Goal: Task Accomplishment & Management: Manage account settings

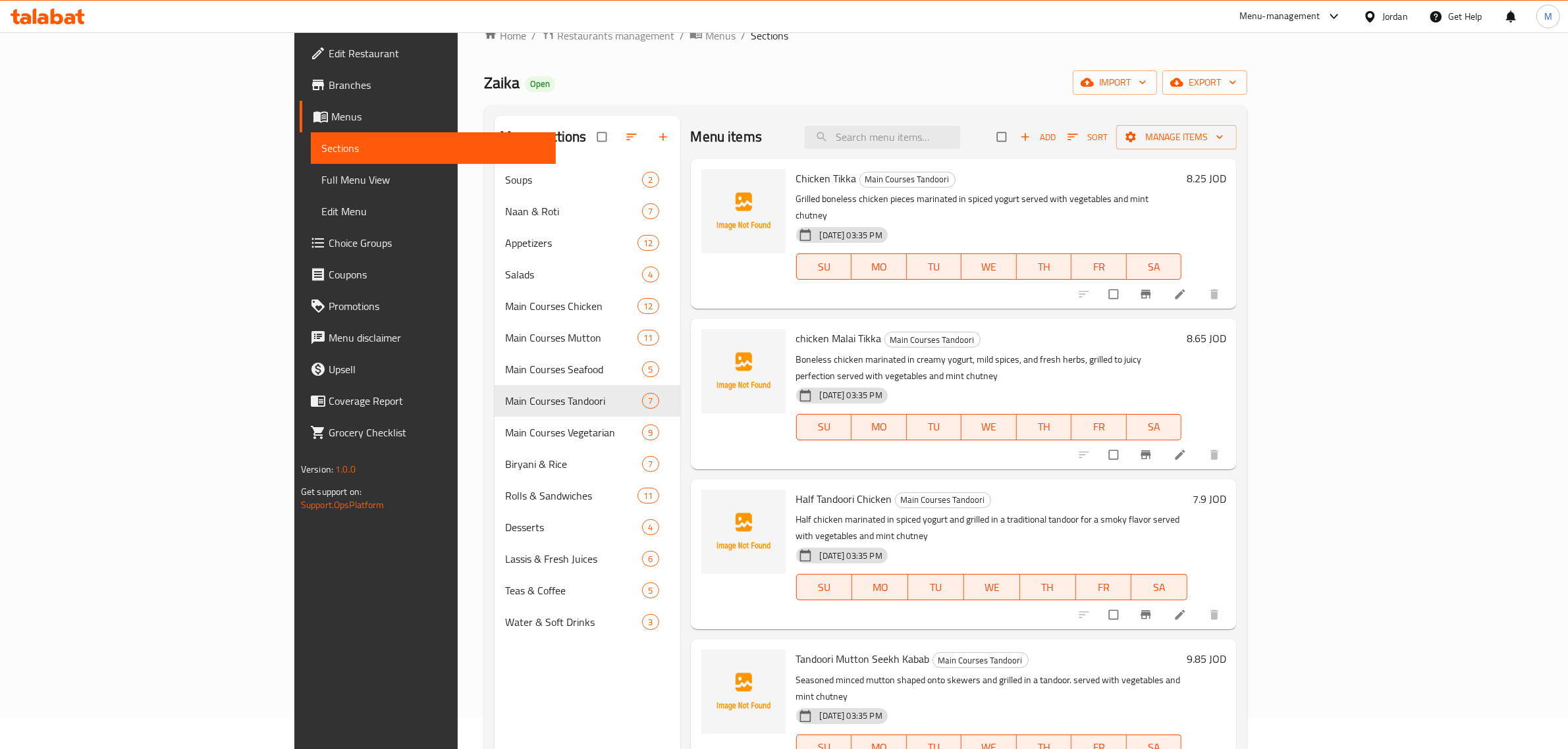
scroll to position [20, 0]
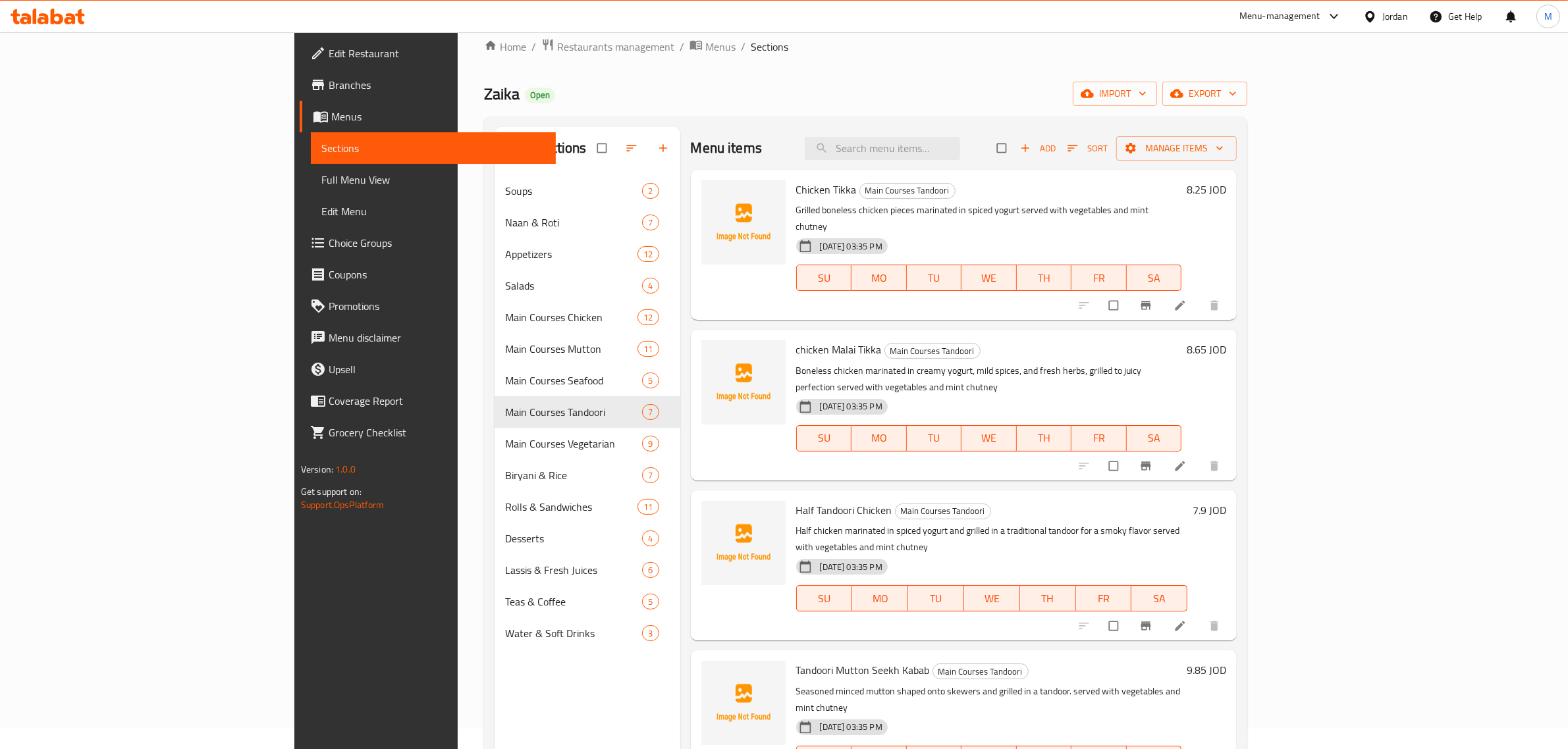
click at [494, 680] on div "Menu sections Soups 2 Naan & Roti 7 Appetizers 12 Salads 4 Main Courses Chicken…" at bounding box center [587, 502] width 185 height 749
click at [328, 89] on span "Branches" at bounding box center [437, 85] width 218 height 16
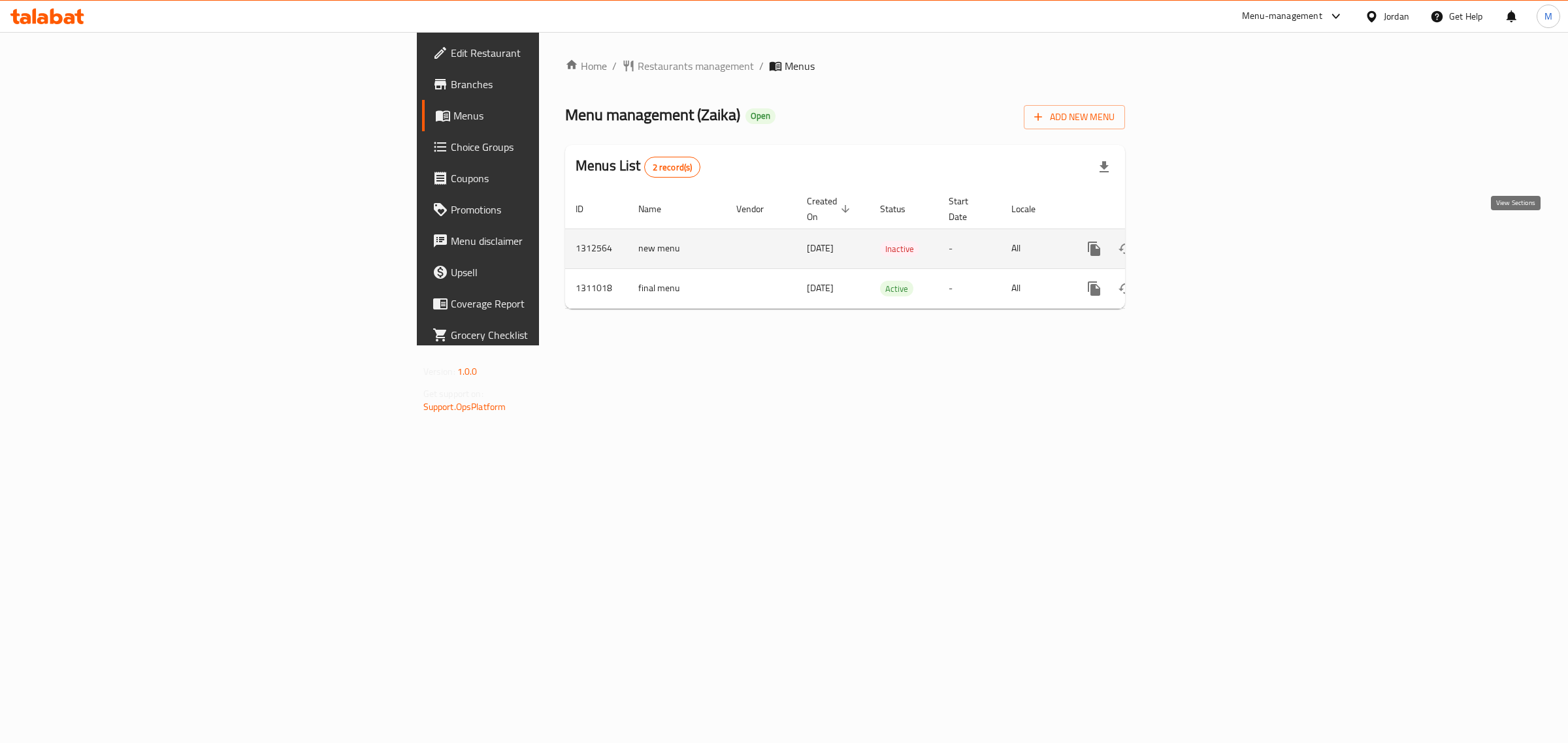
click at [1196, 241] on icon "enhanced table" at bounding box center [1188, 248] width 16 height 16
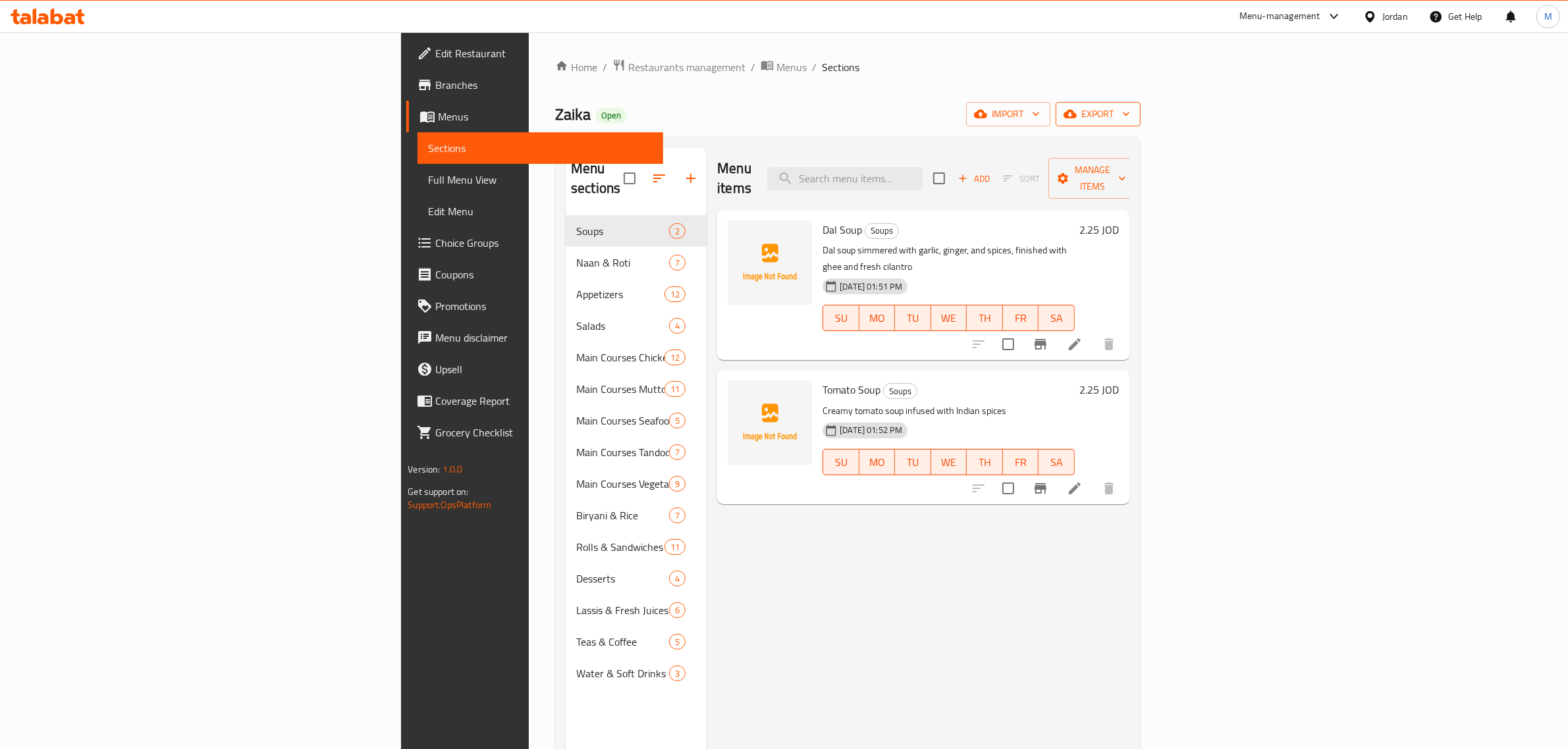
click at [1130, 119] on span "export" at bounding box center [1098, 114] width 64 height 17
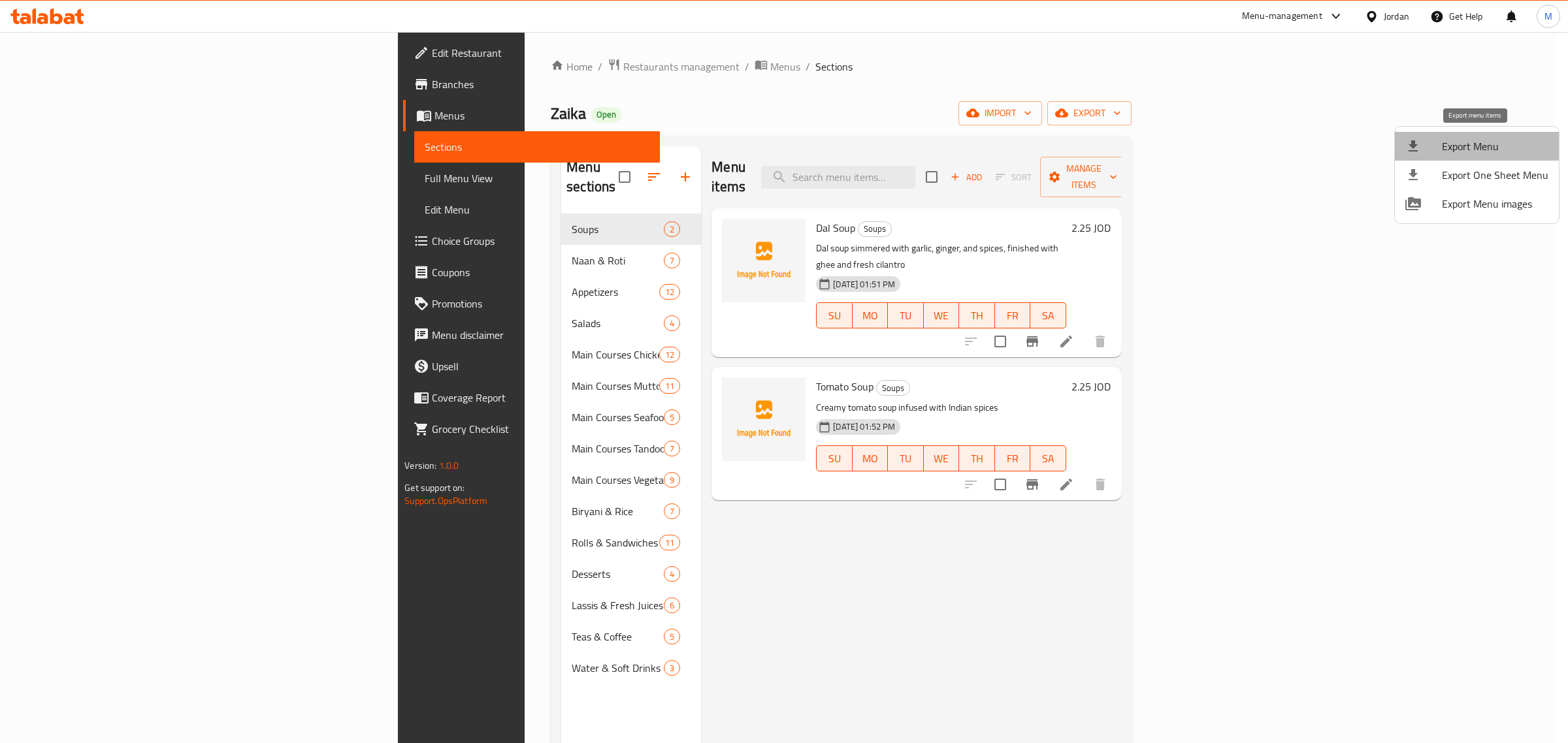
click at [1478, 142] on span "Export Menu" at bounding box center [1496, 145] width 106 height 16
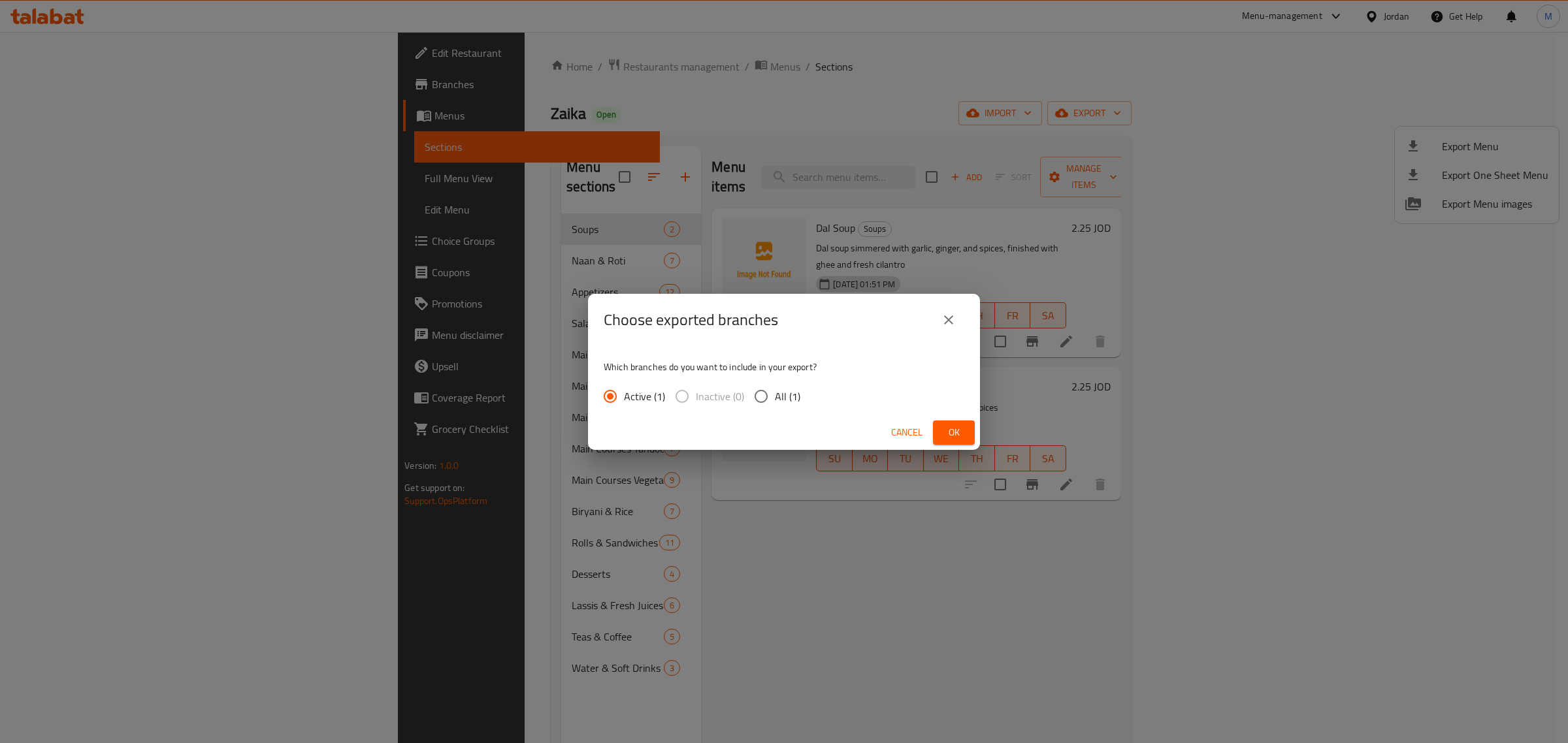
click at [765, 402] on input "All (1)" at bounding box center [762, 396] width 27 height 27
radio input "true"
click at [943, 424] on button "Ok" at bounding box center [955, 433] width 42 height 24
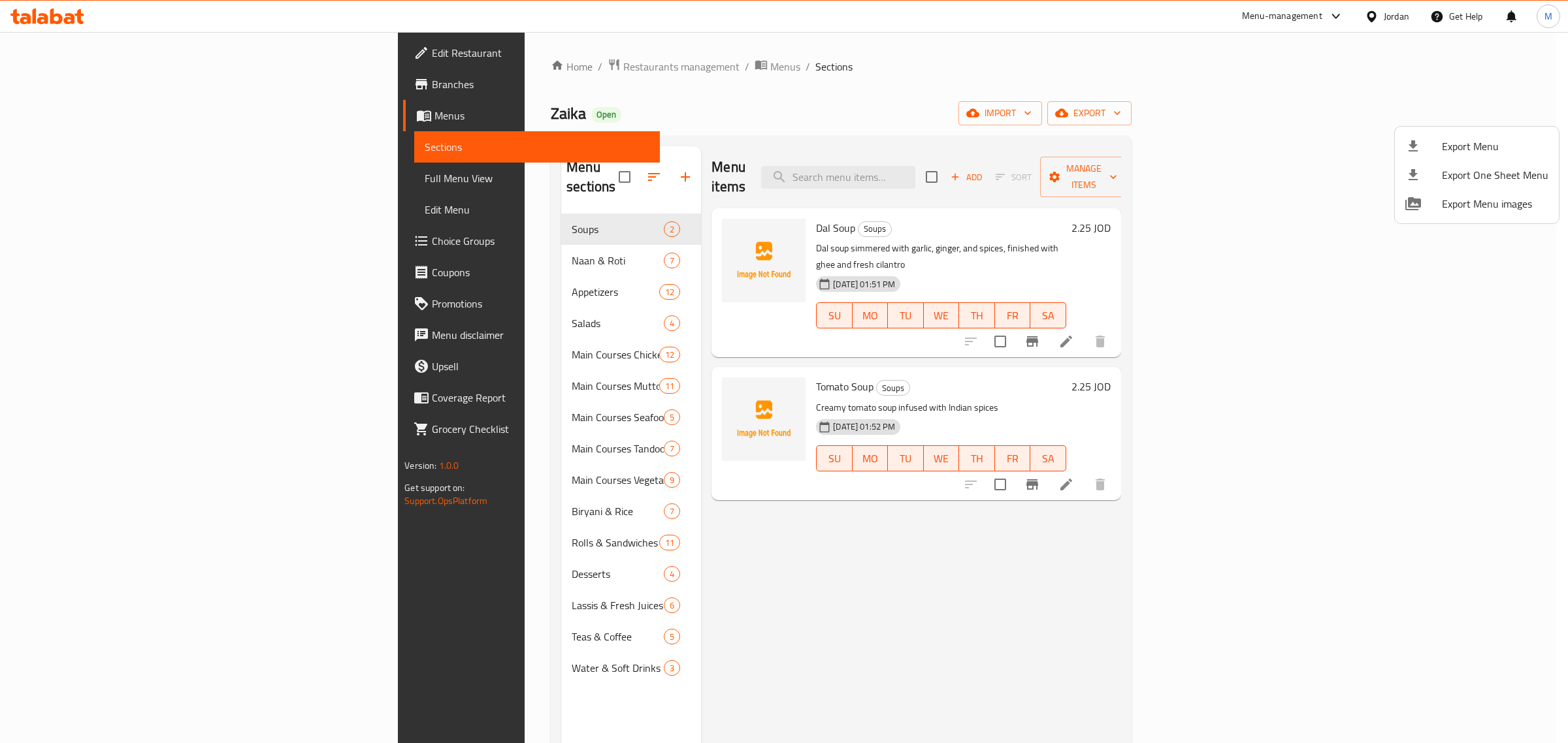
click at [470, 231] on div at bounding box center [784, 372] width 1568 height 743
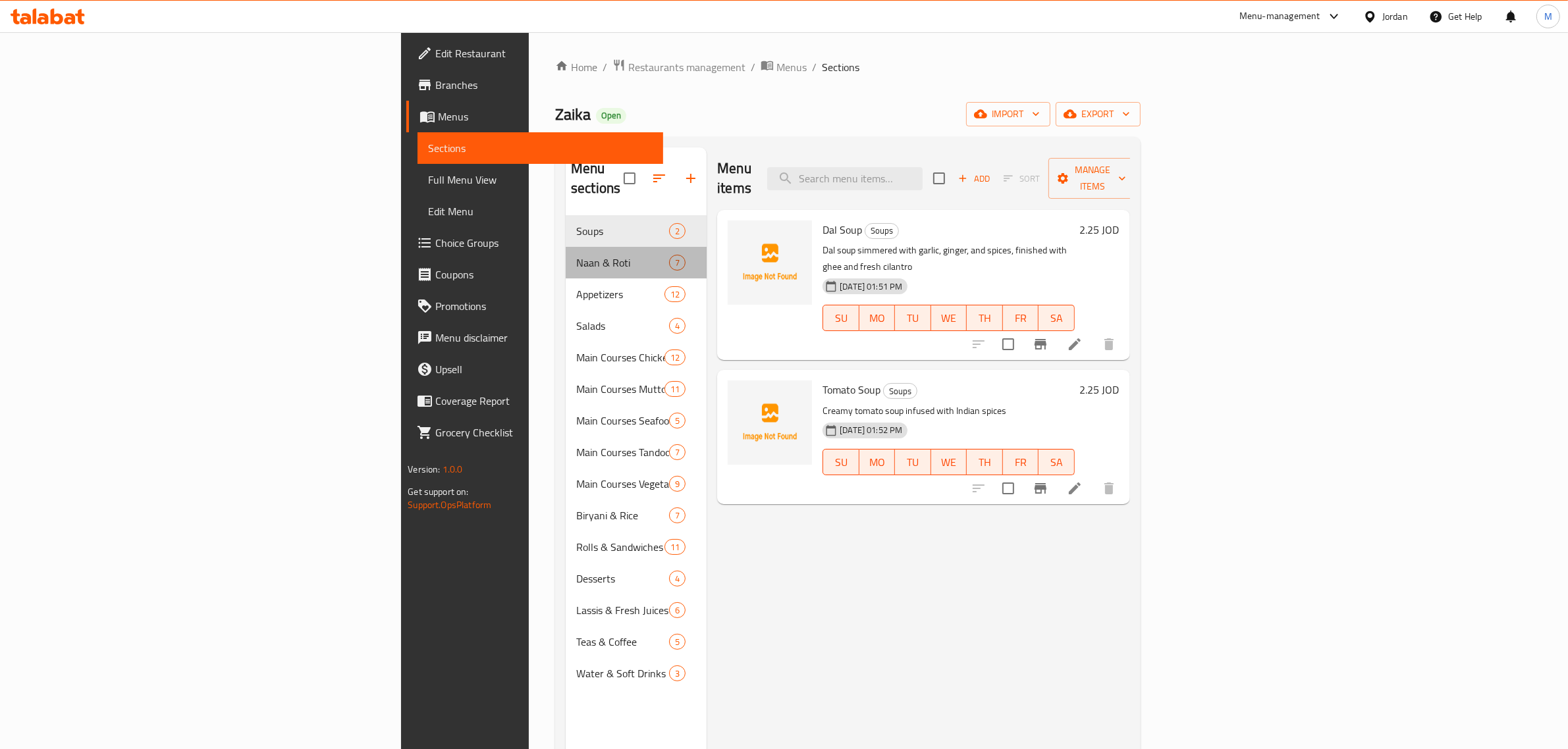
click at [565, 247] on div "Naan & Roti 7" at bounding box center [636, 263] width 141 height 31
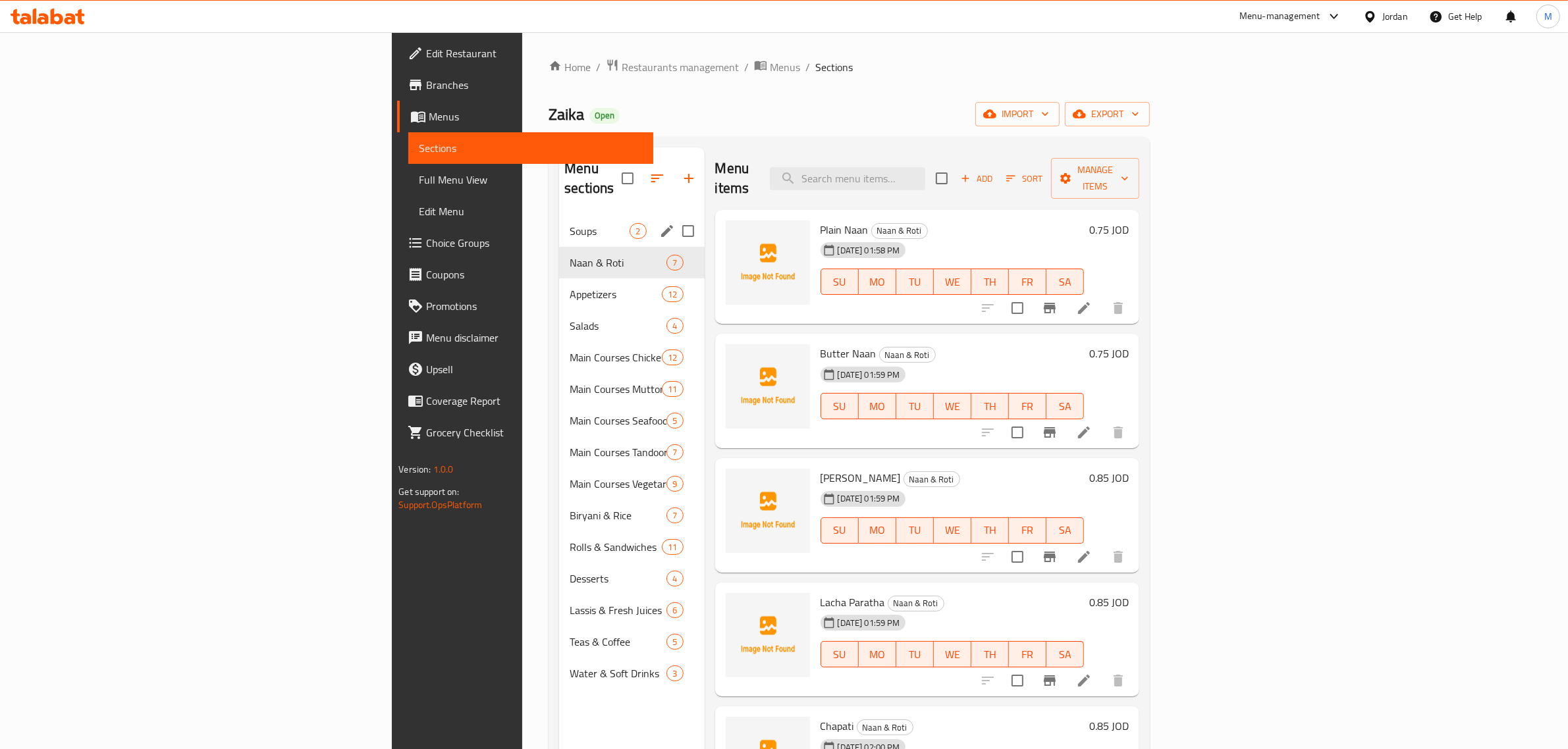
click at [570, 223] on span "Soups" at bounding box center [600, 231] width 60 height 16
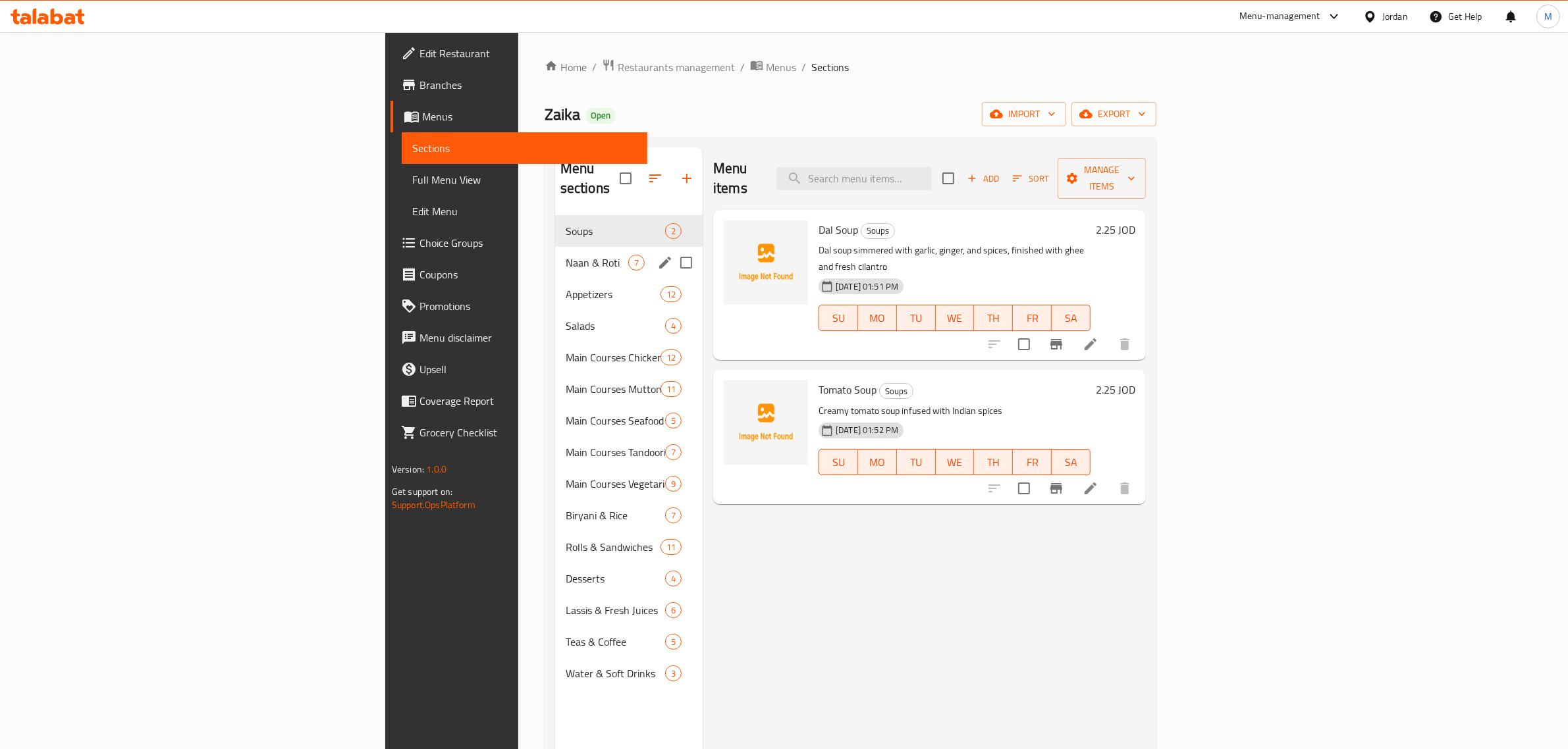
click at [555, 247] on div "Naan & Roti 7" at bounding box center [629, 263] width 148 height 31
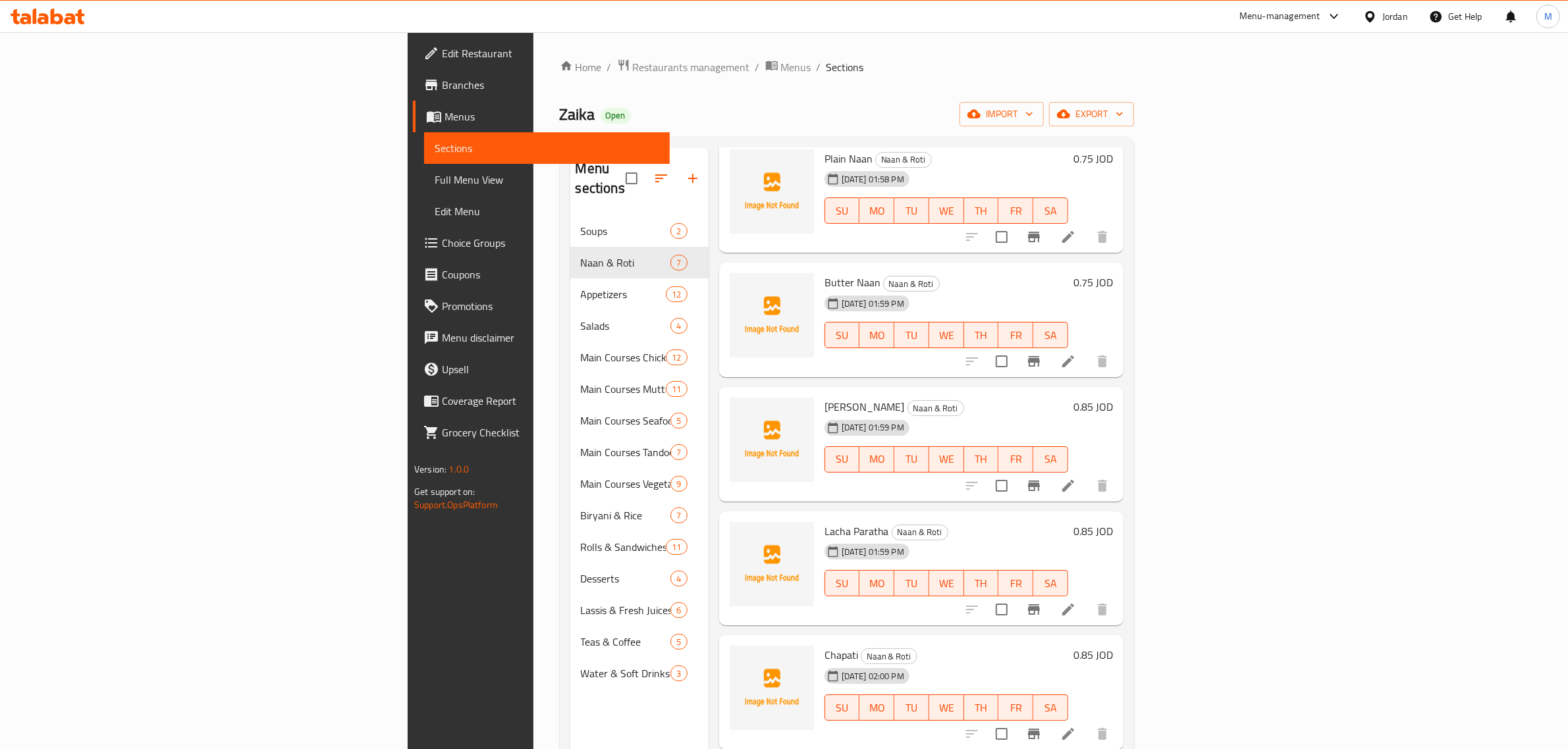
scroll to position [151, 0]
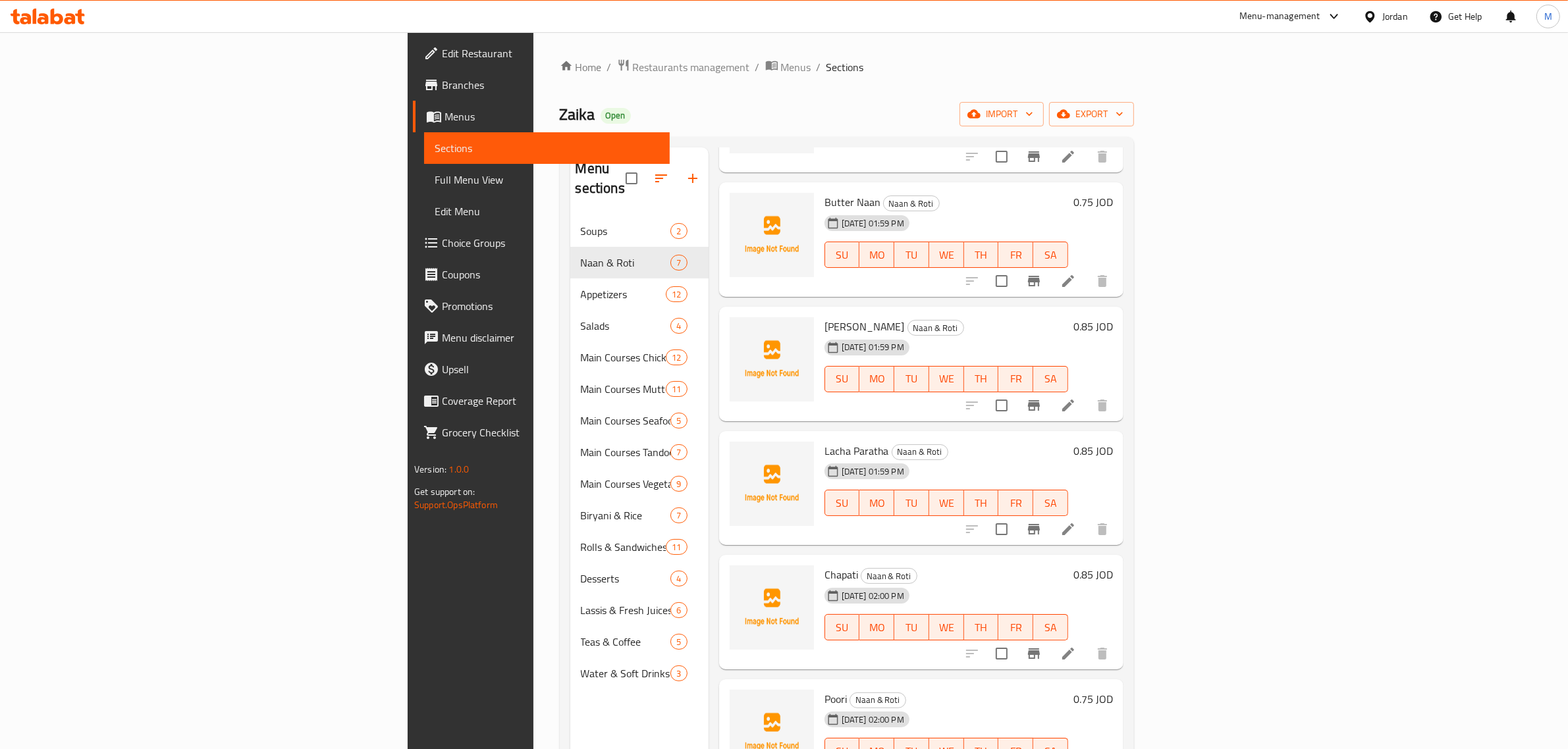
click at [1378, 15] on div at bounding box center [1372, 17] width 19 height 15
click at [1221, 288] on div "Qatar" at bounding box center [1265, 285] width 87 height 15
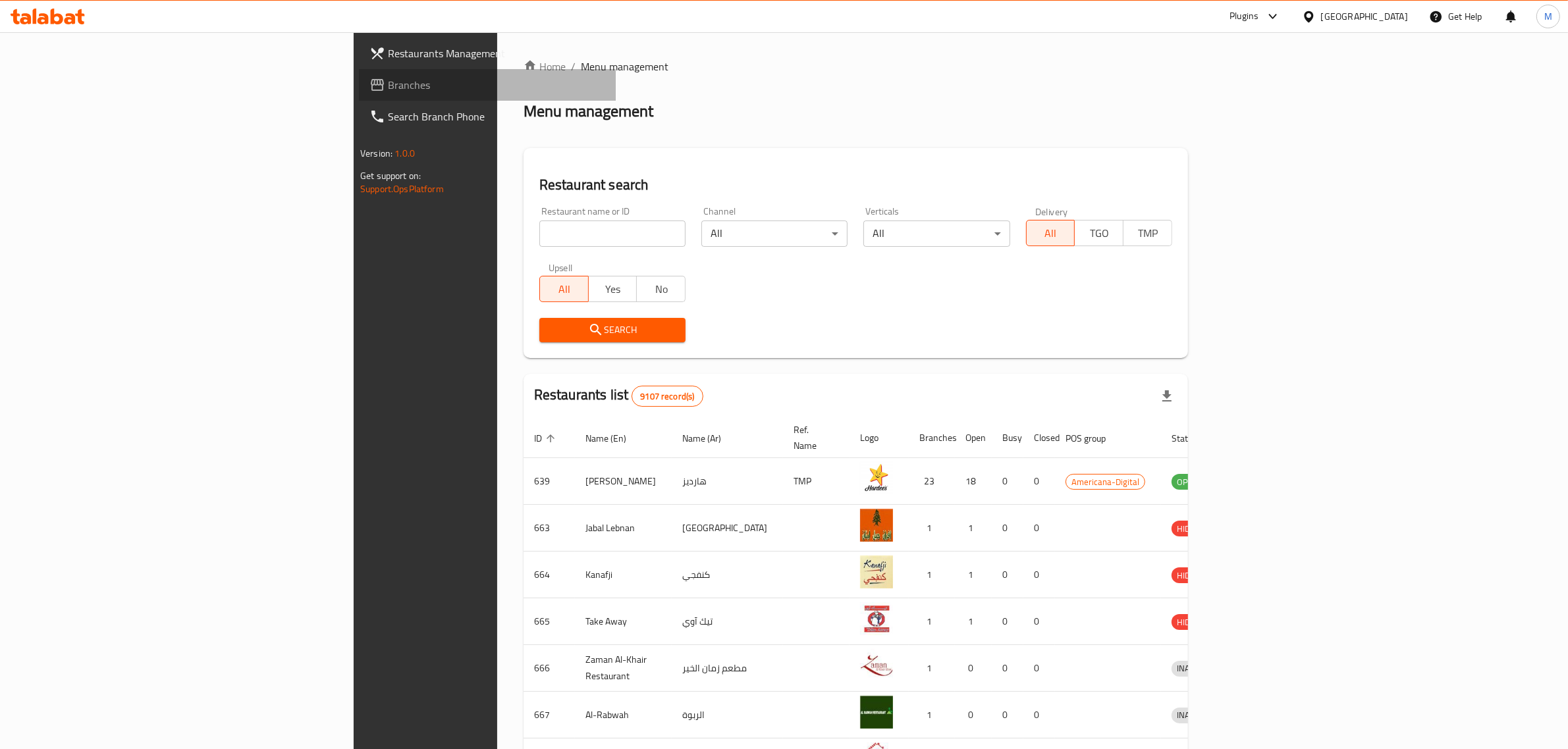
click at [388, 83] on span "Branches" at bounding box center [497, 85] width 218 height 16
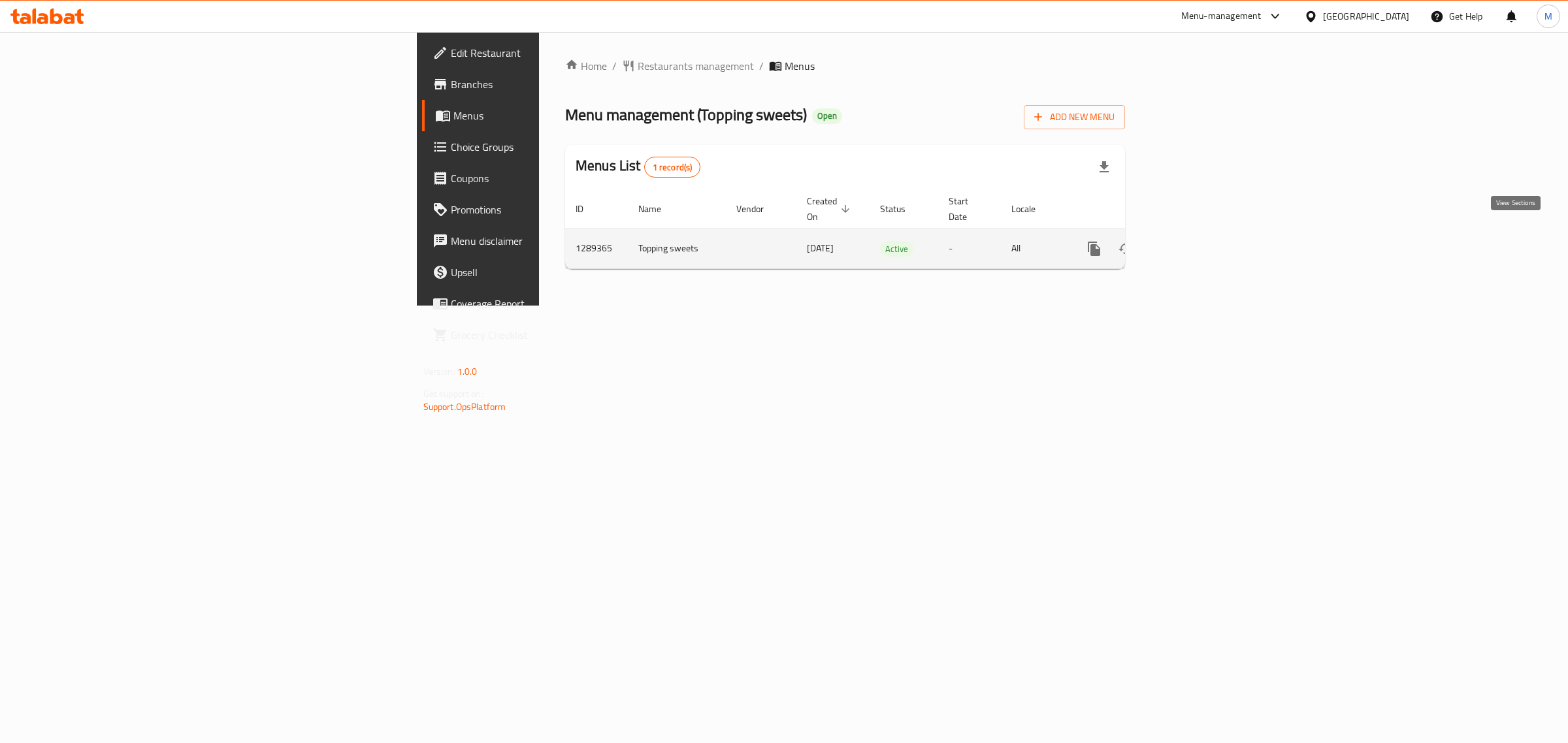
click at [1195, 243] on icon "enhanced table" at bounding box center [1188, 249] width 12 height 12
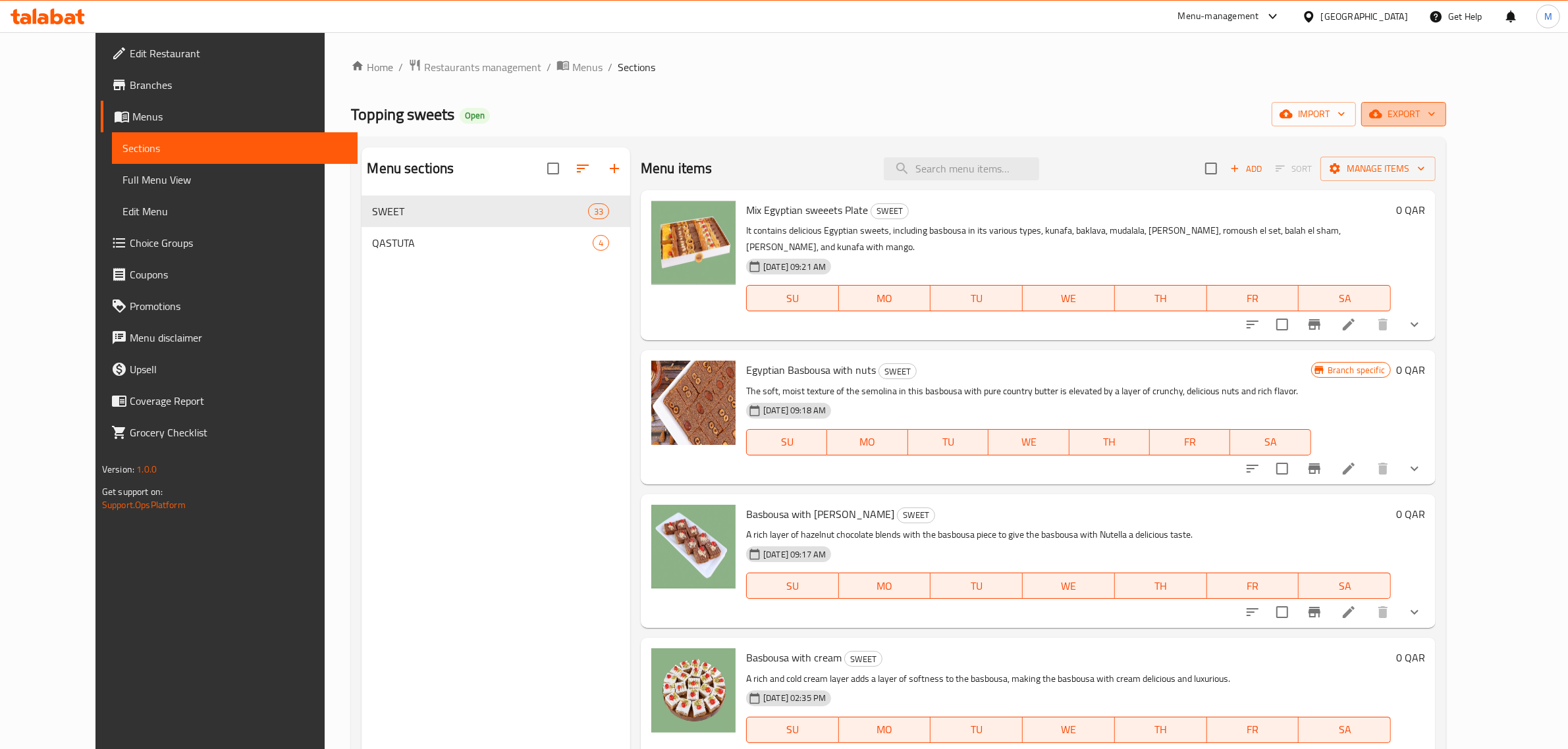
click at [1435, 116] on span "export" at bounding box center [1403, 114] width 64 height 17
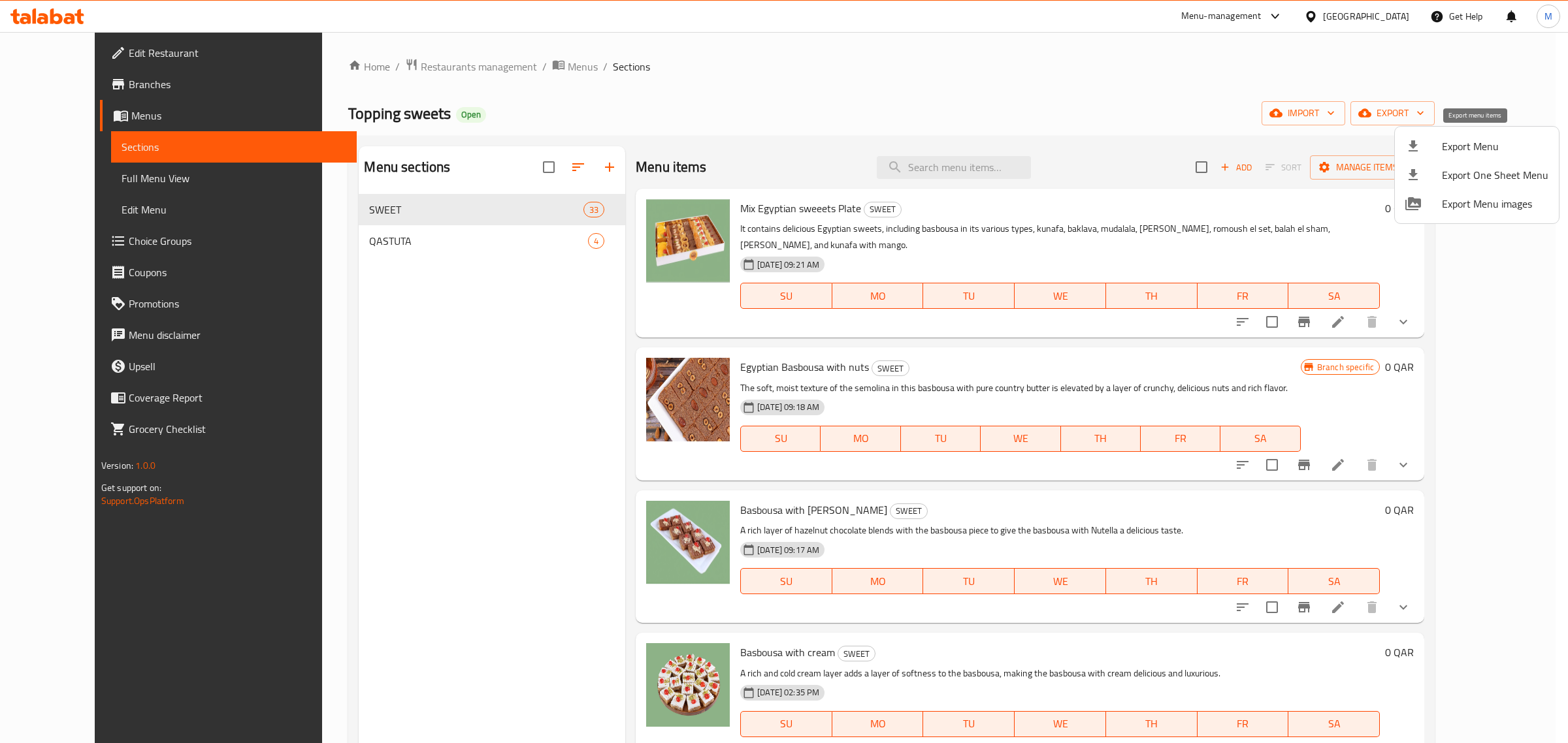
click at [1433, 151] on div at bounding box center [1424, 145] width 37 height 16
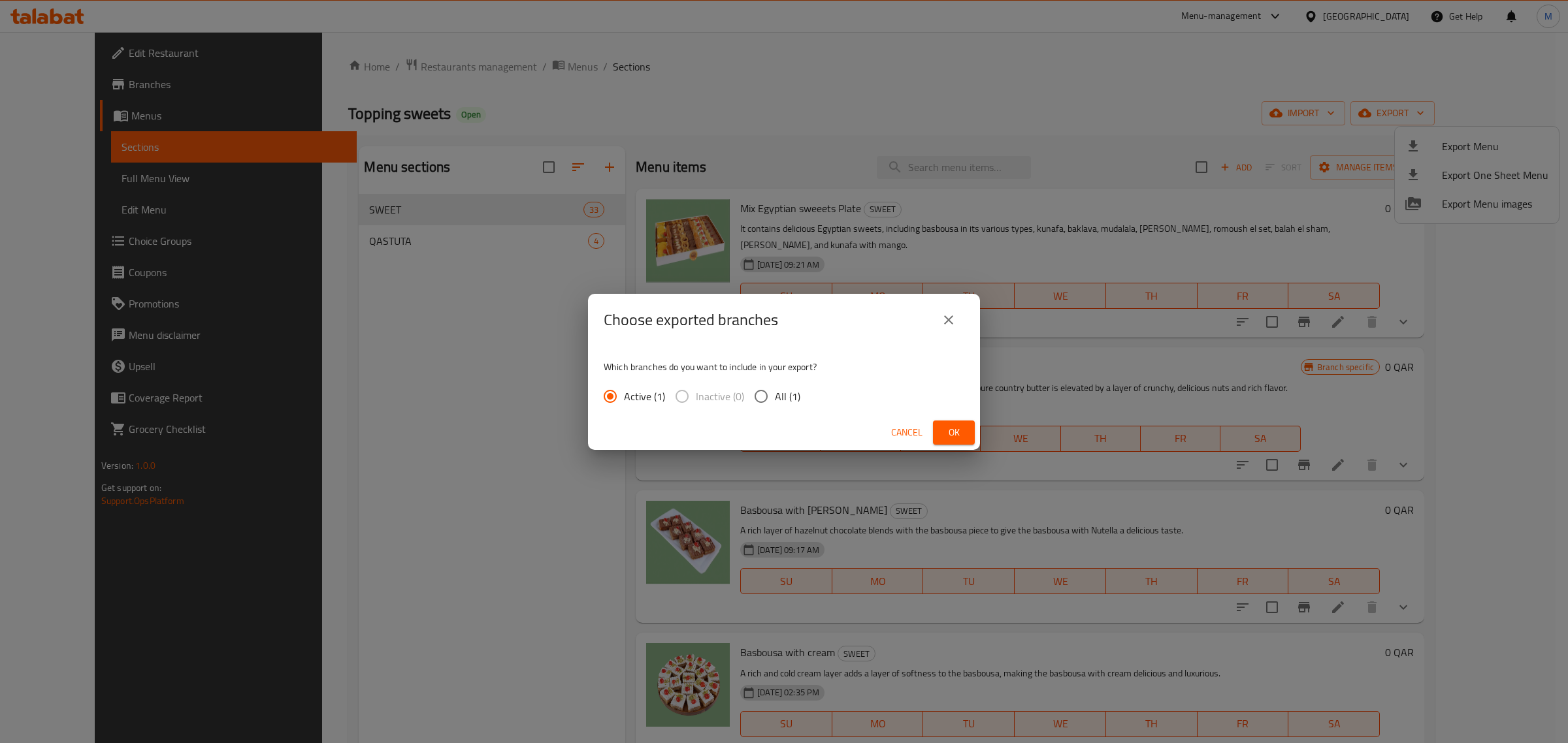
click at [762, 399] on input "All (1)" at bounding box center [762, 396] width 27 height 27
radio input "true"
click at [957, 431] on span "Ok" at bounding box center [954, 433] width 21 height 16
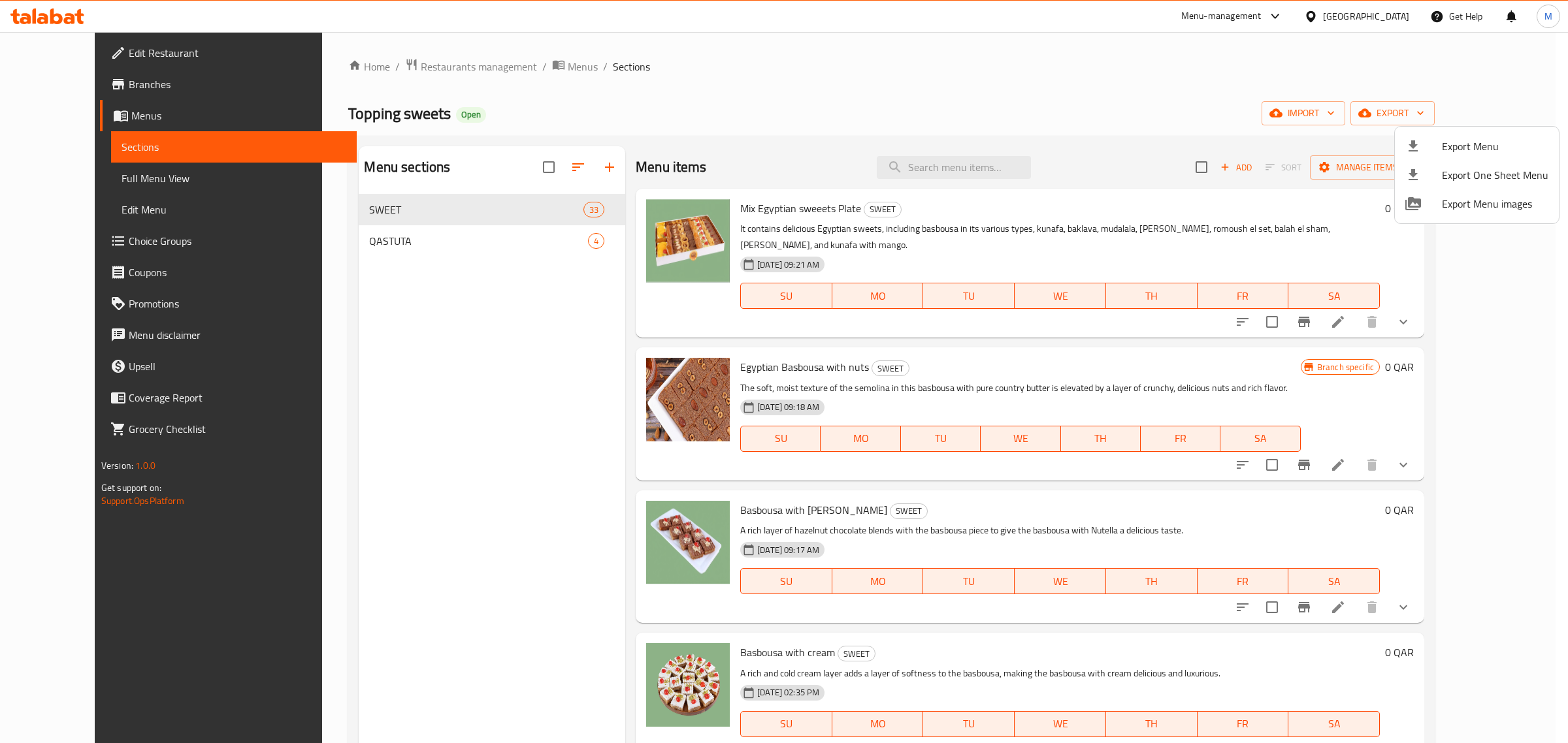
click at [974, 367] on div at bounding box center [784, 372] width 1568 height 743
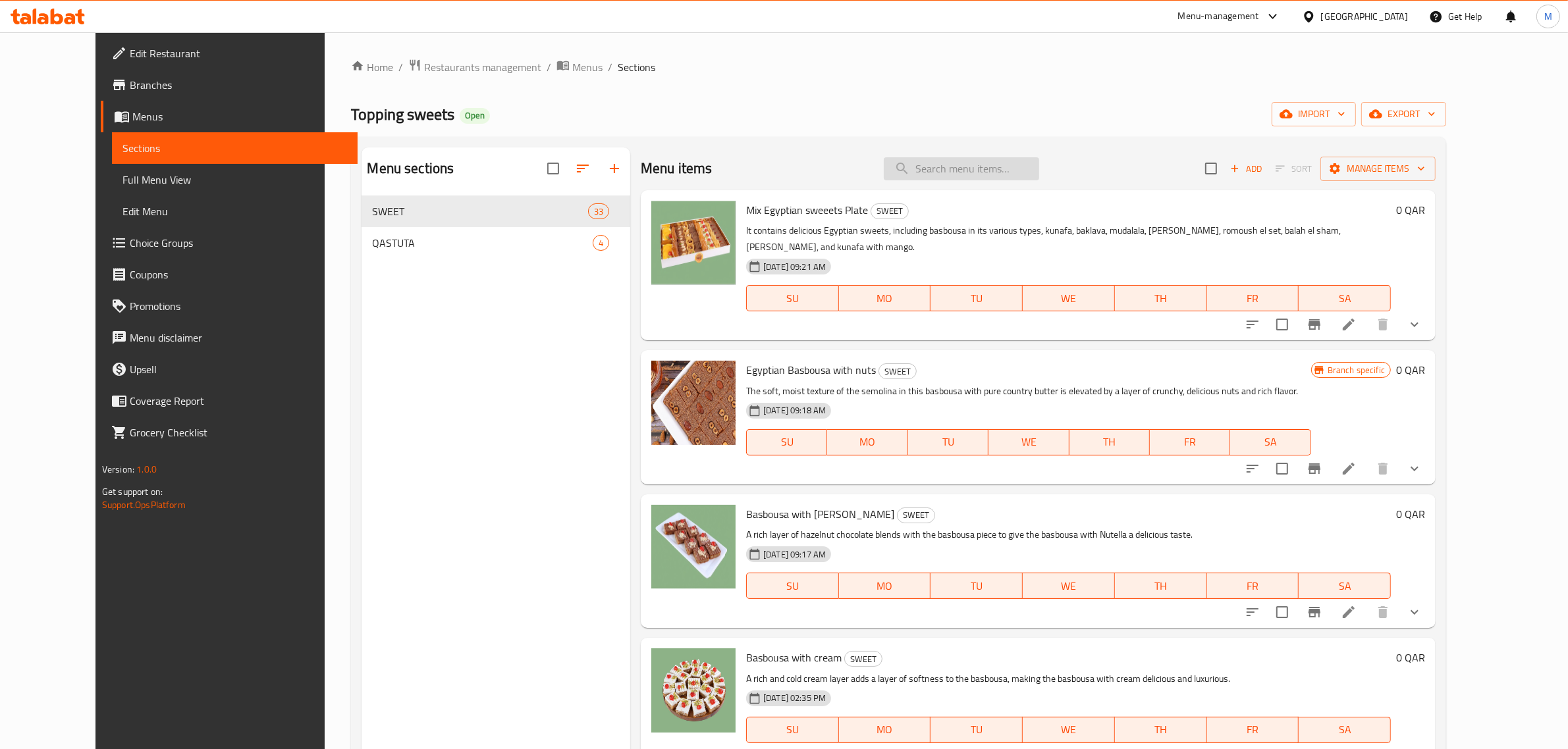
click at [1016, 167] on input "search" at bounding box center [961, 169] width 155 height 23
paste input "loqymat"
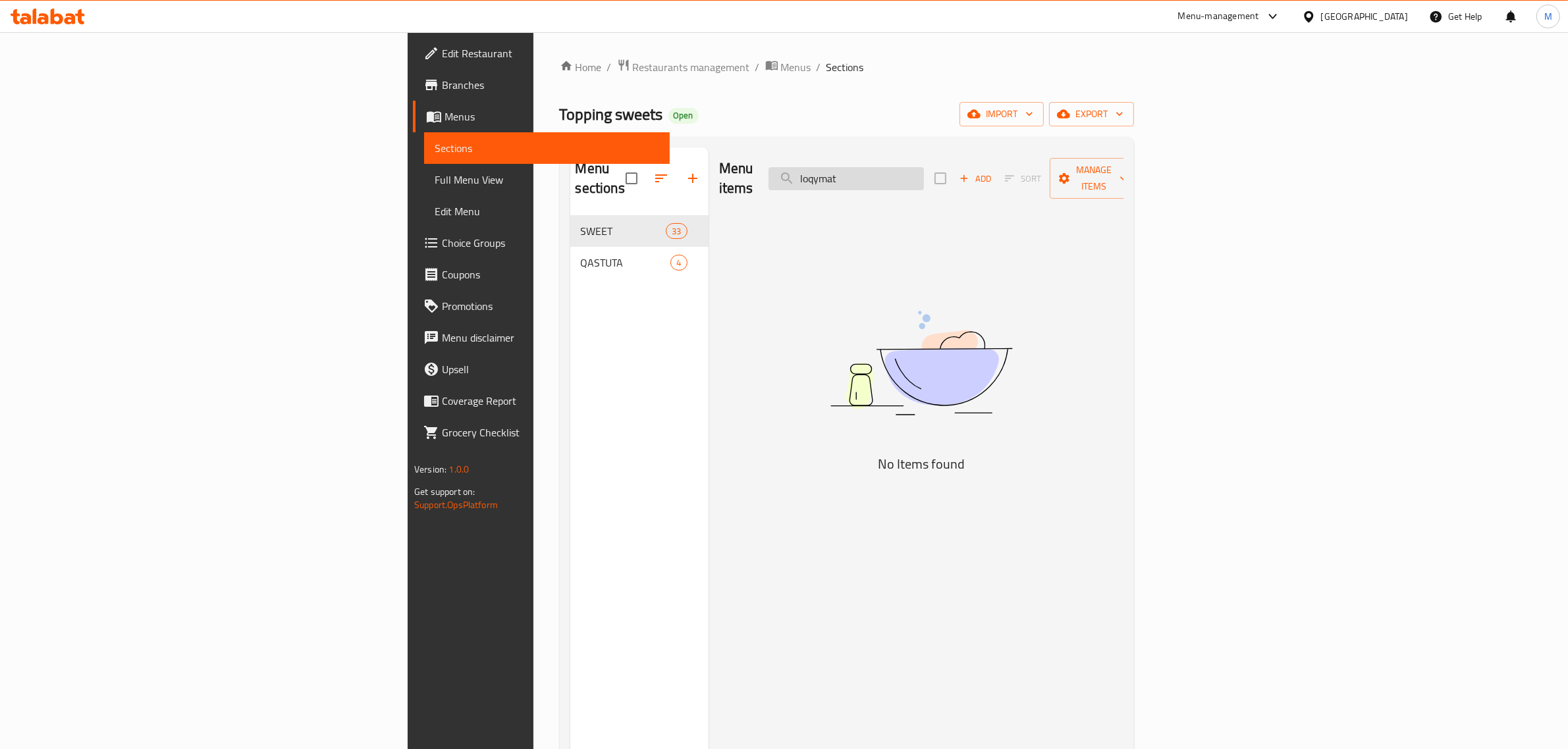
click at [924, 176] on input "loqymat" at bounding box center [846, 178] width 155 height 23
paste input "zalabya"
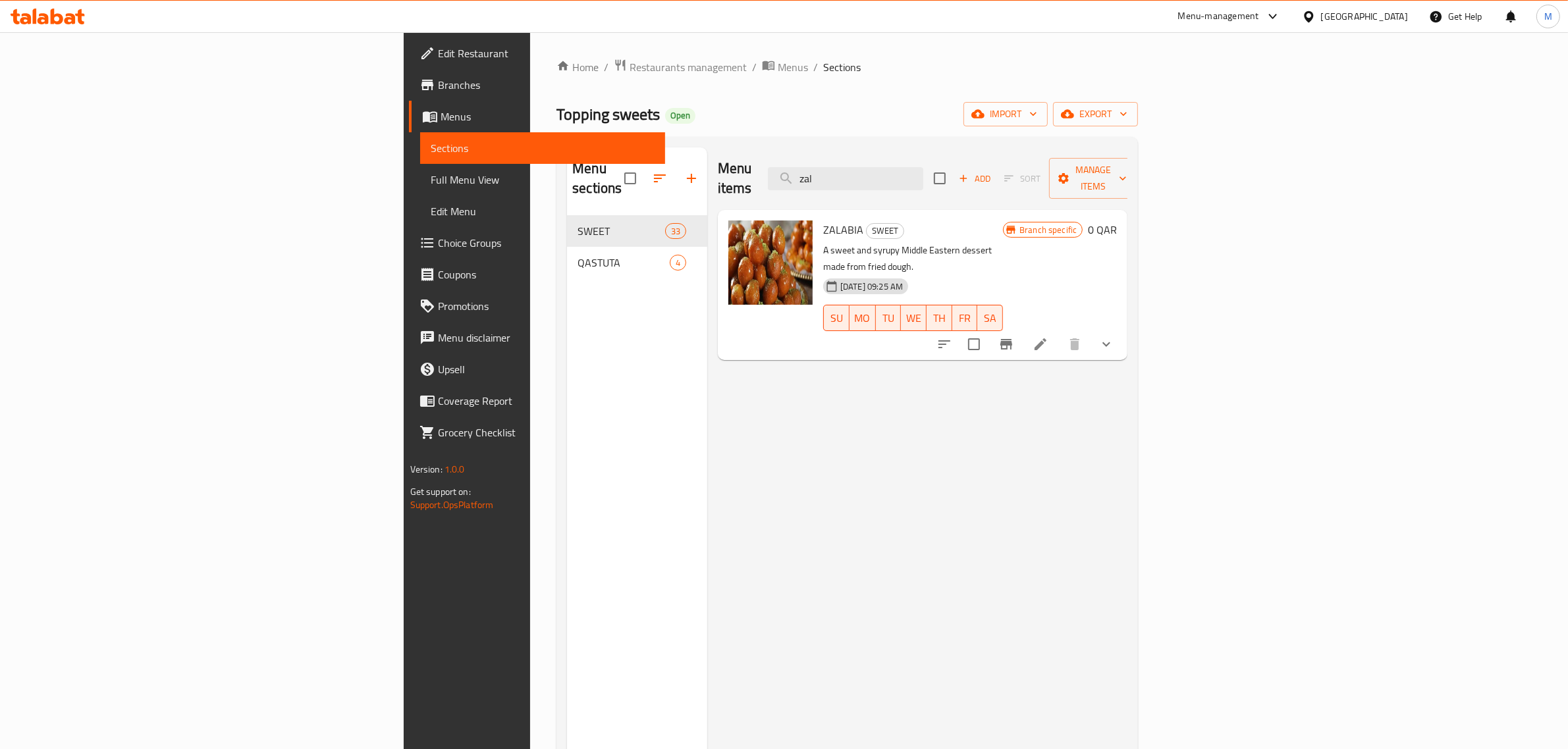
type input "zal"
click at [1114, 337] on icon "show more" at bounding box center [1106, 344] width 16 height 16
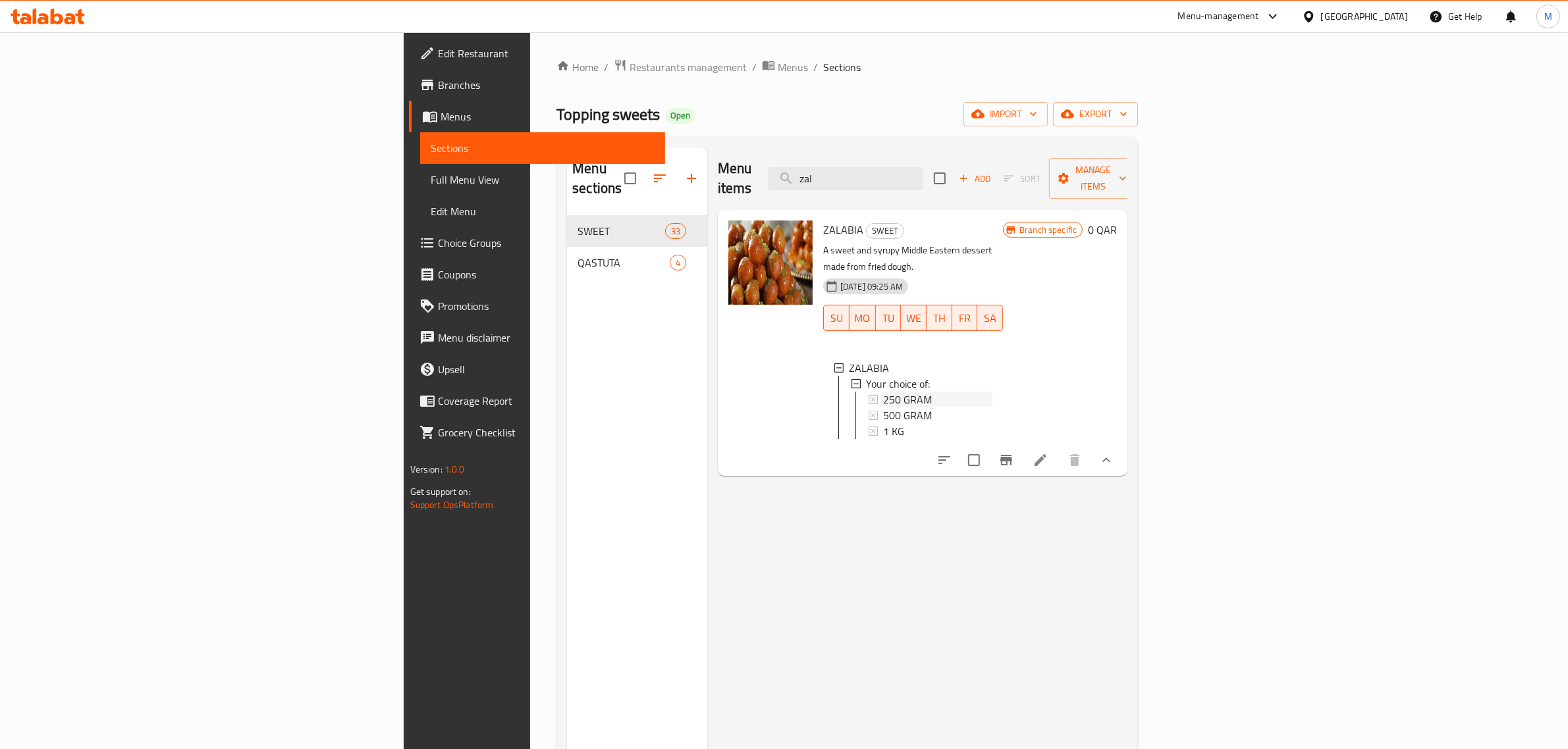
click at [883, 392] on div "250 GRAM" at bounding box center [937, 399] width 110 height 16
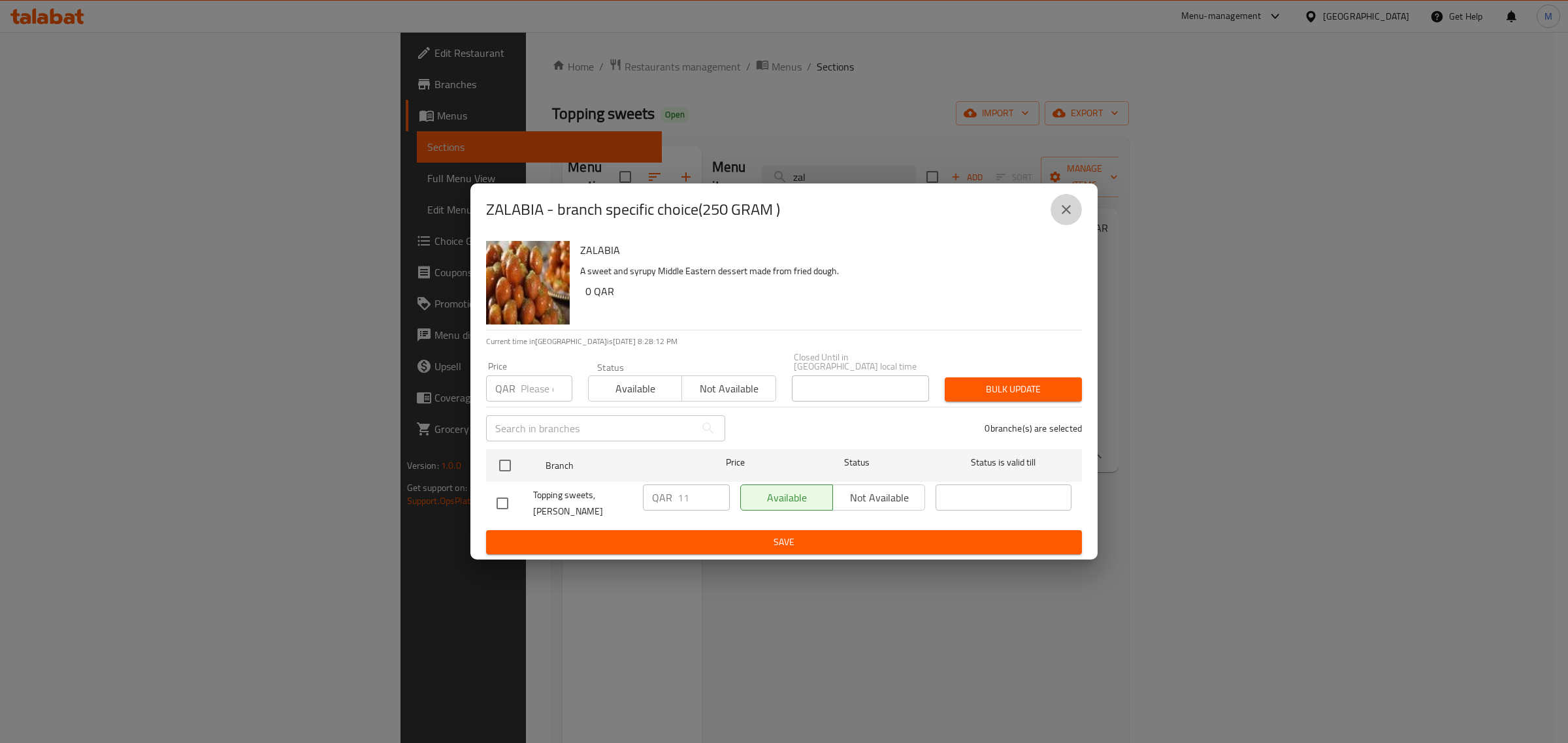
click at [1057, 217] on button "close" at bounding box center [1066, 210] width 31 height 31
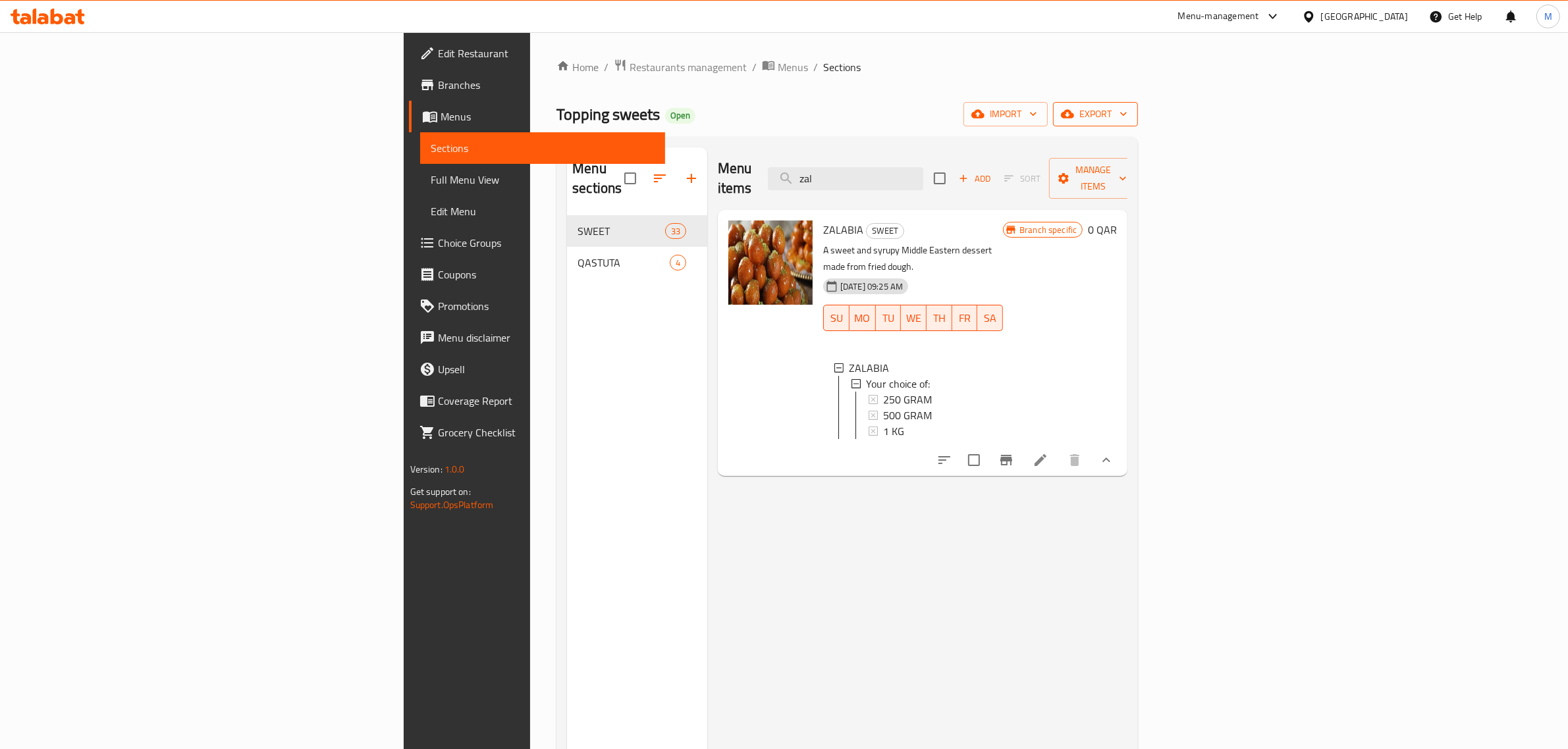
click at [1127, 122] on span "export" at bounding box center [1095, 114] width 64 height 17
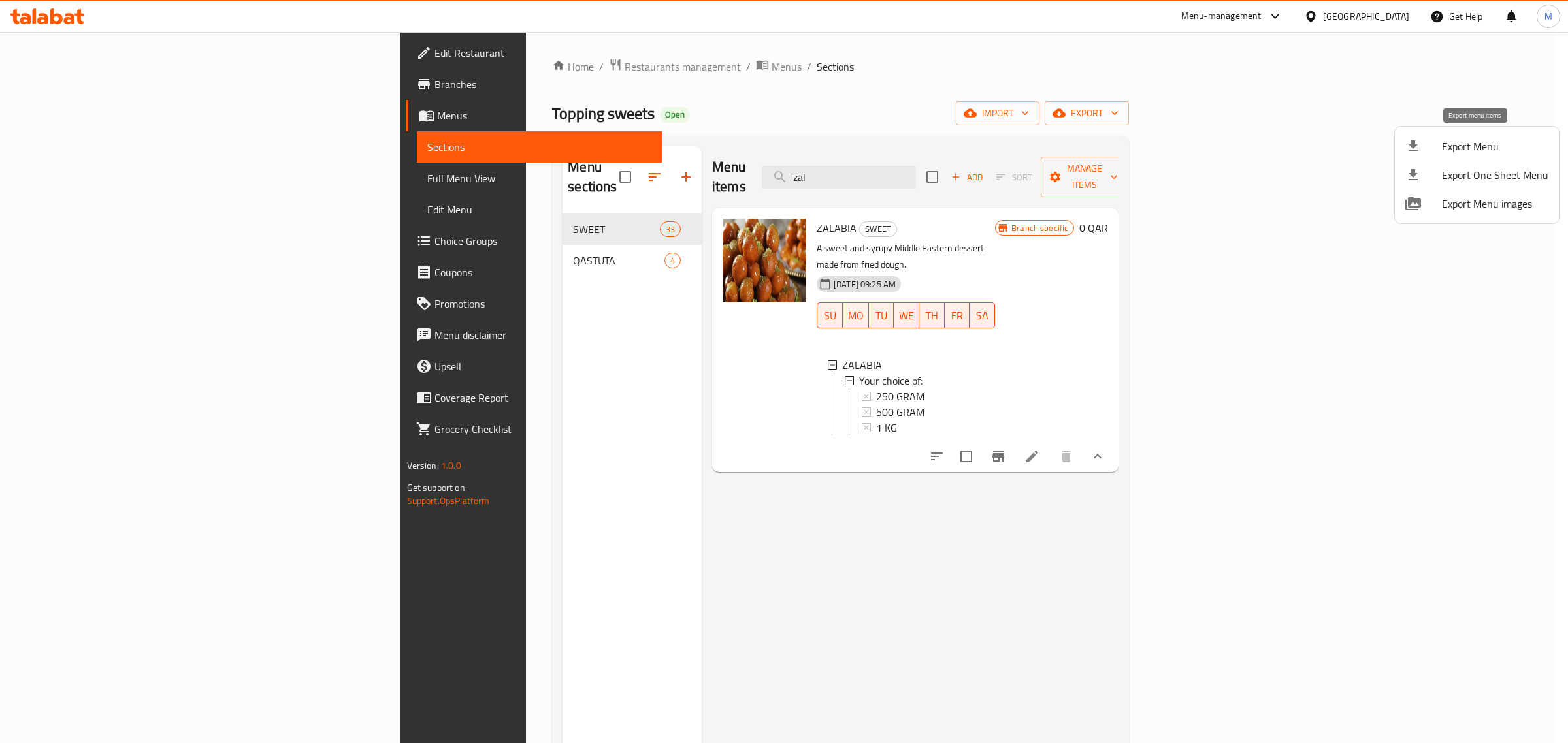
click at [1452, 145] on span "Export Menu" at bounding box center [1496, 145] width 106 height 16
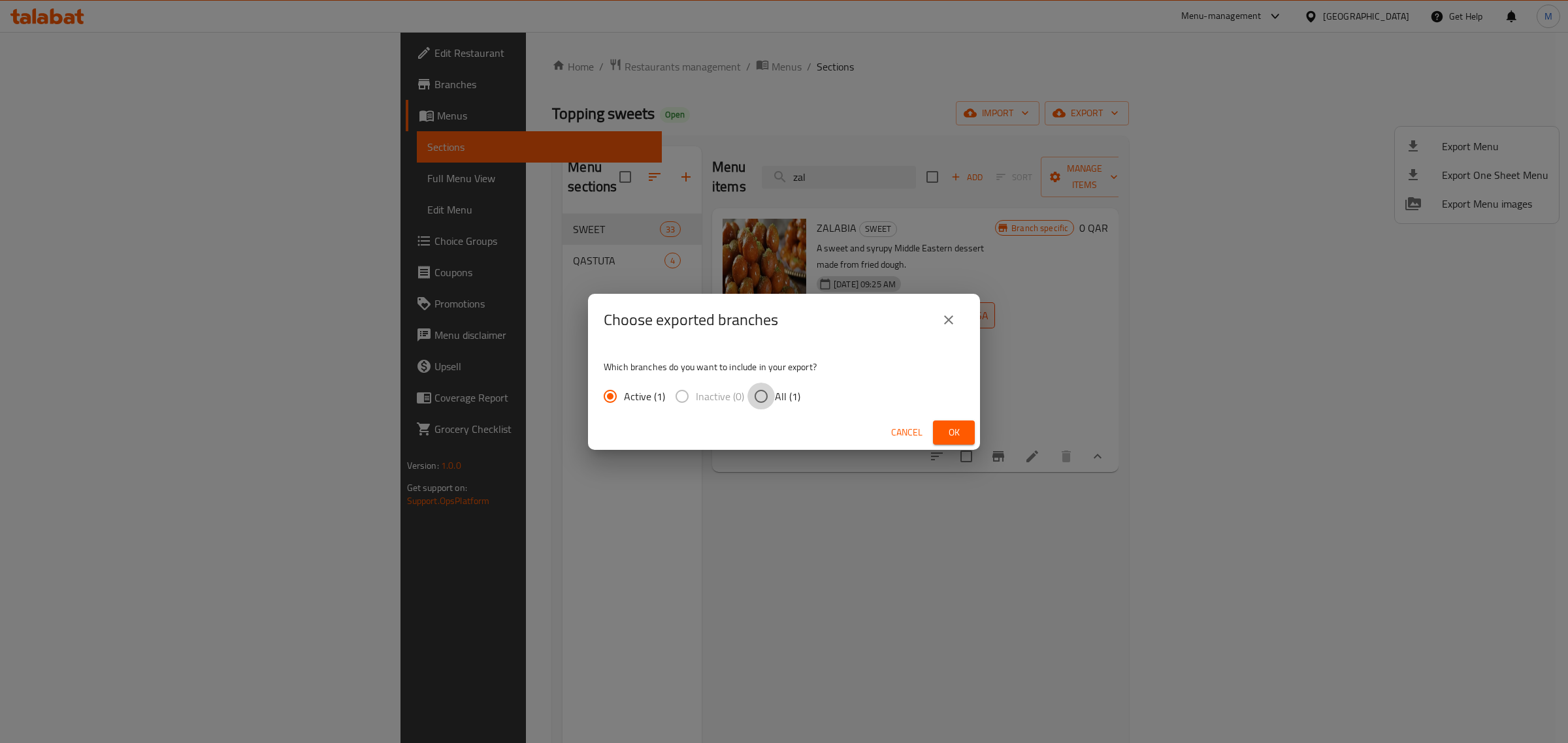
click at [762, 391] on input "All (1)" at bounding box center [762, 396] width 27 height 27
radio input "true"
click at [945, 435] on span "Ok" at bounding box center [954, 433] width 21 height 16
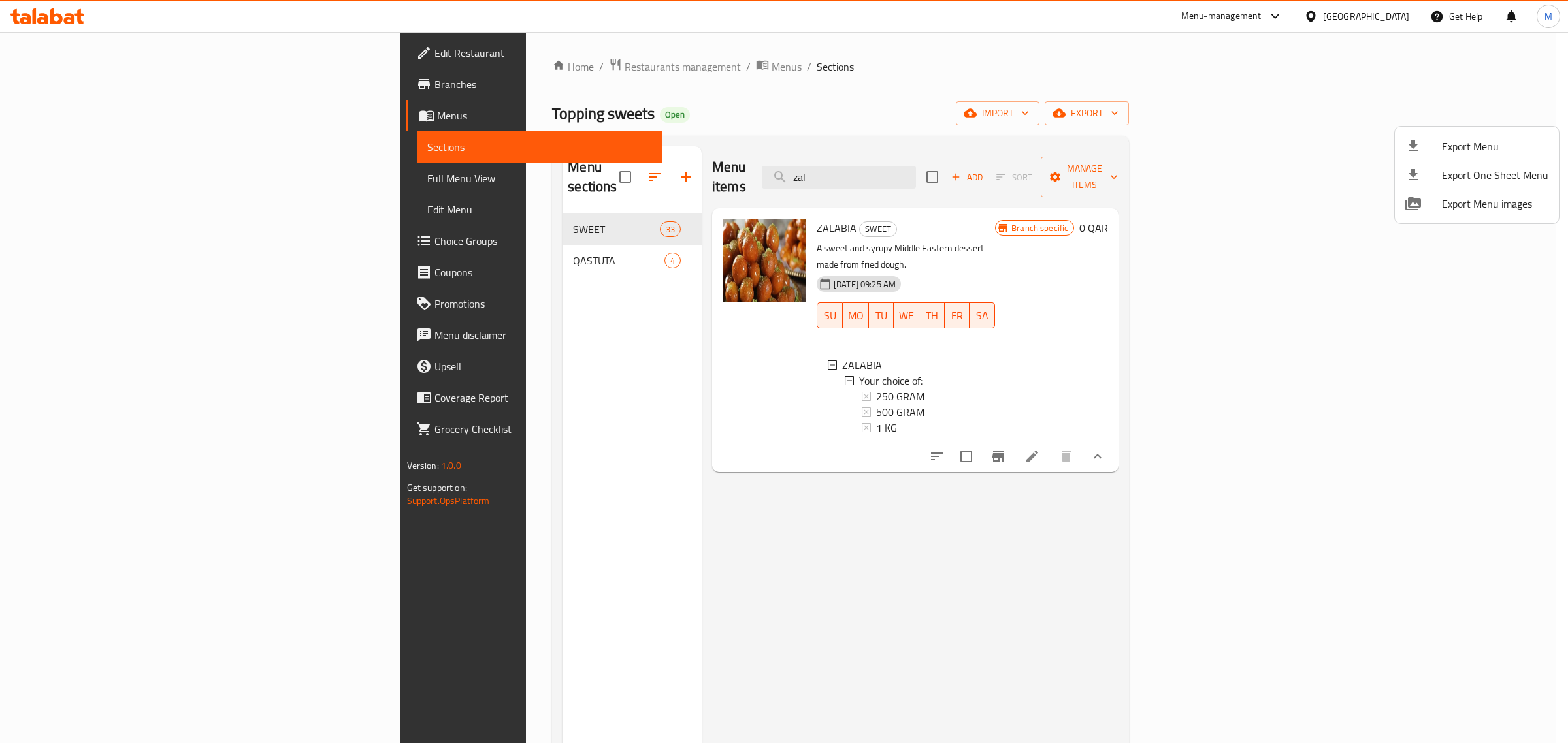
click at [806, 377] on div at bounding box center [784, 372] width 1568 height 743
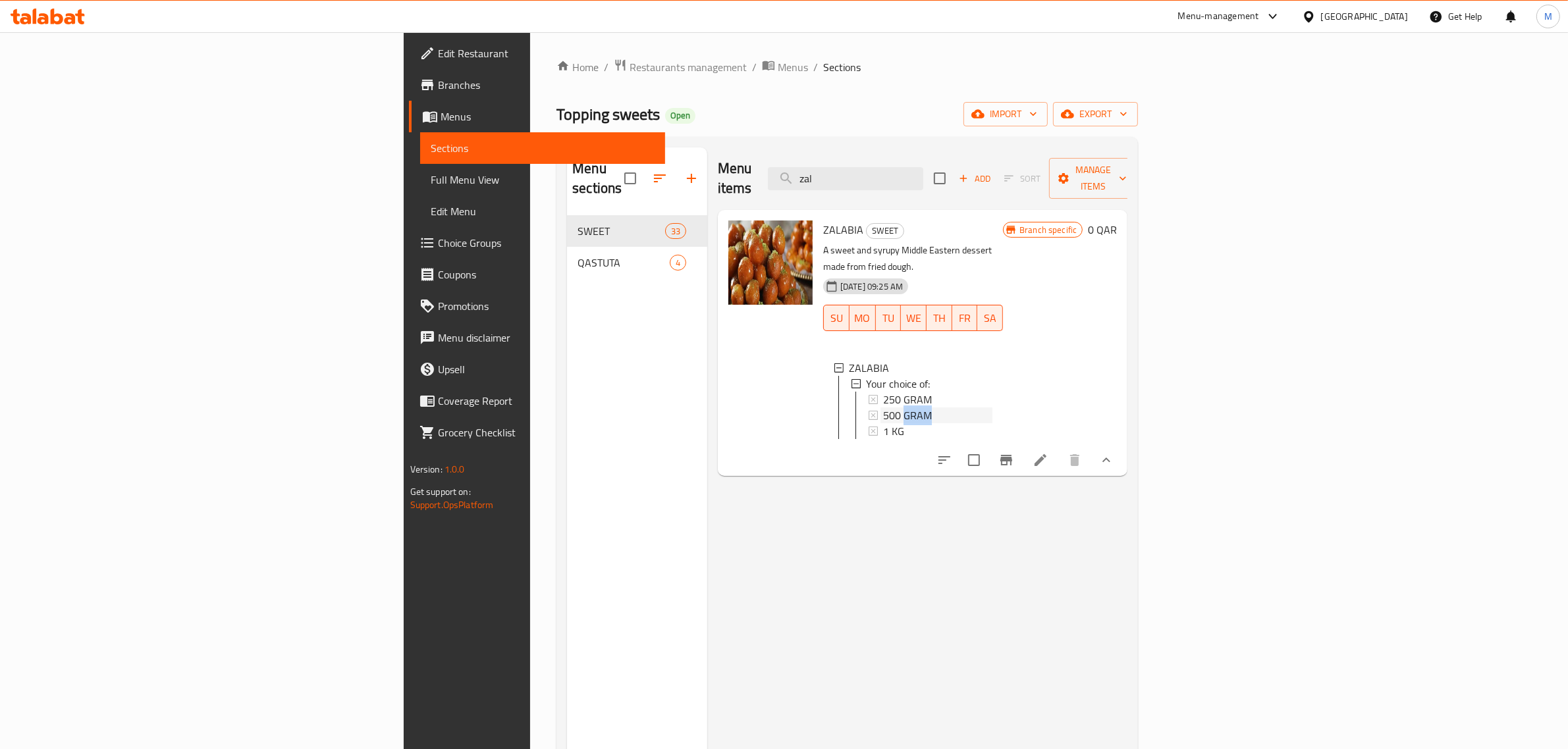
click at [883, 408] on span "500 GRAM" at bounding box center [907, 415] width 49 height 16
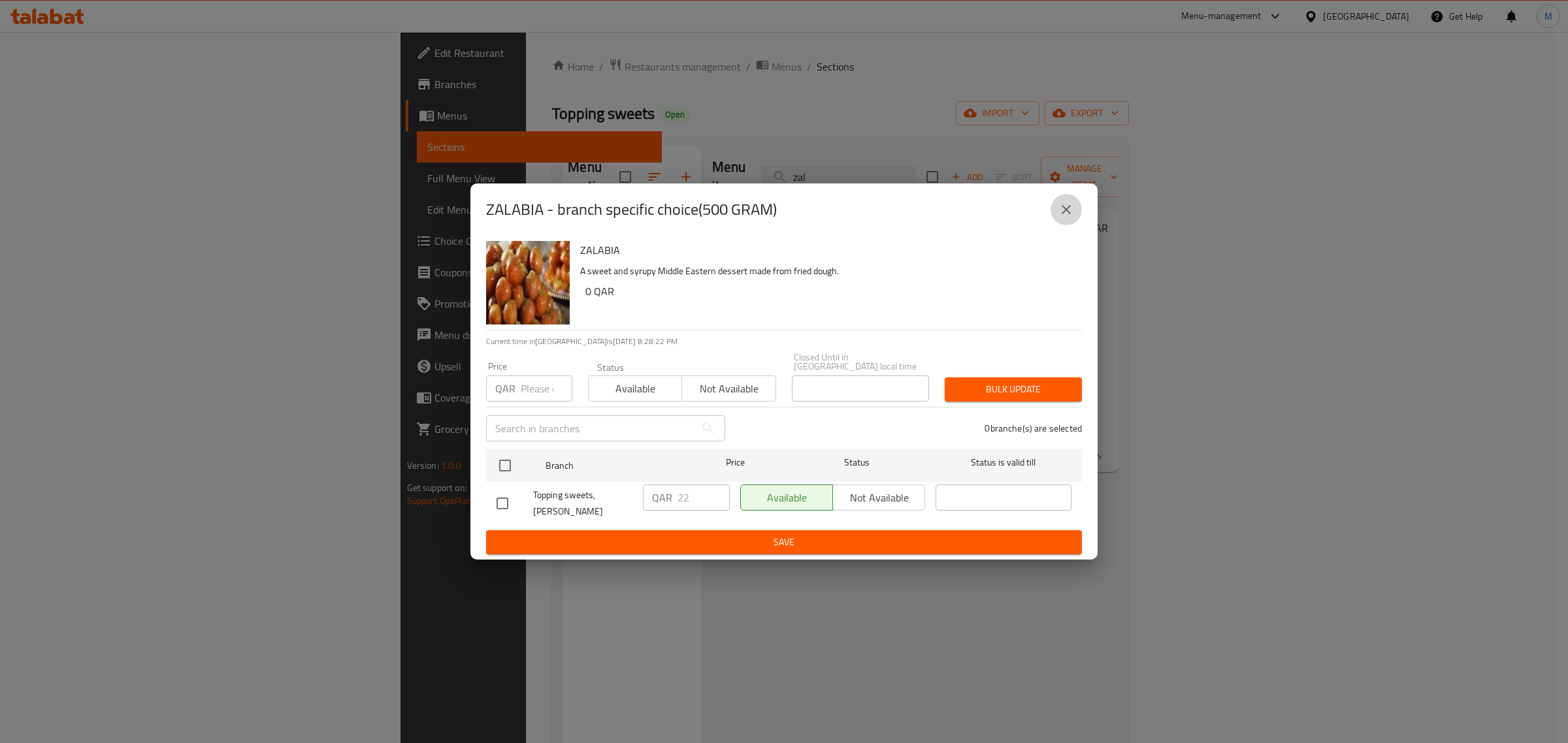
click at [1073, 218] on icon "close" at bounding box center [1066, 210] width 16 height 16
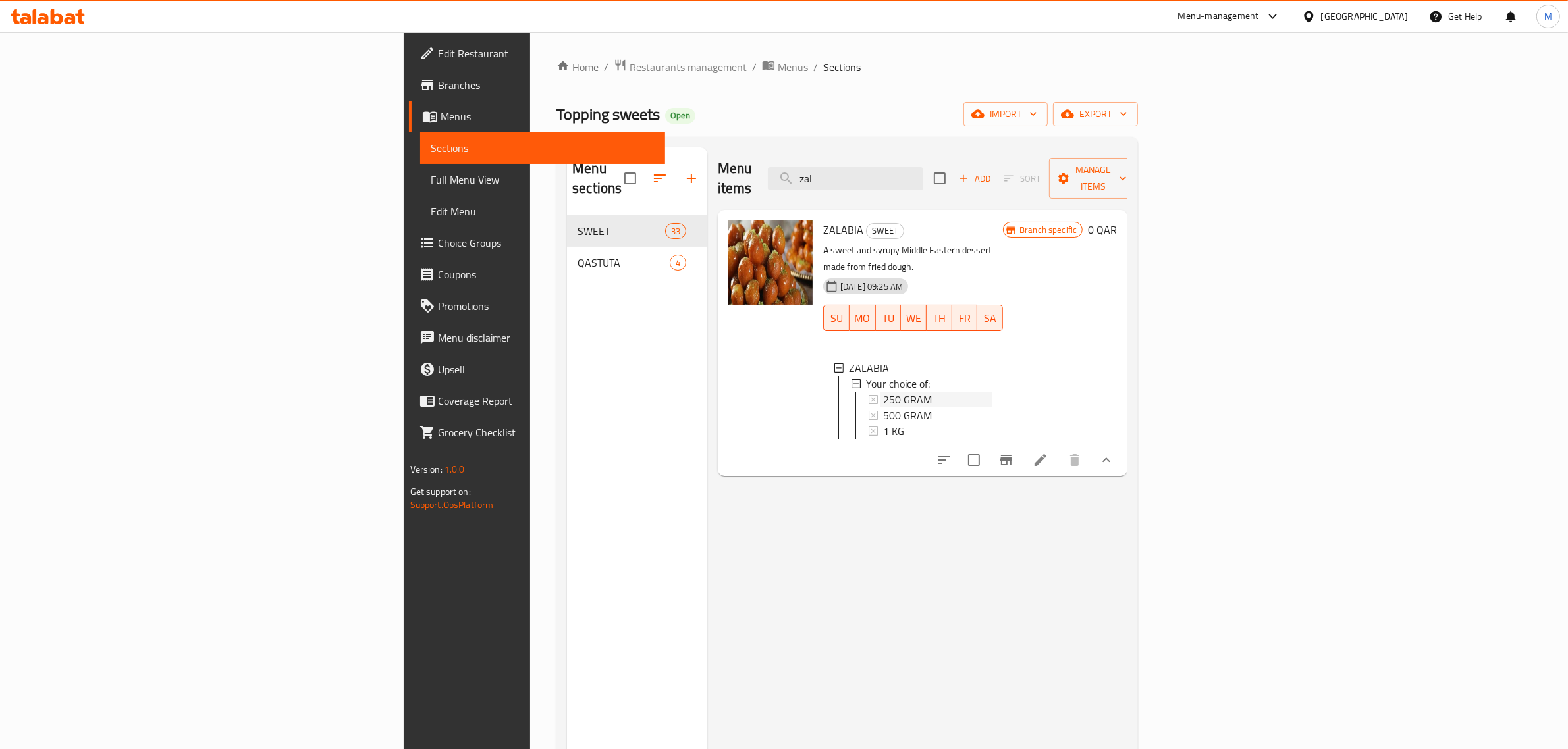
click at [883, 392] on div "250 GRAM" at bounding box center [937, 399] width 110 height 16
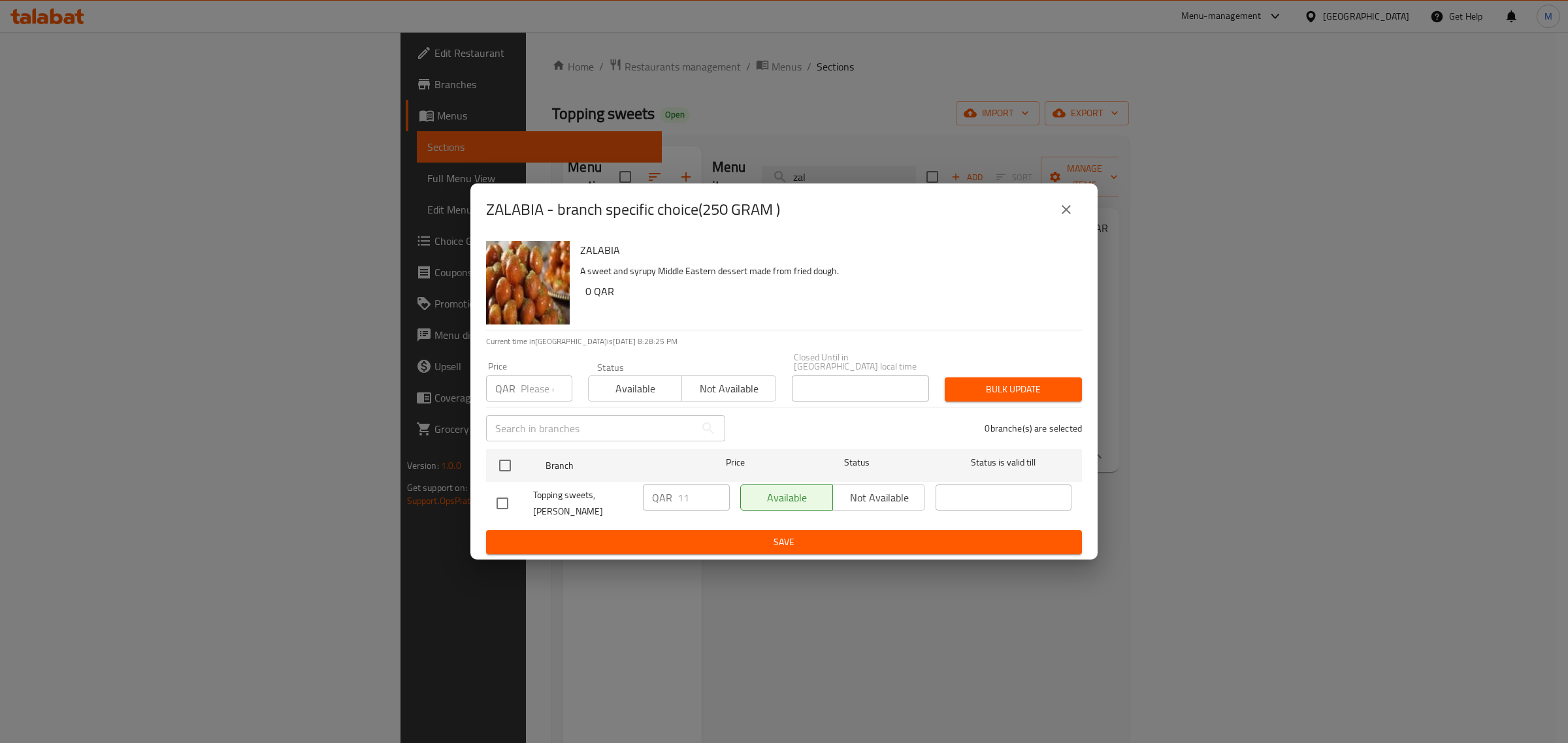
click at [1065, 214] on icon "close" at bounding box center [1066, 210] width 16 height 16
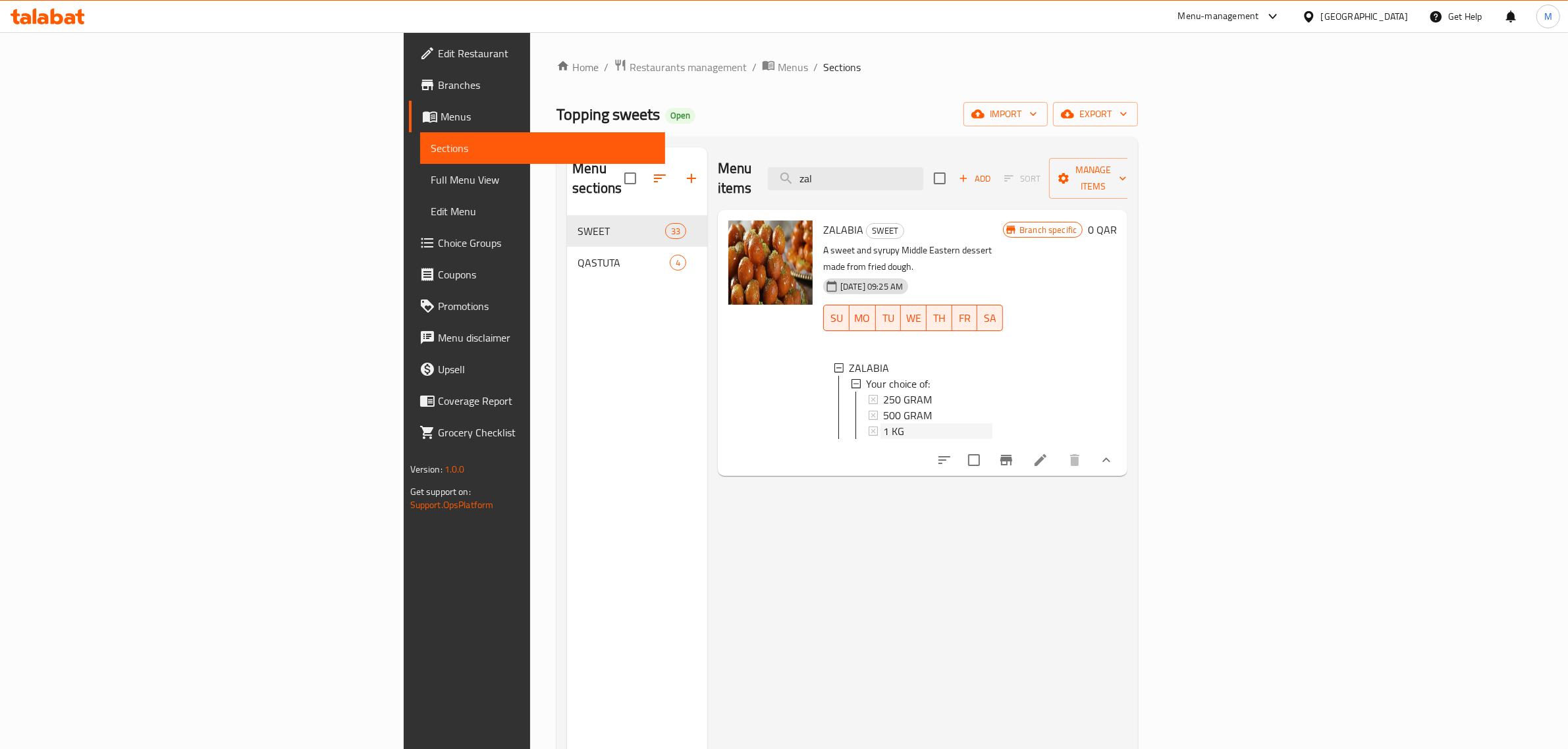
click at [883, 423] on span "1 KG" at bounding box center [893, 431] width 21 height 16
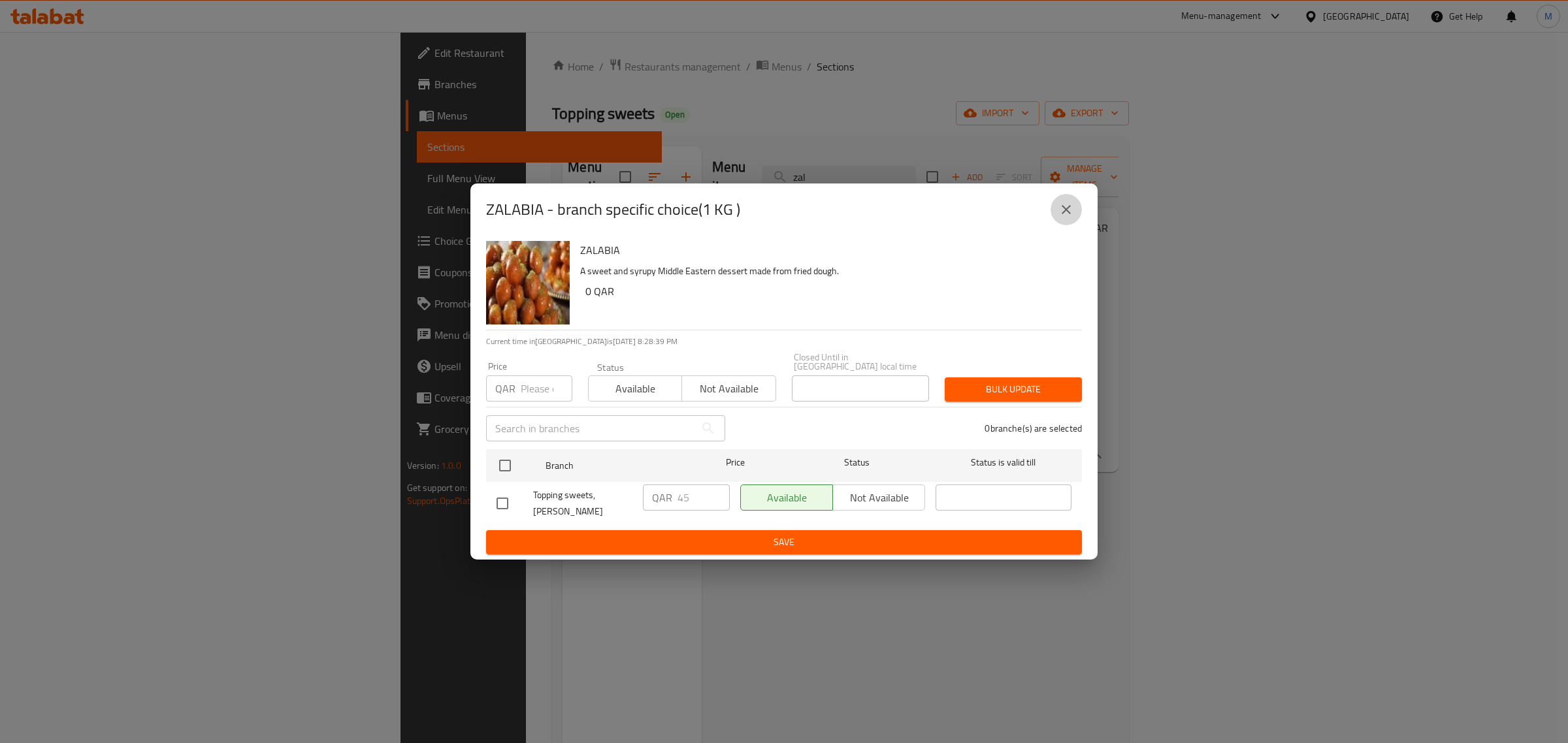
click at [1067, 210] on button "close" at bounding box center [1066, 210] width 31 height 31
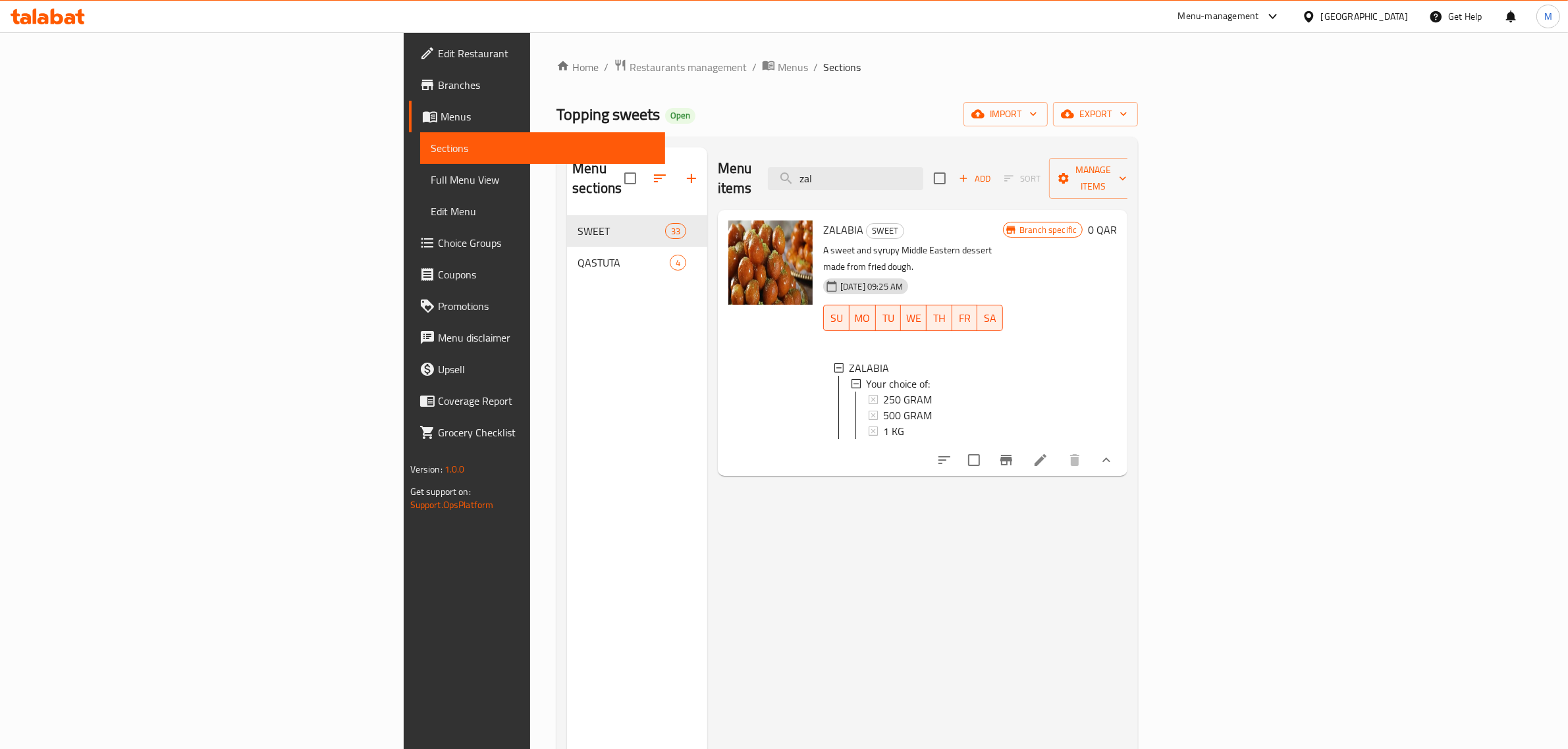
click at [883, 423] on div "1 KG" at bounding box center [937, 431] width 110 height 16
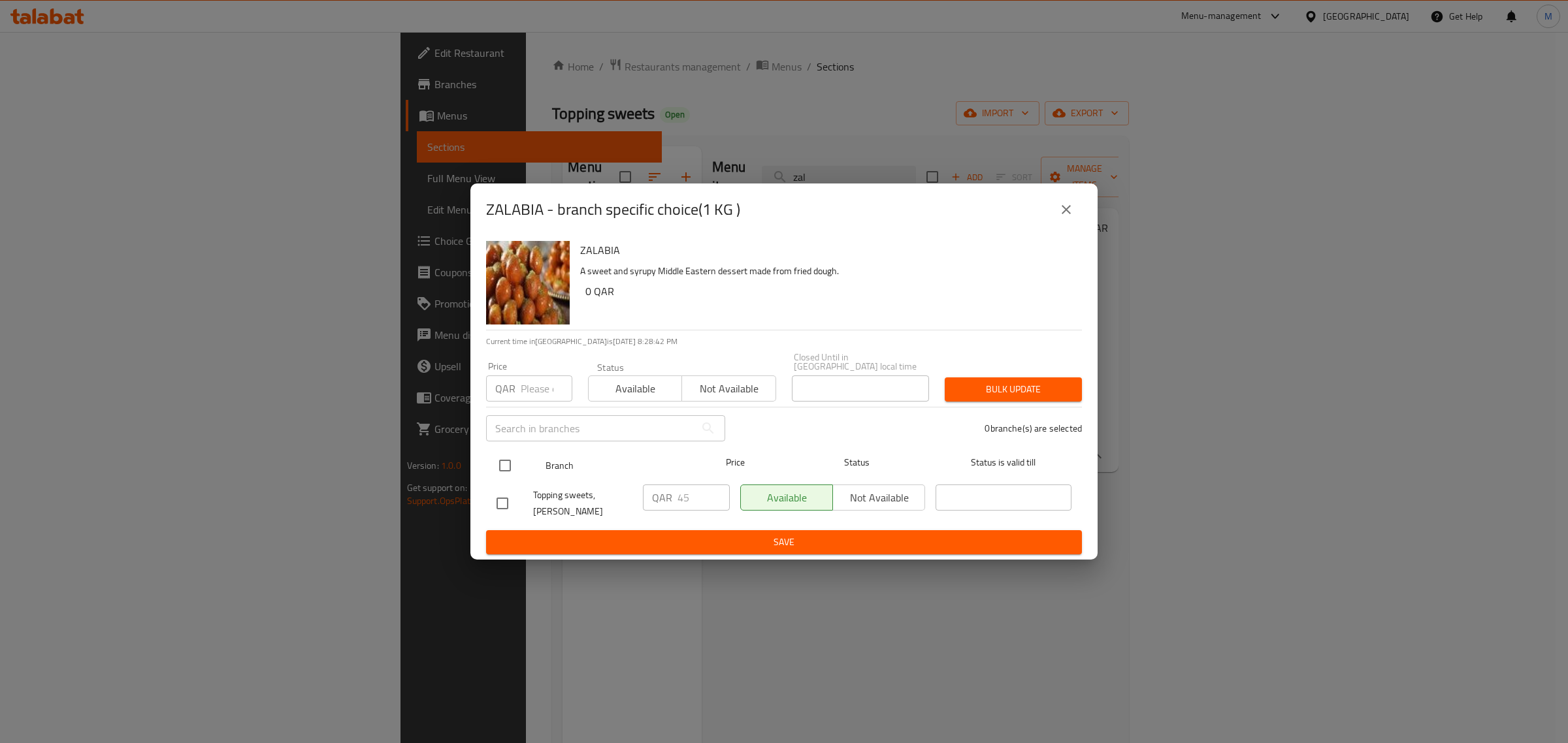
click at [501, 470] on input "checkbox" at bounding box center [505, 466] width 27 height 27
checkbox input "true"
click at [678, 497] on input "45" at bounding box center [703, 498] width 52 height 27
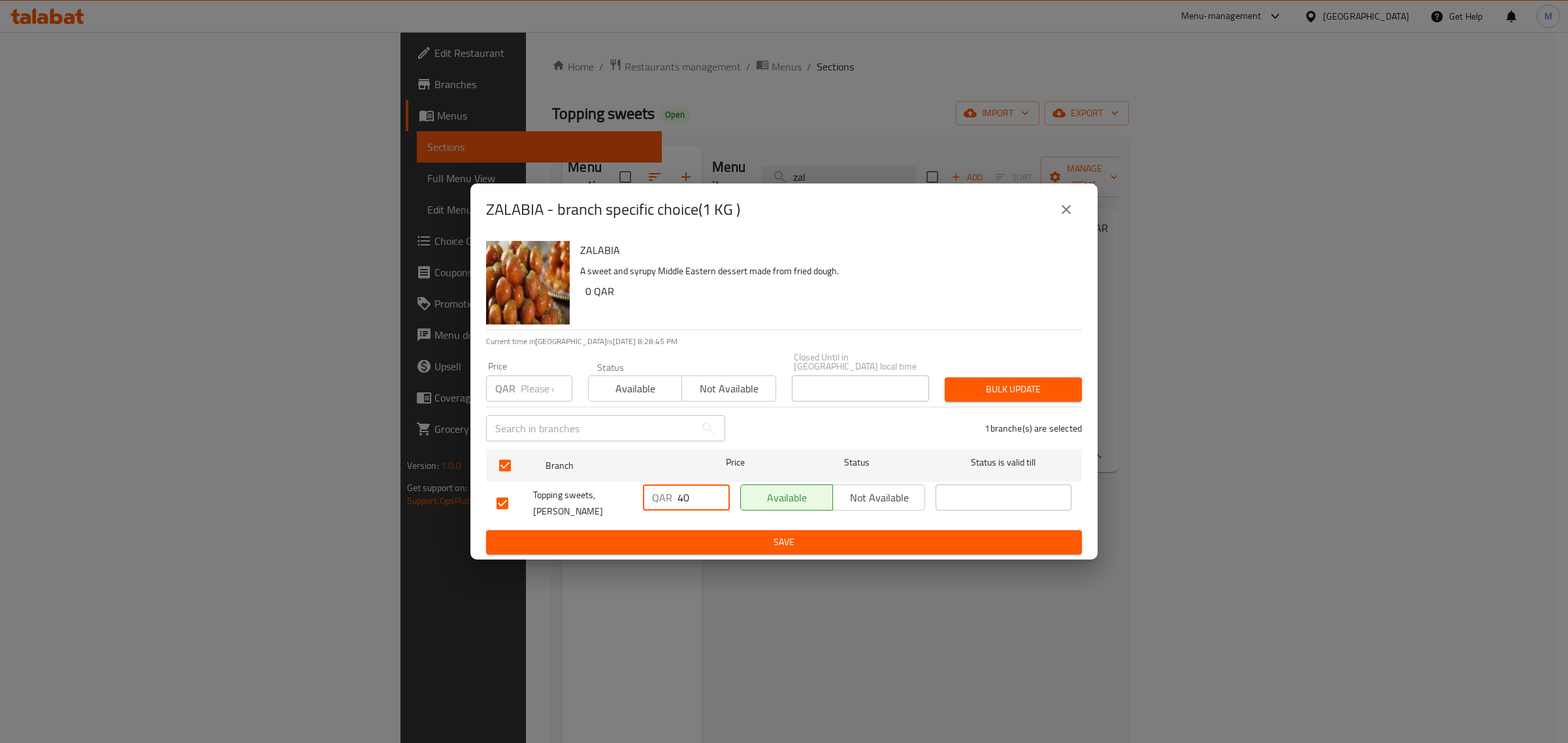
type input "40"
click at [801, 534] on span "Save" at bounding box center [784, 543] width 575 height 16
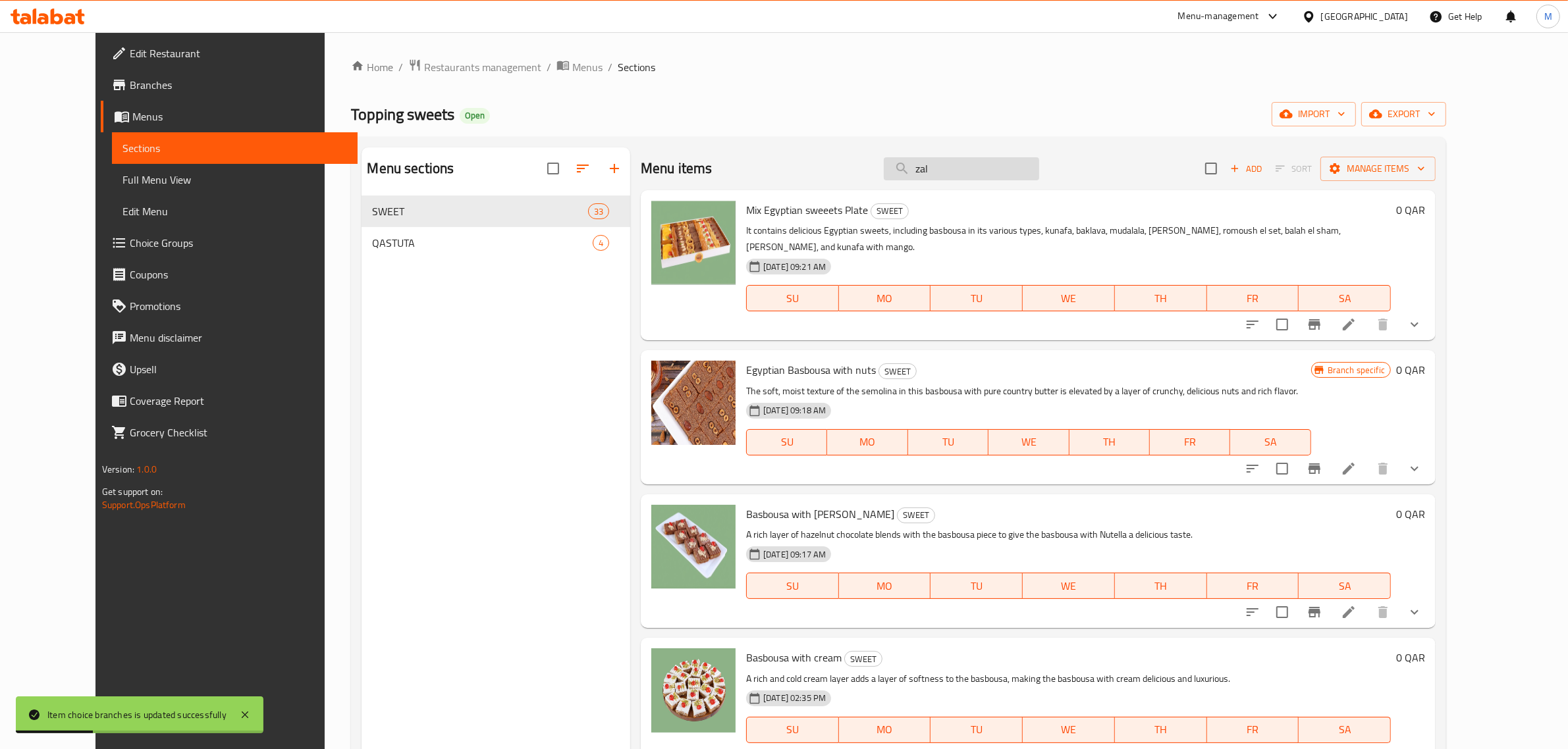
click at [992, 179] on input "zal" at bounding box center [961, 169] width 155 height 23
paste input "zal"
type input "zal"
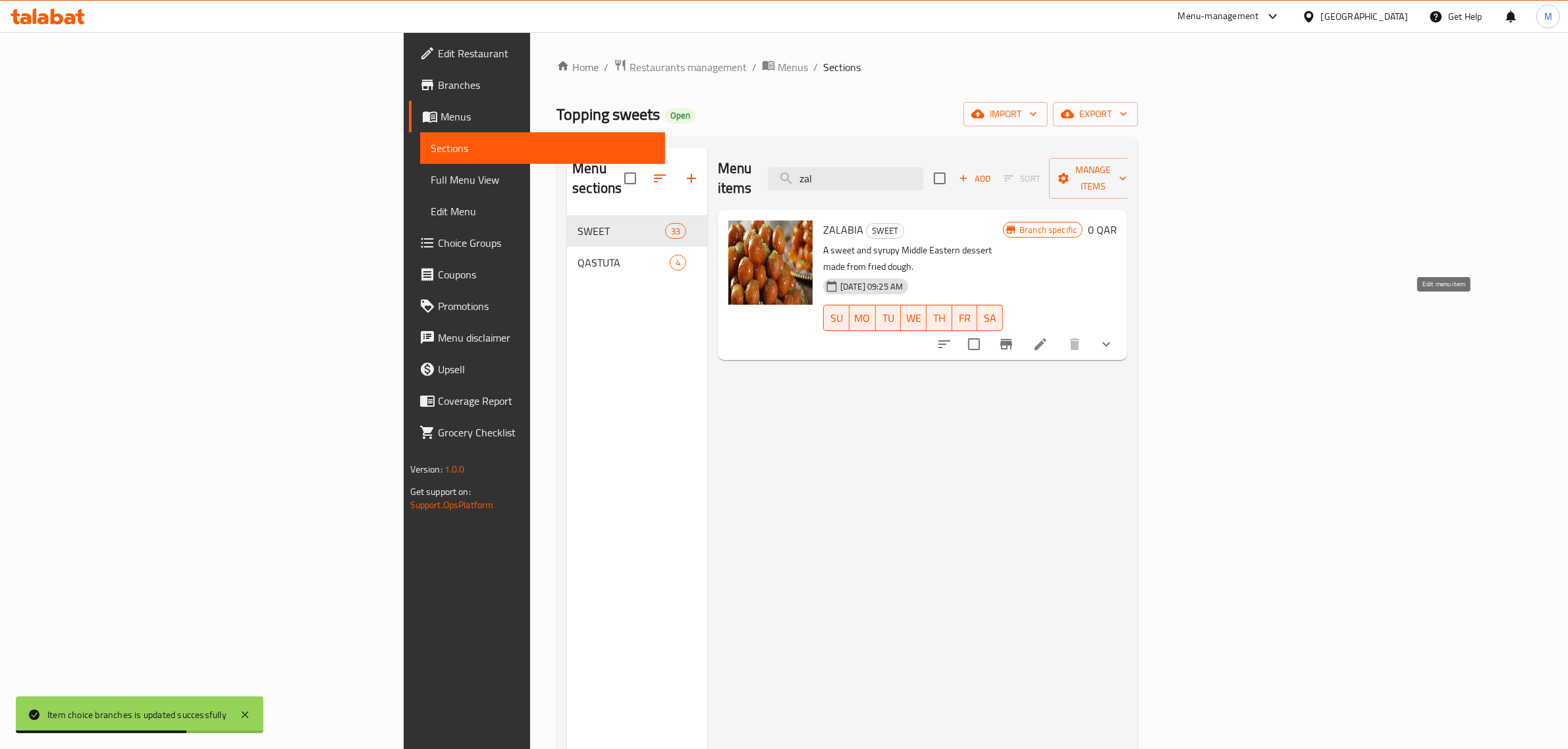
click at [1049, 337] on icon at bounding box center [1039, 344] width 16 height 16
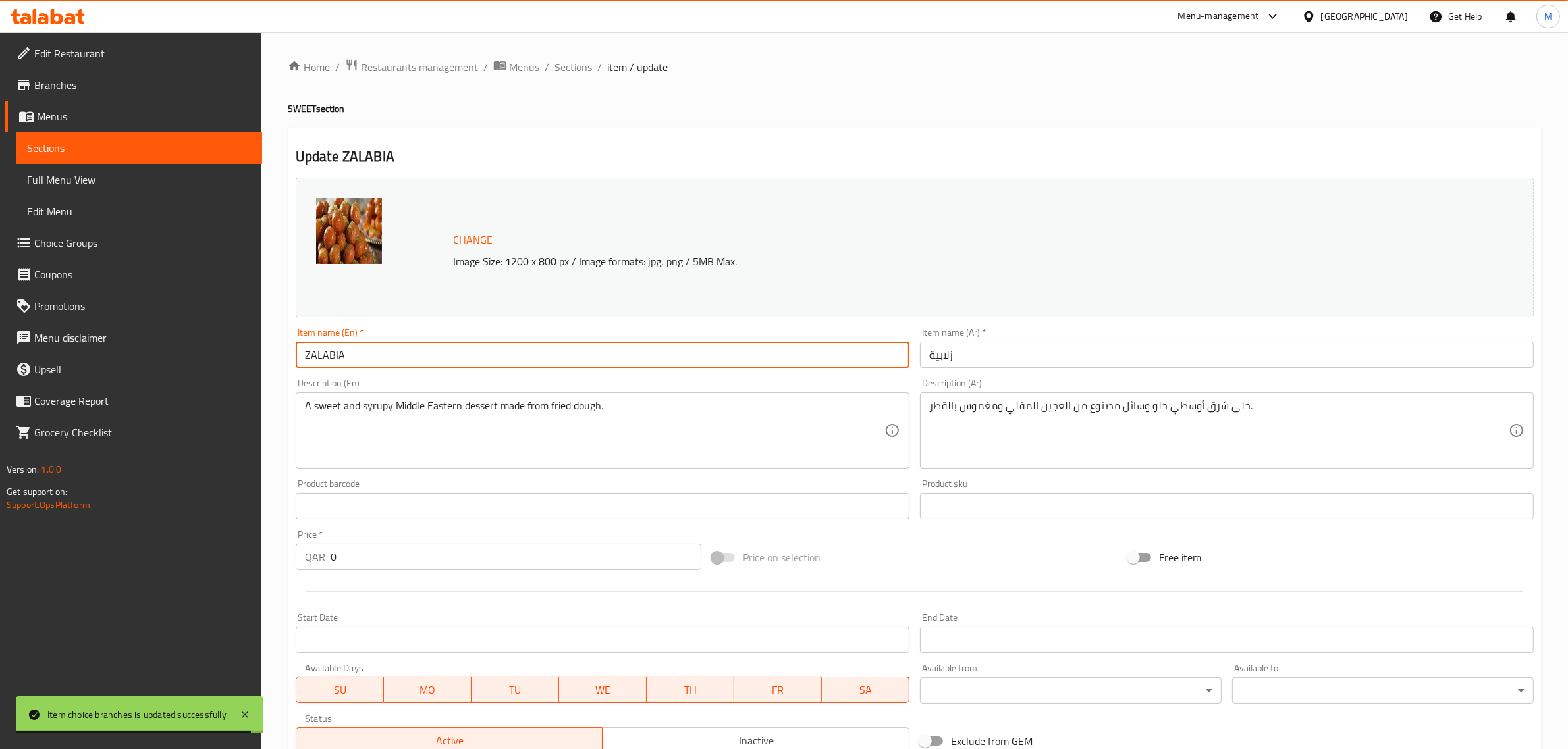
click at [432, 358] on input "ZALABIA" at bounding box center [602, 355] width 613 height 27
paste input "zalabya / loqymat"
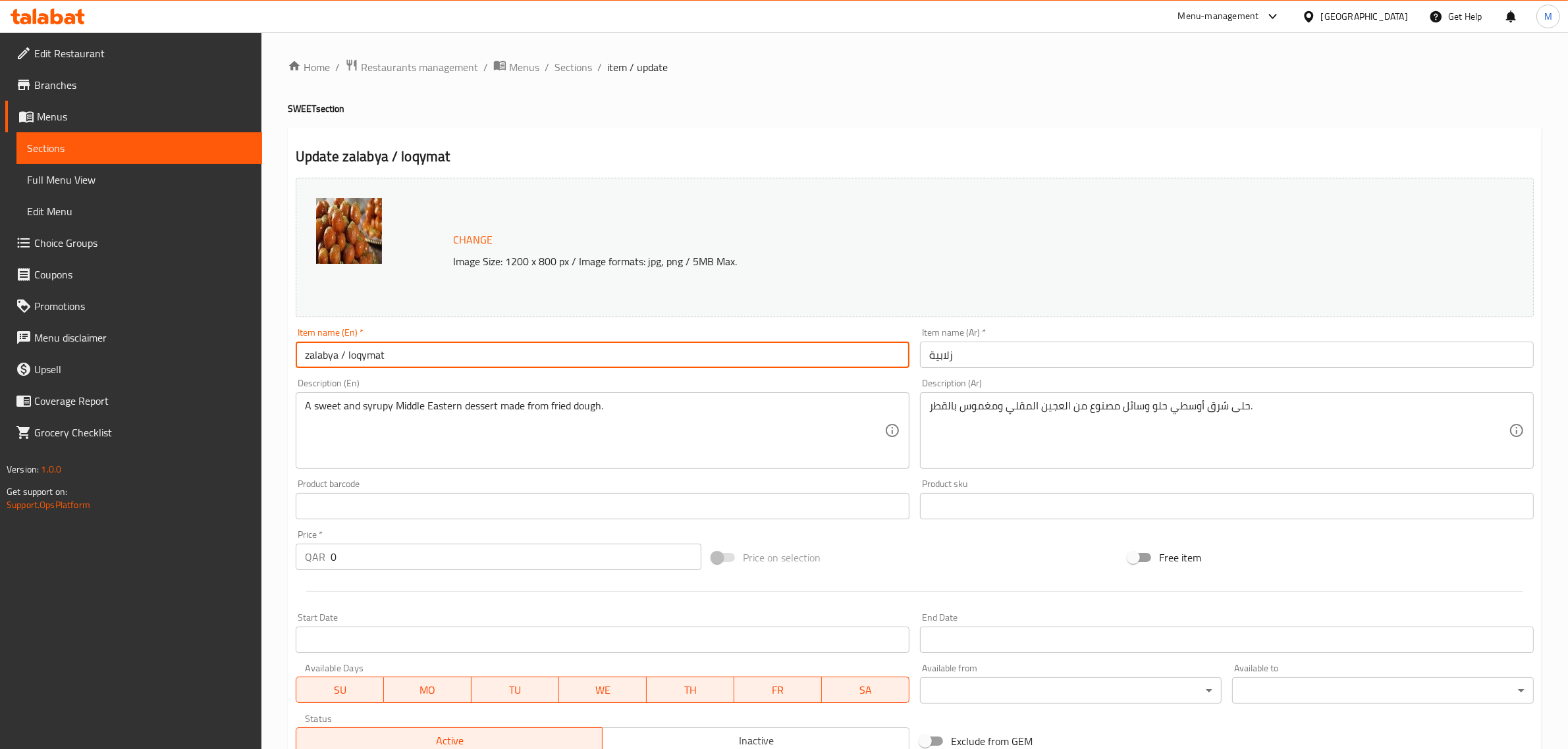
click at [432, 358] on input "zalabya / loqymat" at bounding box center [602, 355] width 613 height 27
type input "Zalabya / Loqymat"
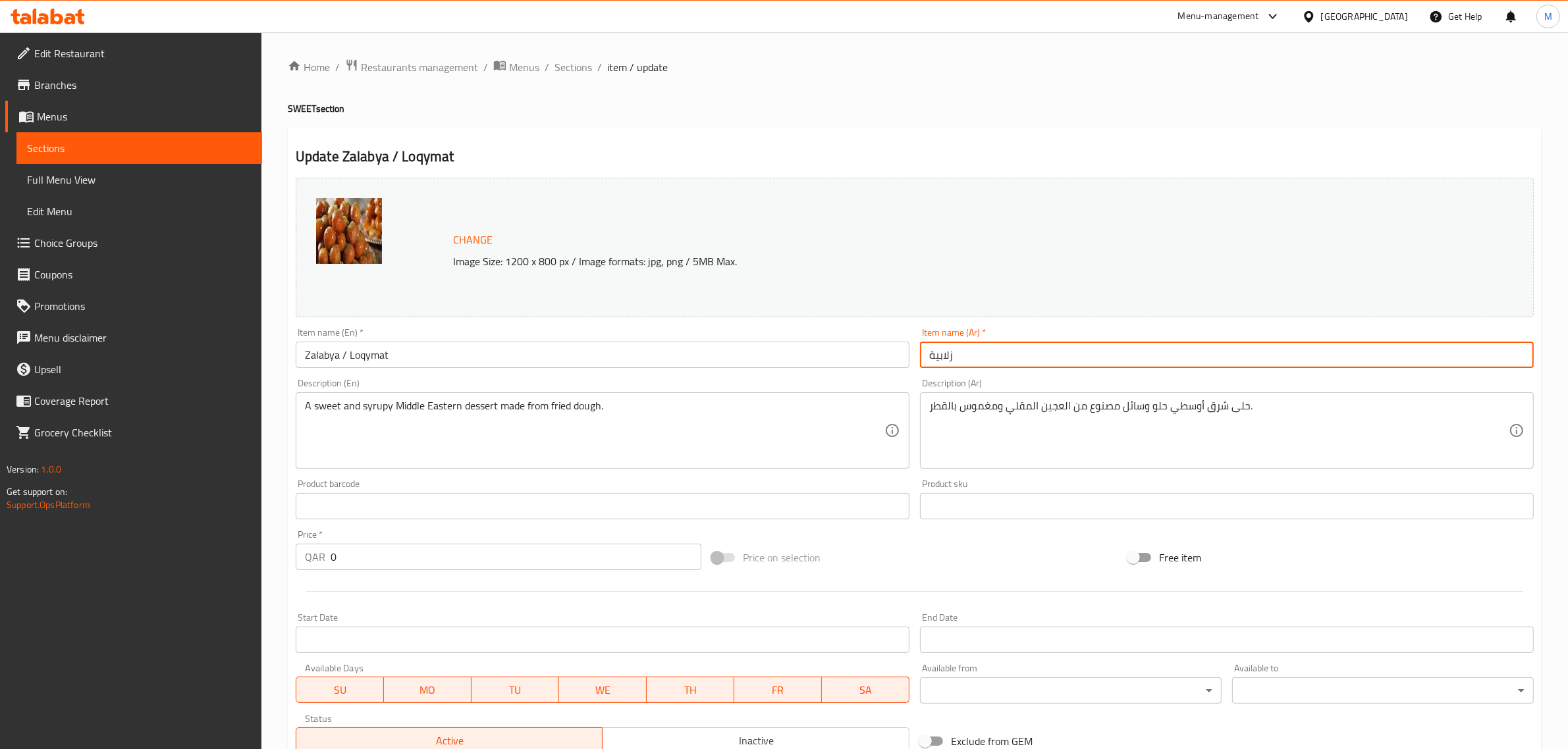
click at [1059, 353] on input "زلابية" at bounding box center [1226, 355] width 613 height 27
paste input "لزلابيا / اللقيمات"
type input "الزلابيا / اللقيمات"
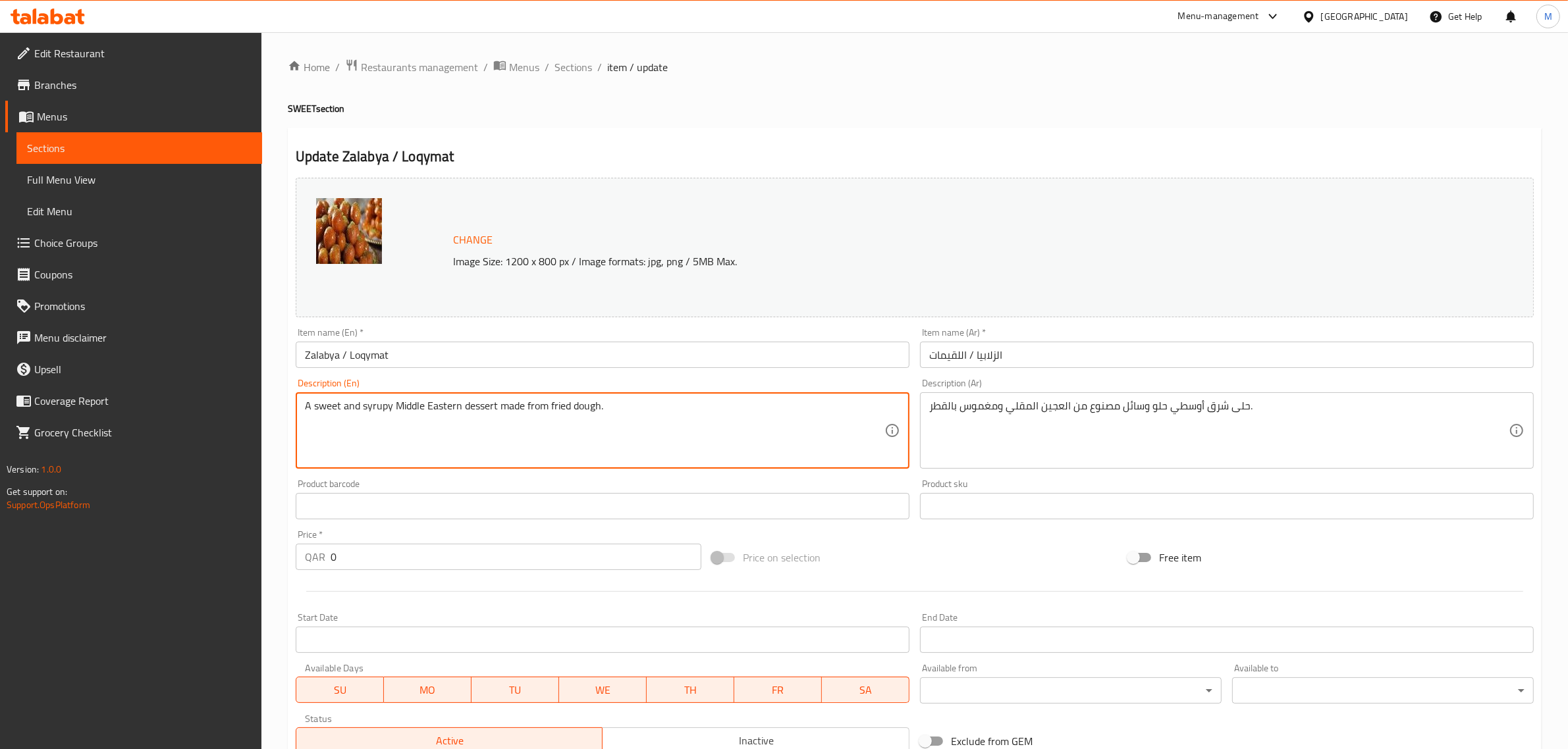
click at [742, 430] on textarea "A sweet and syrupy Middle Eastern dessert made from fried dough." at bounding box center [595, 431] width 579 height 63
paste textarea "zalabya or loqymat is an oriental sweet that is crunchy on the outside and soft…"
type textarea "zalabya or loqymat is an oriental sweet that is crunchy on the outside and soft…"
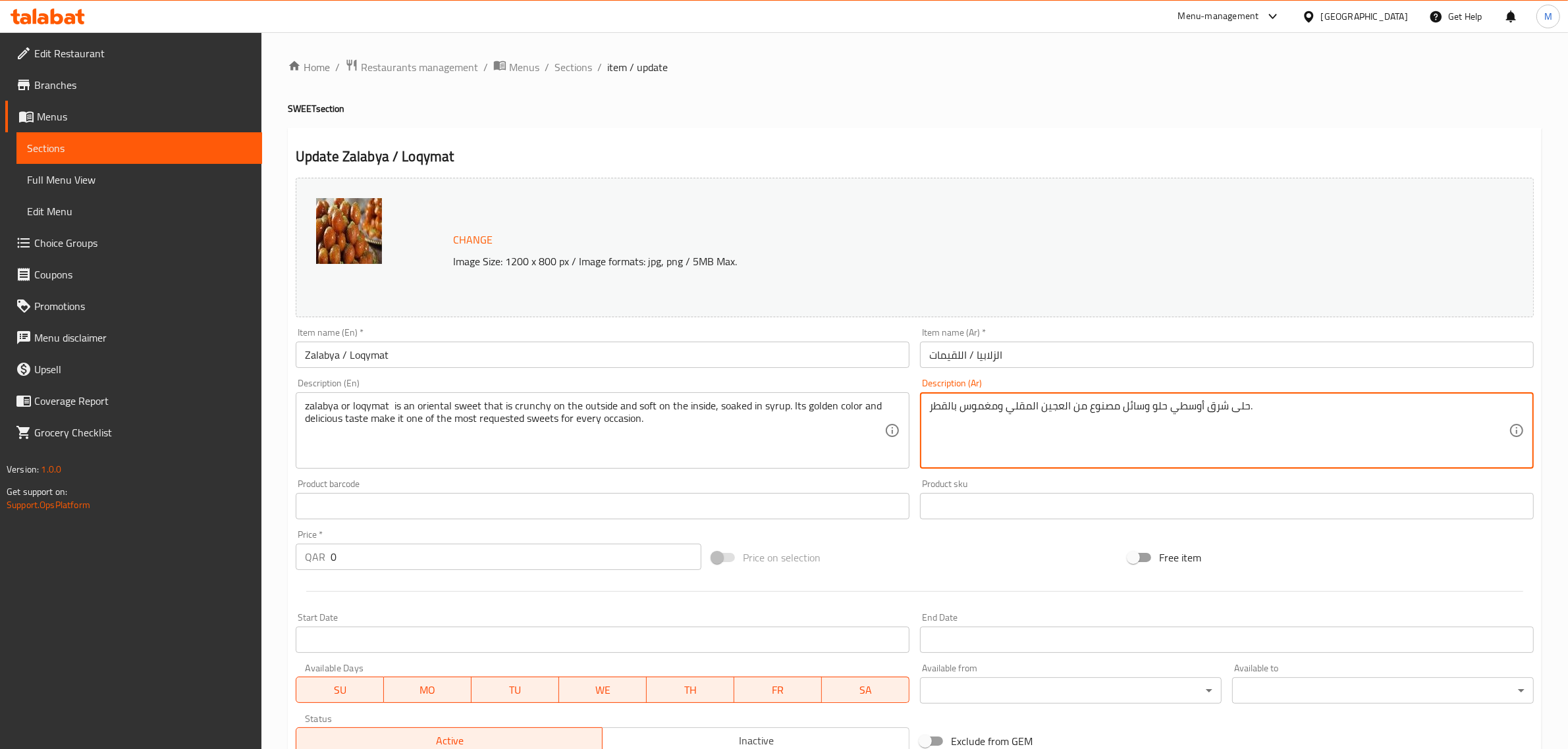
click at [1282, 389] on div "Description (Ar) حلى شرق أوسطي حلو وسائل مصنوع من العجين المقلي ومغموس بالقطر. …" at bounding box center [1226, 424] width 613 height 90
click at [1265, 413] on textarea "حلى شرق أوسطي حلو وسائل مصنوع من العجين المقلي ومغموس بالقطر." at bounding box center [1218, 431] width 579 height 63
paste textarea "لزلابيا او اللقيمات حلوى شرقية مقرمشة من الخارج و طريقة من الداخل مغموسة بالشرب…"
type textarea "الزلابيا او اللقيمات حلوى شرقية مقرمشة من الخارج و طريقة من الداخل مغموسة بالشر…"
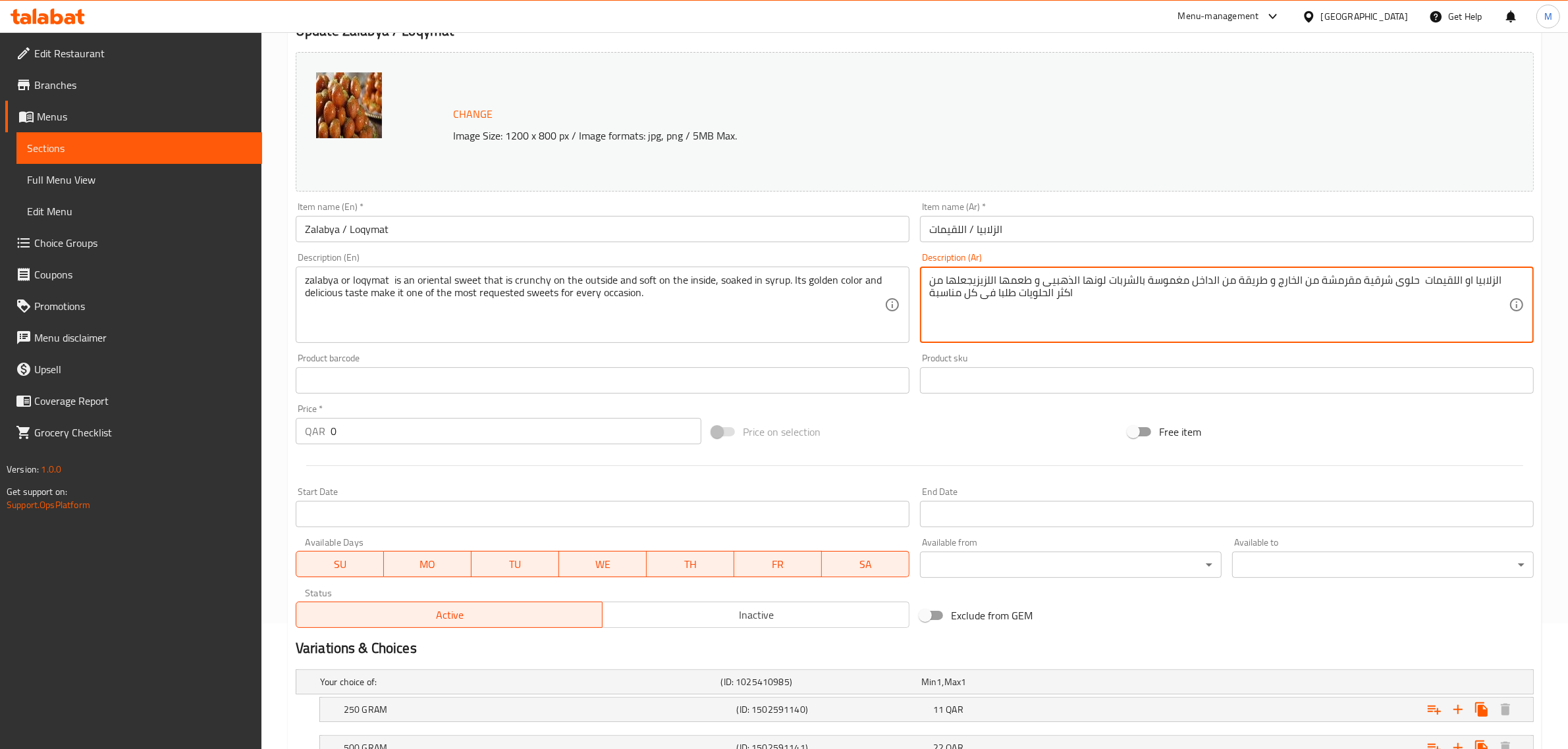
scroll to position [268, 0]
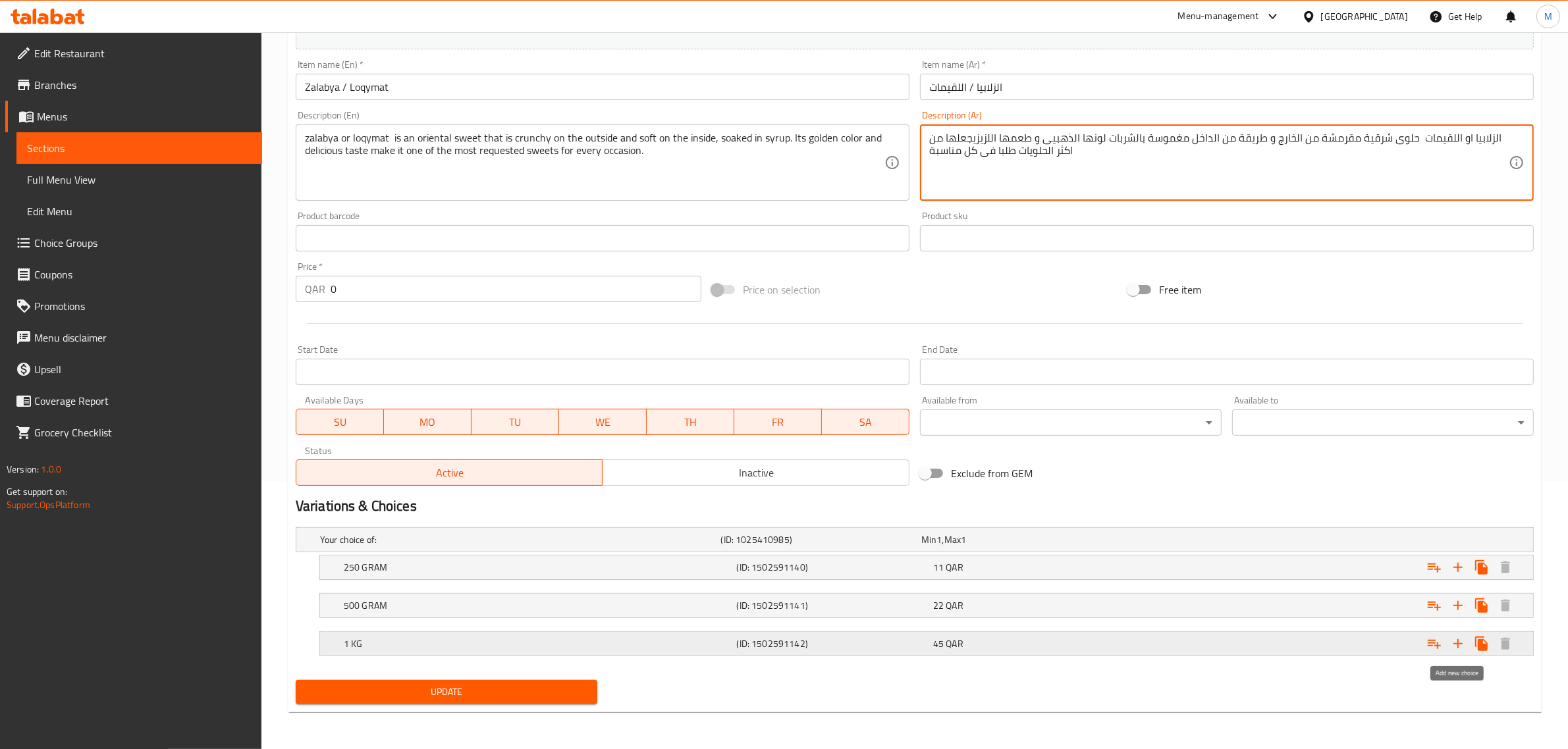
click at [1457, 644] on icon "Expand" at bounding box center [1458, 644] width 9 height 9
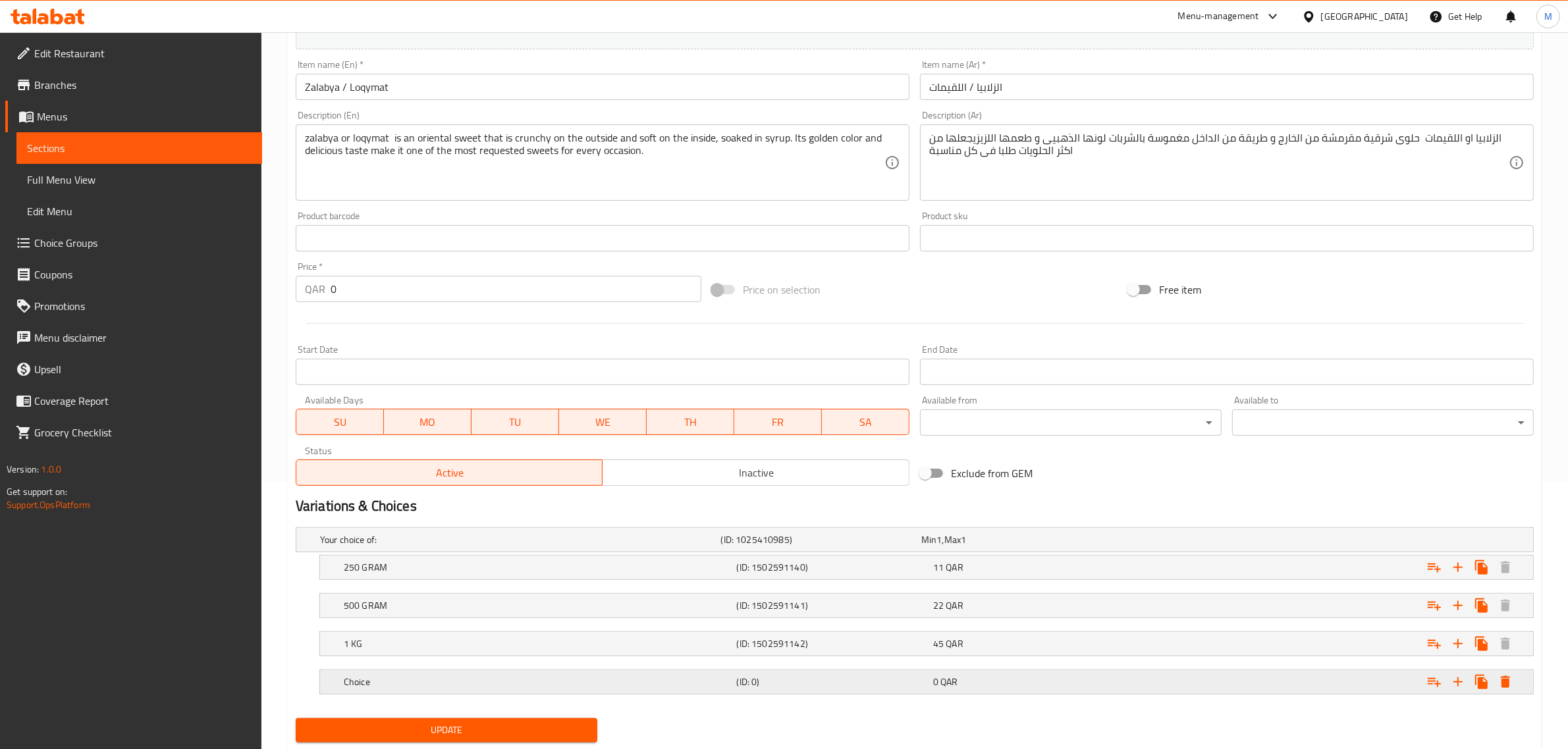
drag, startPoint x: 654, startPoint y: 680, endPoint x: 620, endPoint y: 684, distance: 34.2
click at [653, 680] on h5 "Choice" at bounding box center [538, 683] width 388 height 13
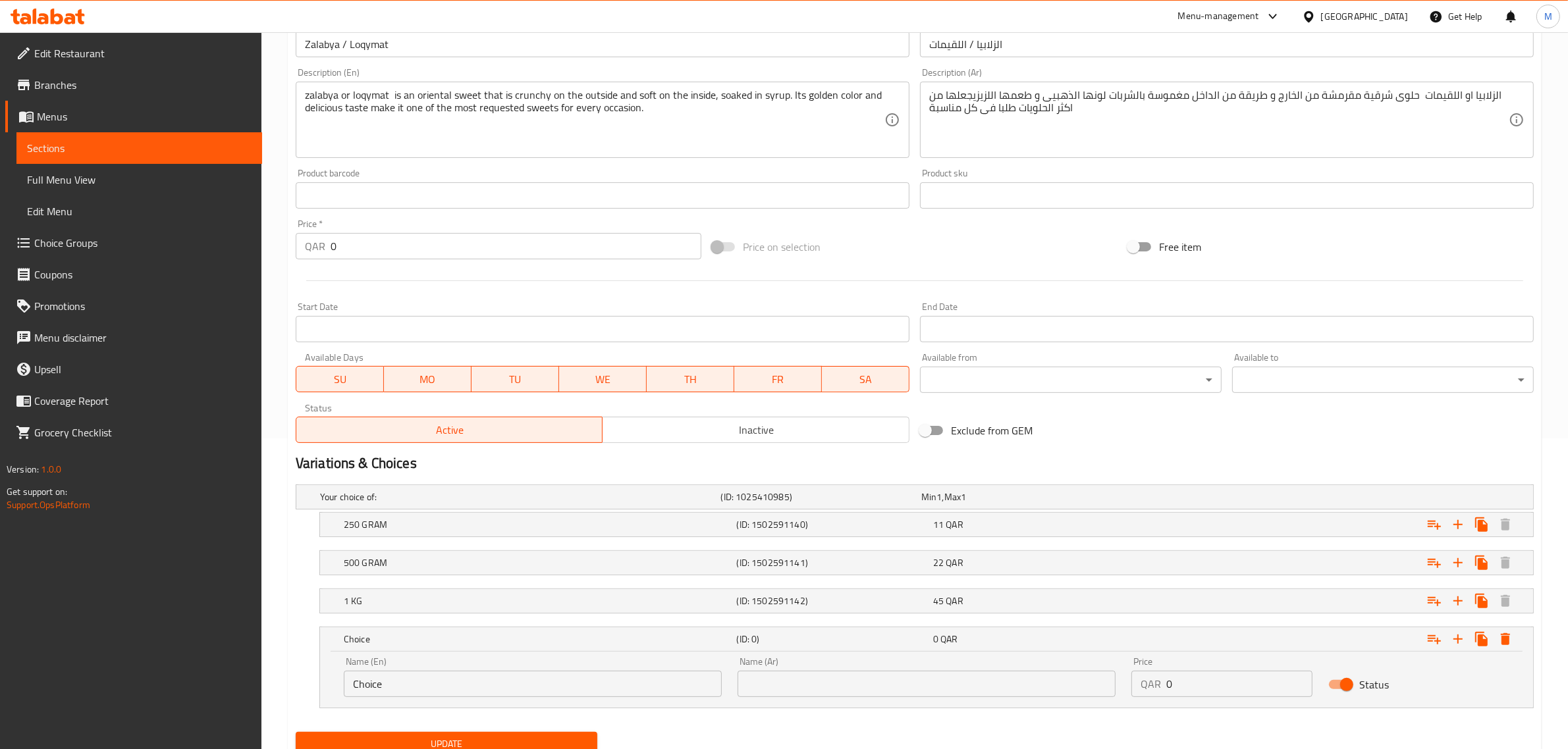
scroll to position [351, 0]
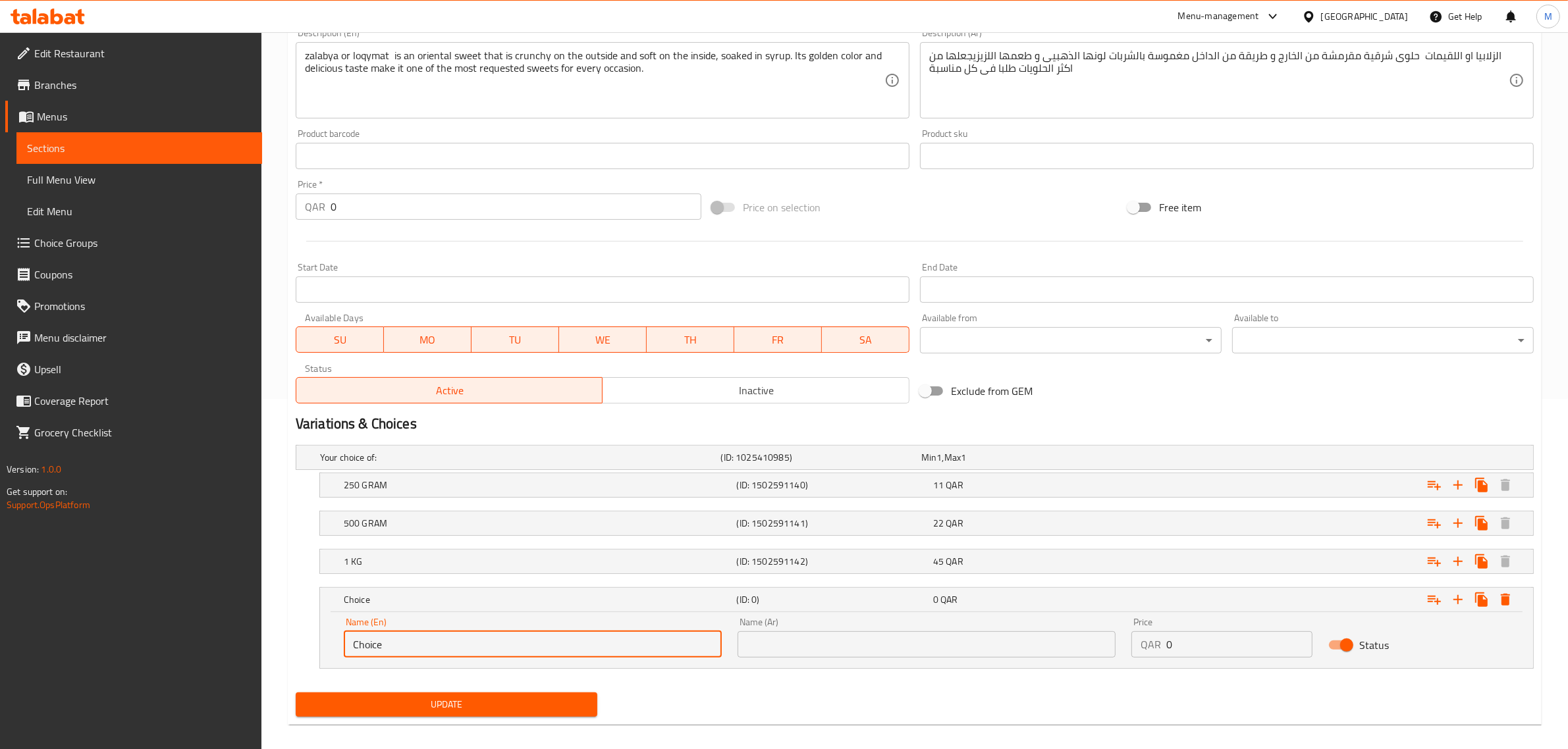
click at [425, 658] on input "Choice" at bounding box center [533, 645] width 378 height 27
paste input "1.5 KiLO"
click at [432, 649] on input "1.5 KiLO" at bounding box center [533, 645] width 378 height 27
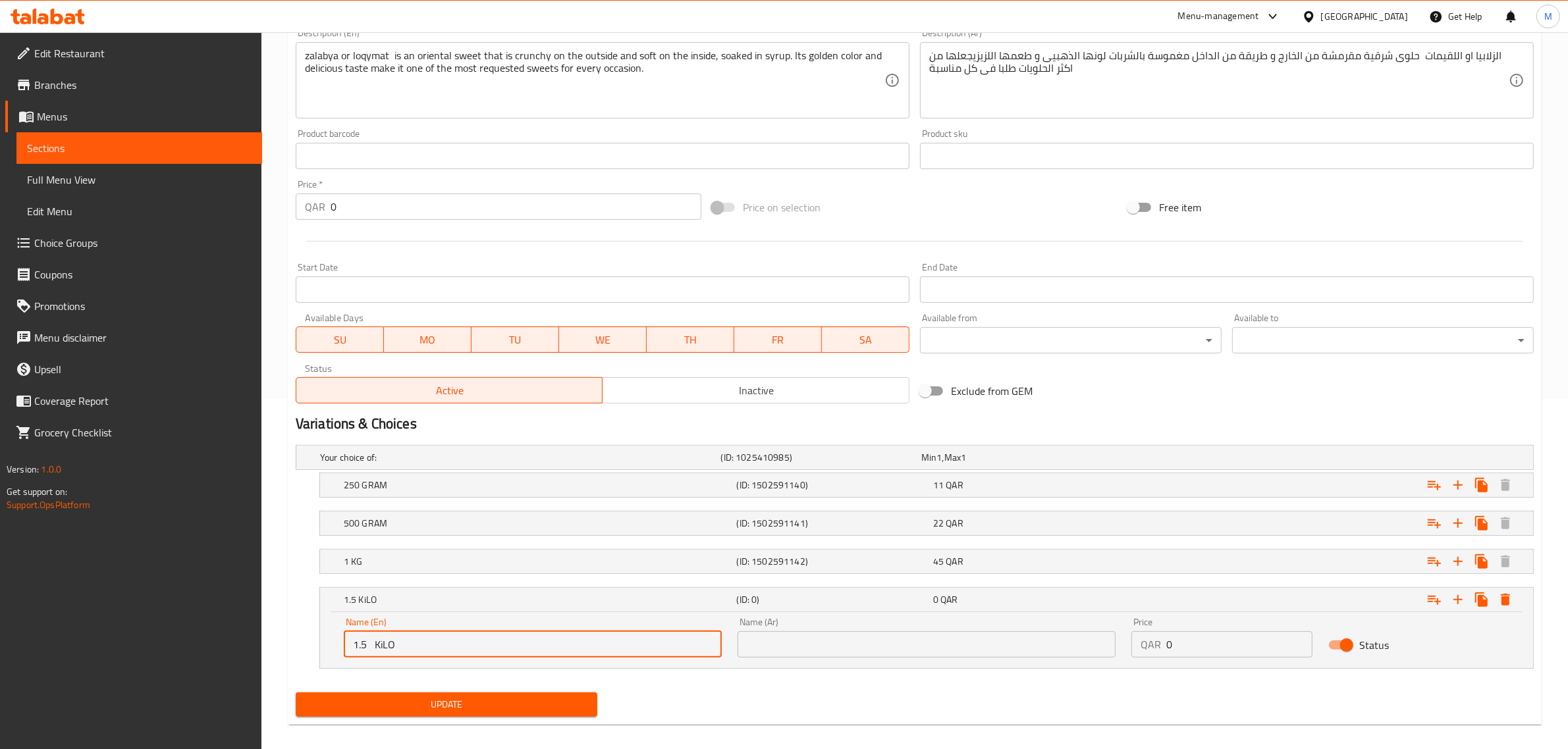
click at [432, 649] on input "1.5 KiLO" at bounding box center [533, 645] width 378 height 27
click at [372, 646] on input "1.5 Ki Lo" at bounding box center [533, 645] width 378 height 27
click at [373, 644] on input "1.5 Ki Lo" at bounding box center [533, 645] width 378 height 27
click at [379, 650] on input "1.5 Ki Lo" at bounding box center [533, 645] width 378 height 27
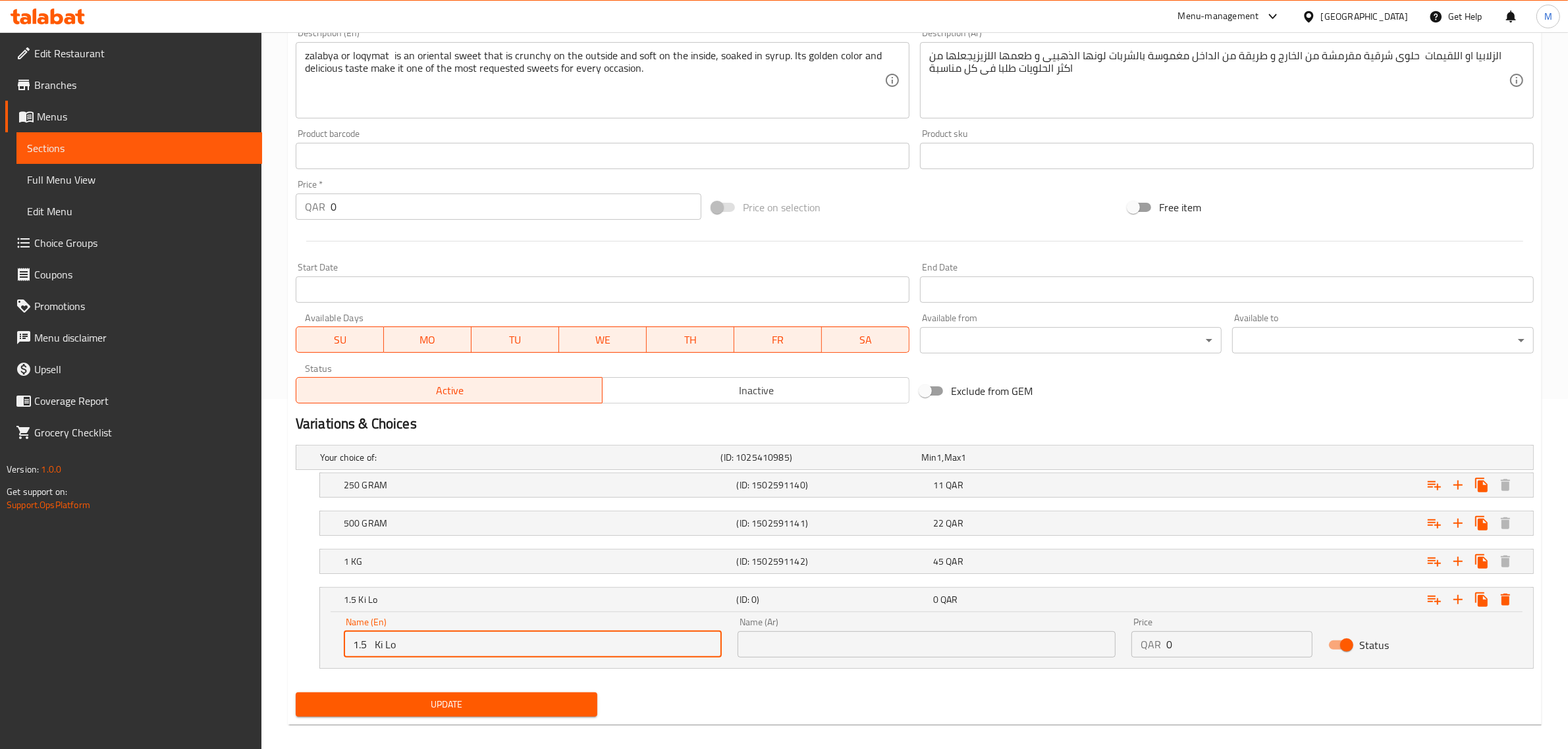
click at [375, 648] on input "1.5 Ki Lo" at bounding box center [533, 645] width 378 height 27
click at [386, 649] on input "1.5 Ki Lo" at bounding box center [533, 645] width 378 height 27
type input "1.5 Kilo"
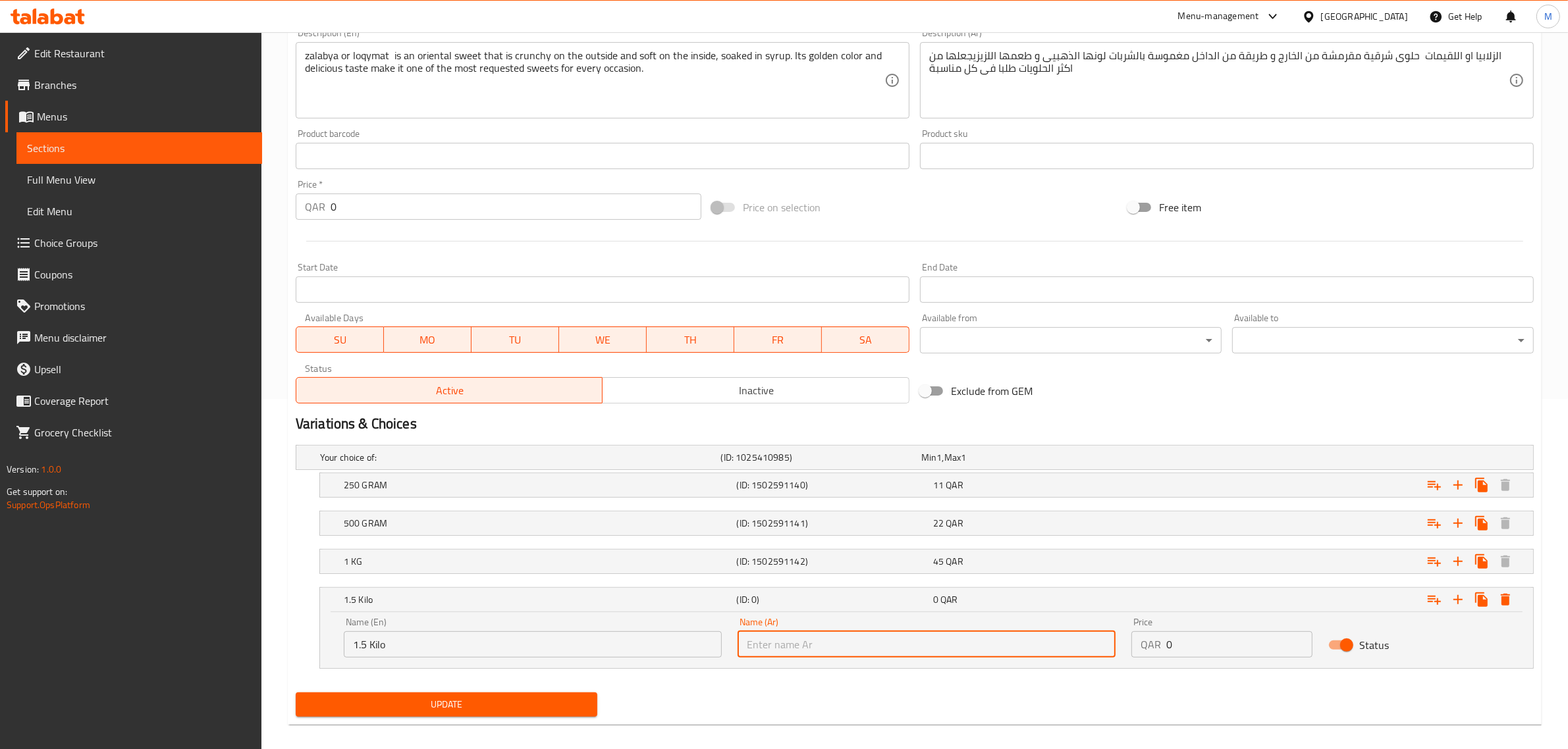
click at [923, 654] on input "text" at bounding box center [927, 645] width 378 height 27
type input "1.5 كيلو"
click at [899, 593] on h5 "(ID: 0)" at bounding box center [832, 600] width 191 height 13
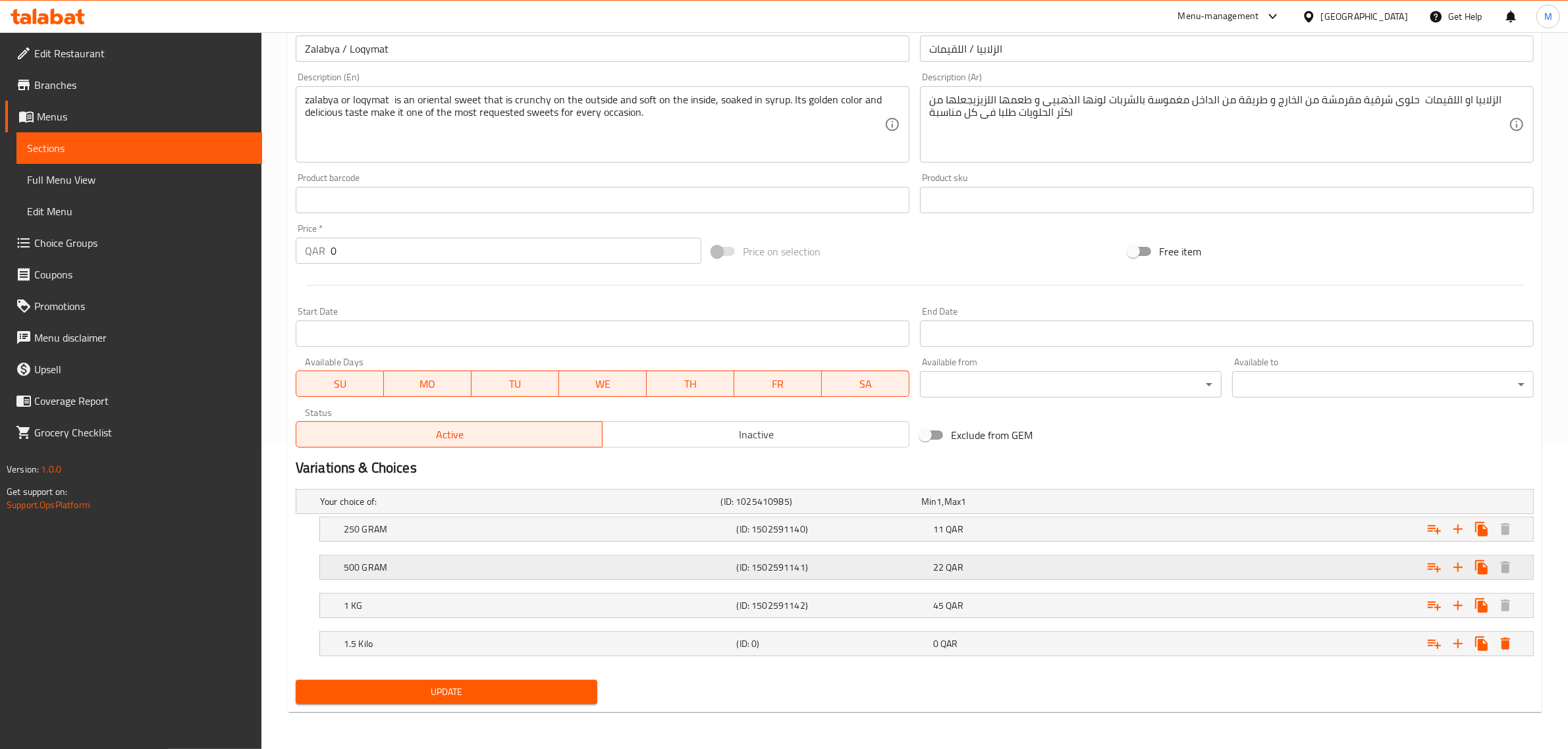
scroll to position [307, 0]
click at [906, 603] on h5 "(ID: 1502591142)" at bounding box center [832, 606] width 191 height 13
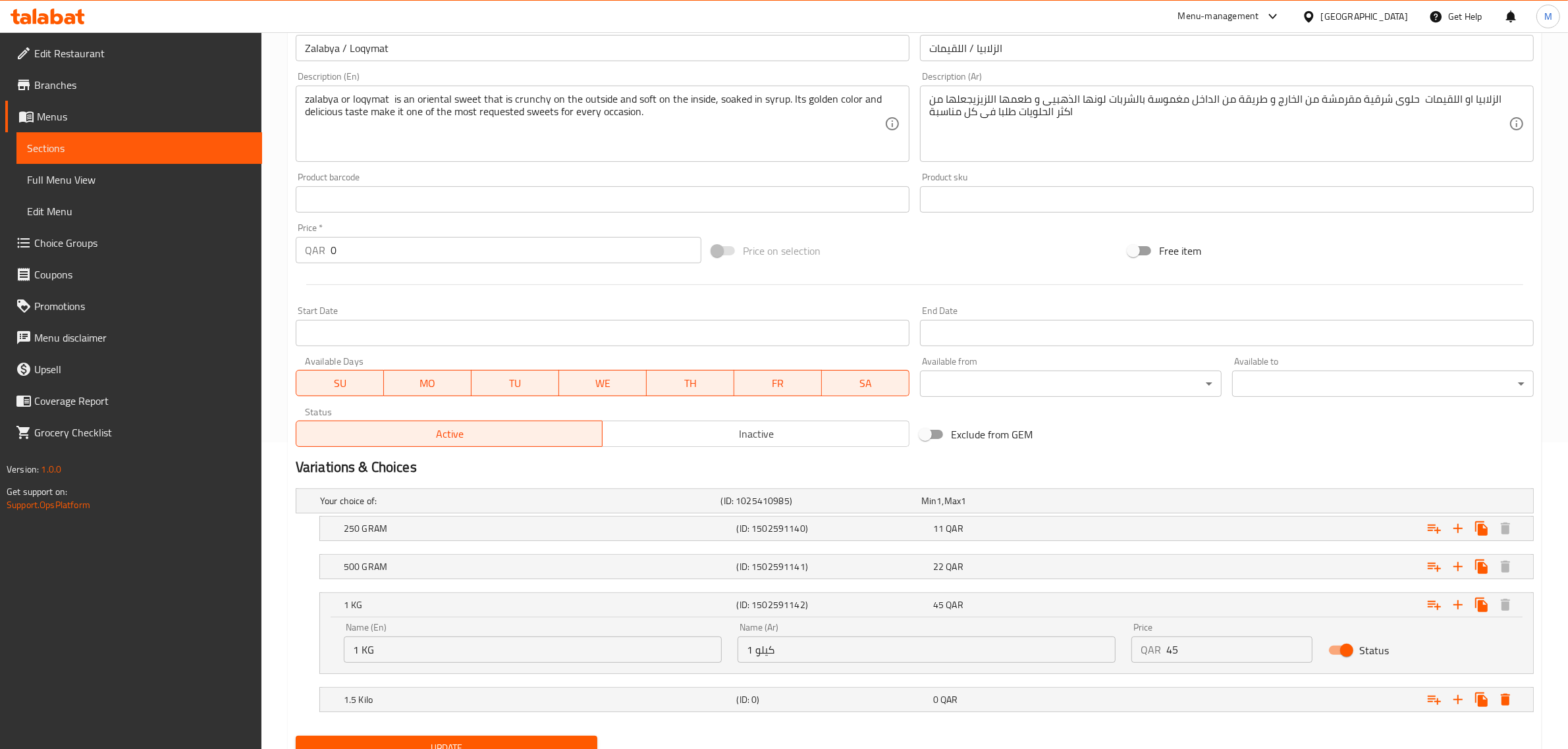
scroll to position [363, 0]
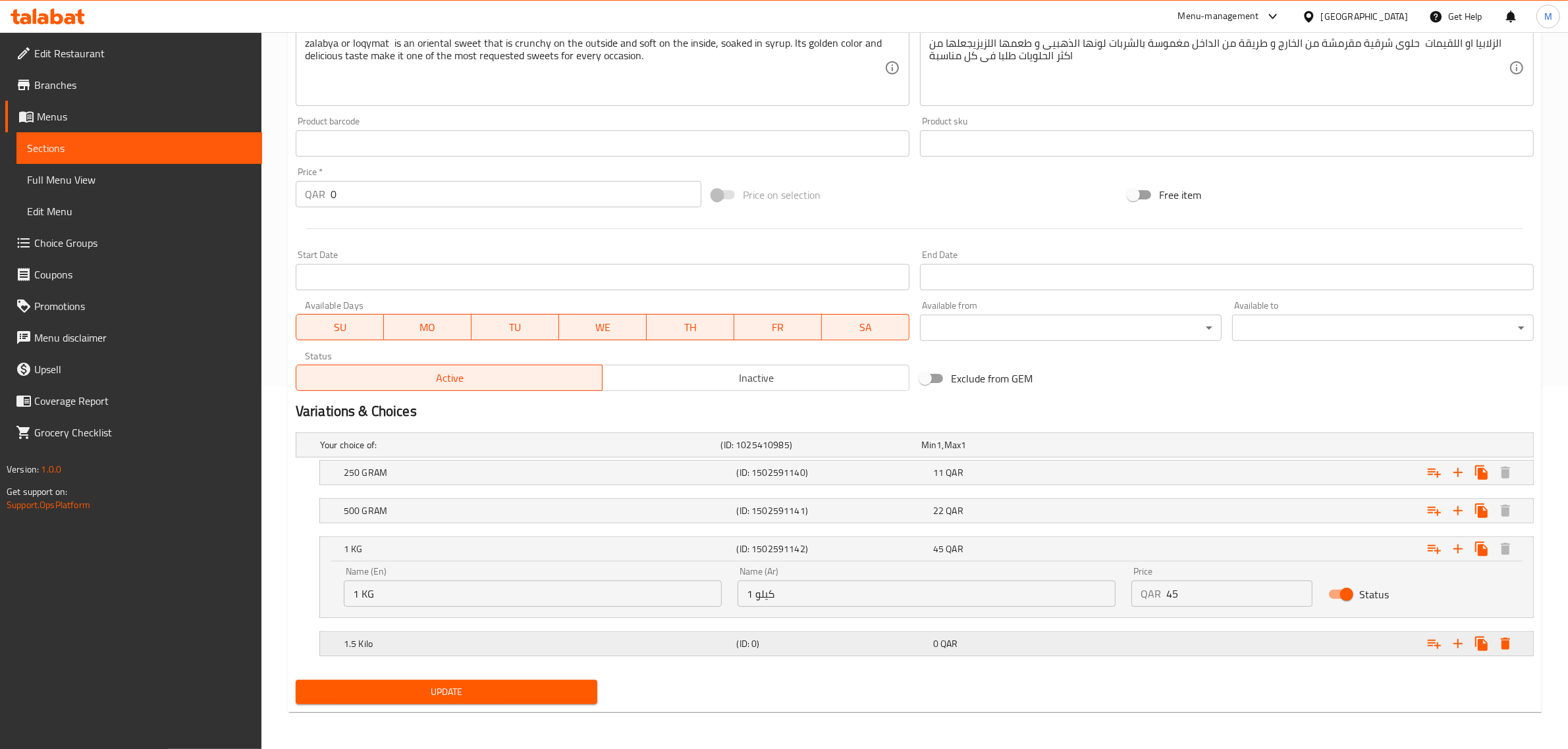
click at [1212, 636] on div "Expand" at bounding box center [1324, 644] width 393 height 29
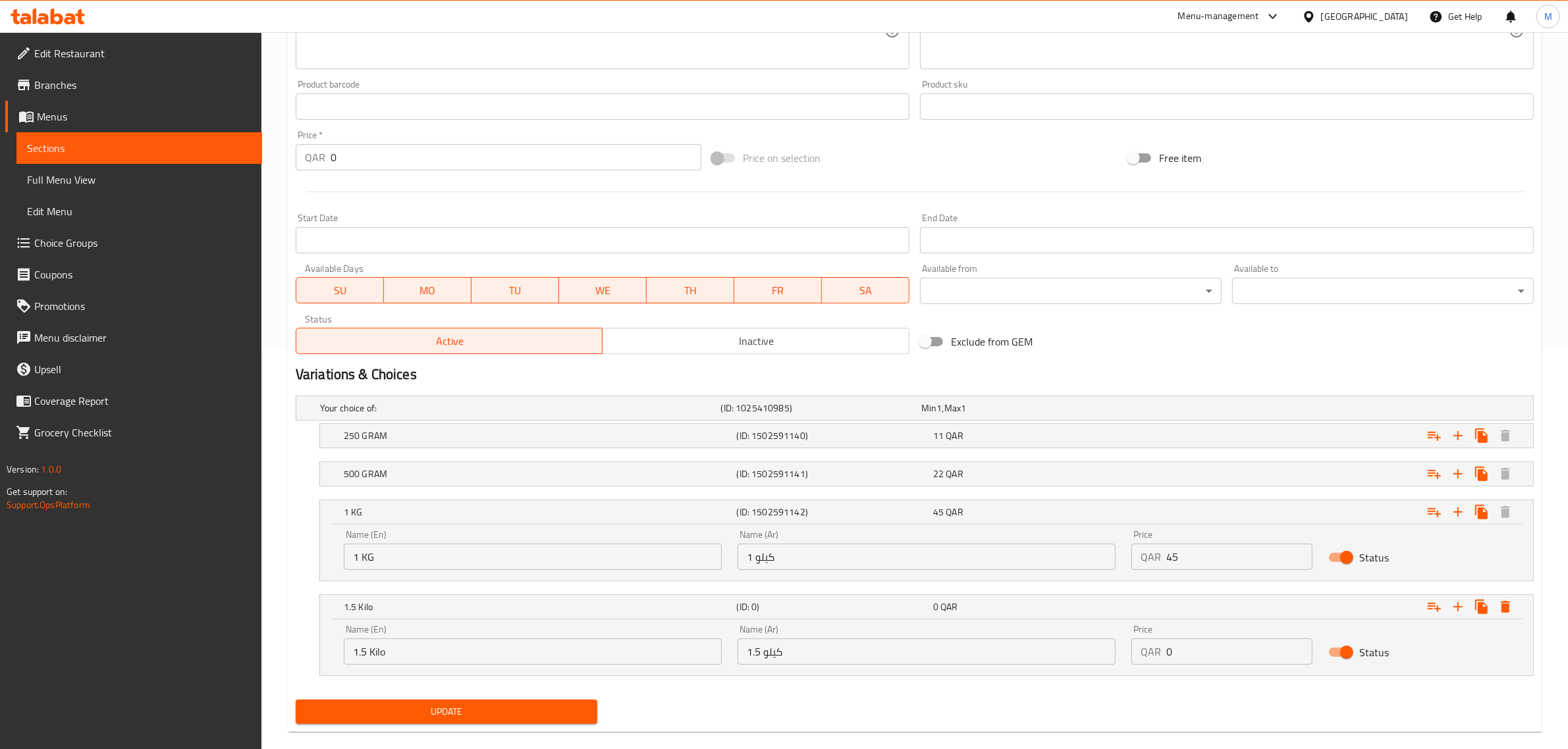
scroll to position [421, 0]
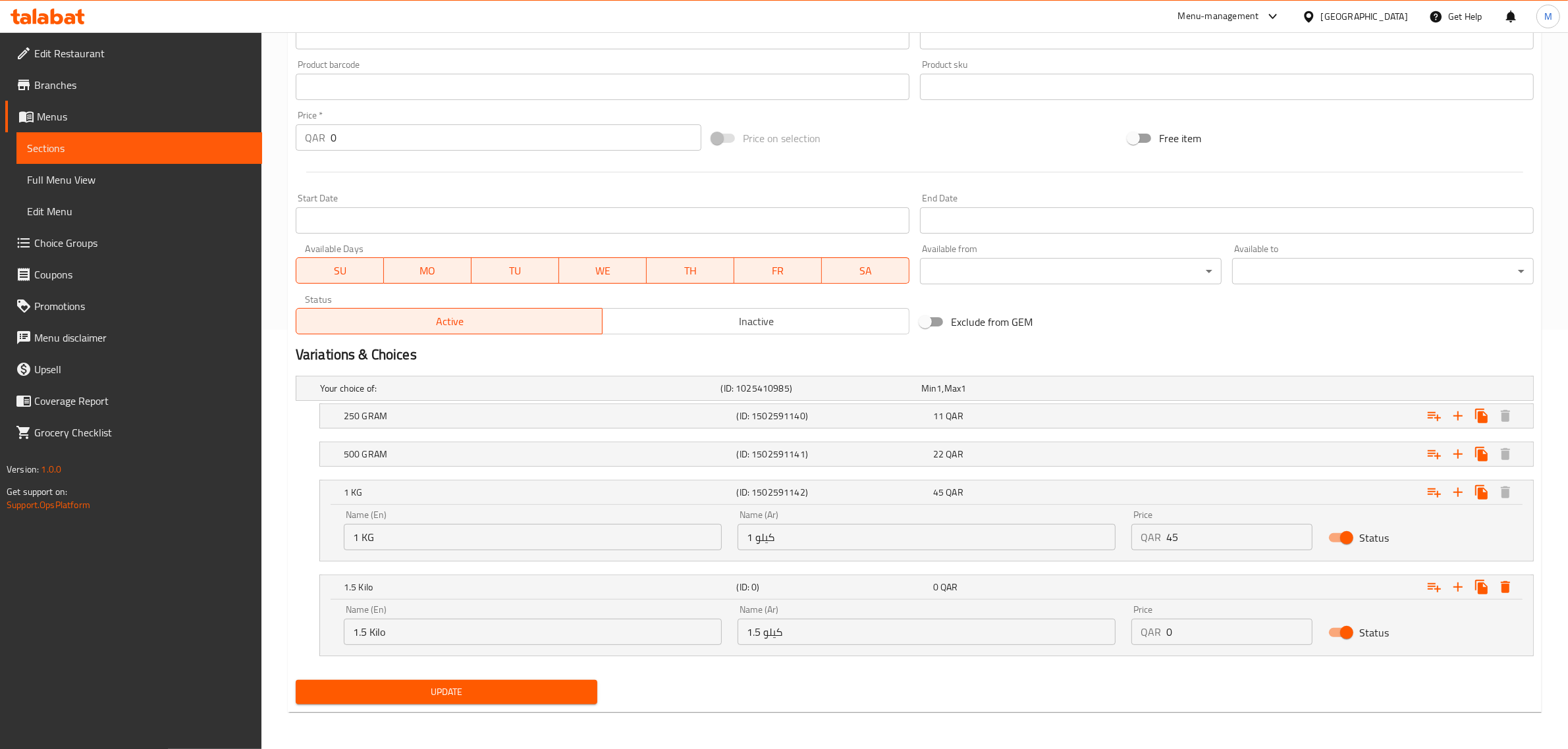
click at [1212, 627] on input "0" at bounding box center [1239, 632] width 146 height 27
paste input "6"
type input "60"
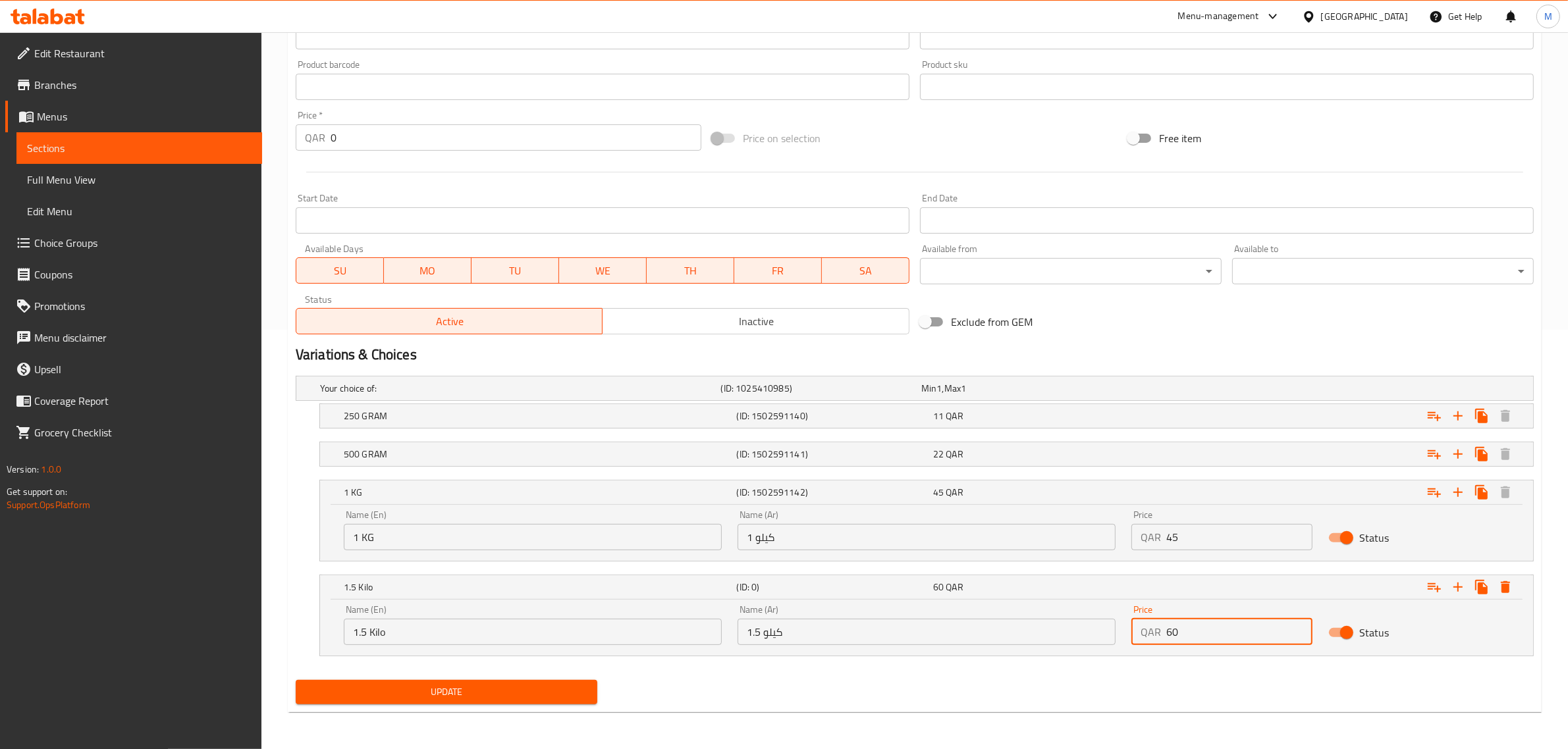
click at [758, 690] on div "Update" at bounding box center [915, 693] width 1249 height 35
click at [492, 690] on span "Update" at bounding box center [446, 693] width 280 height 17
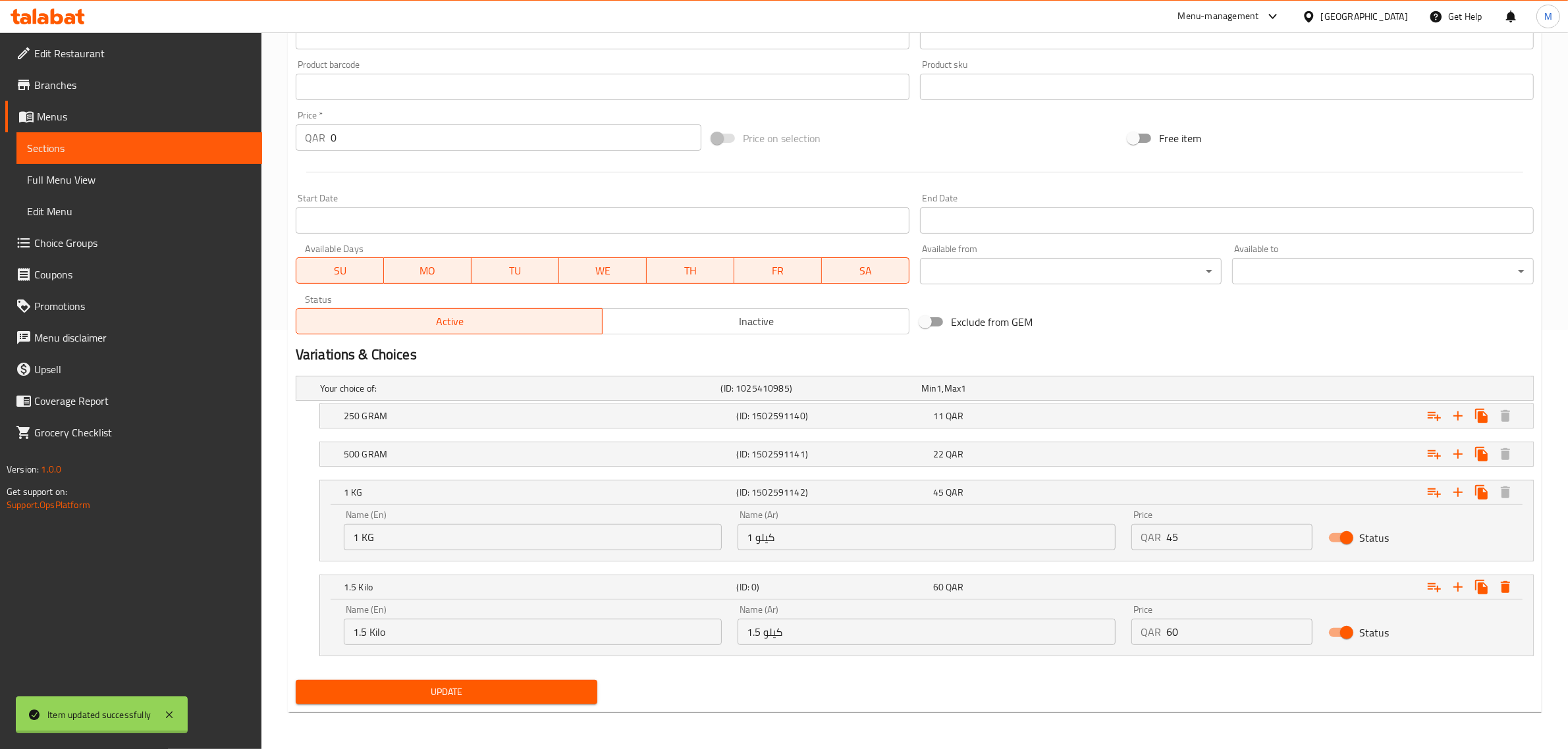
click at [719, 699] on div "Home / Restaurants management / Menus / Sections / item / update SWEET section …" at bounding box center [914, 181] width 1253 height 1084
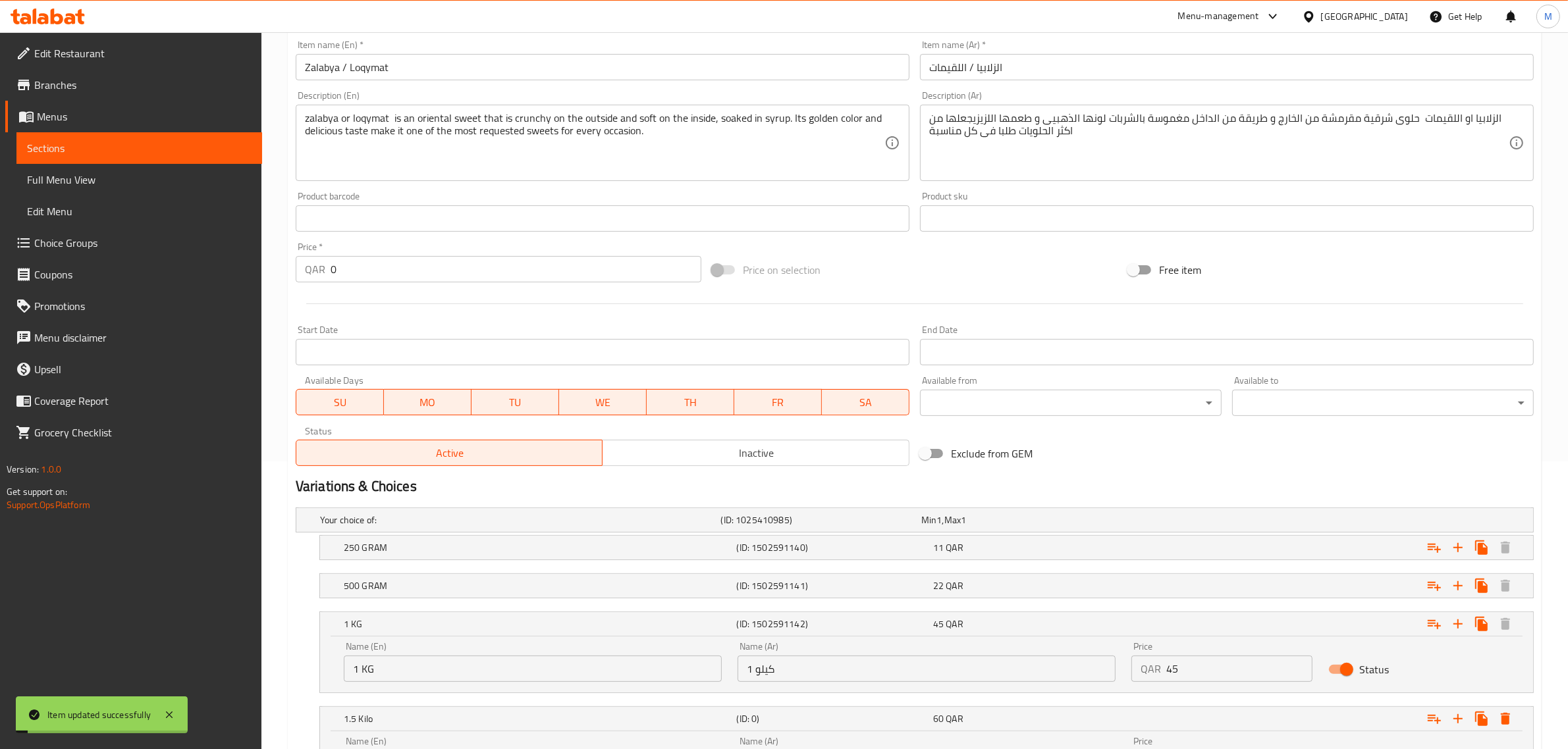
scroll to position [0, 0]
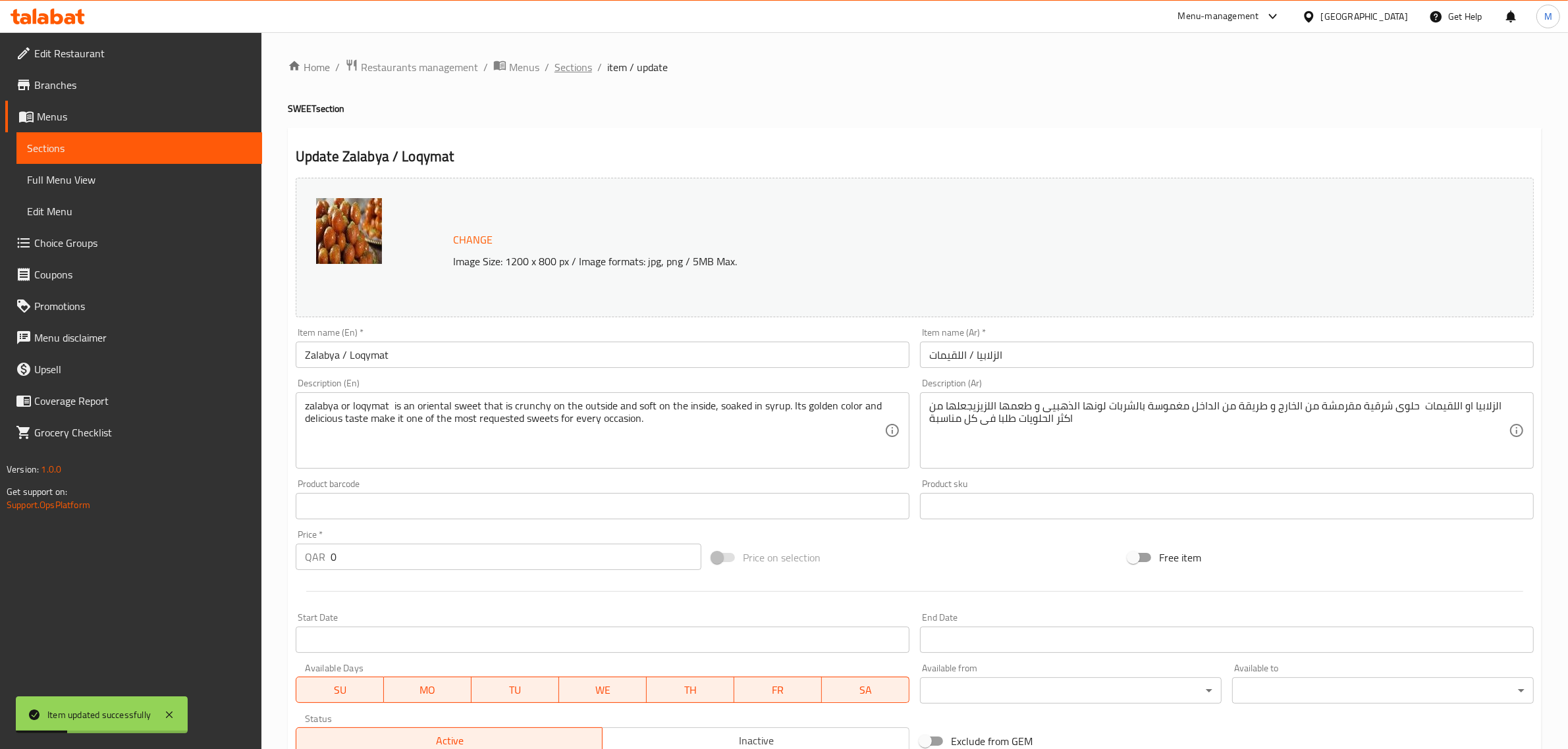
click at [583, 69] on span "Sections" at bounding box center [573, 66] width 38 height 16
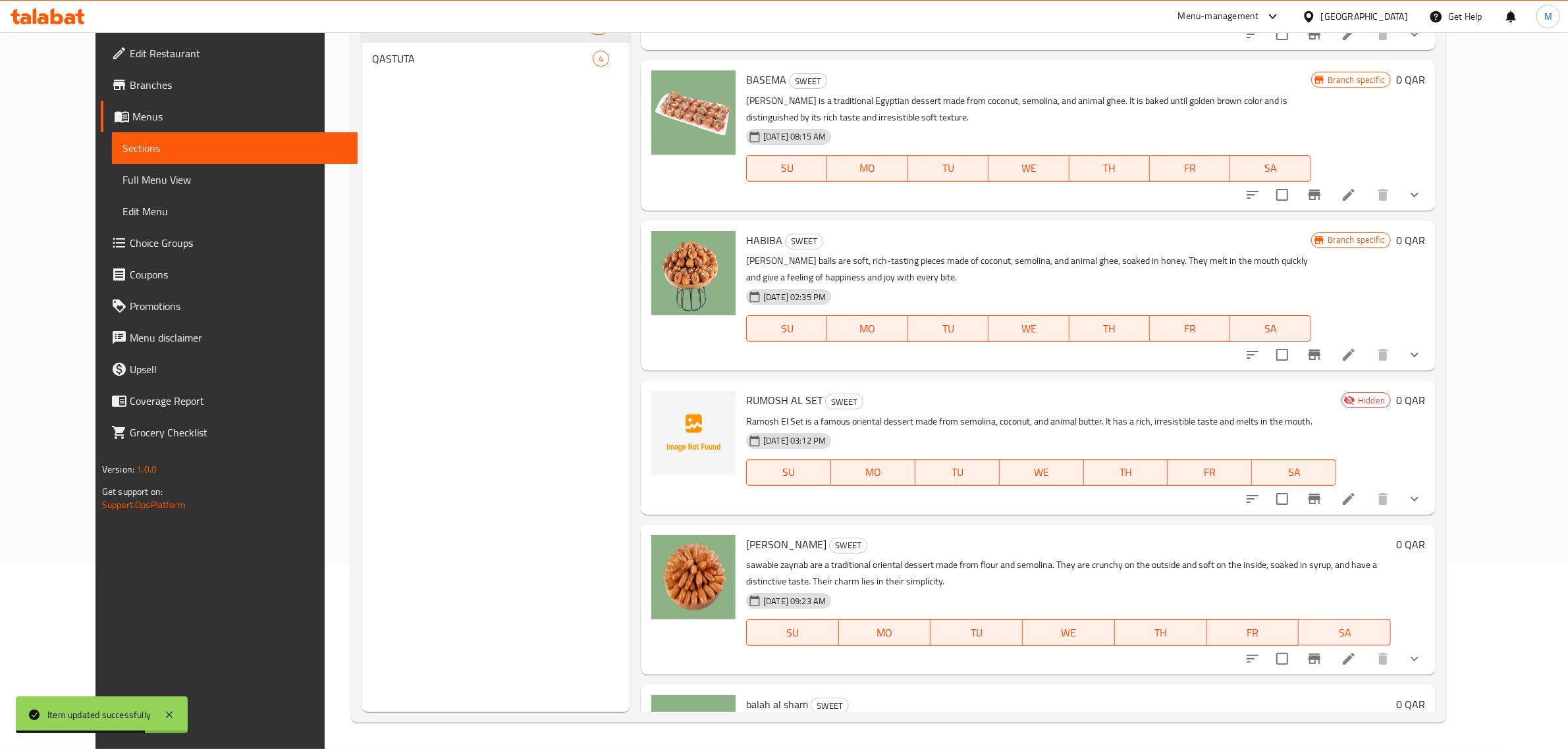
scroll to position [3841, 0]
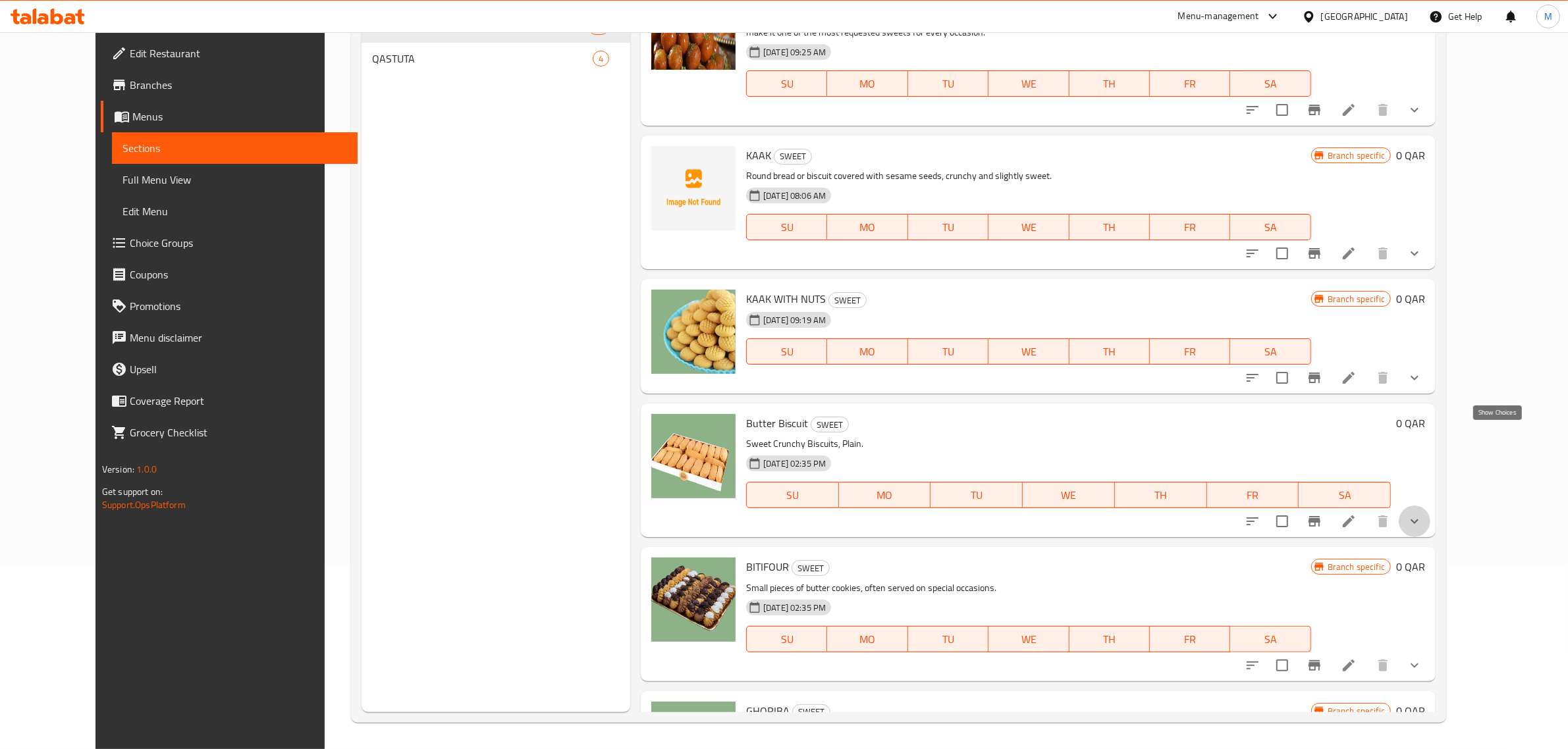
click at [1422, 514] on icon "show more" at bounding box center [1414, 521] width 16 height 16
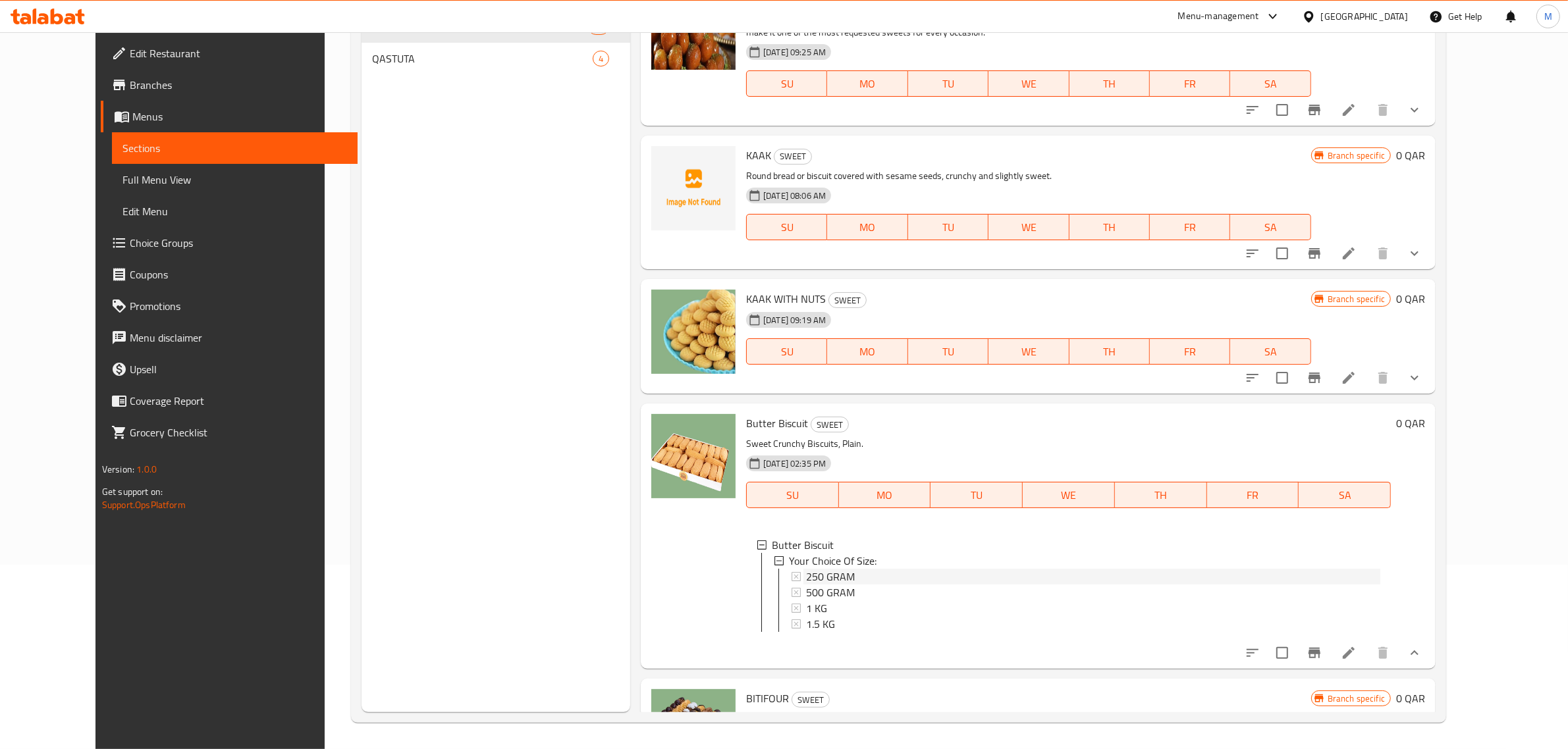
click at [841, 569] on div "250 GRAM" at bounding box center [1093, 577] width 575 height 16
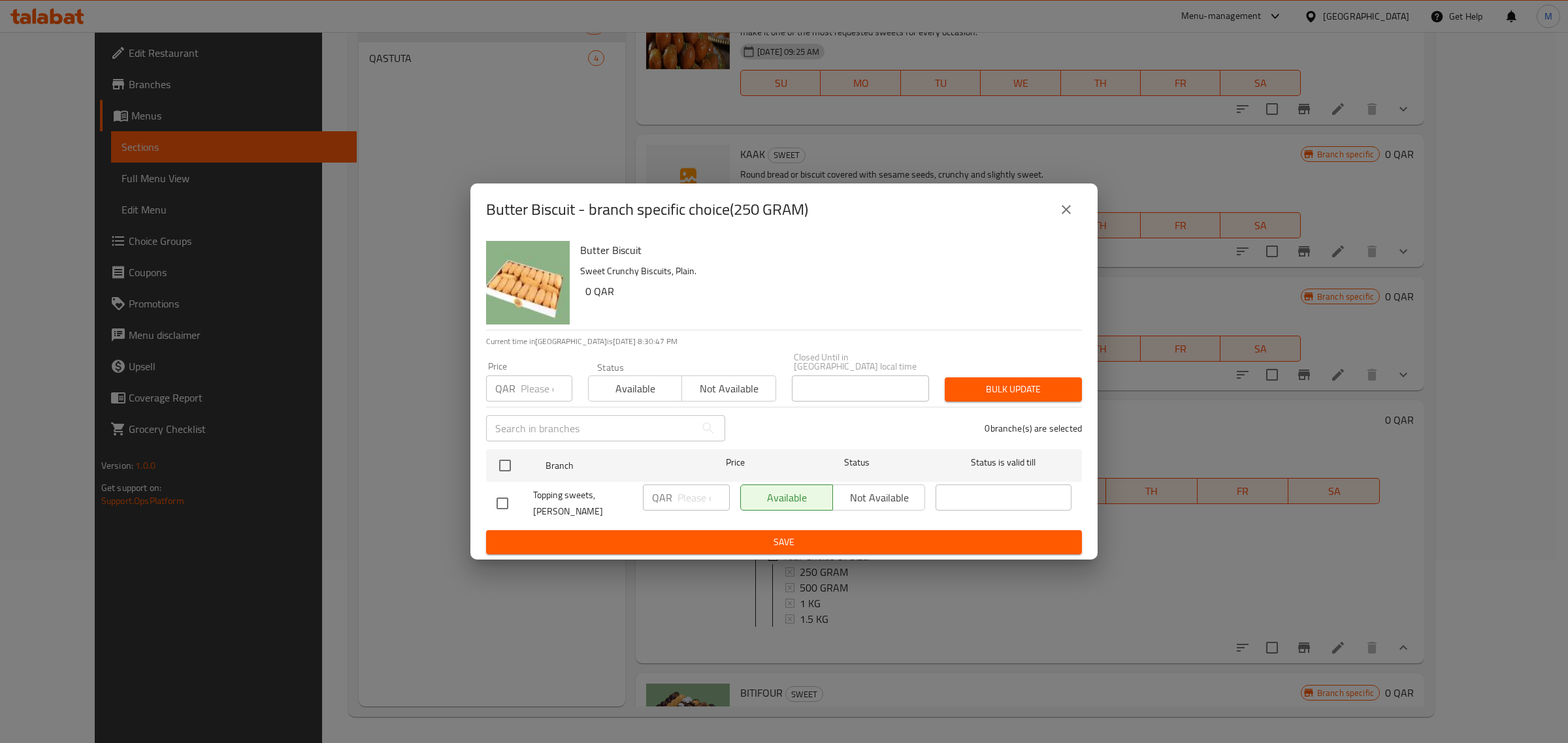
click at [1066, 210] on button "close" at bounding box center [1066, 210] width 31 height 31
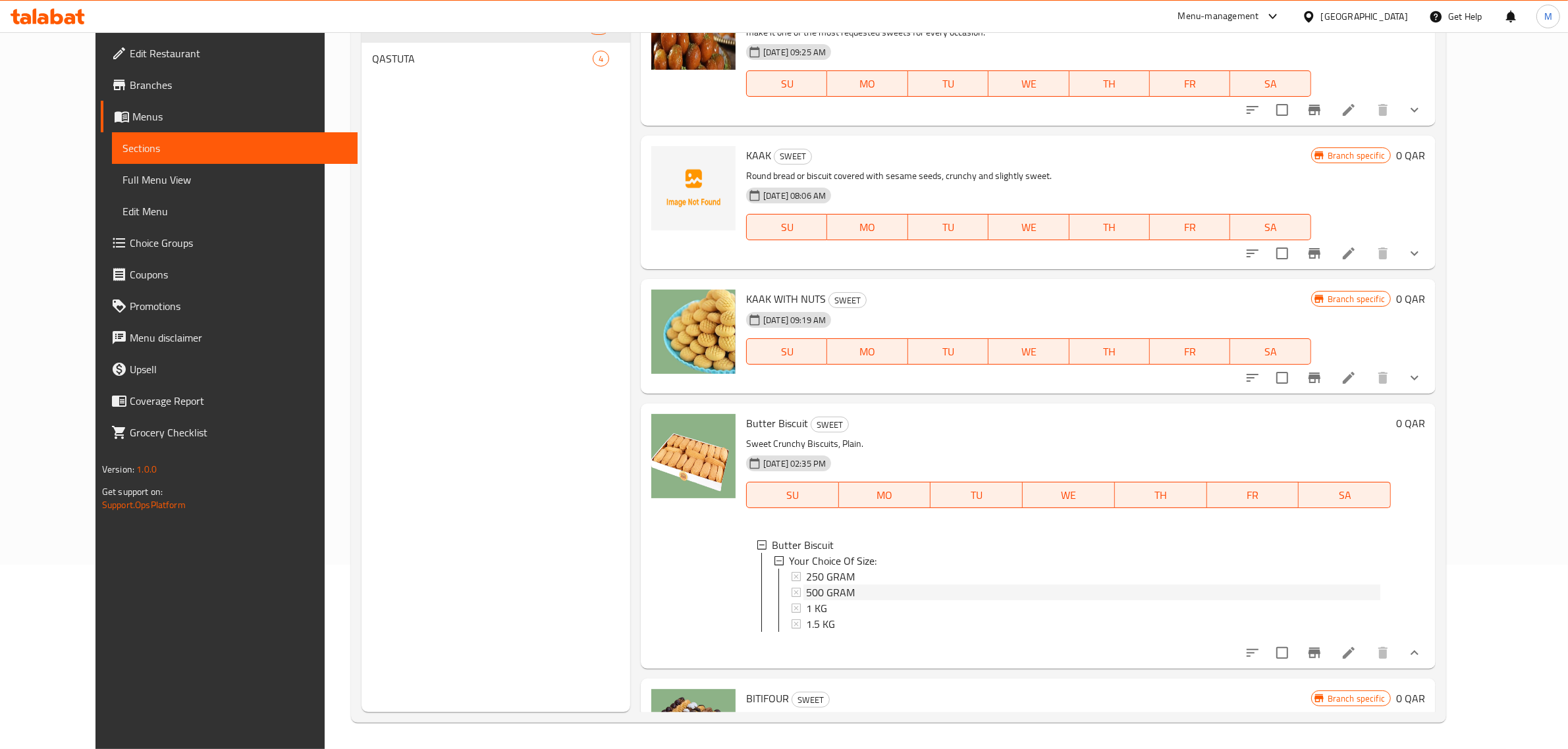
click at [858, 585] on div "500 GRAM" at bounding box center [1093, 592] width 575 height 16
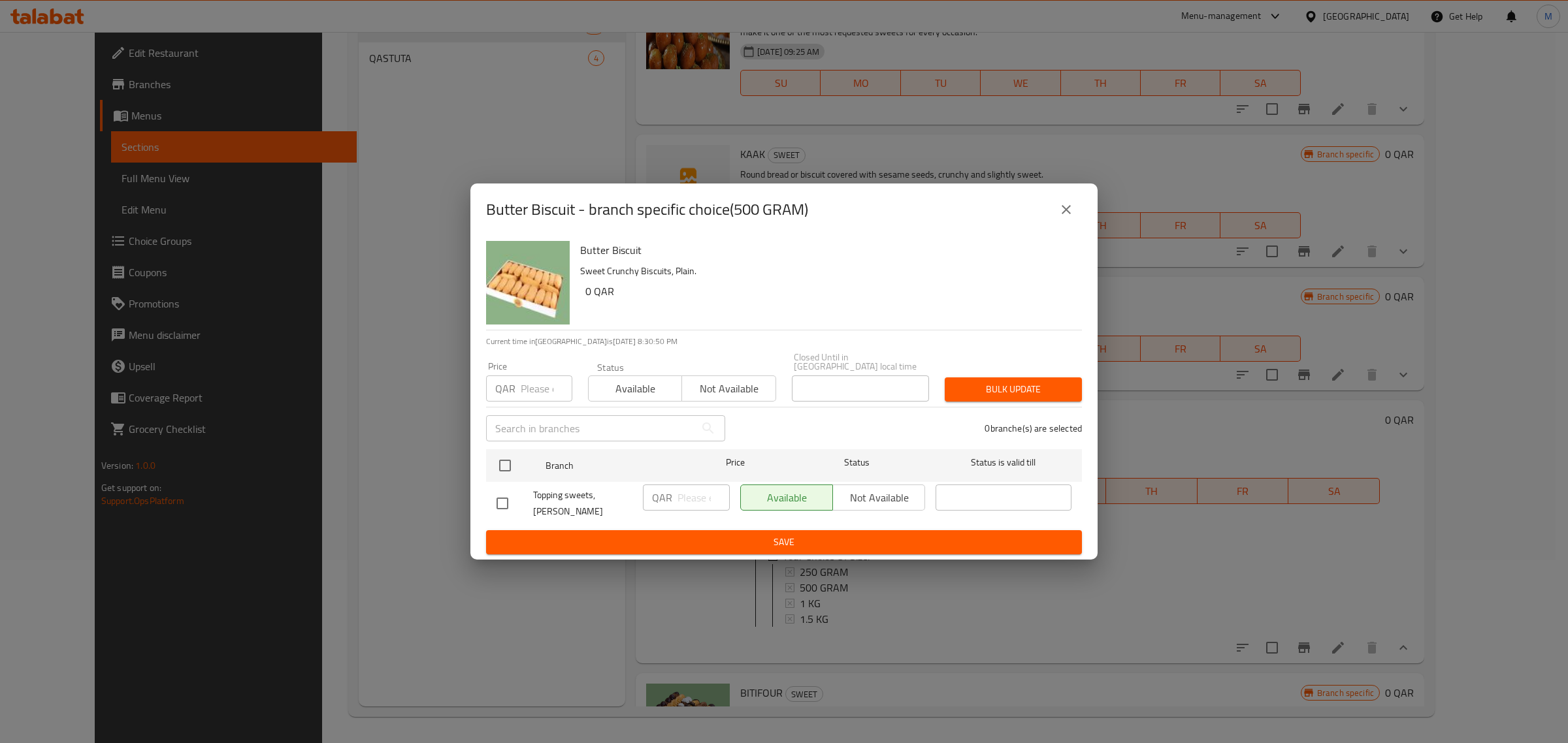
click at [1072, 217] on icon "close" at bounding box center [1066, 210] width 16 height 16
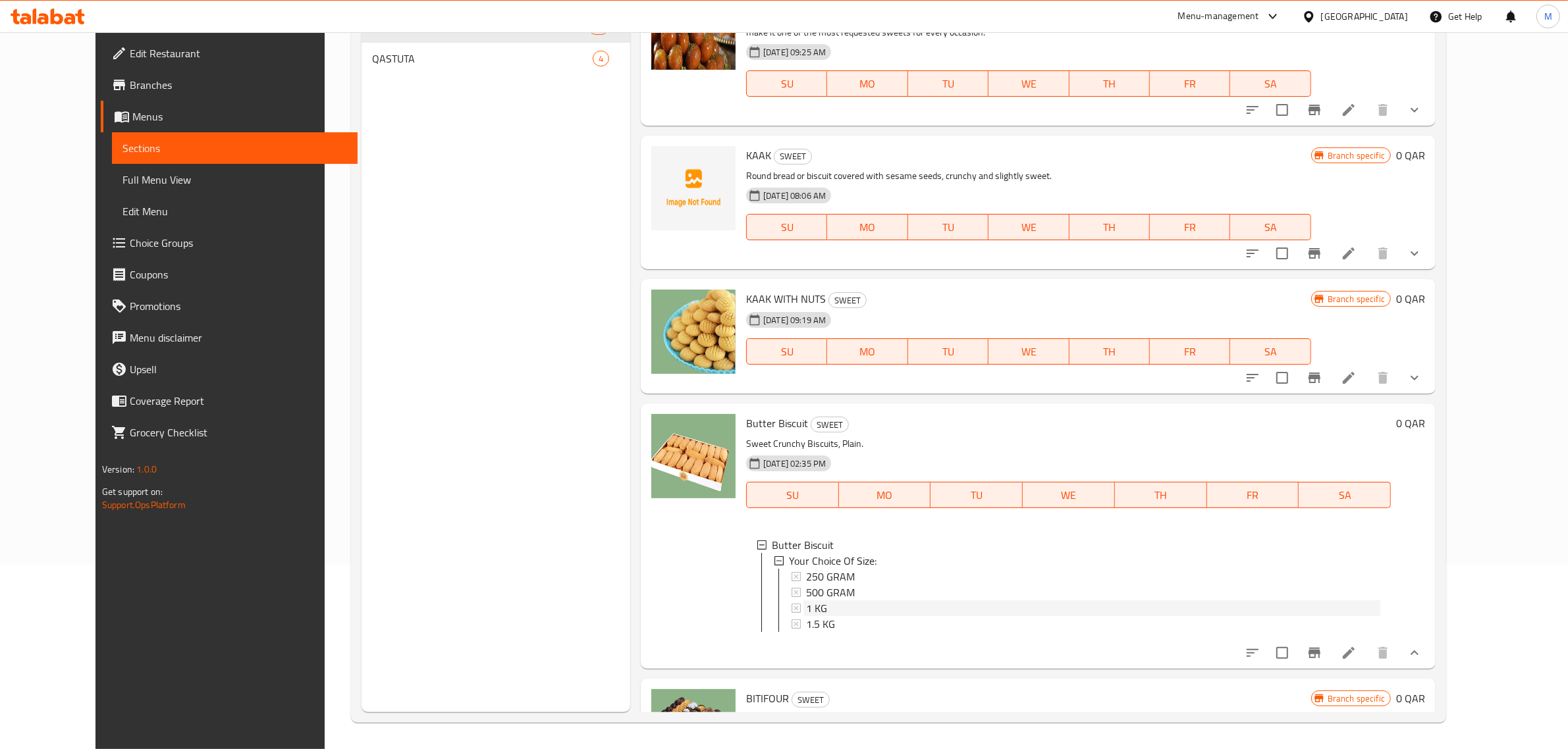
click at [803, 600] on div "1 KG" at bounding box center [1091, 608] width 576 height 16
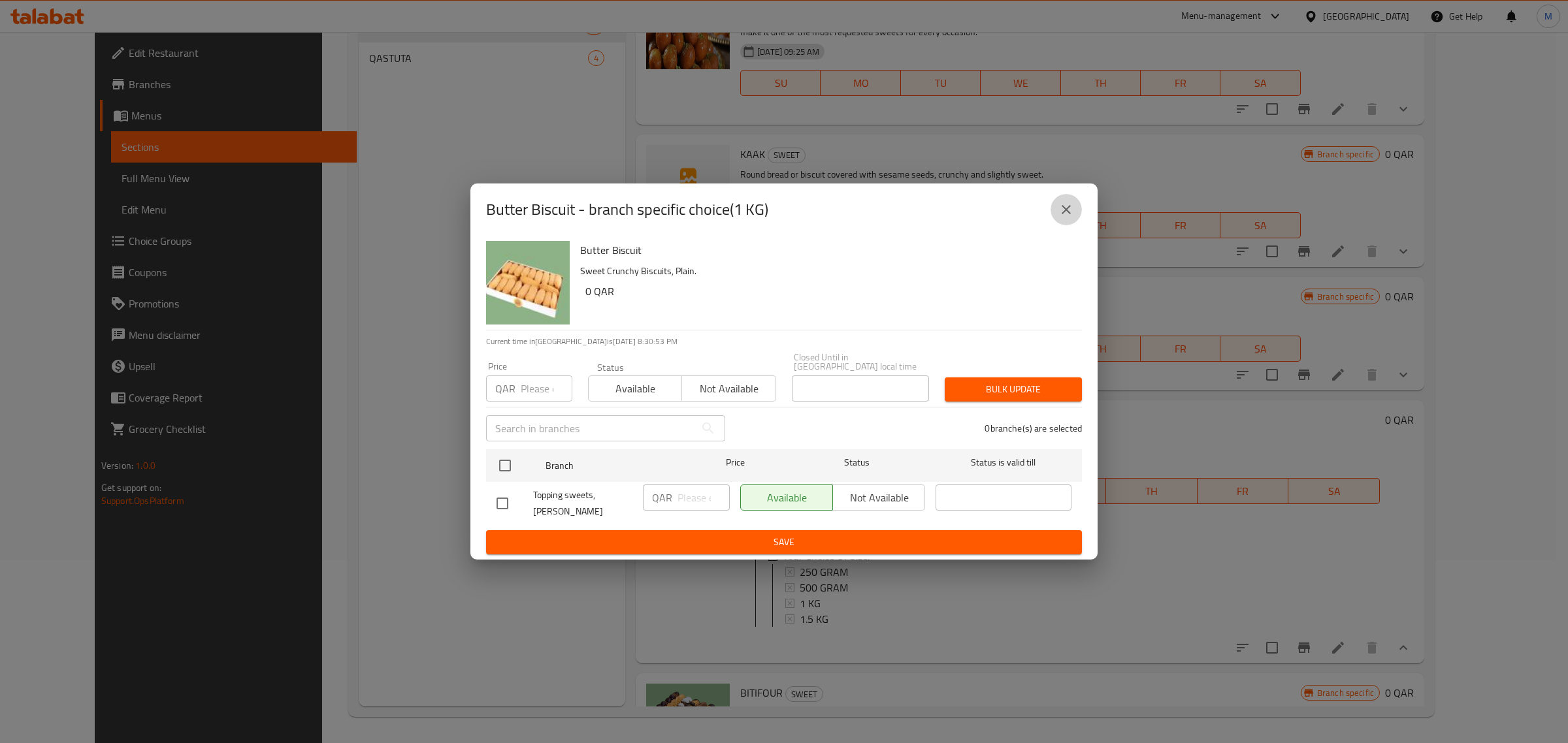
click at [1064, 214] on icon "close" at bounding box center [1066, 210] width 9 height 9
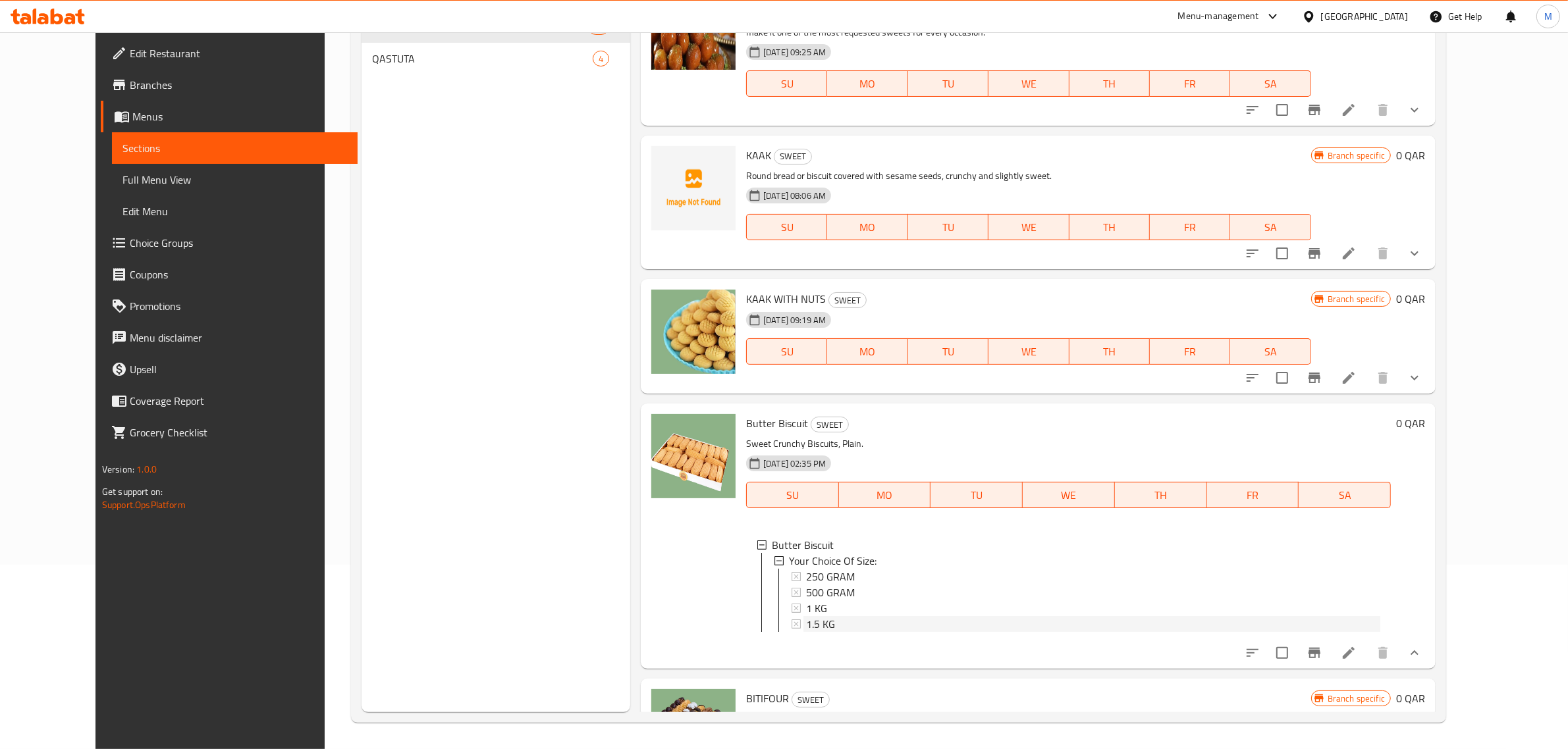
click at [833, 616] on div "1.5 KG" at bounding box center [1093, 624] width 575 height 16
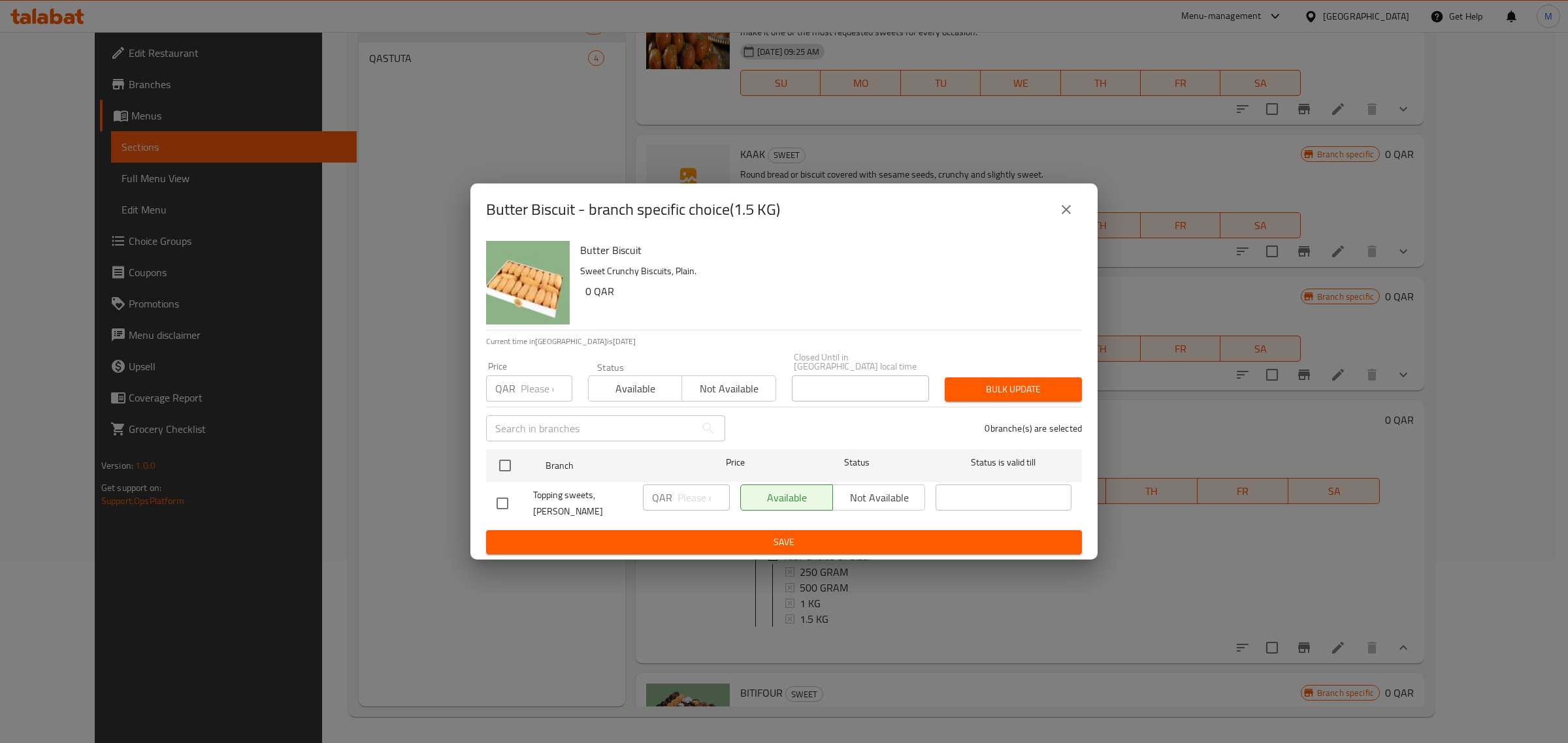
click at [1067, 216] on icon "close" at bounding box center [1066, 210] width 16 height 16
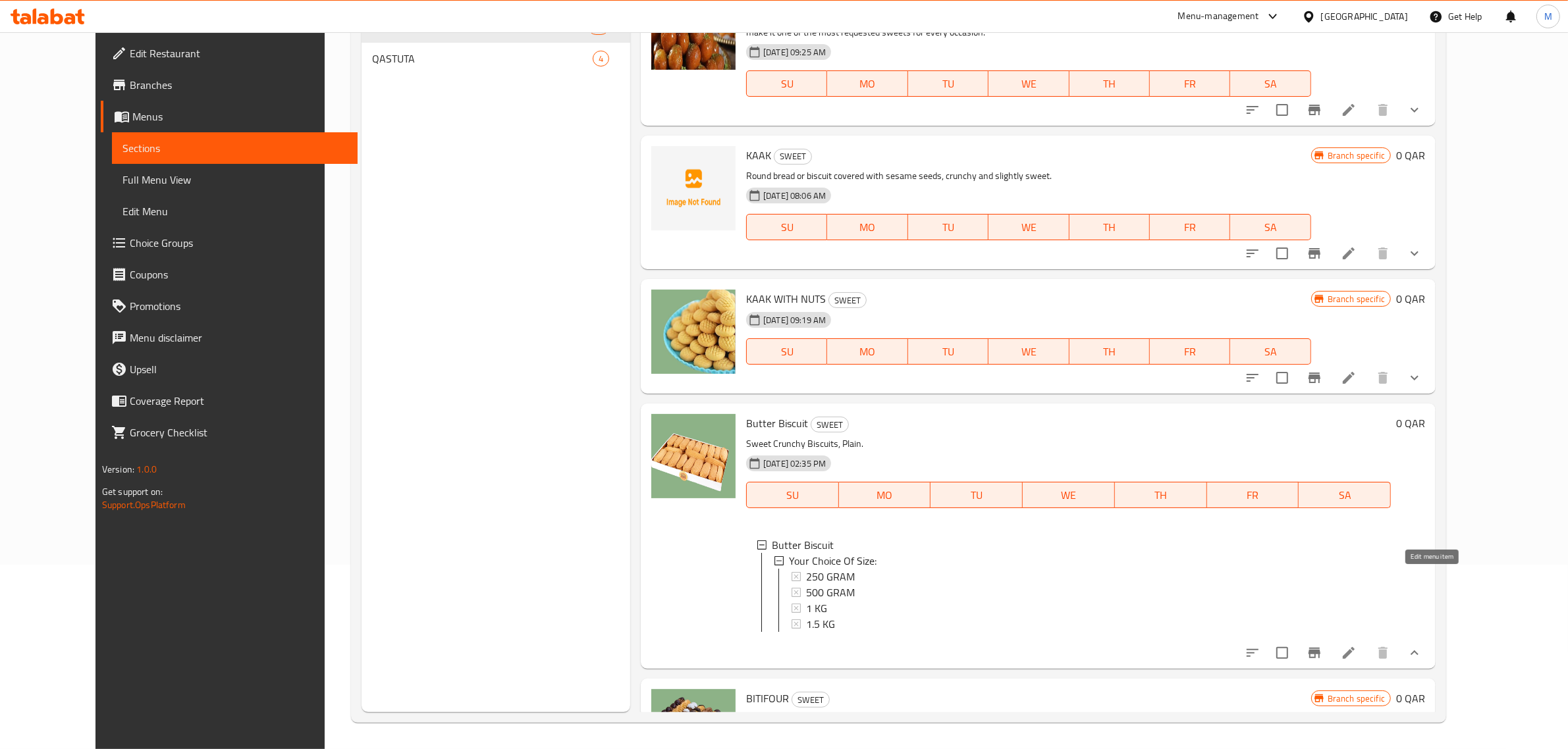
click at [1357, 646] on icon at bounding box center [1348, 653] width 16 height 16
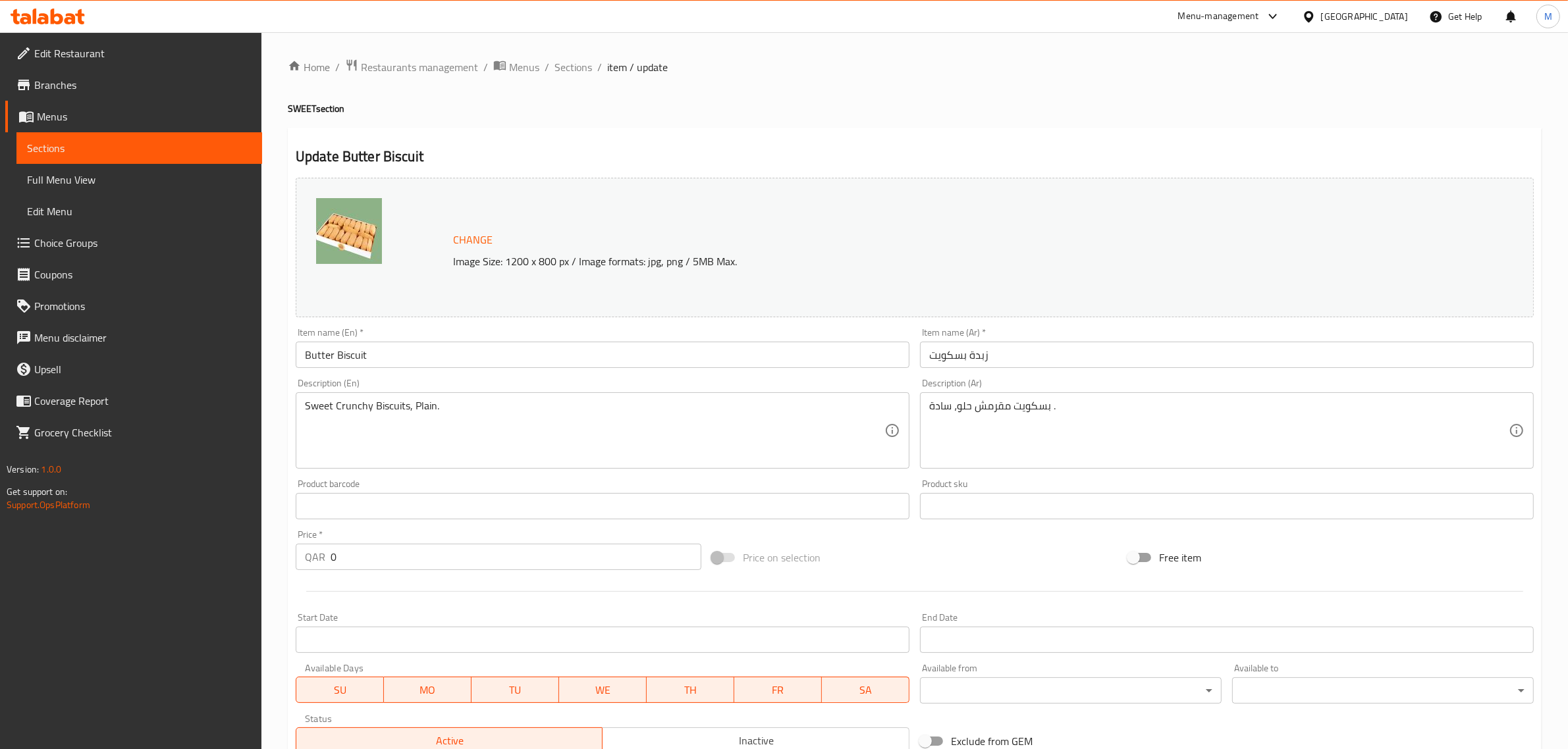
click at [1116, 353] on input "زبدة بسكويت" at bounding box center [1226, 355] width 613 height 27
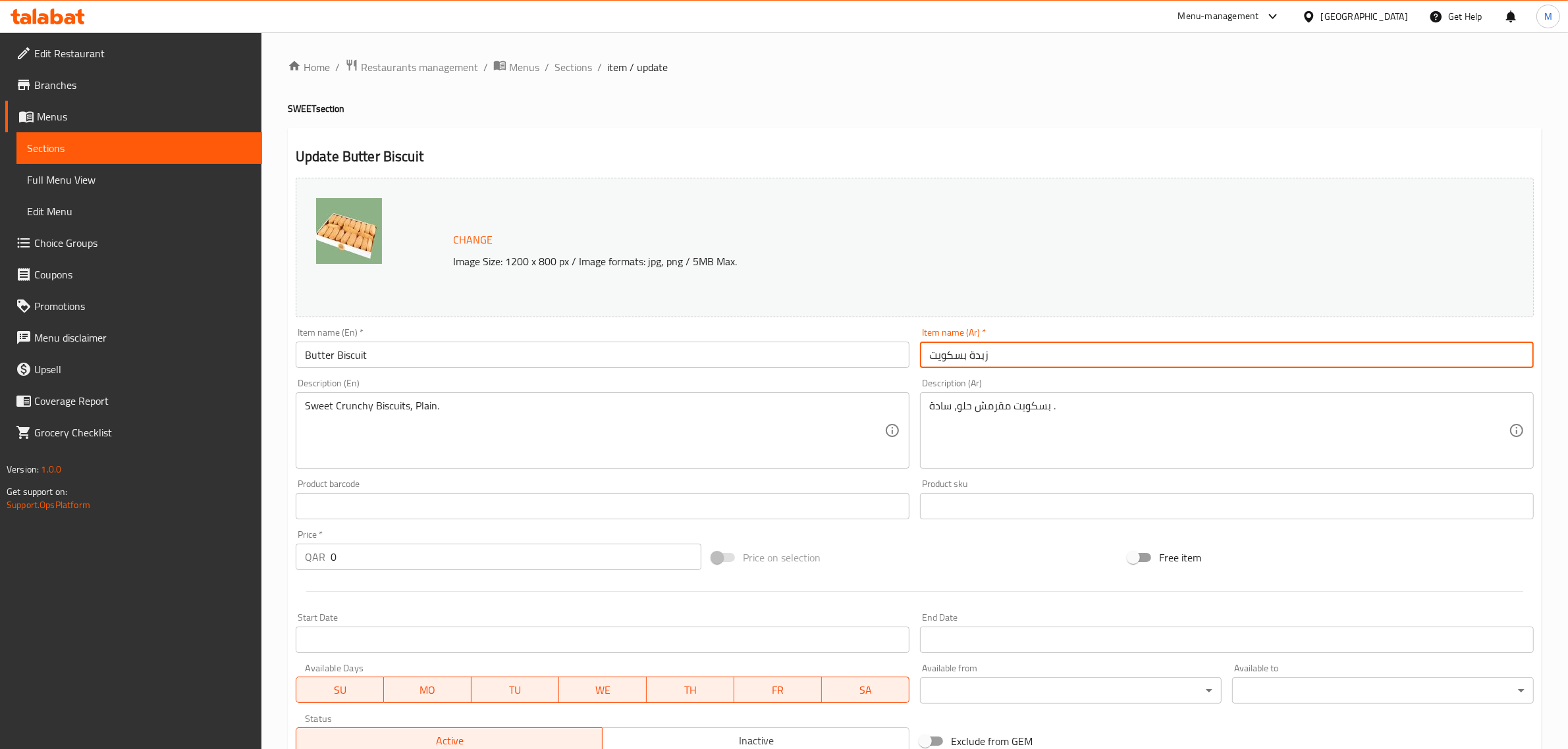
click at [1116, 353] on input "زبدة بسكويت" at bounding box center [1226, 355] width 613 height 27
paste input "سكوت الزبدة"
type input "بسكوت الزبدة"
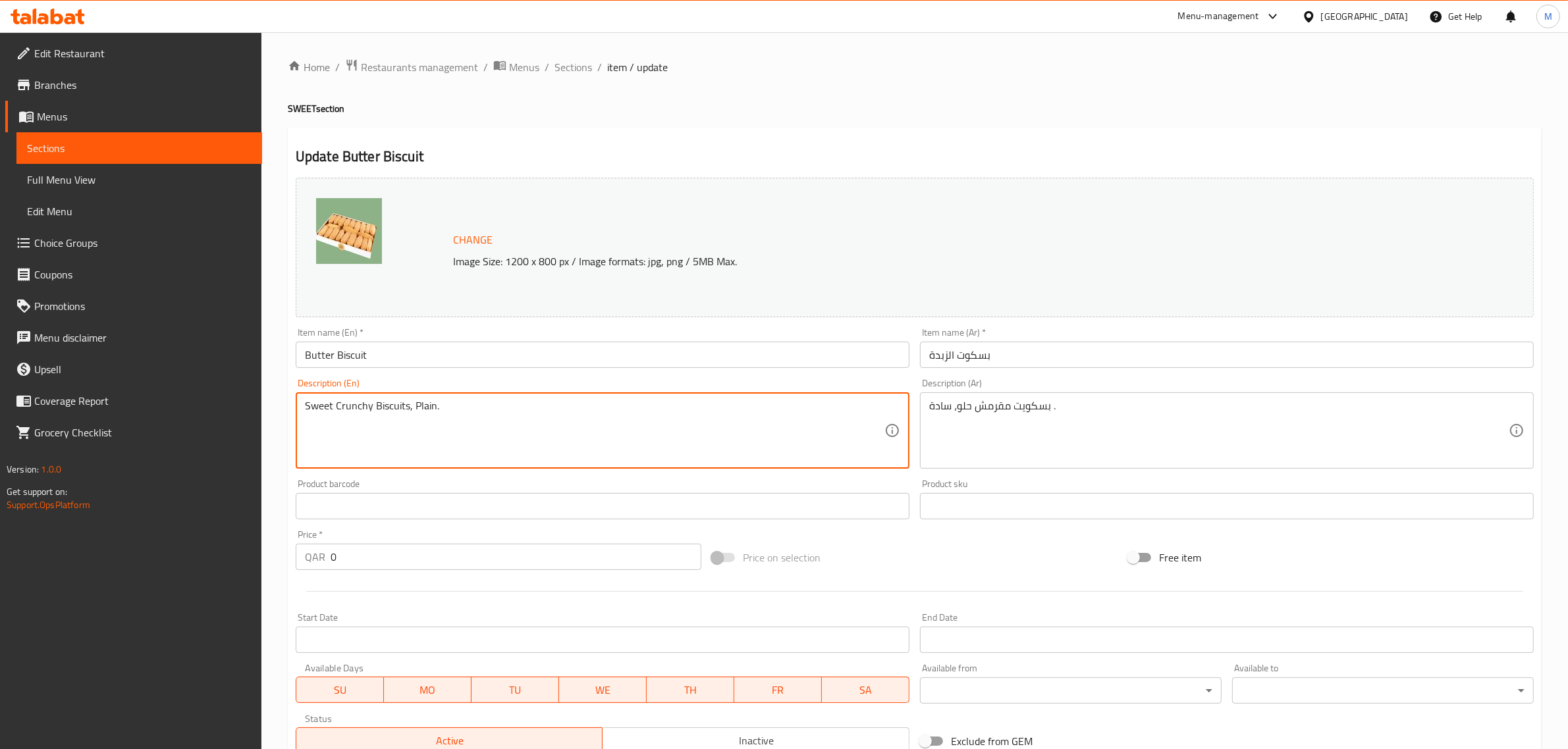
click at [611, 442] on textarea "Sweet Crunchy Biscuits, Plain." at bounding box center [595, 431] width 579 height 63
paste textarea "Butter biscuits are crispy and light and melt in the mouth. Its main ingredient…"
type textarea "Butter biscuits are crispy and light and melt in the mouth. Its main ingredient…"
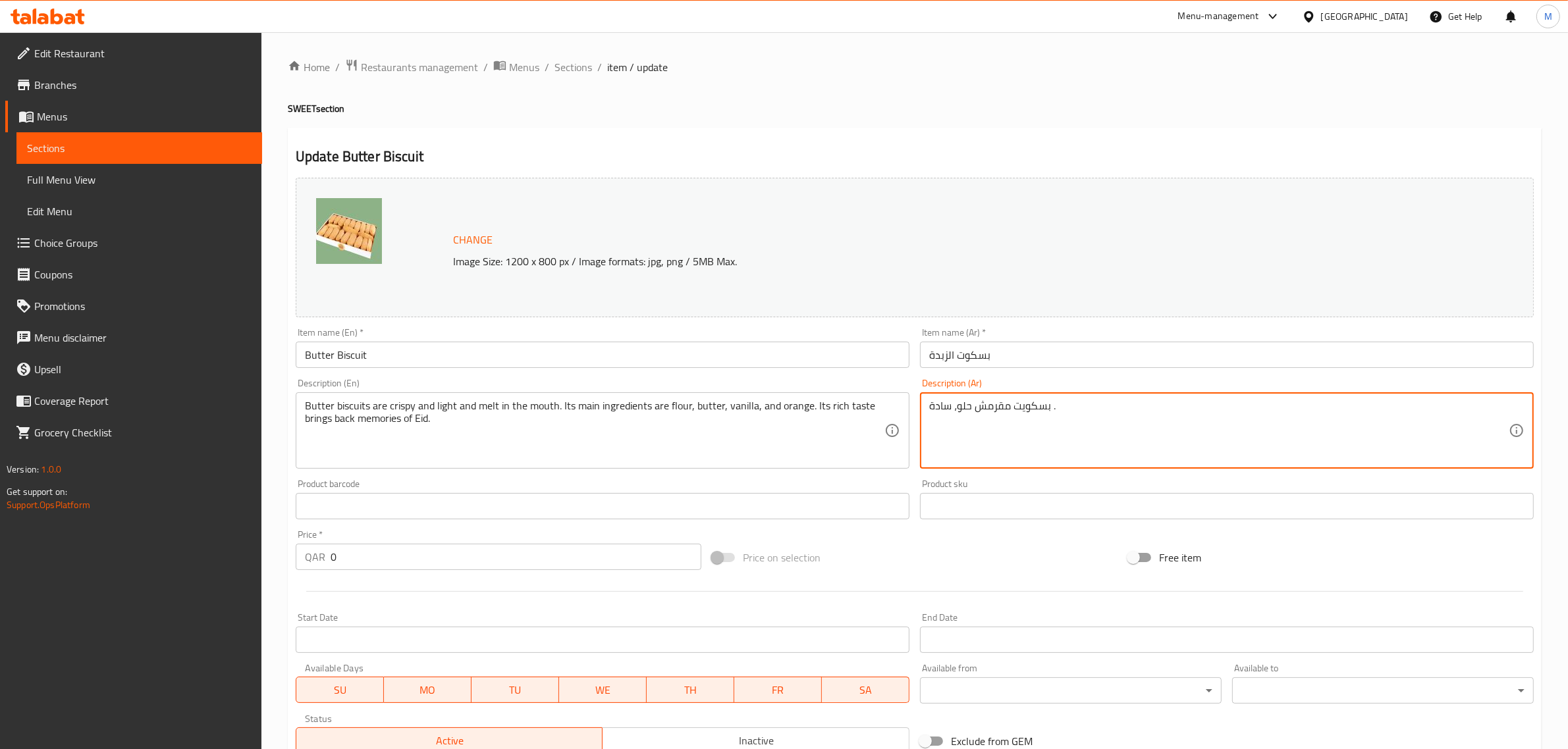
click at [1113, 404] on textarea "بسكويت مقرمش حلو، سادة ." at bounding box center [1218, 431] width 579 height 63
paste textarea "ت الزبدة هش و خفيف يذوب فى الفم مكوناتة الاساسية هى الطحين و الزبدة الحيوانى و …"
type textarea "بسكوت الزبدة هش و خفيف يذوب فى الفم مكوناتة الاساسية هى الطحين و الزبدة الحيوان…"
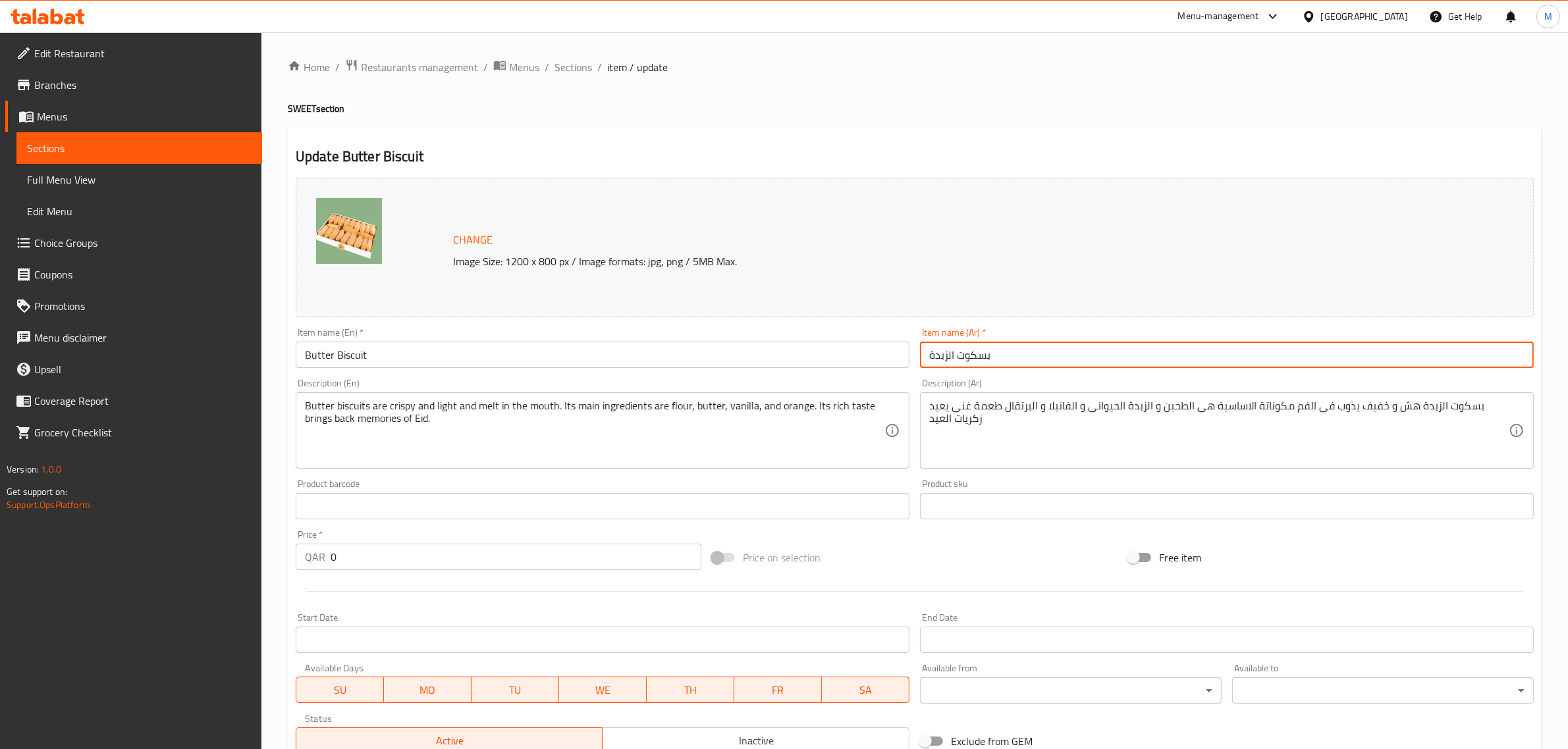
click at [1049, 356] on input "بسكوت الزبدة" at bounding box center [1226, 355] width 613 height 27
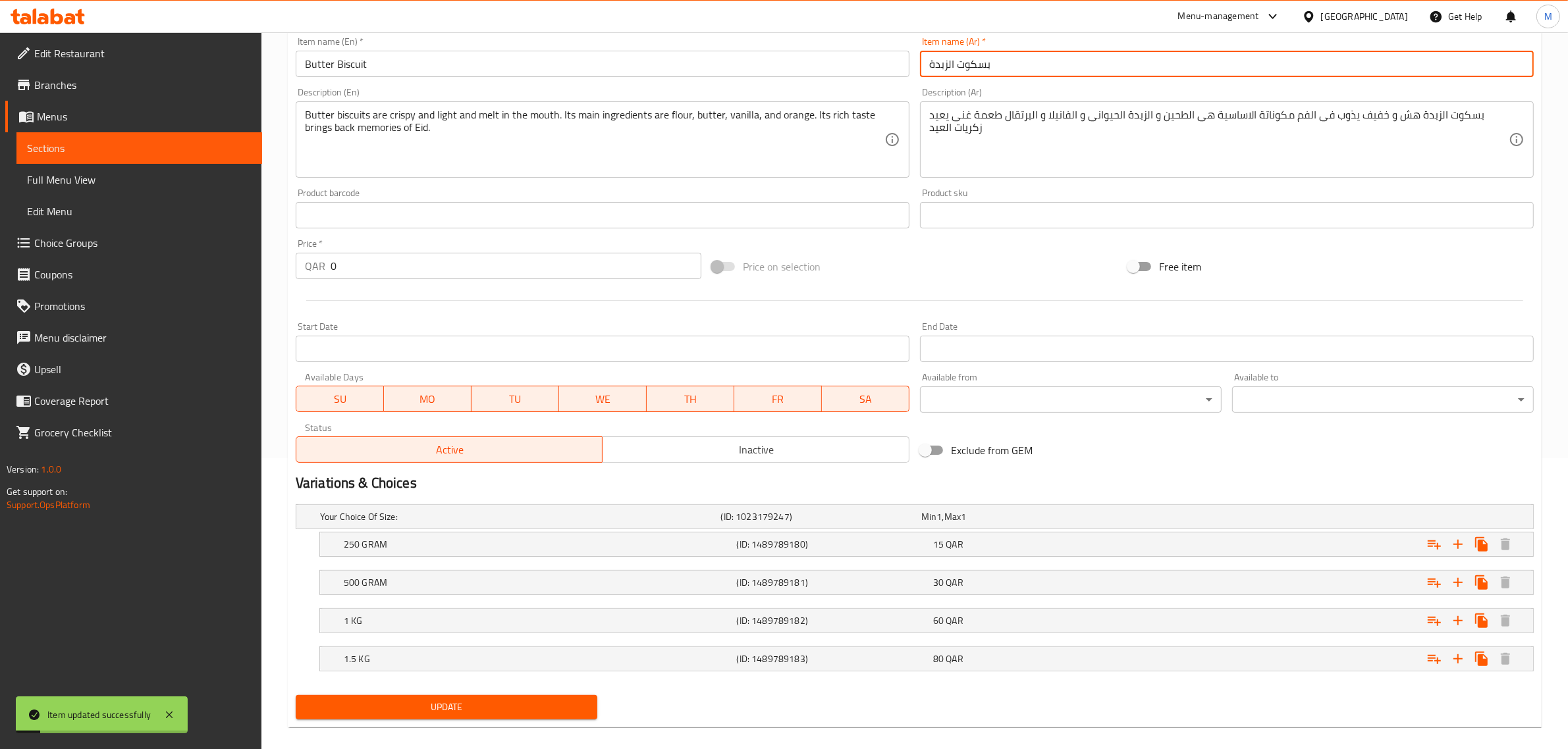
scroll to position [307, 0]
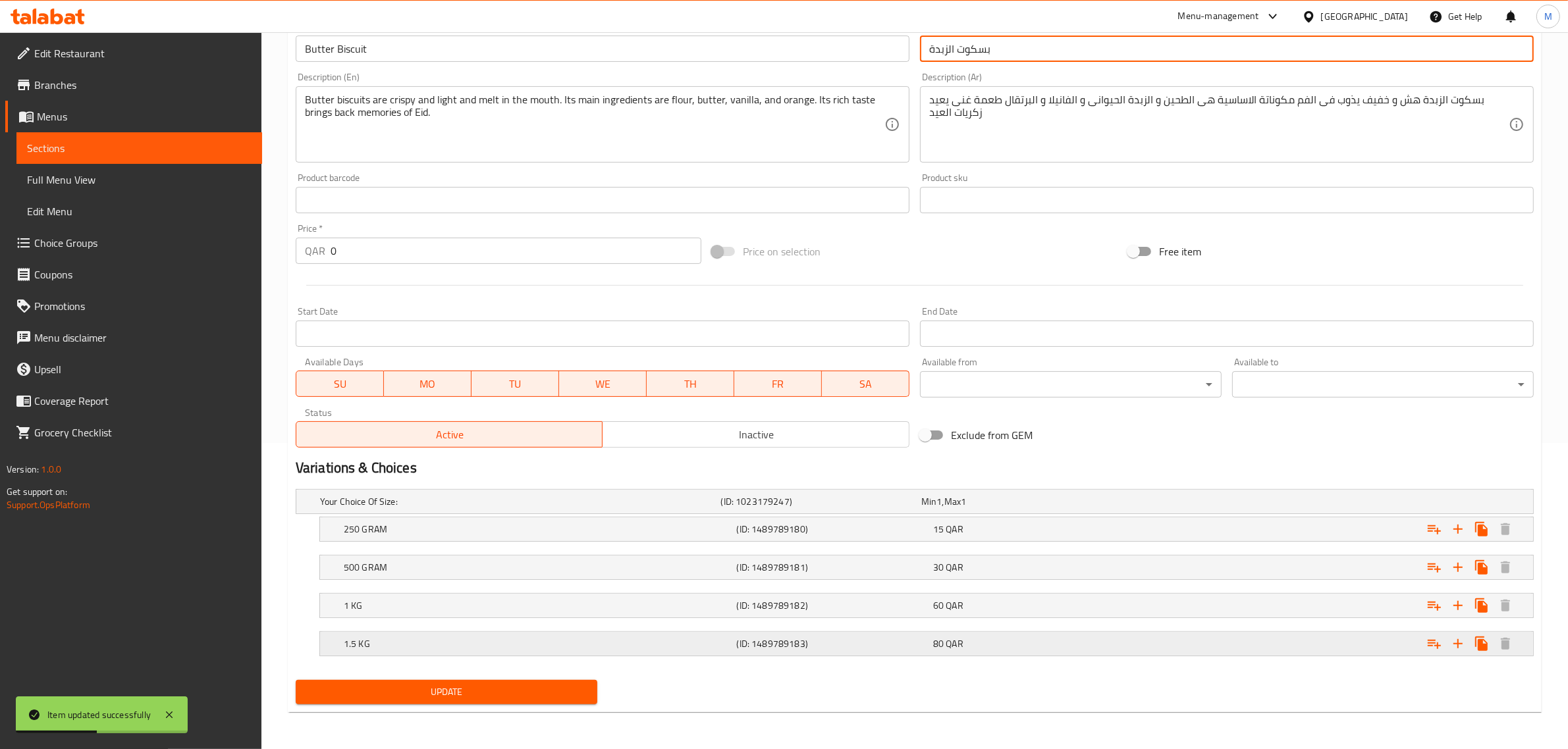
click at [913, 644] on h5 "(ID: 1489789183)" at bounding box center [832, 644] width 191 height 13
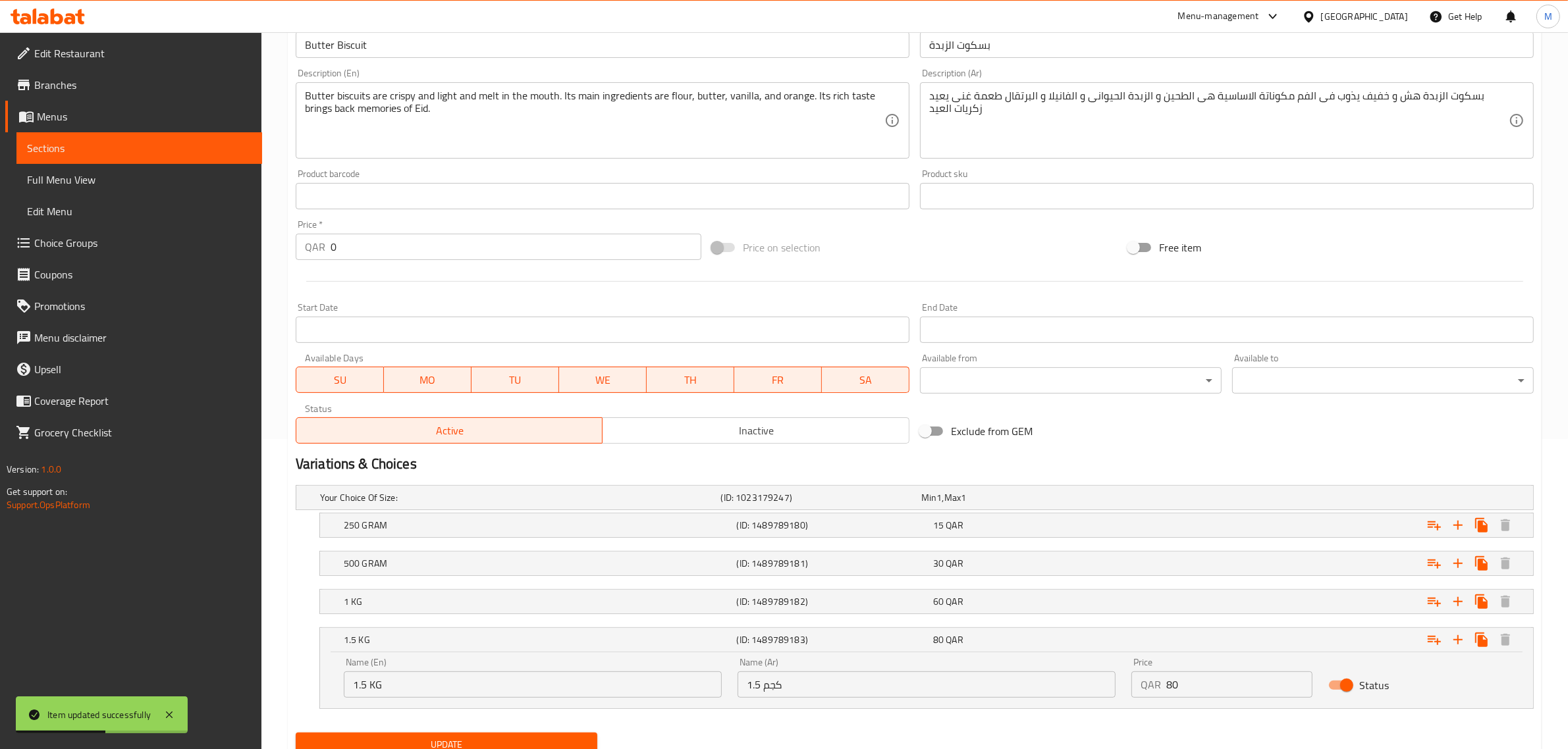
scroll to position [363, 0]
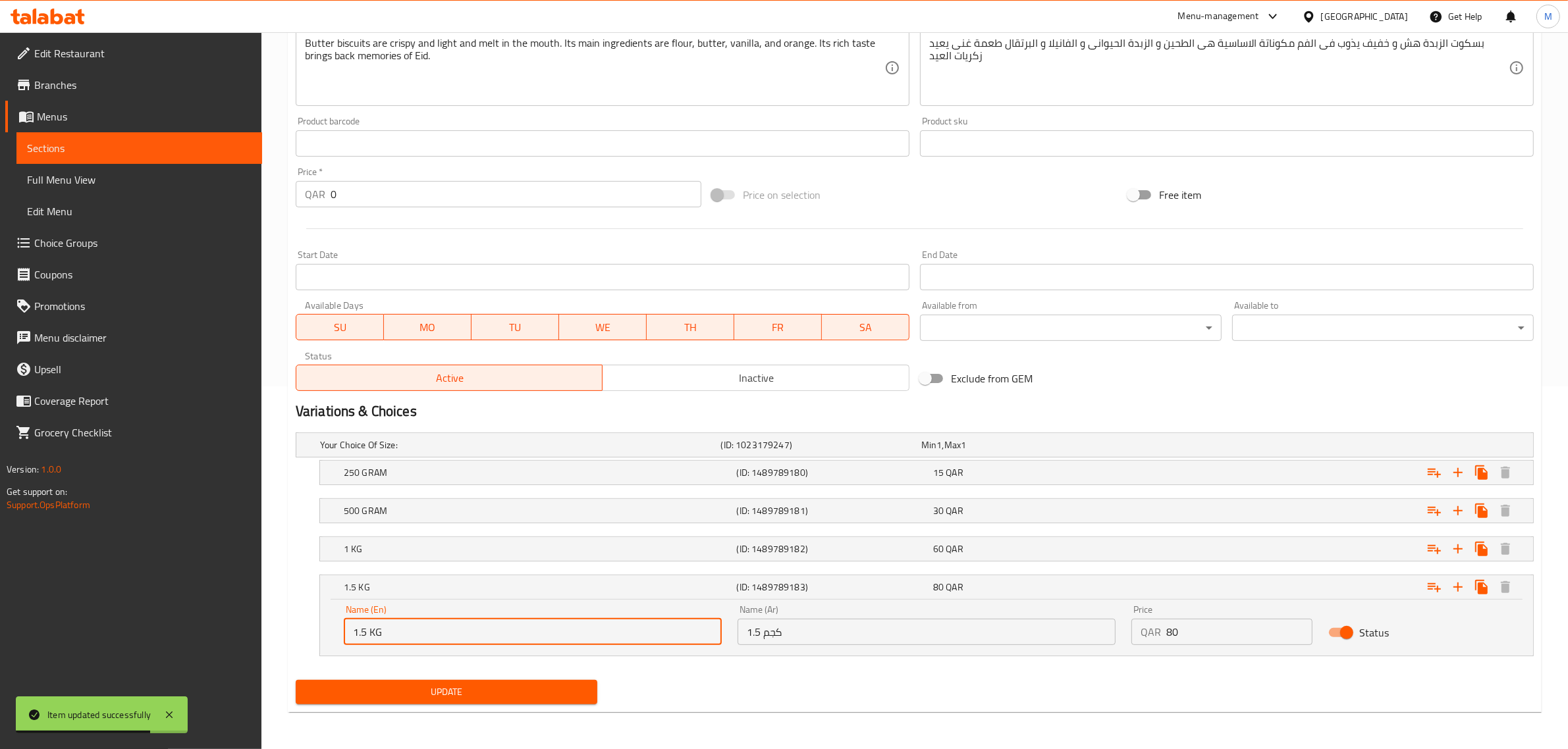
drag, startPoint x: 376, startPoint y: 630, endPoint x: 386, endPoint y: 630, distance: 10.0
click at [386, 630] on input "1.5 KG" at bounding box center [533, 632] width 378 height 27
click at [376, 629] on input "1.5 Kilo" at bounding box center [533, 632] width 378 height 27
type input "1.5 Kilo"
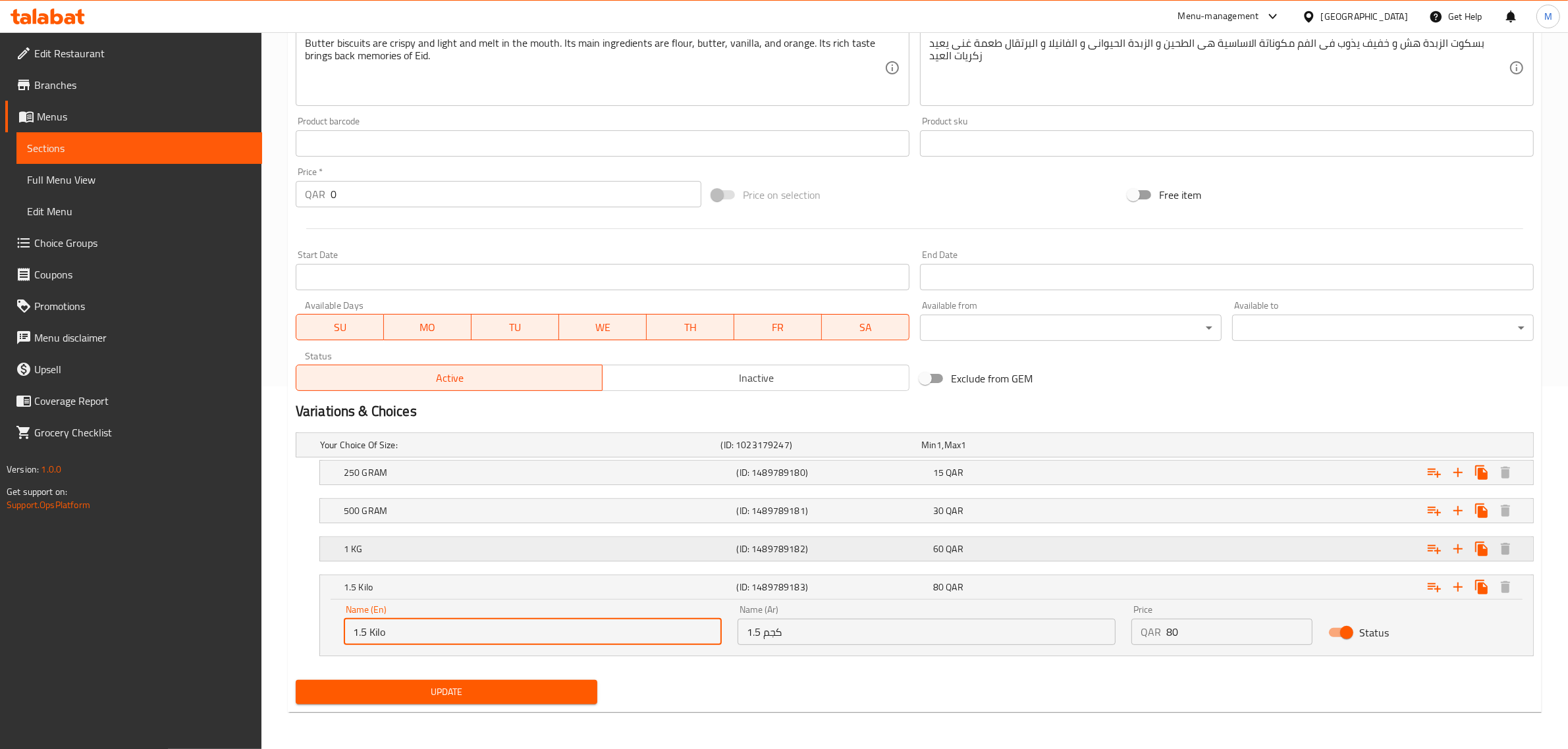
click at [404, 555] on h5 "1 KG" at bounding box center [538, 549] width 388 height 13
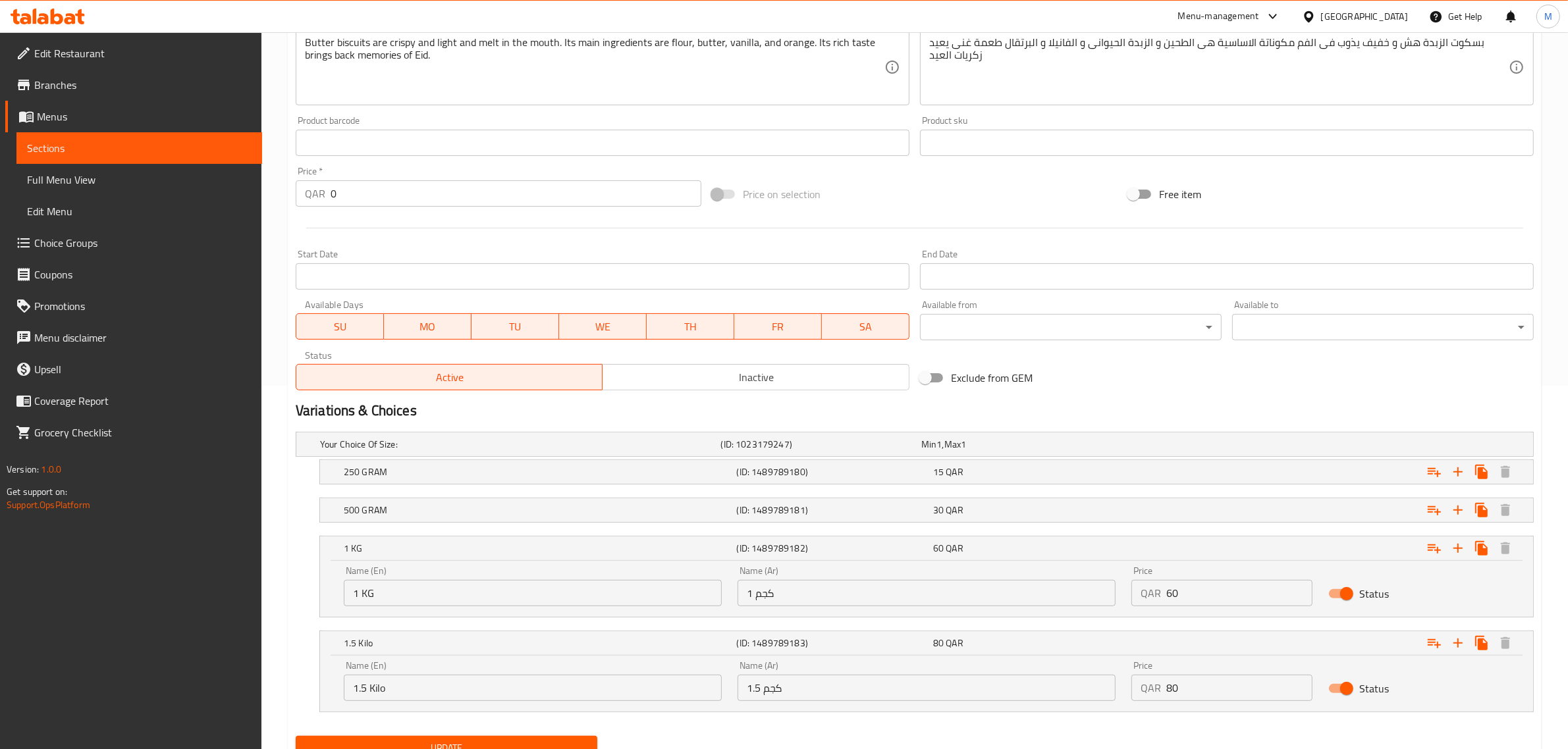
click at [365, 595] on input "1 KG" at bounding box center [533, 593] width 378 height 27
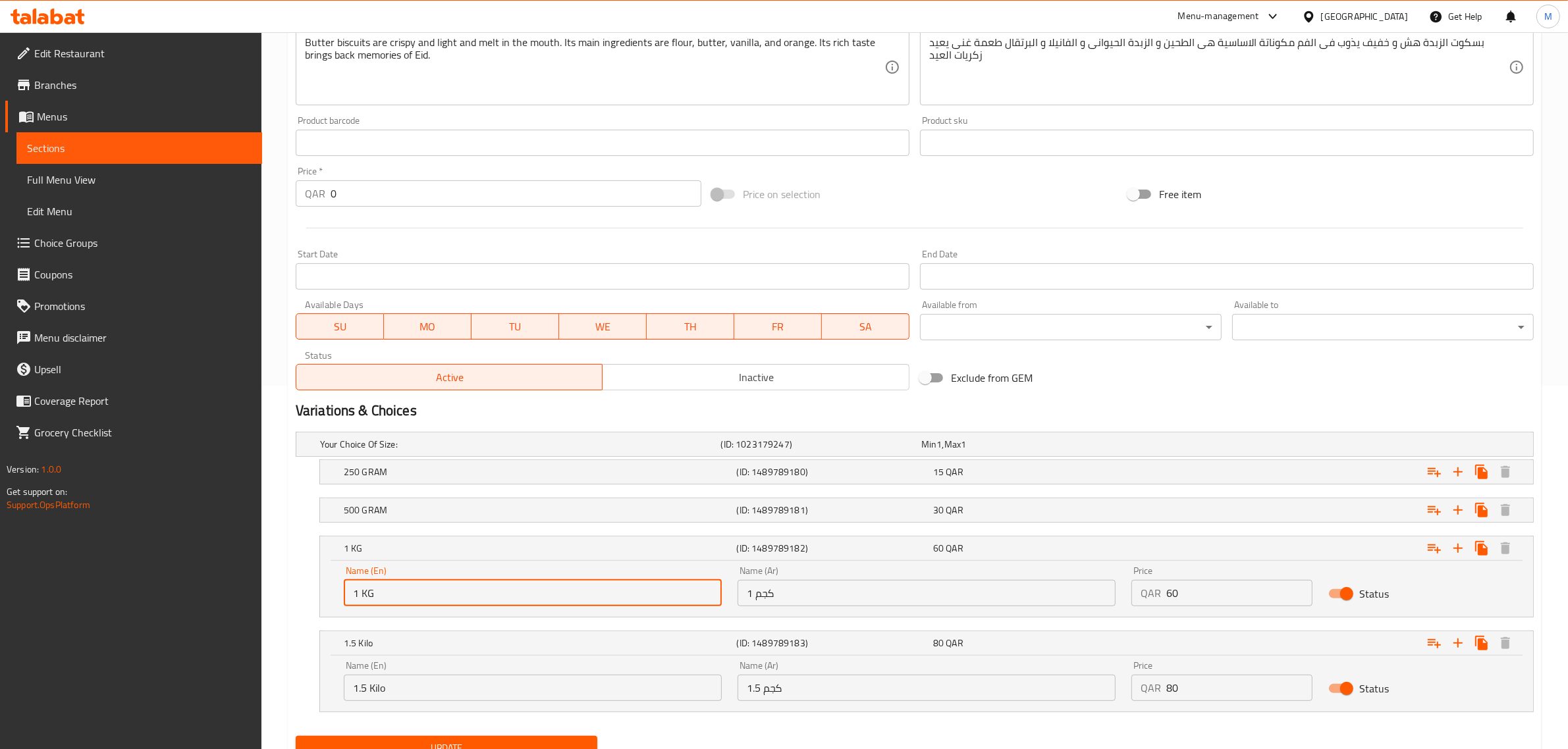
click at [365, 595] on input "1 KG" at bounding box center [533, 593] width 378 height 27
paste input "ilo"
type input "1 Kilo"
click at [404, 520] on div "500 GRAM (ID: 1489789181) 30 QAR" at bounding box center [931, 510] width 1179 height 29
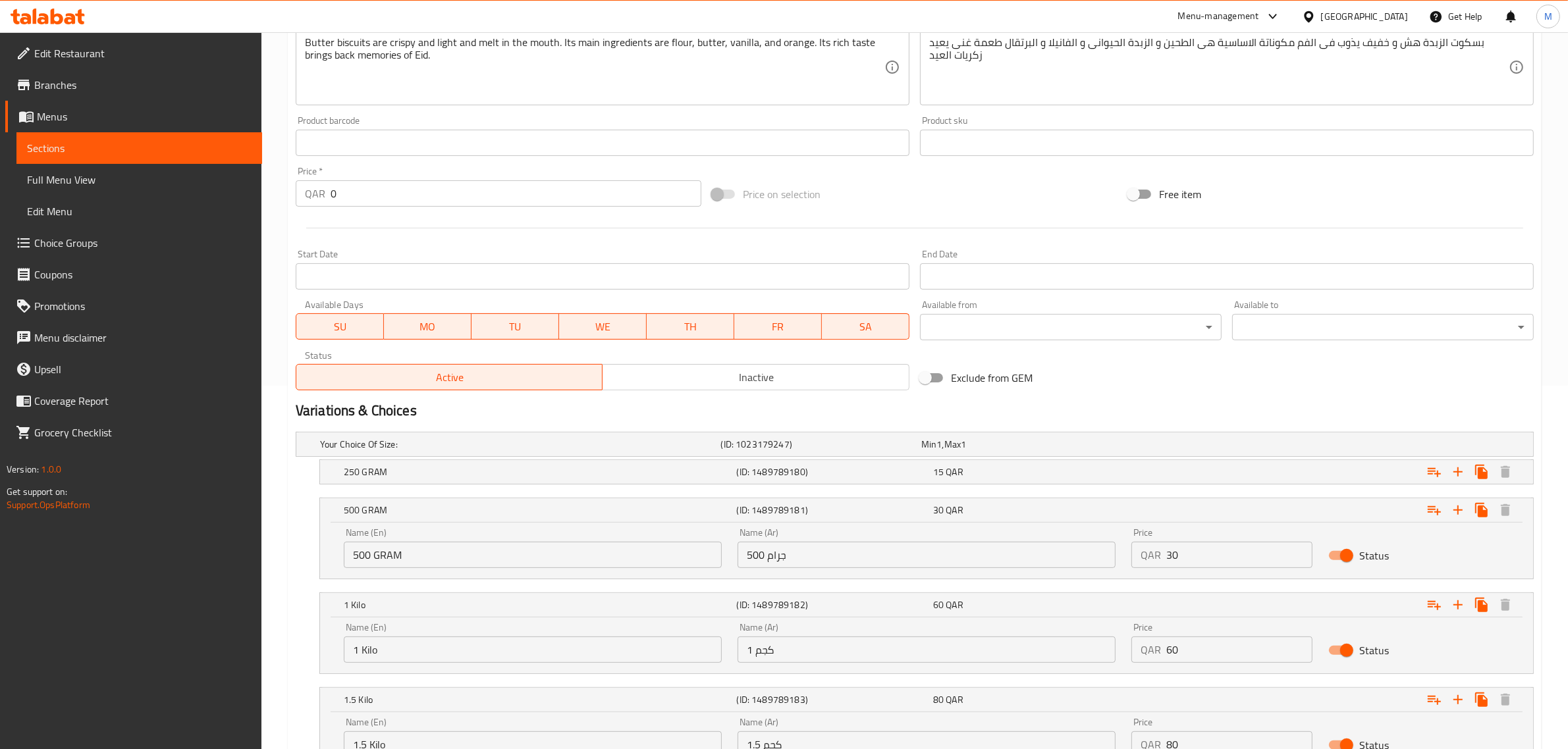
click at [377, 550] on input "500 GRAM" at bounding box center [533, 555] width 378 height 27
paste input "Kilo"
drag, startPoint x: 367, startPoint y: 561, endPoint x: 334, endPoint y: 556, distance: 33.4
click at [313, 552] on div "500 Kilo (ID: 1489789181) 30 QAR Name (En) 500 Kilo Name (En) Name (Ar) 500 جرا…" at bounding box center [915, 539] width 1238 height 82
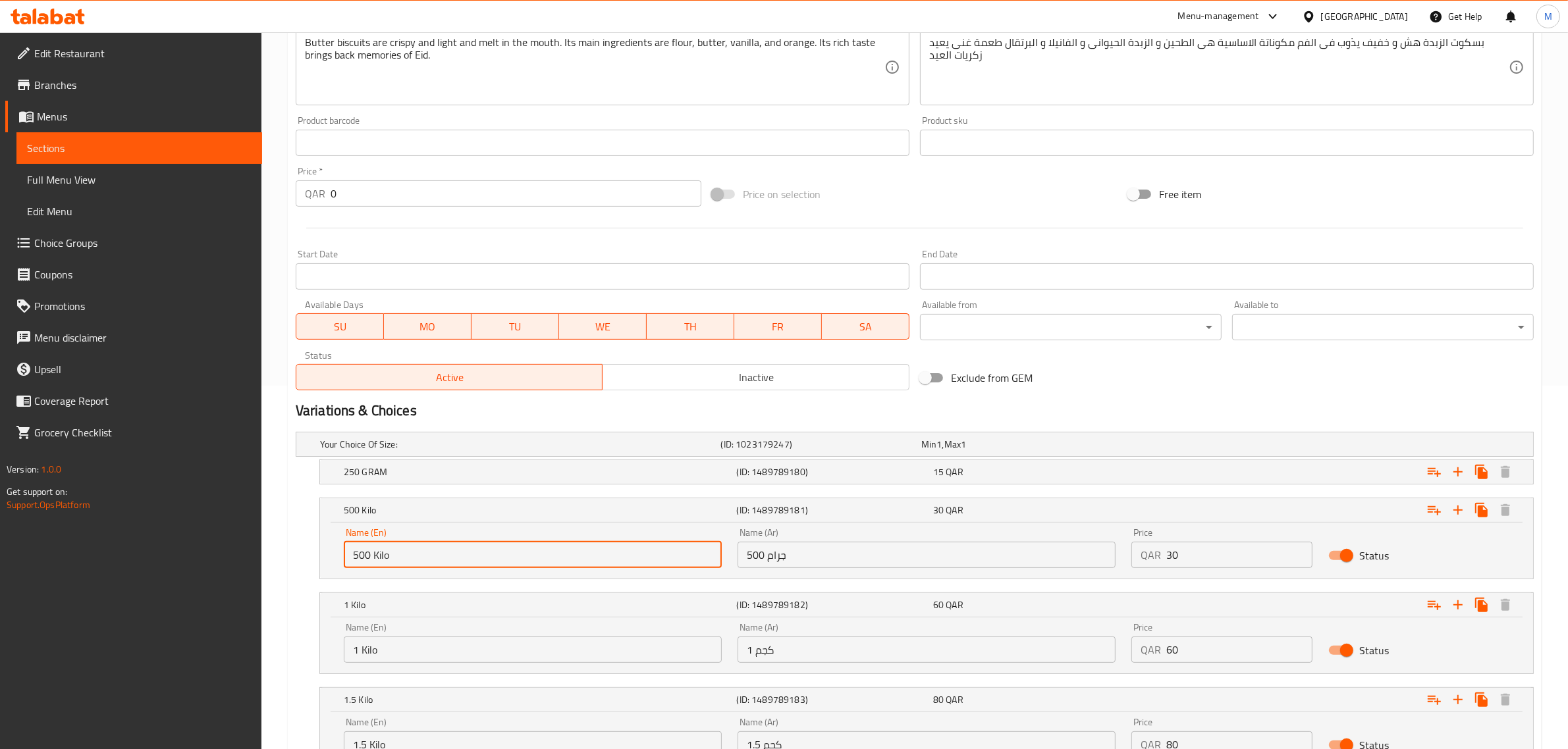
drag, startPoint x: 371, startPoint y: 553, endPoint x: 307, endPoint y: 553, distance: 64.0
click at [307, 553] on div "500 Kilo (ID: 1489789181) 30 QAR Name (En) 500 Kilo Name (En) Name (Ar) 500 جرا…" at bounding box center [915, 539] width 1238 height 82
type input ".5 Kilo"
click at [438, 482] on div "250 GRAM (ID: 1489789180) 15 QAR" at bounding box center [931, 471] width 1179 height 29
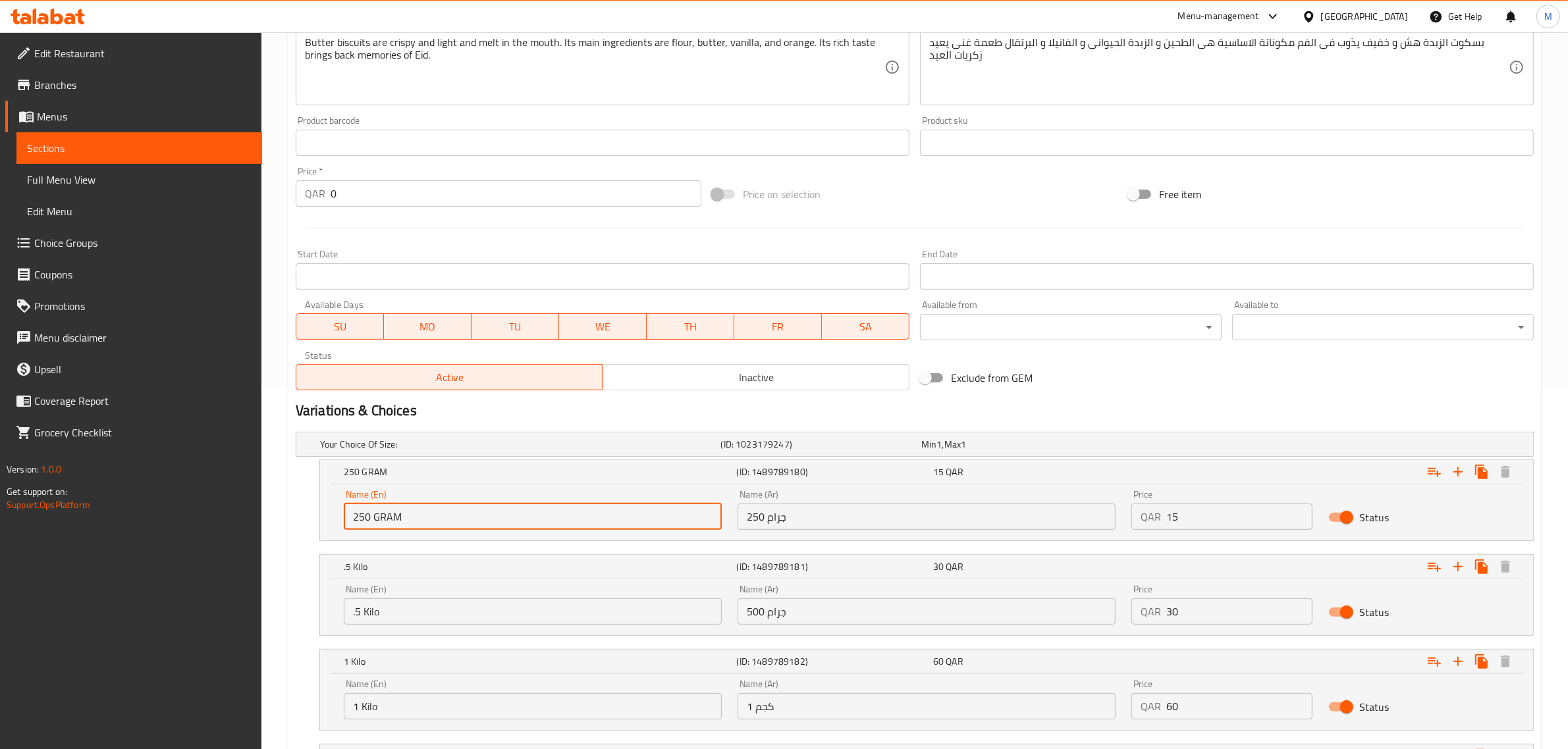
drag, startPoint x: 370, startPoint y: 515, endPoint x: 307, endPoint y: 512, distance: 63.1
click at [307, 512] on div "250 GRAM (ID: 1489789180) 15 QAR Name (En) 250 GRAM Name (En) Name (Ar) 250 جرا…" at bounding box center [915, 500] width 1238 height 82
click at [383, 522] on input ".25 GRAM" at bounding box center [533, 517] width 378 height 27
paste input "Kilo"
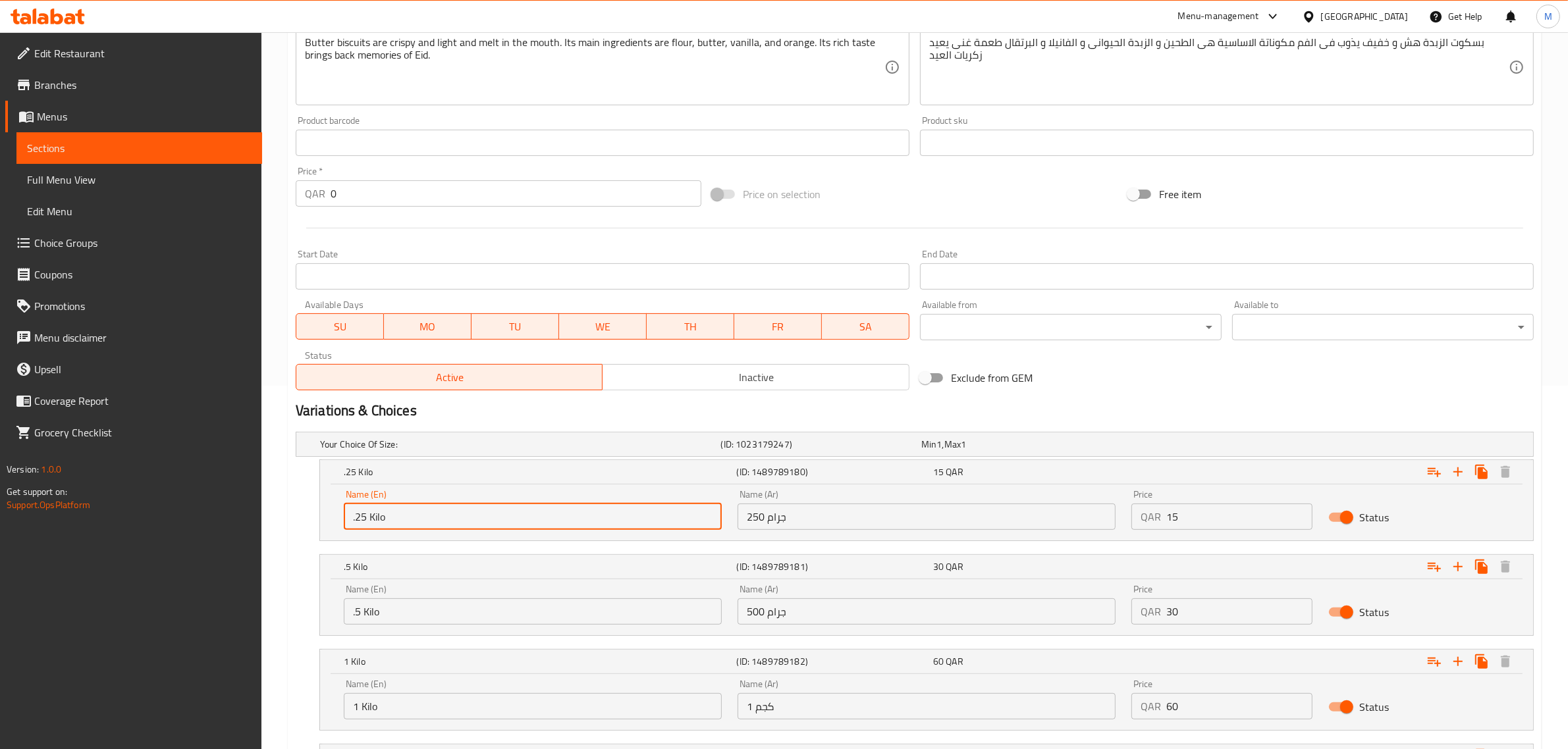
type input ".25 Kilo"
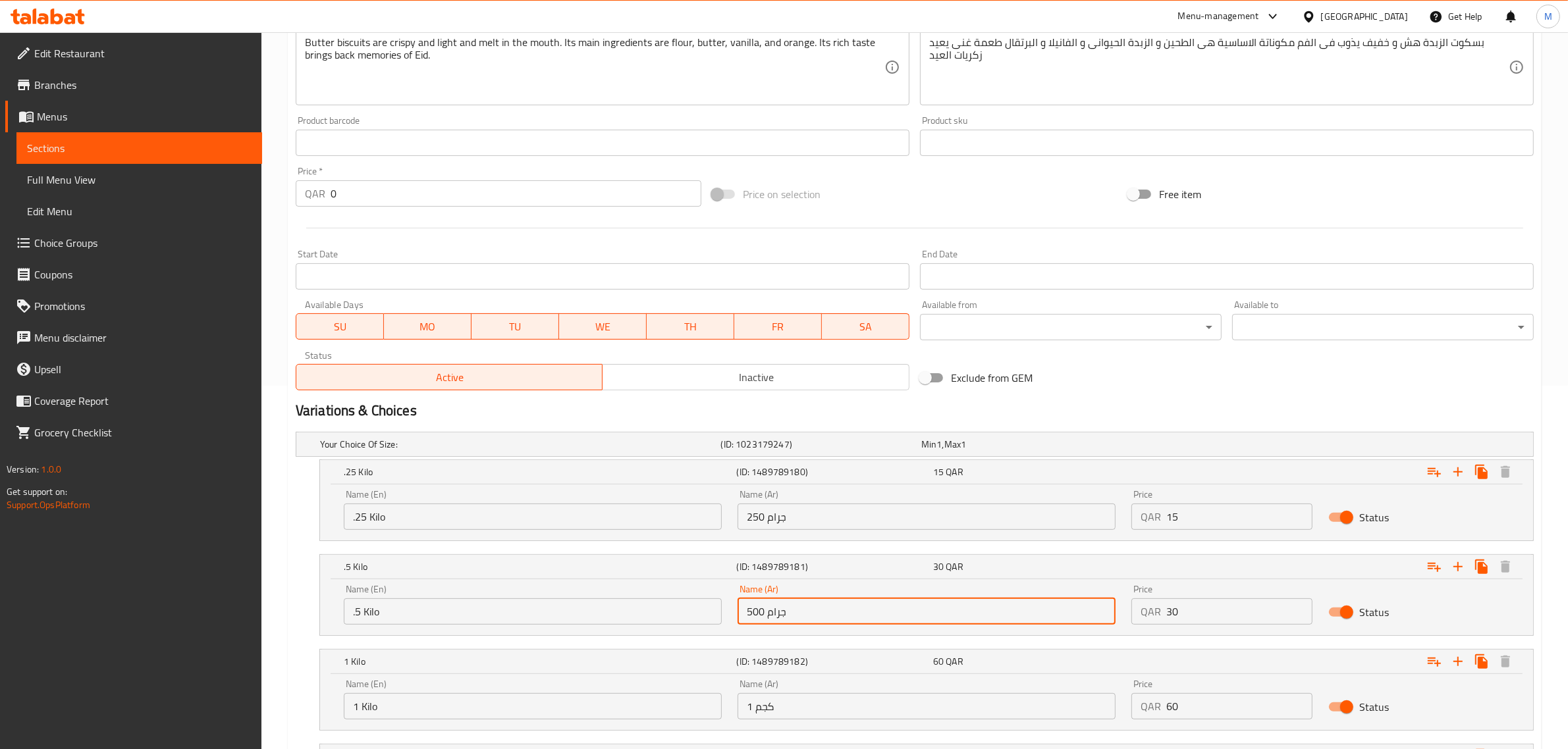
drag, startPoint x: 761, startPoint y: 614, endPoint x: 742, endPoint y: 614, distance: 19.0
click at [742, 614] on input "500 جرام" at bounding box center [927, 612] width 378 height 27
click at [866, 616] on input "500 جرام" at bounding box center [927, 612] width 378 height 27
click at [1078, 527] on input "250 جرام" at bounding box center [927, 517] width 378 height 27
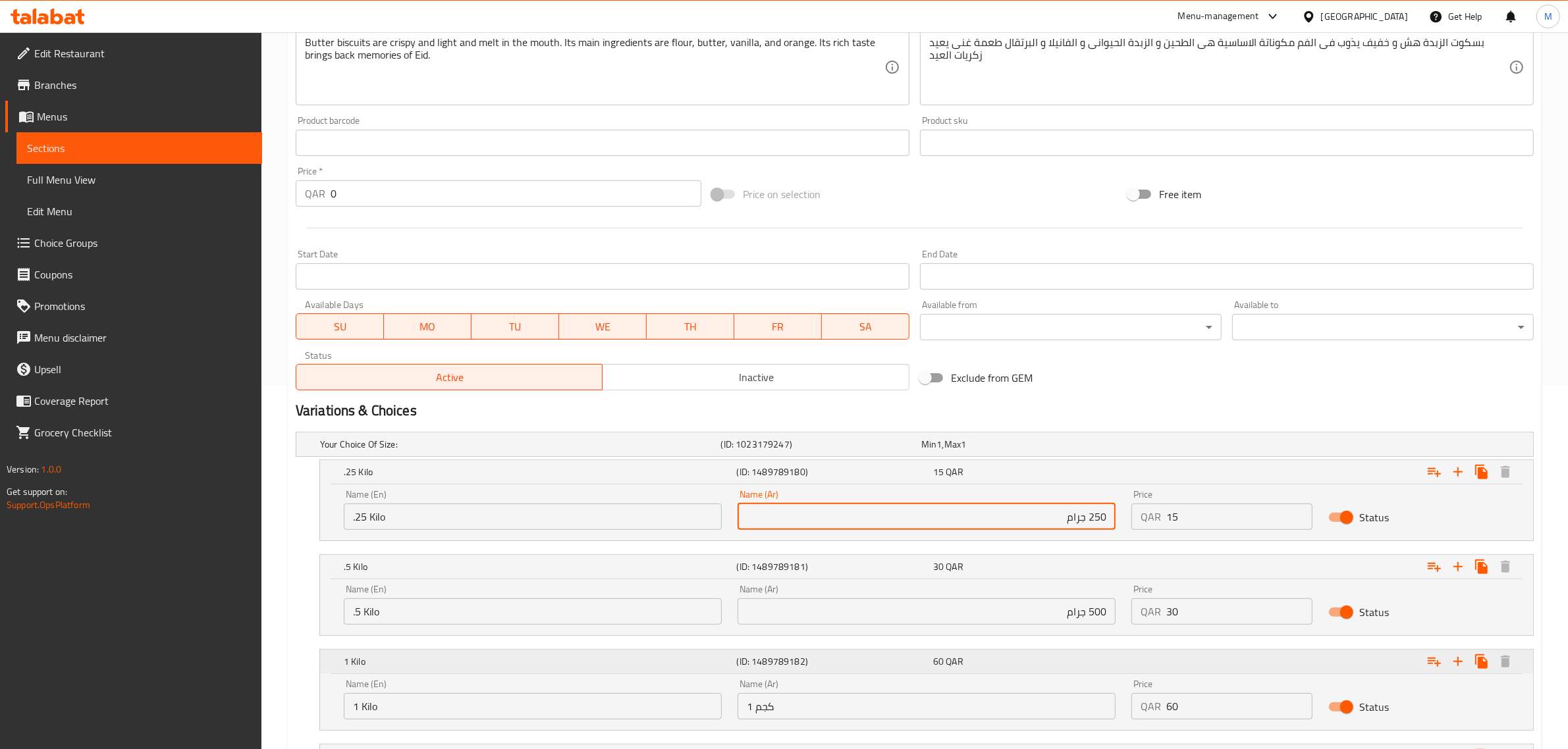
scroll to position [446, 0]
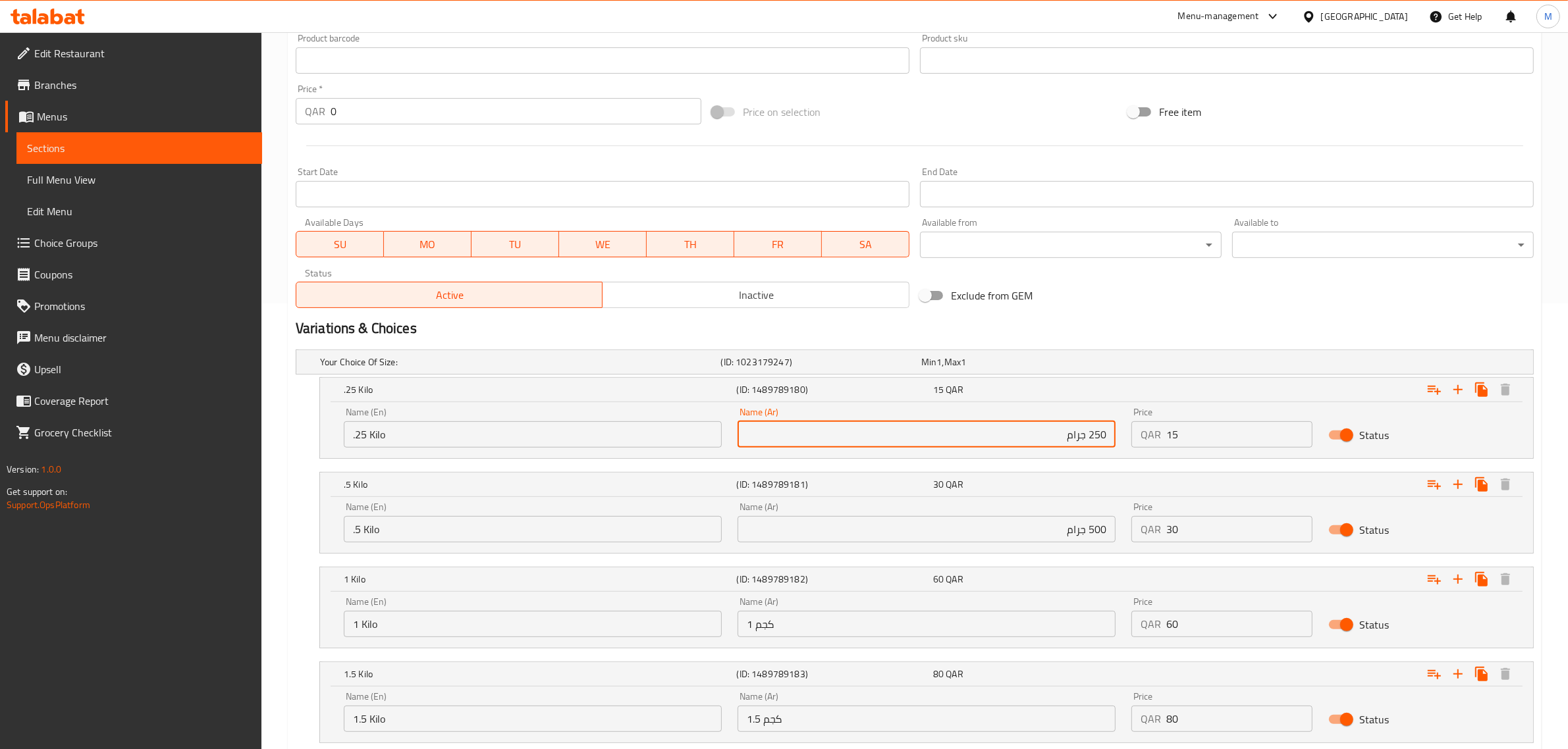
click at [1071, 607] on div "Name (Ar) 1 كجم Name (Ar)" at bounding box center [927, 618] width 378 height 41
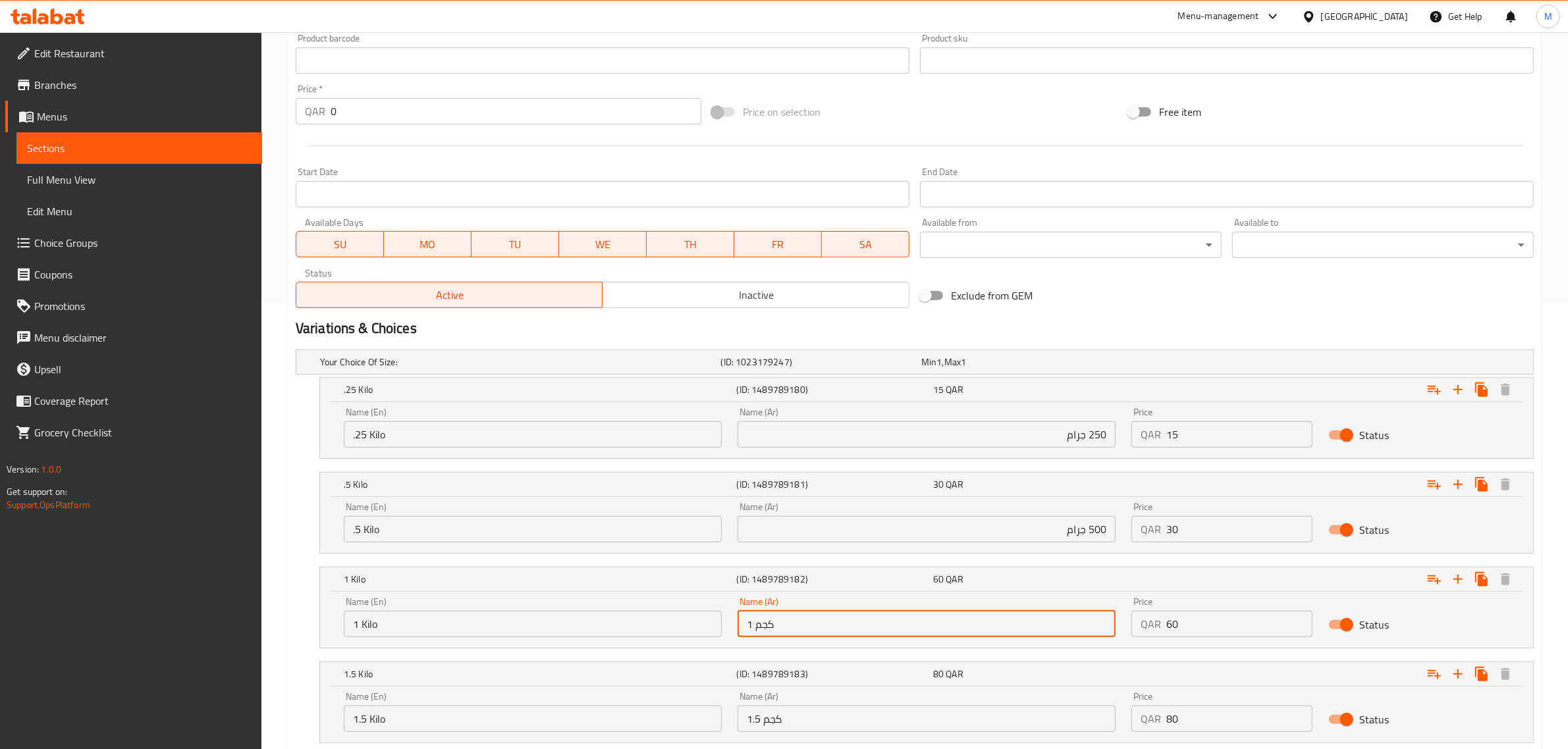
click at [1072, 627] on input "1 كجم" at bounding box center [927, 624] width 378 height 27
click at [1032, 718] on input "1.5 كجم" at bounding box center [927, 719] width 378 height 27
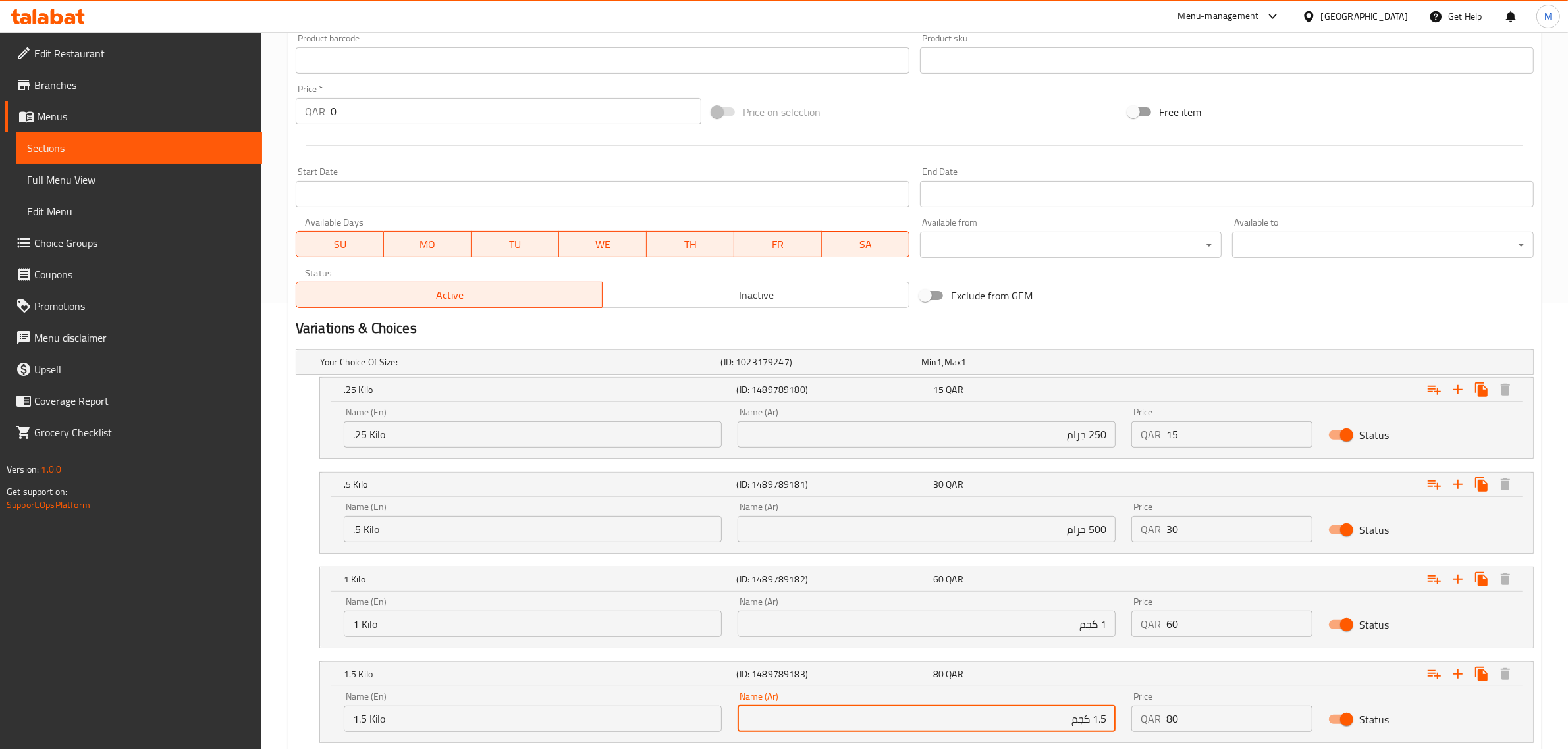
drag, startPoint x: 1084, startPoint y: 728, endPoint x: 1041, endPoint y: 721, distance: 43.6
click at [1041, 721] on input "1.5 كجم" at bounding box center [927, 719] width 378 height 27
click at [1078, 712] on input "1.5 كيلو" at bounding box center [927, 719] width 378 height 27
type input "1.5 كيلو"
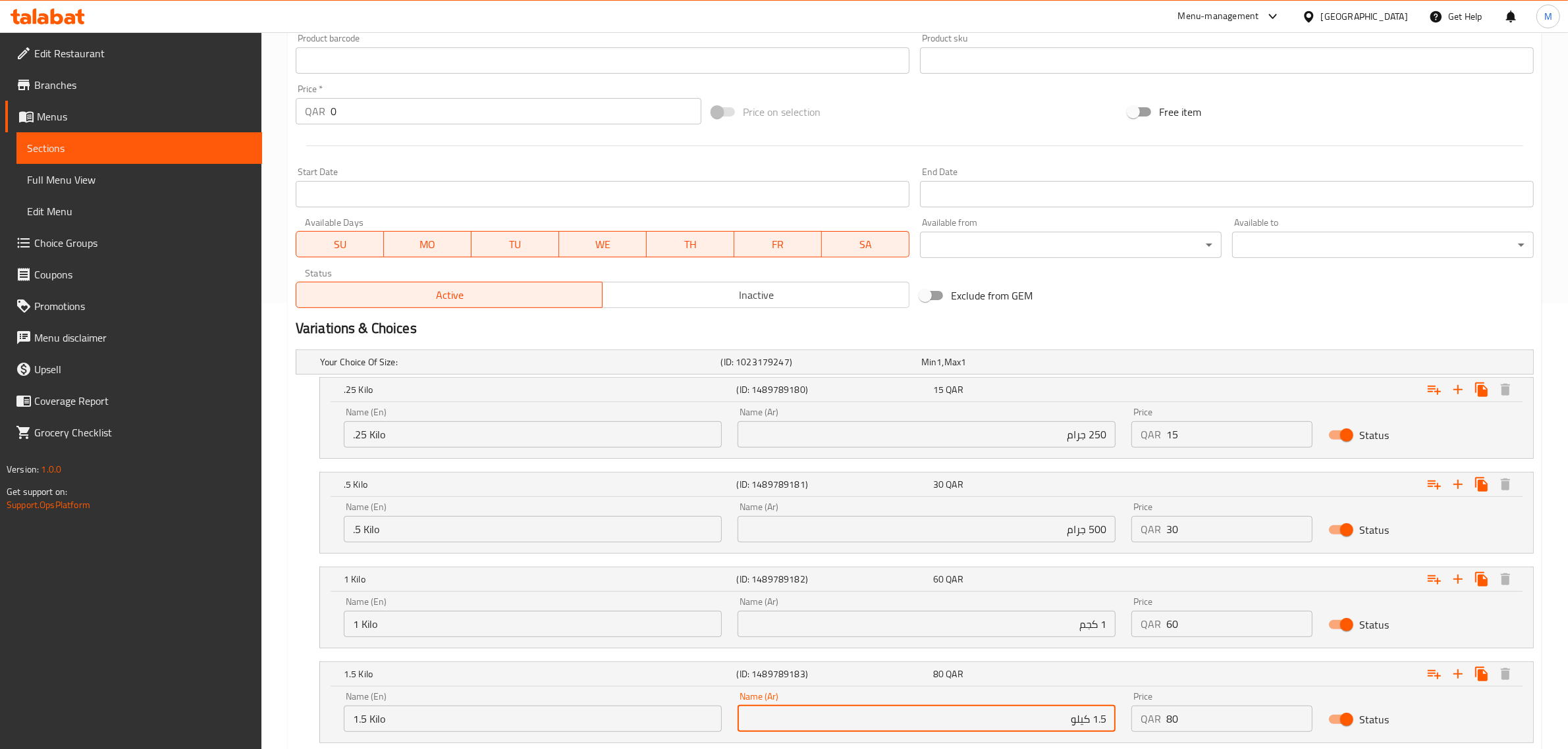
click at [1084, 624] on input "1 كجم" at bounding box center [927, 624] width 378 height 27
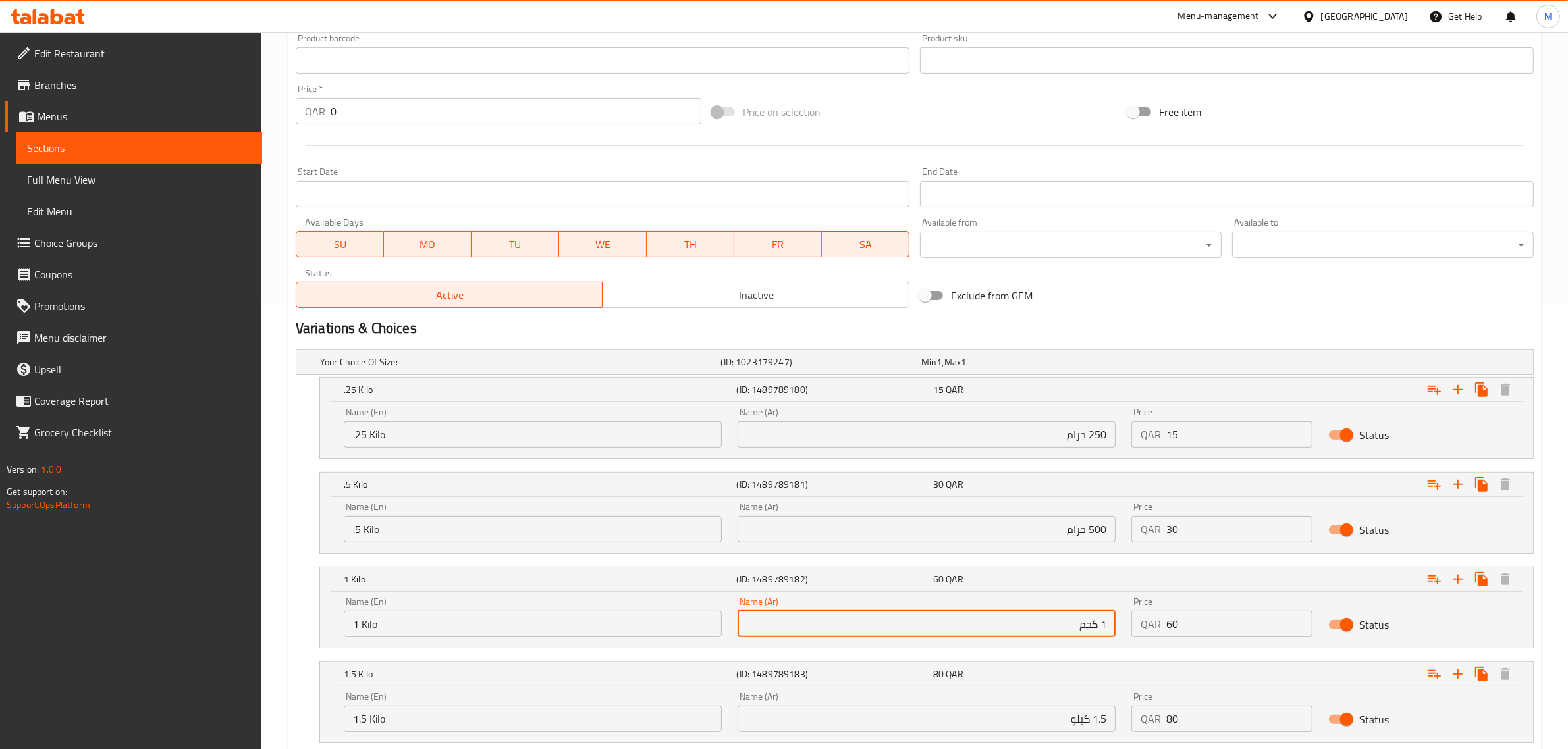
click at [1084, 624] on input "1 كجم" at bounding box center [927, 624] width 378 height 27
paste input "يلو"
type input "1 كيلو"
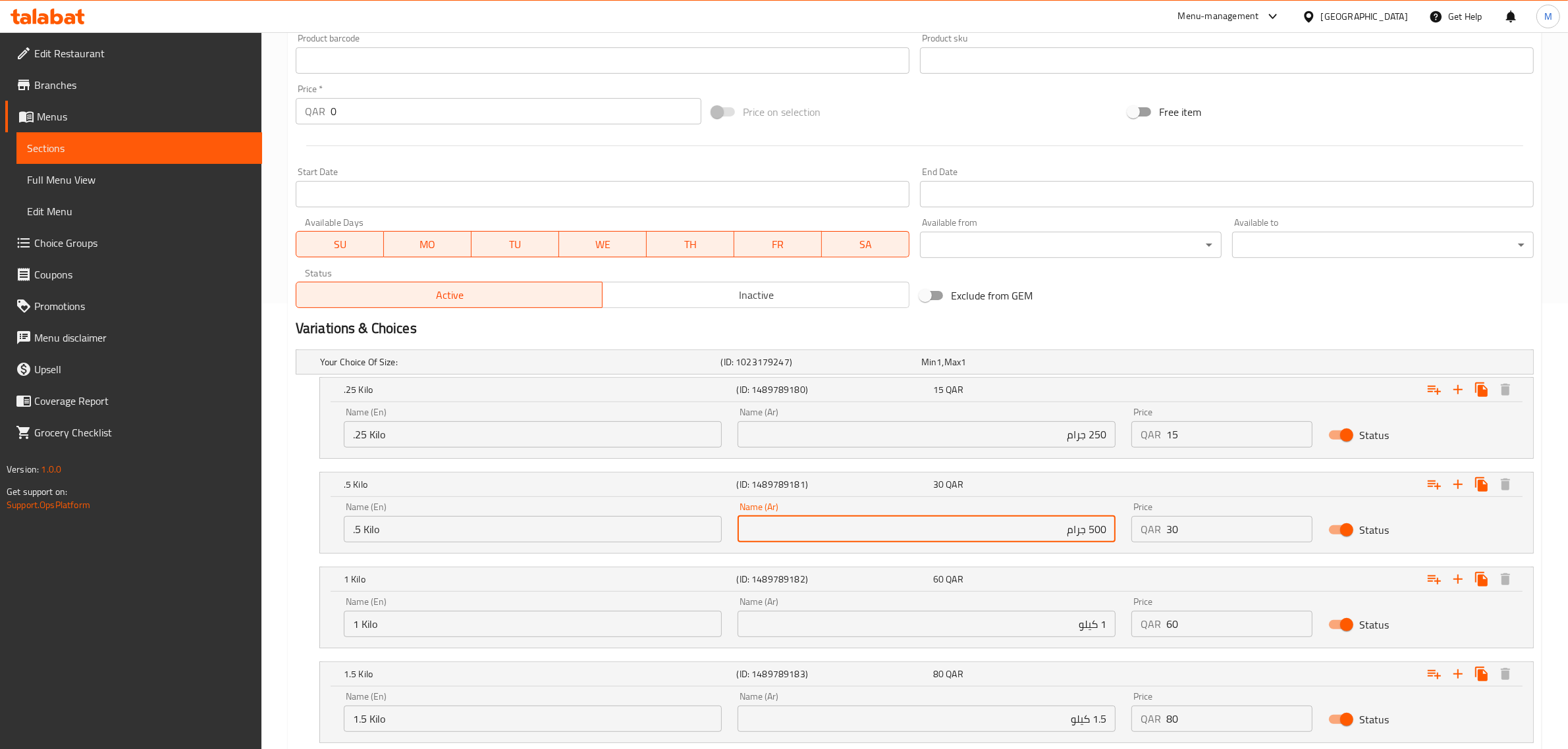
click at [1074, 530] on input "500 جرام" at bounding box center [927, 529] width 378 height 27
paste input "كيلو"
type input "500 كيلو"
click at [1074, 438] on input "250 جرام" at bounding box center [927, 434] width 378 height 27
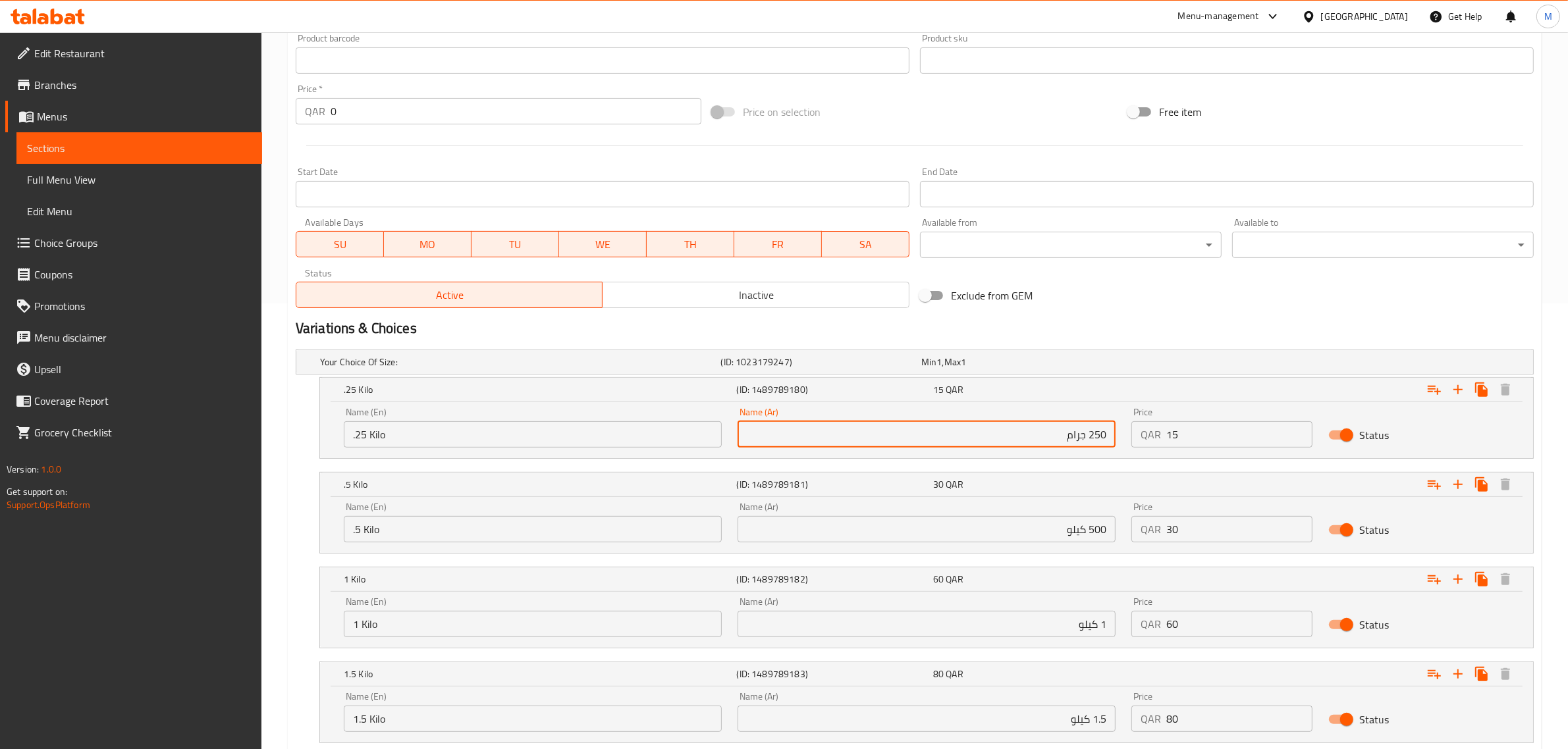
click at [1074, 438] on input "250 جرام" at bounding box center [927, 434] width 378 height 27
paste input "كيلو"
click at [1088, 435] on input "250 كيلو" at bounding box center [927, 434] width 378 height 27
type input "250. كيلو"
click at [1091, 527] on input "500 كيلو" at bounding box center [927, 529] width 378 height 27
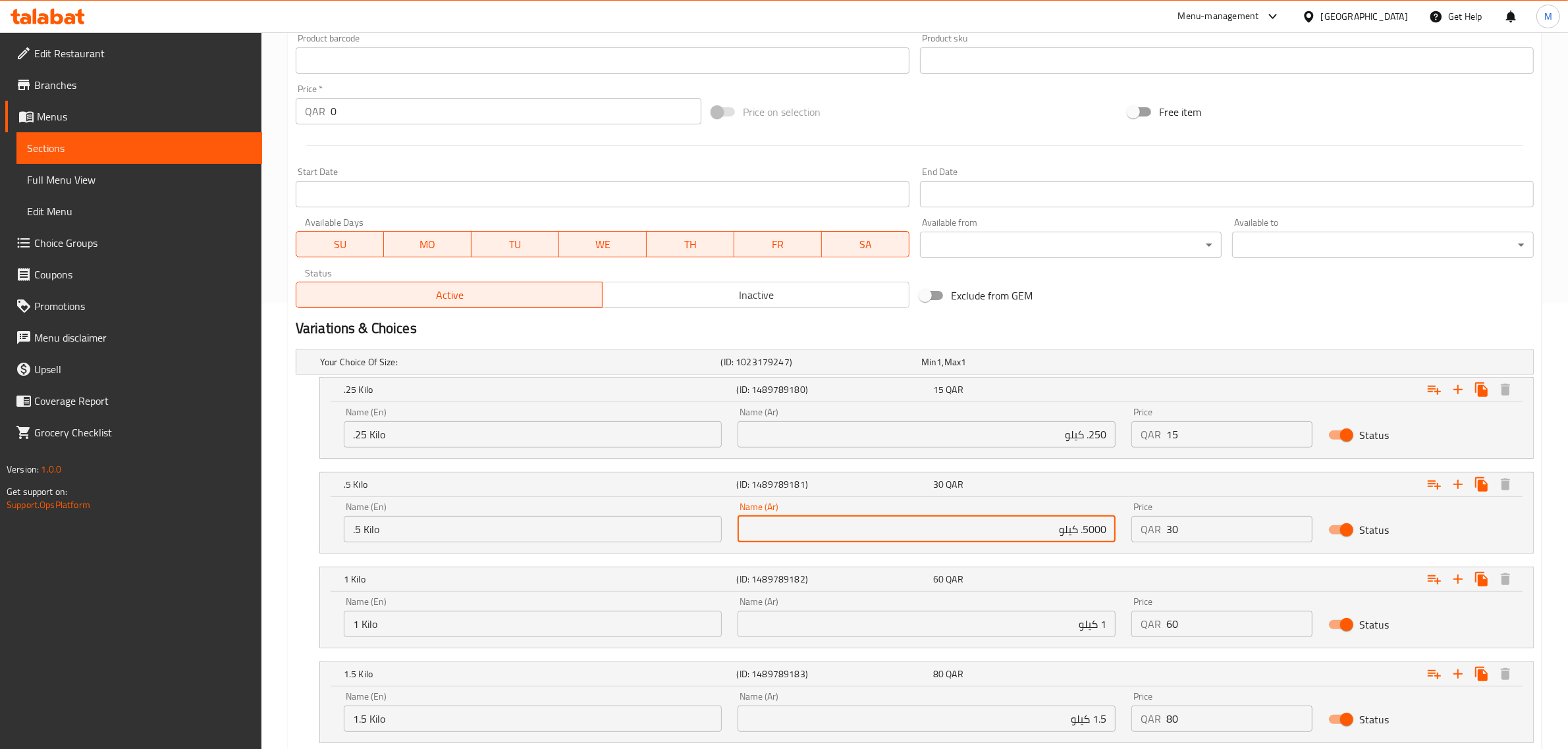
click at [1095, 530] on input "5000. كيلو" at bounding box center [927, 529] width 378 height 27
click at [1086, 529] on input "500. كيلو" at bounding box center [927, 529] width 378 height 27
paste input "0"
click at [1097, 530] on input "500.0 كيلو" at bounding box center [927, 529] width 378 height 27
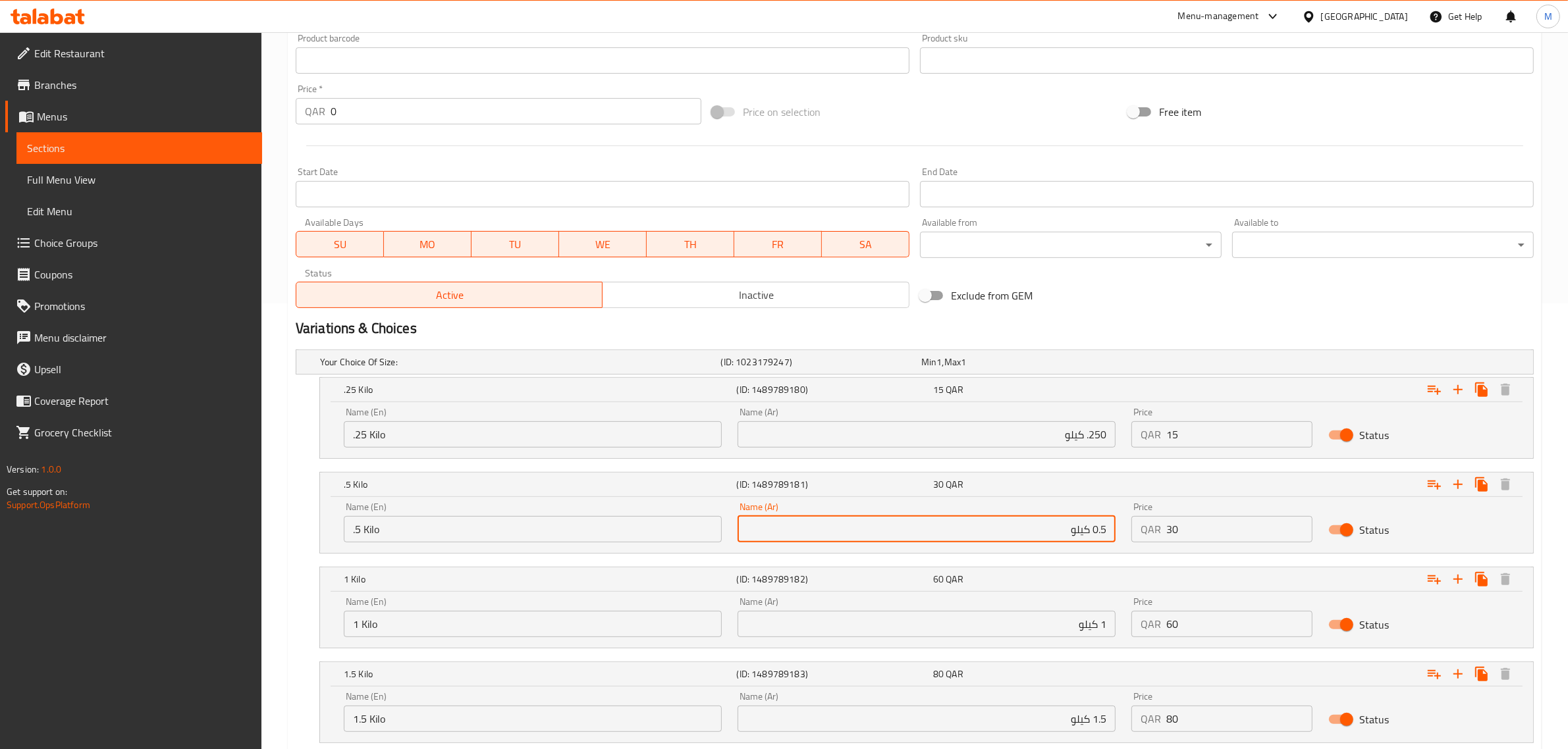
type input "0.5 كيلو"
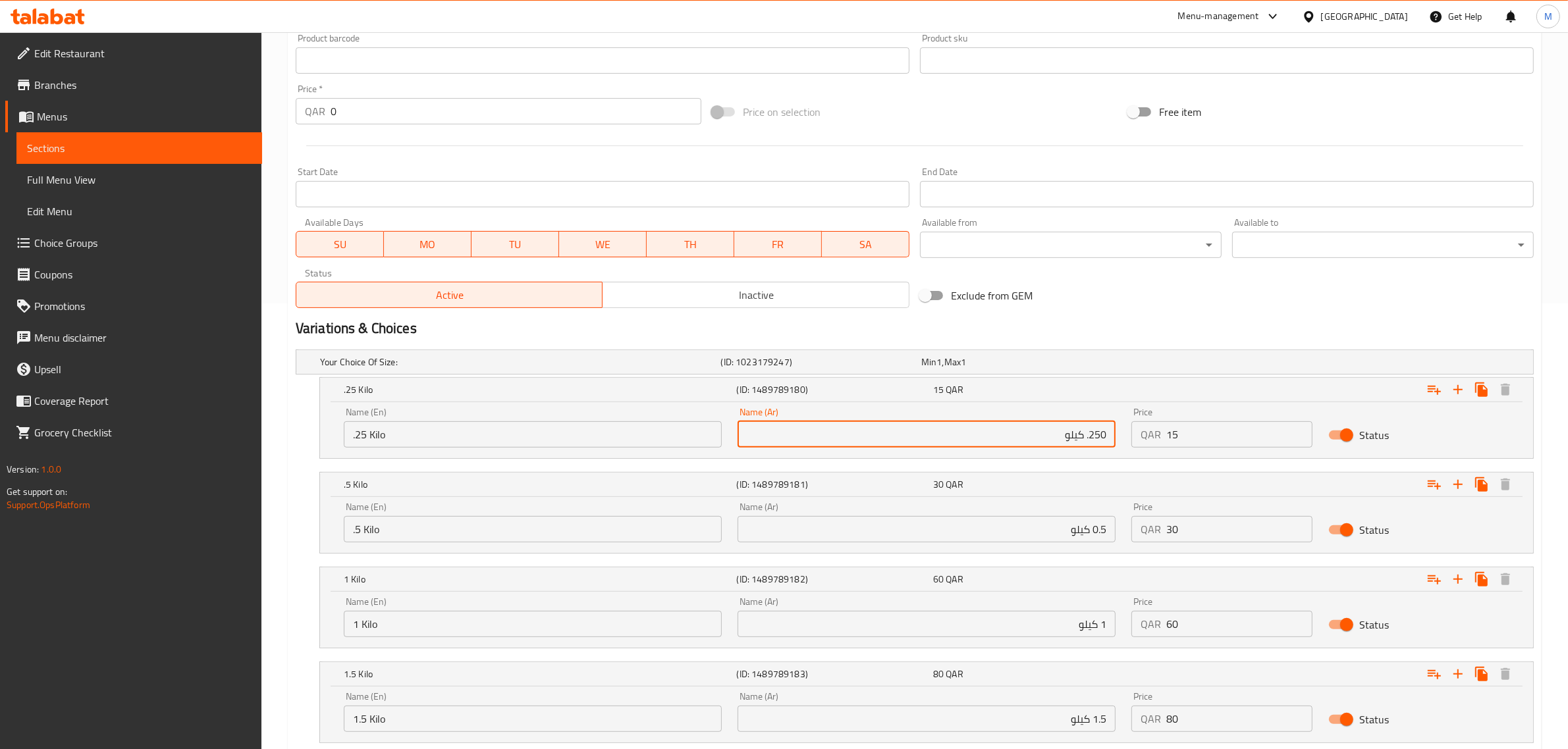
drag, startPoint x: 1100, startPoint y: 436, endPoint x: 1108, endPoint y: 438, distance: 8.2
click at [1108, 438] on input "250. كيلو" at bounding box center [927, 434] width 378 height 27
click at [1100, 438] on input "25. كيلو" at bounding box center [927, 434] width 378 height 27
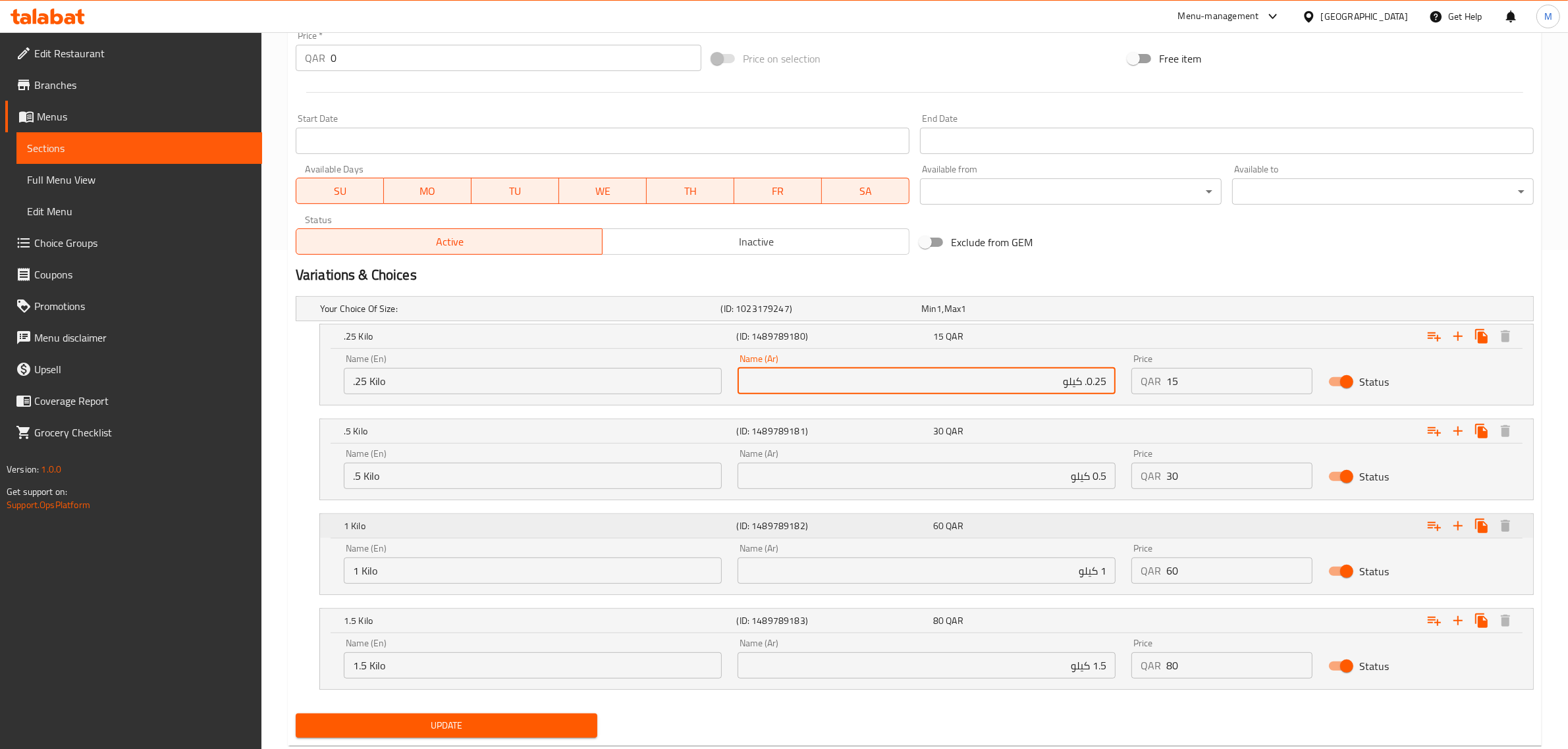
scroll to position [533, 0]
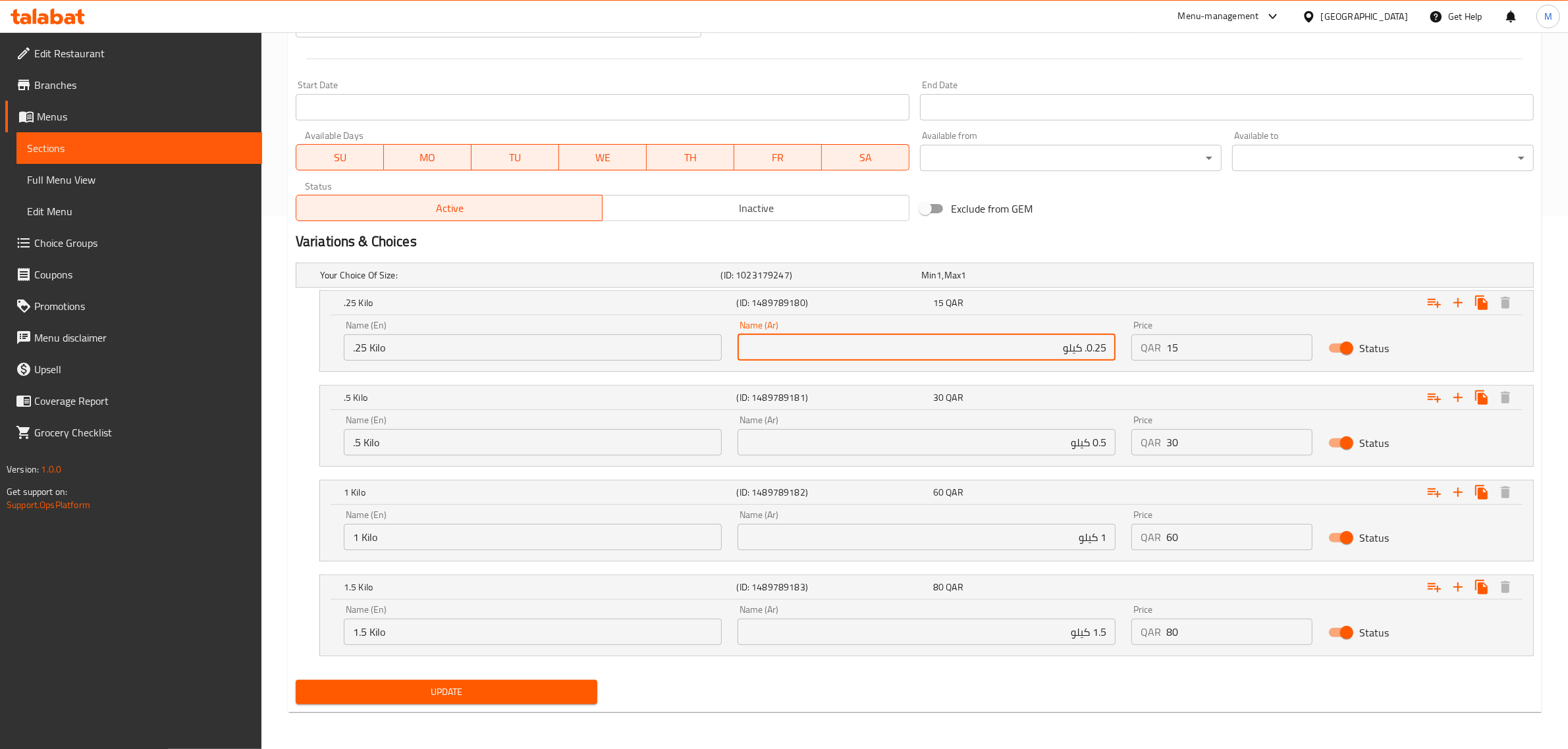
type input "0.25. كيلو"
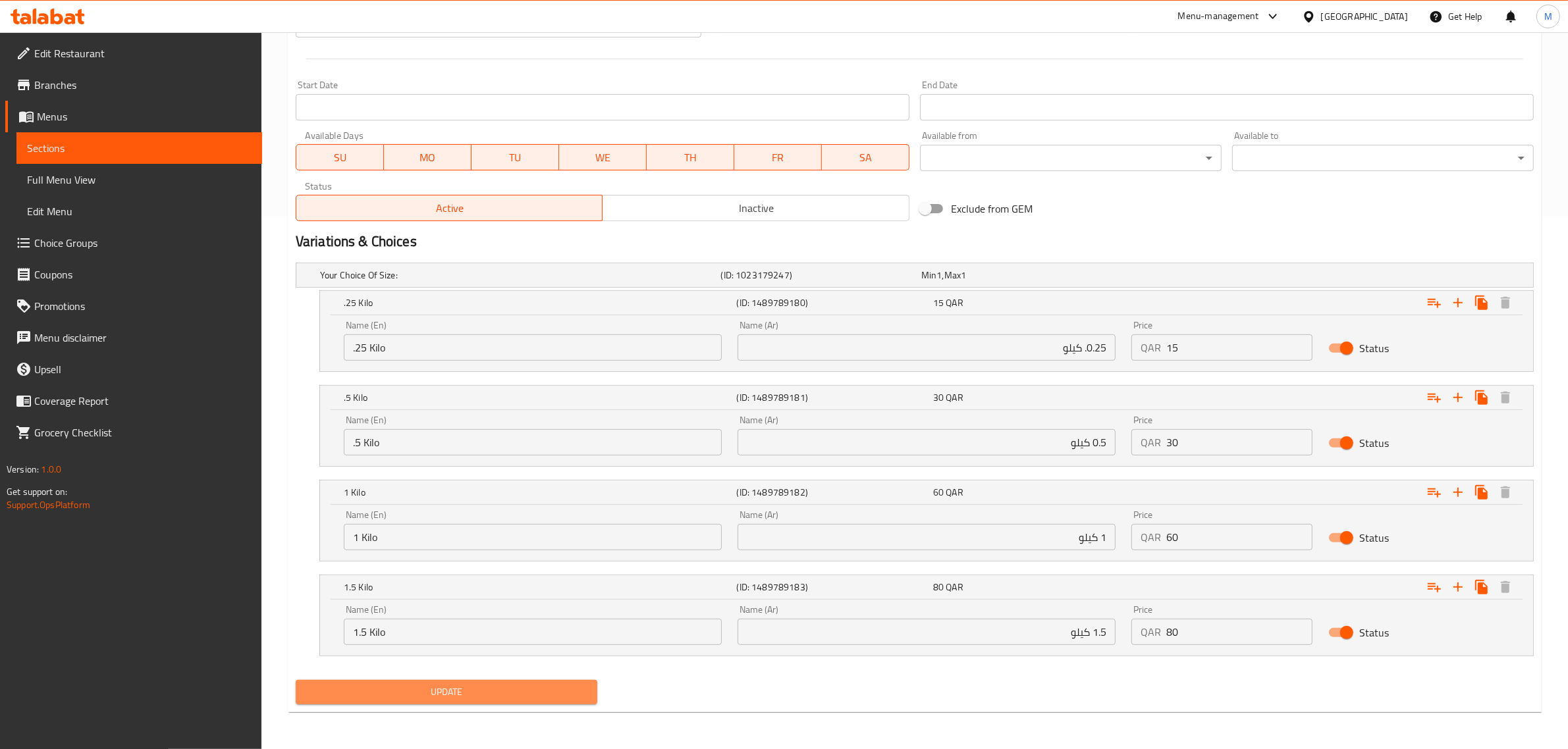
click at [538, 695] on span "Update" at bounding box center [446, 693] width 280 height 17
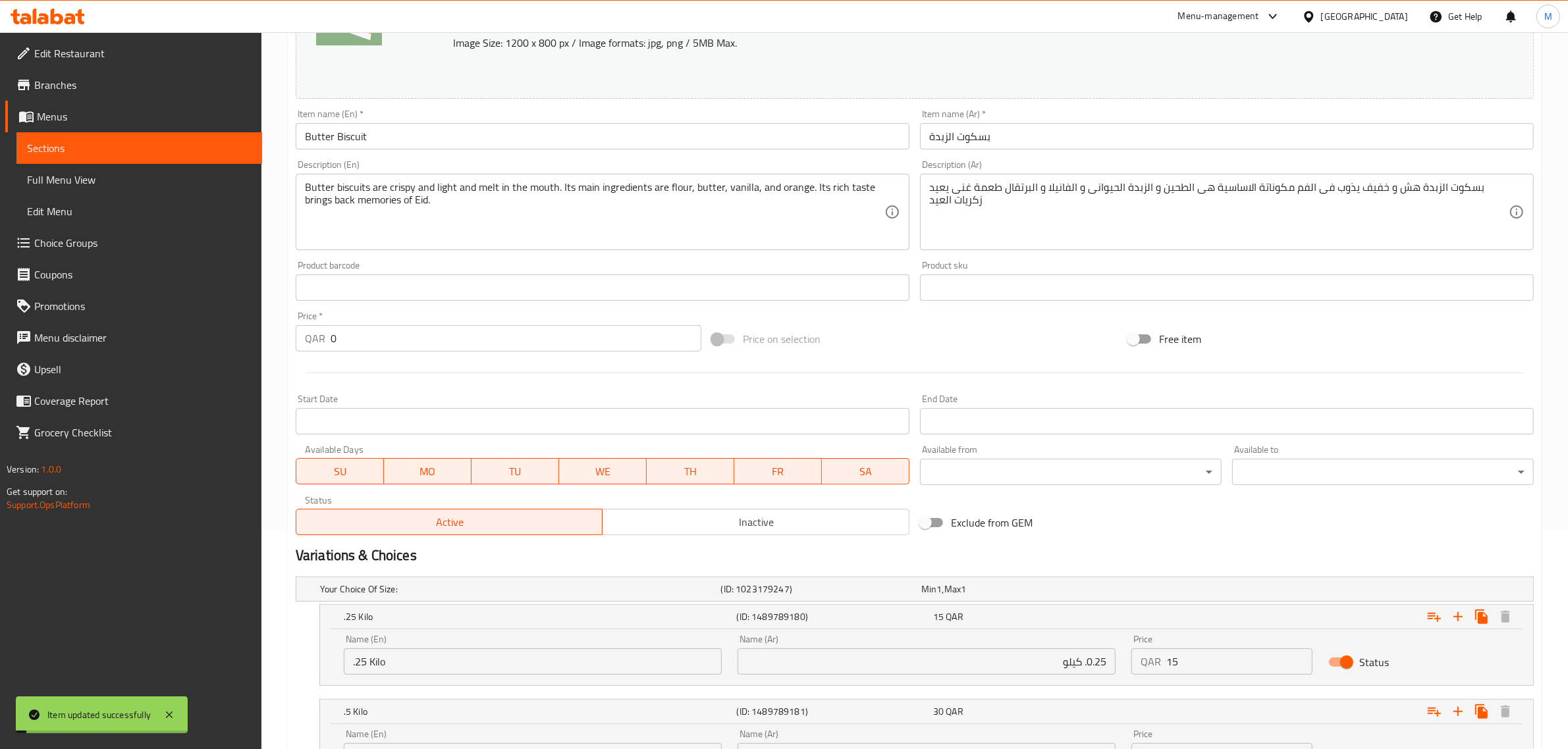
scroll to position [0, 0]
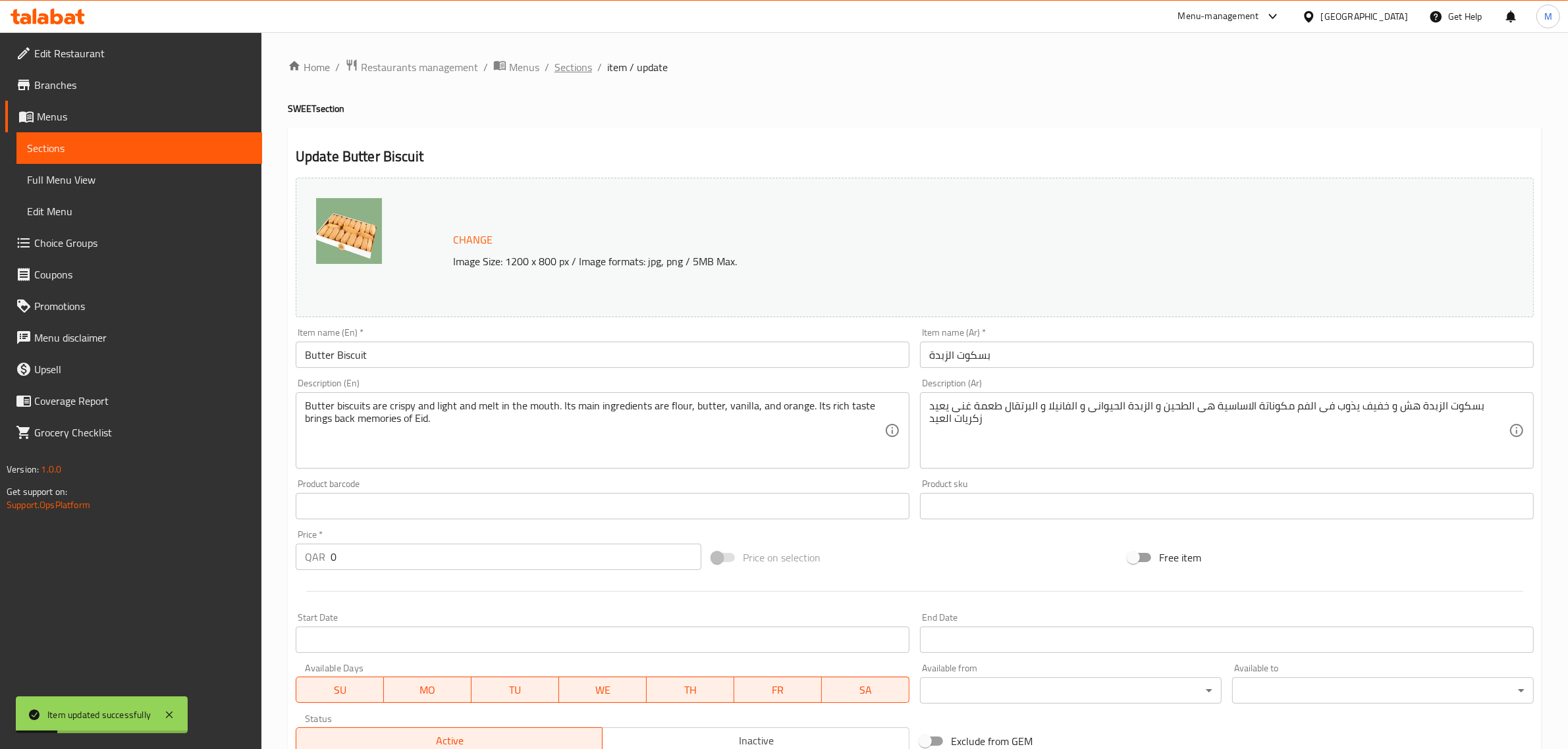
click at [564, 73] on span "Sections" at bounding box center [573, 66] width 38 height 16
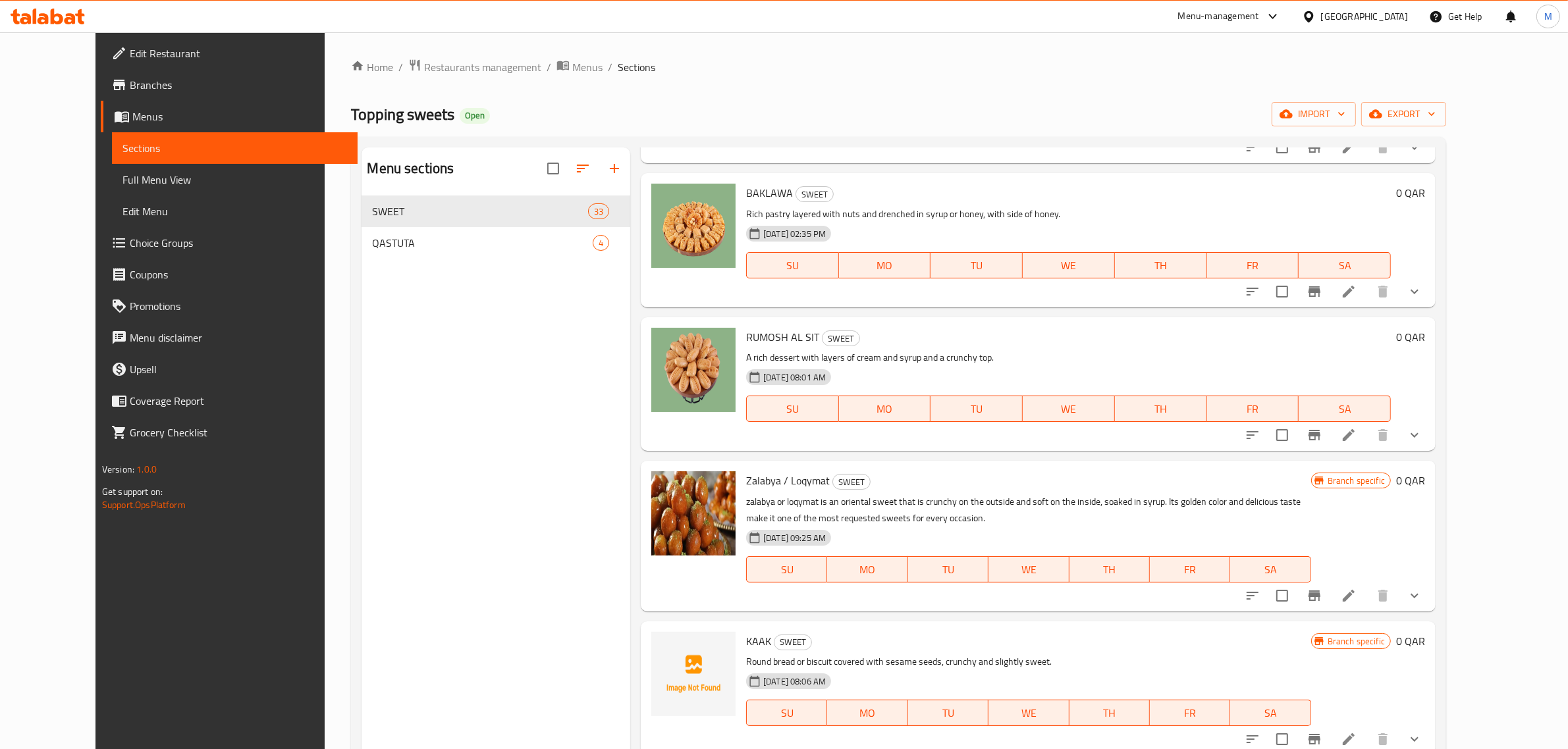
scroll to position [3787, 0]
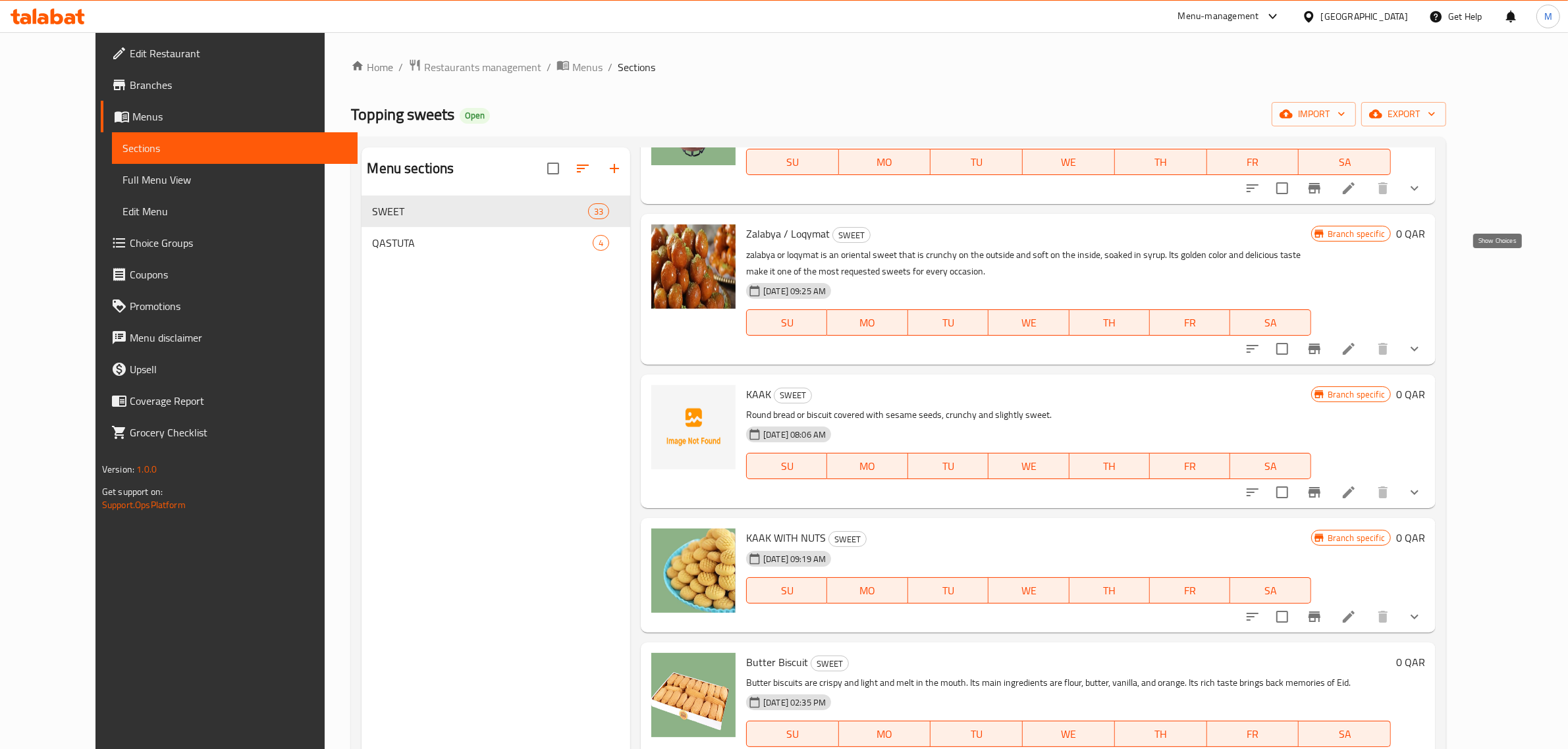
click at [1422, 341] on icon "show more" at bounding box center [1414, 349] width 16 height 16
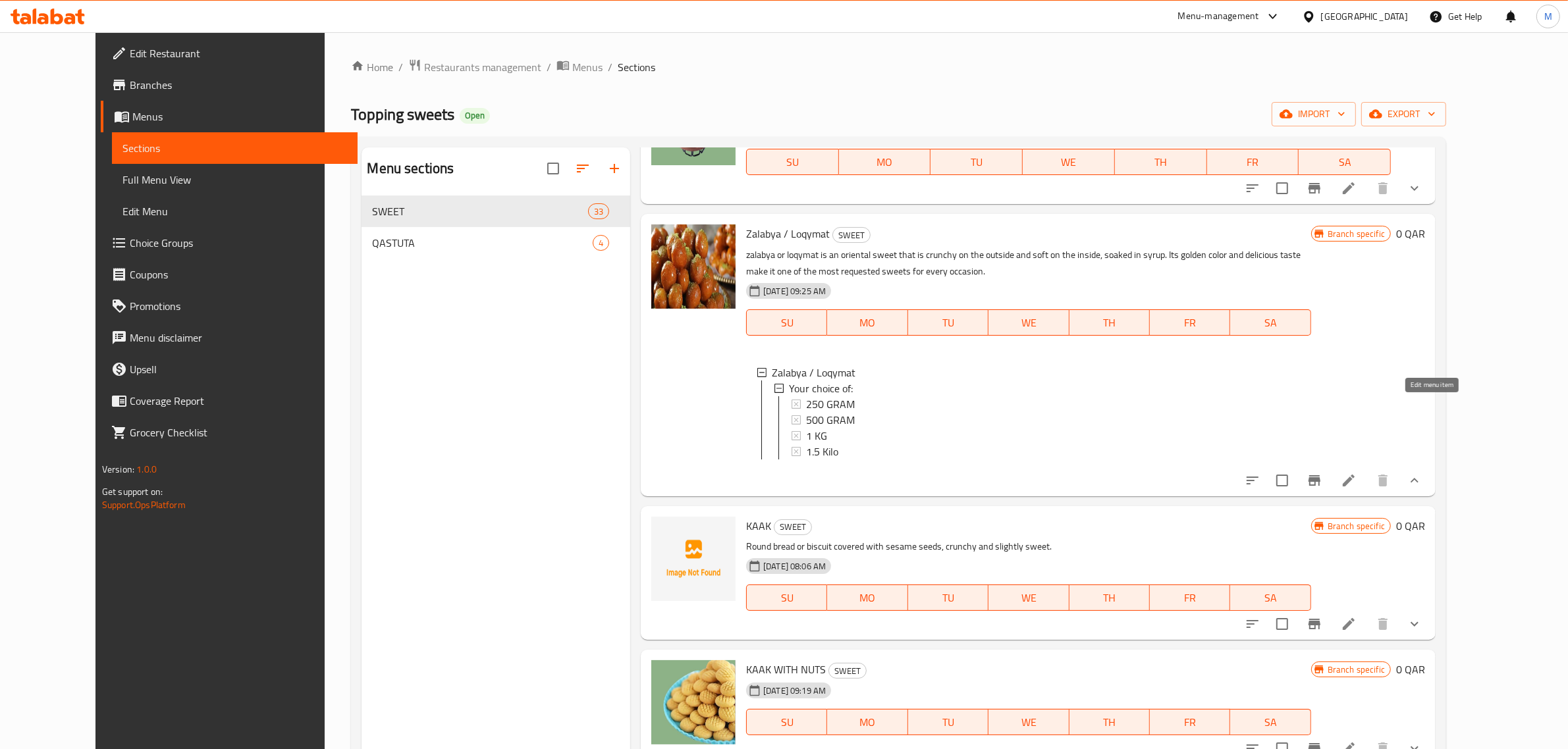
click at [1357, 473] on icon at bounding box center [1348, 481] width 16 height 16
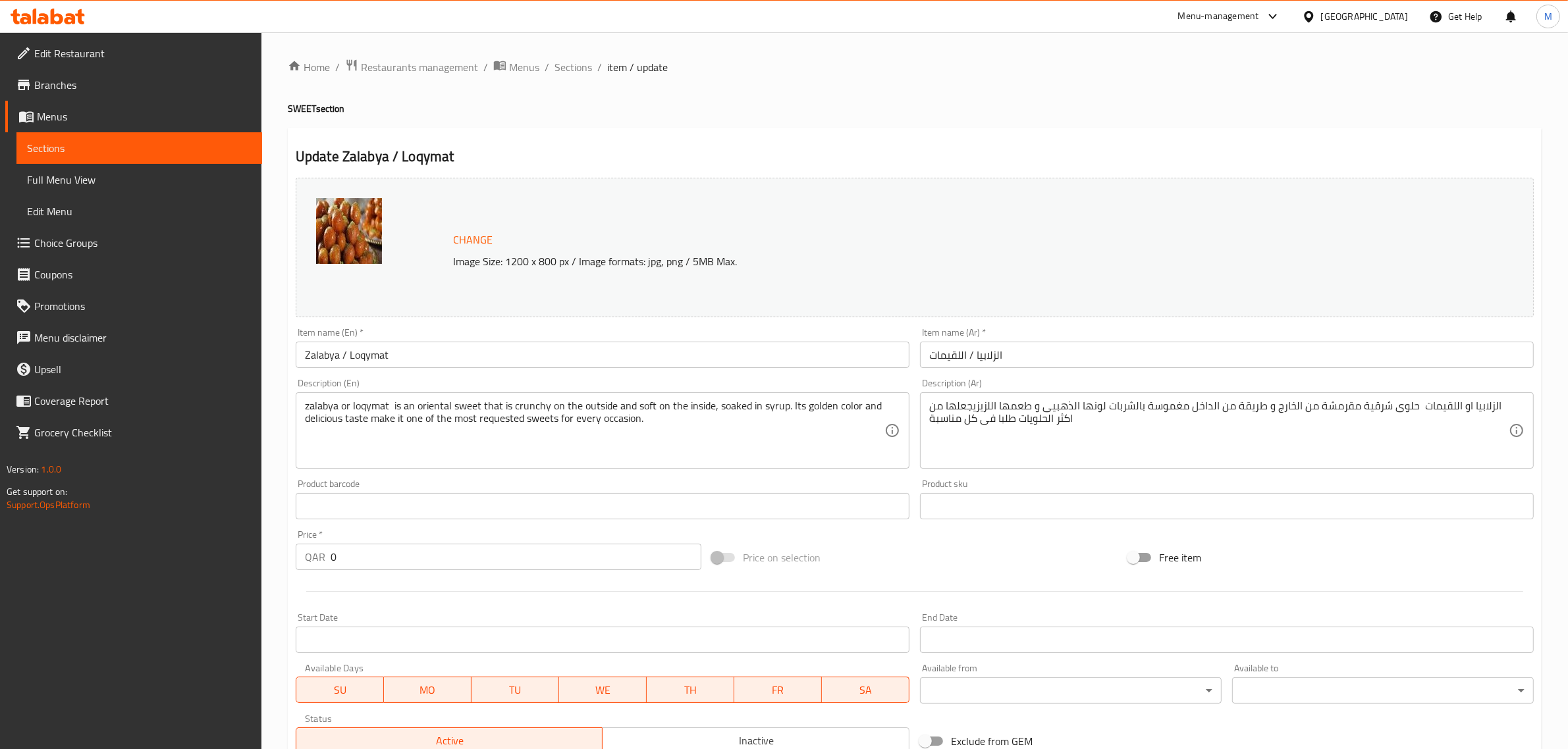
scroll to position [307, 0]
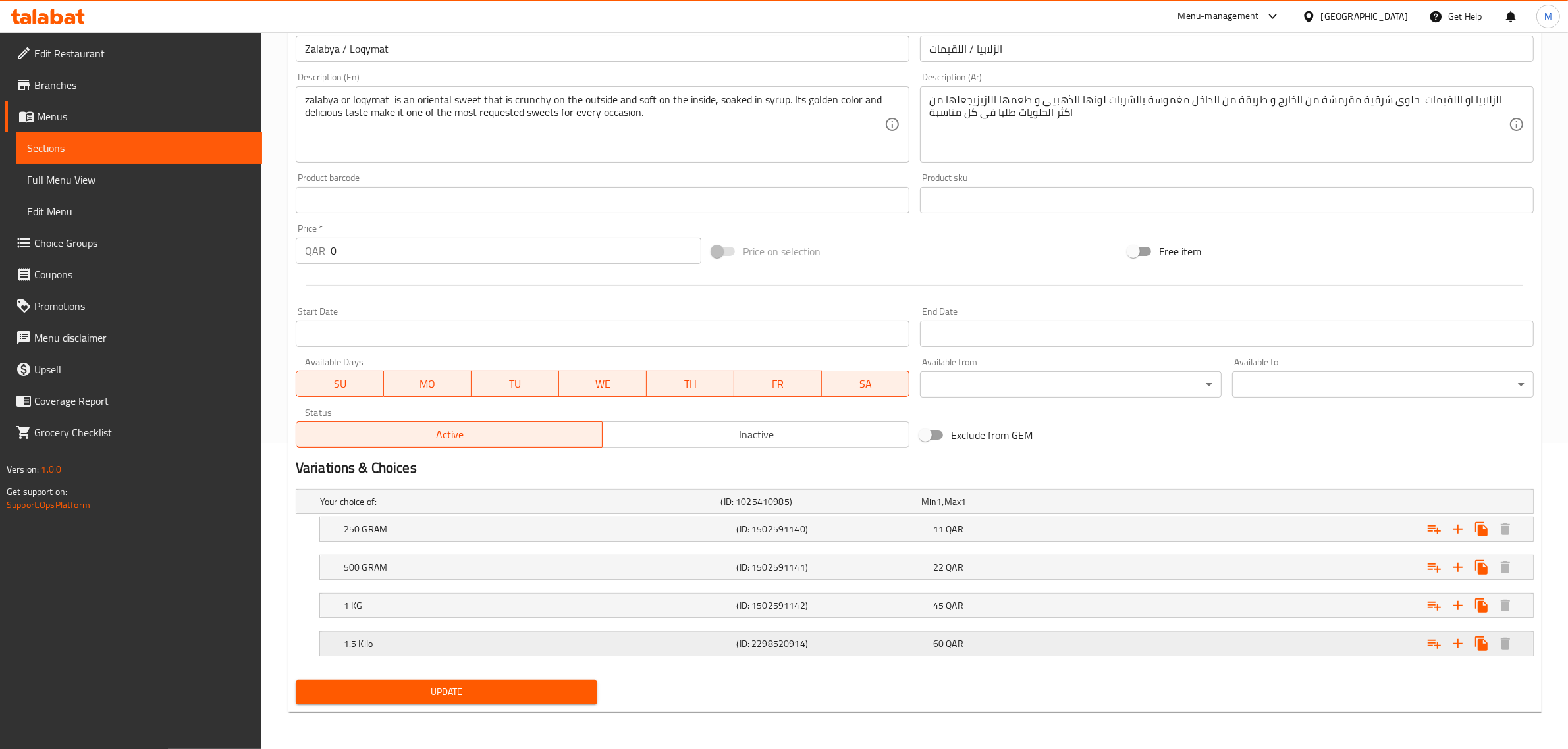
click at [998, 635] on div "60 QAR" at bounding box center [1028, 644] width 196 height 18
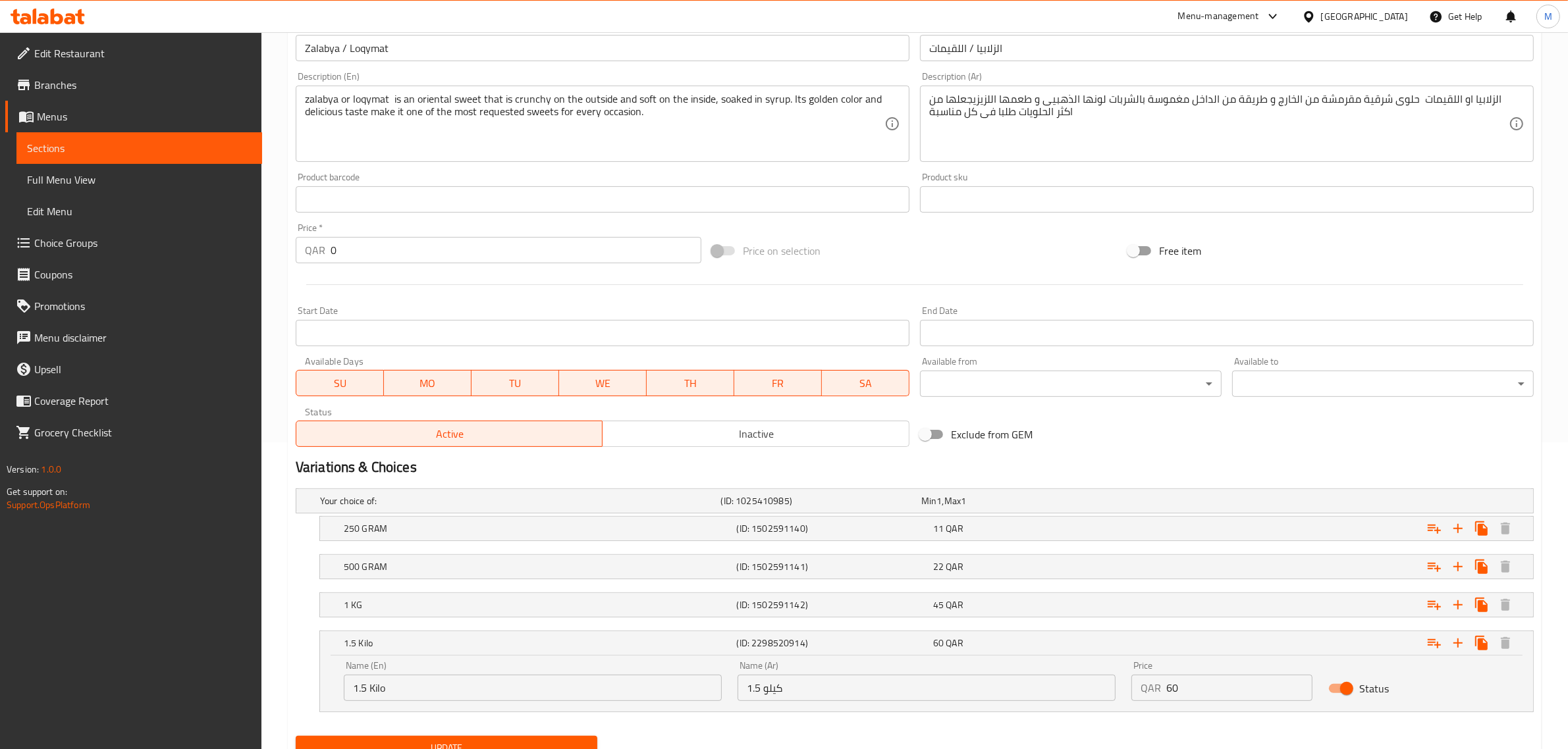
click at [1005, 621] on nav at bounding box center [915, 625] width 1238 height 10
click at [1009, 616] on div "1 KG (ID: 1502591142) 45 QAR" at bounding box center [931, 604] width 1179 height 29
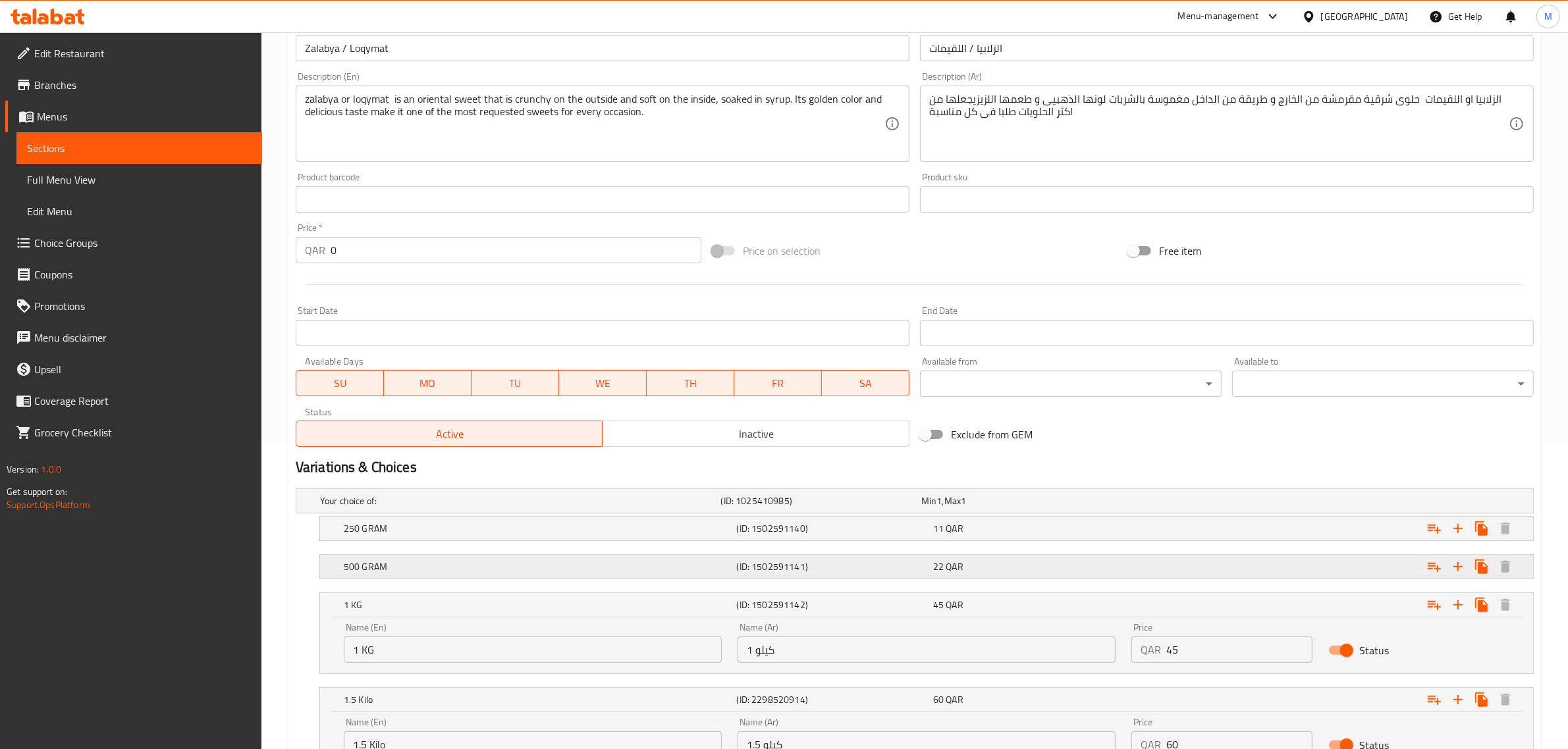
click at [1035, 560] on div "22 QAR" at bounding box center [1028, 567] width 196 height 18
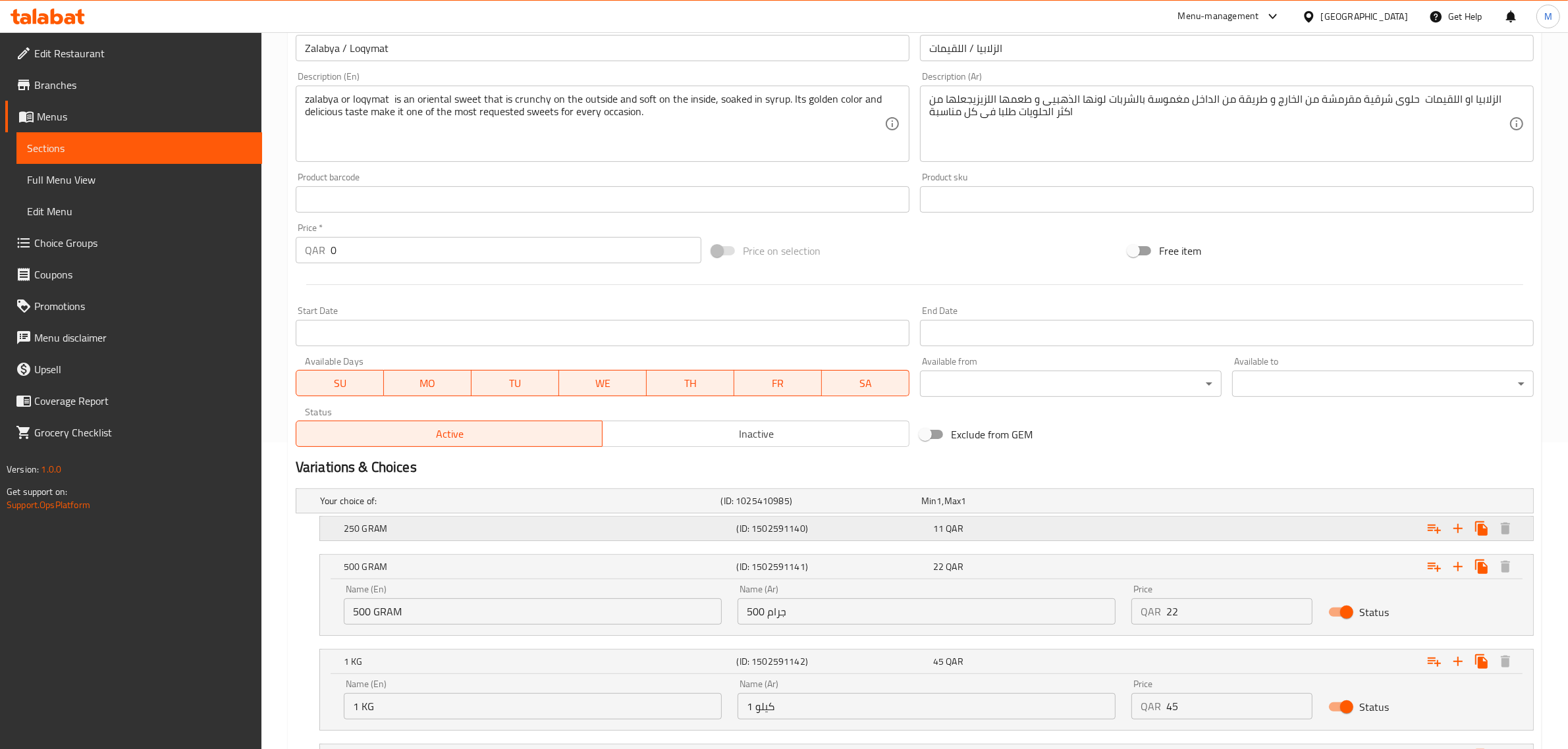
click at [1044, 535] on div "11 QAR" at bounding box center [1028, 529] width 191 height 13
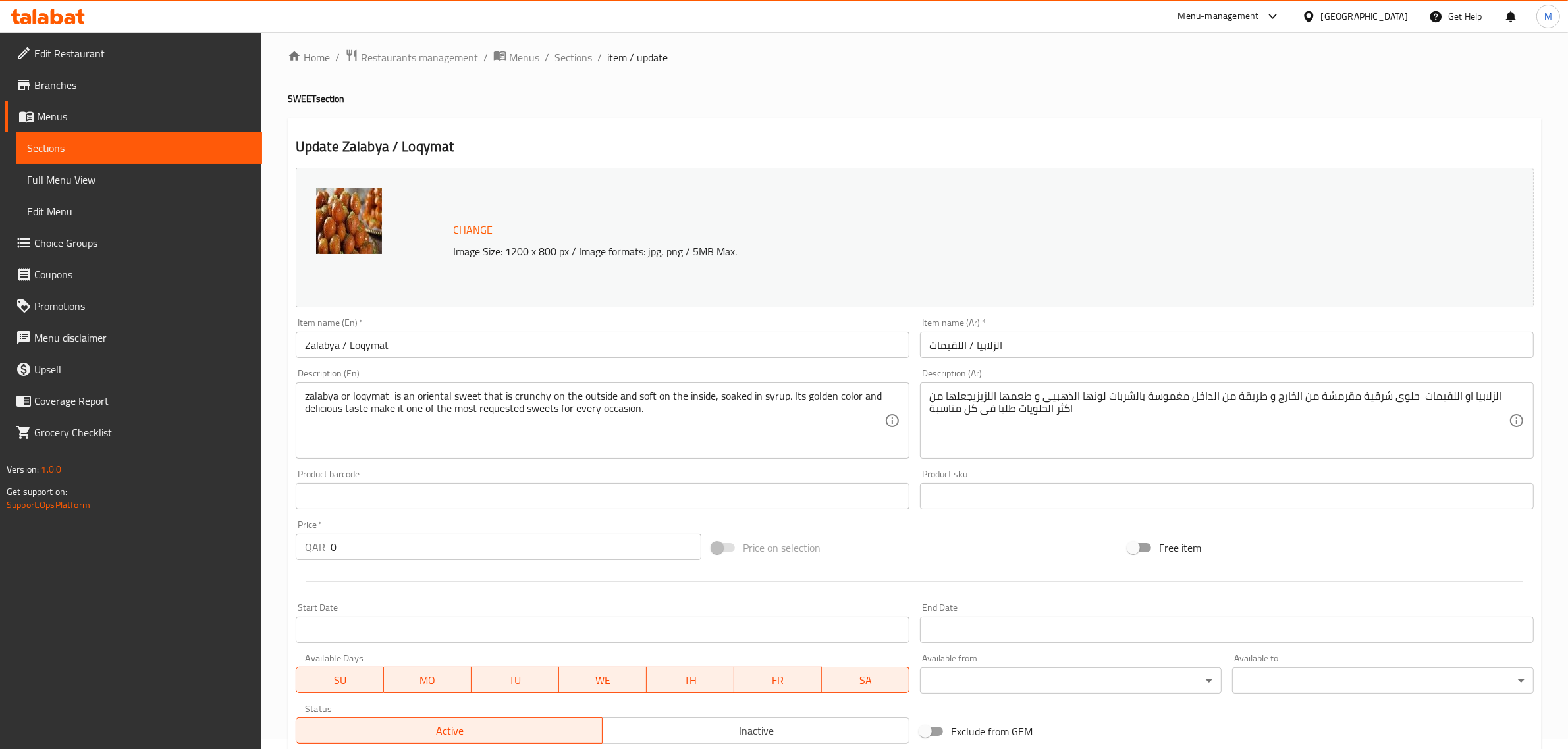
scroll to position [0, 0]
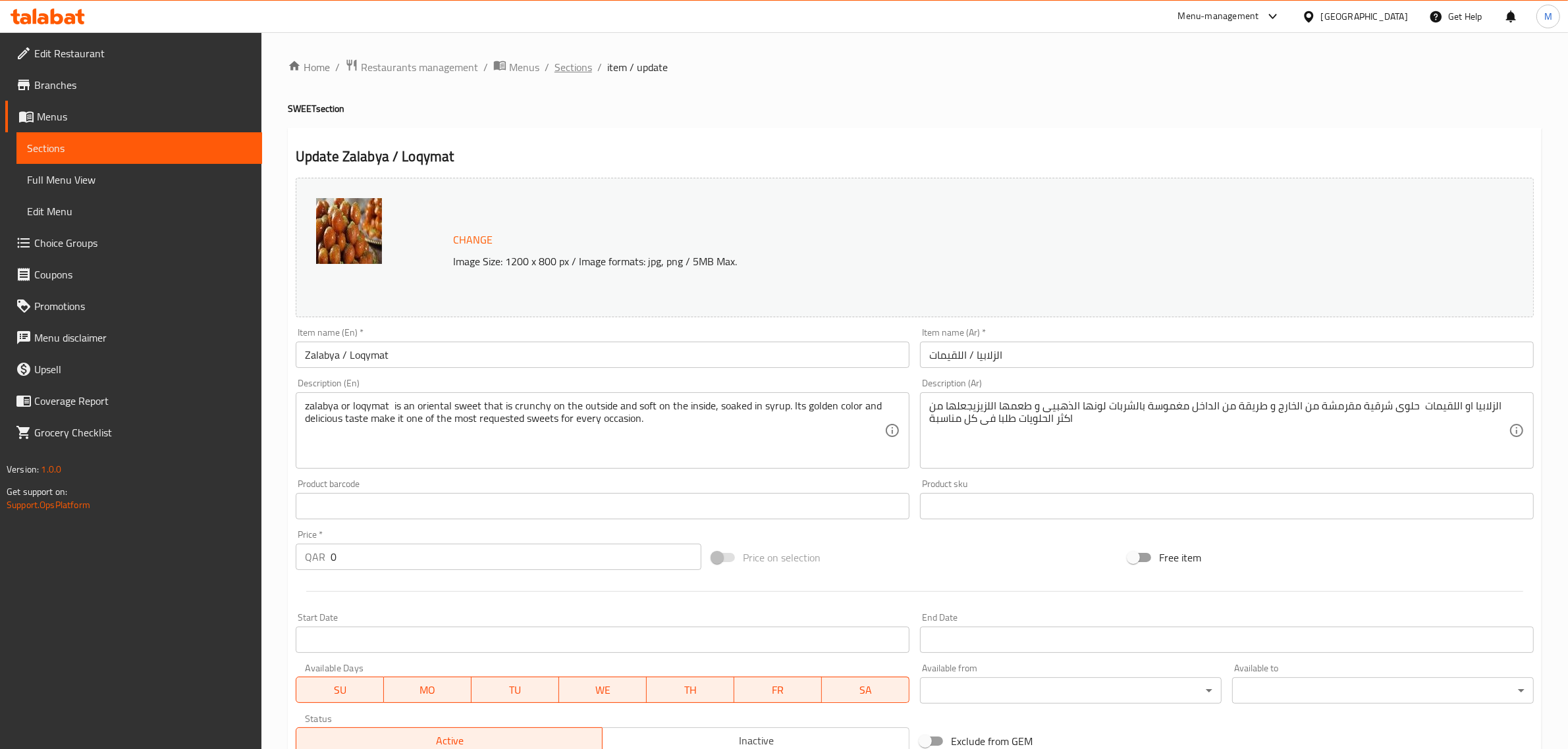
click at [571, 65] on span "Sections" at bounding box center [573, 66] width 38 height 16
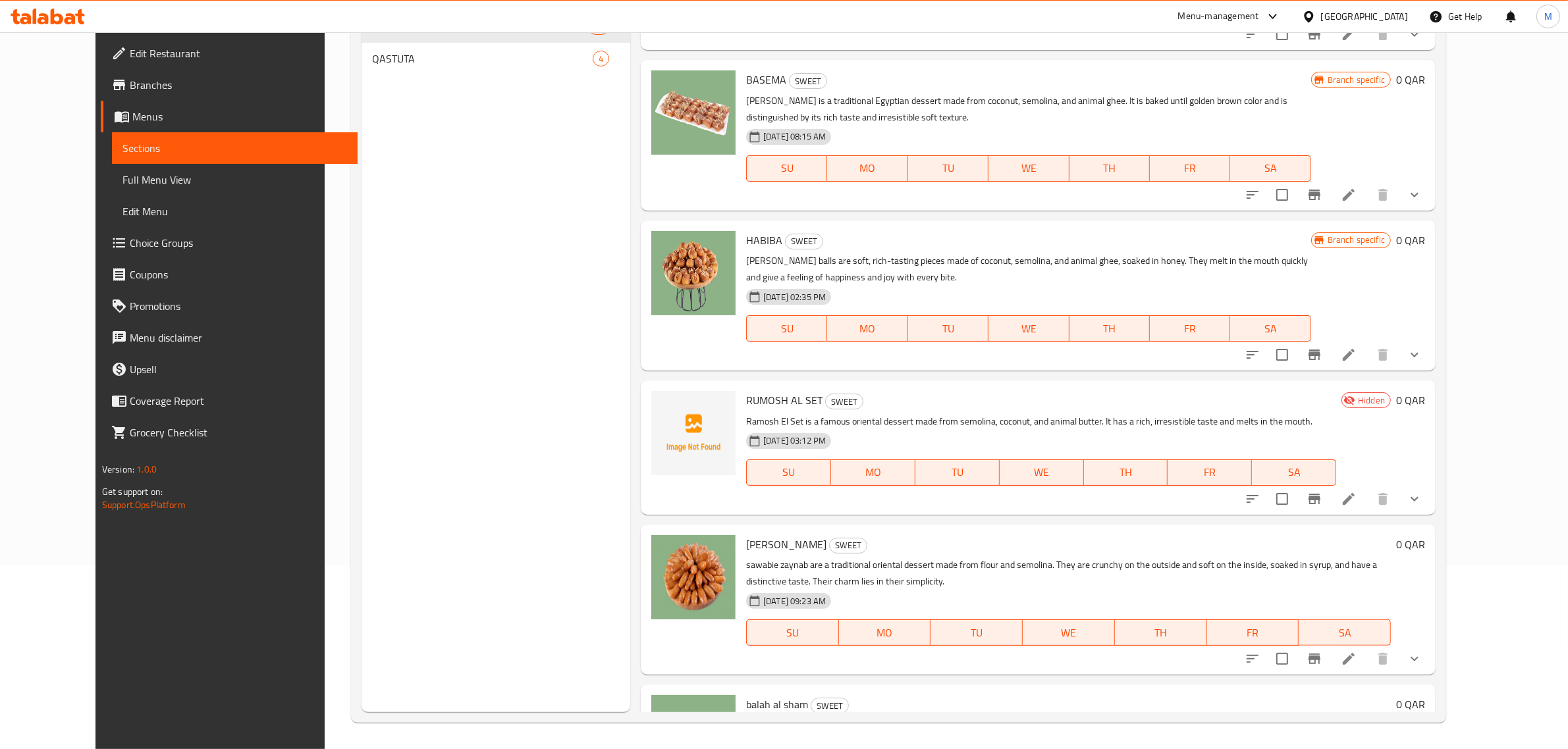
scroll to position [3841, 0]
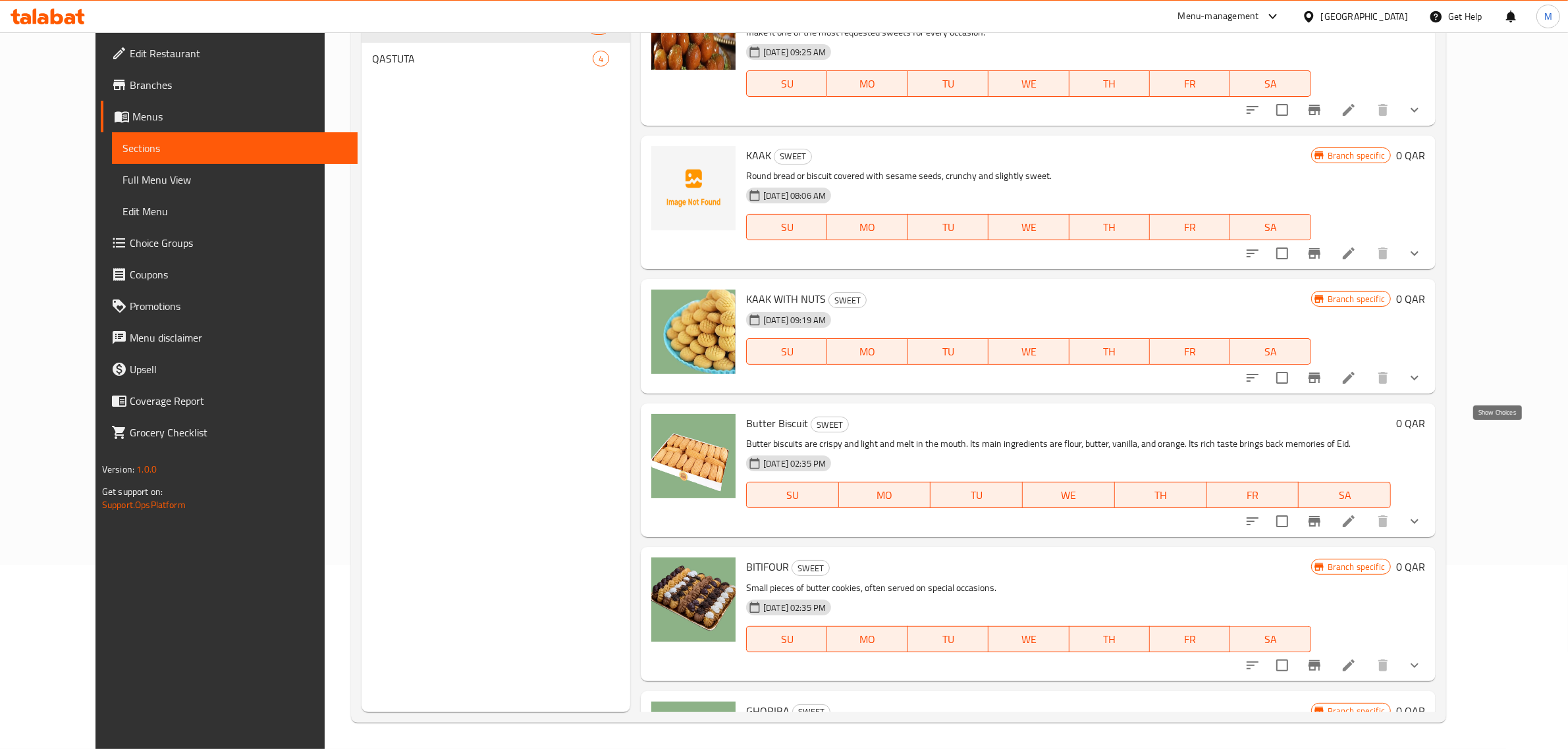
click at [1422, 514] on icon "show more" at bounding box center [1414, 521] width 16 height 16
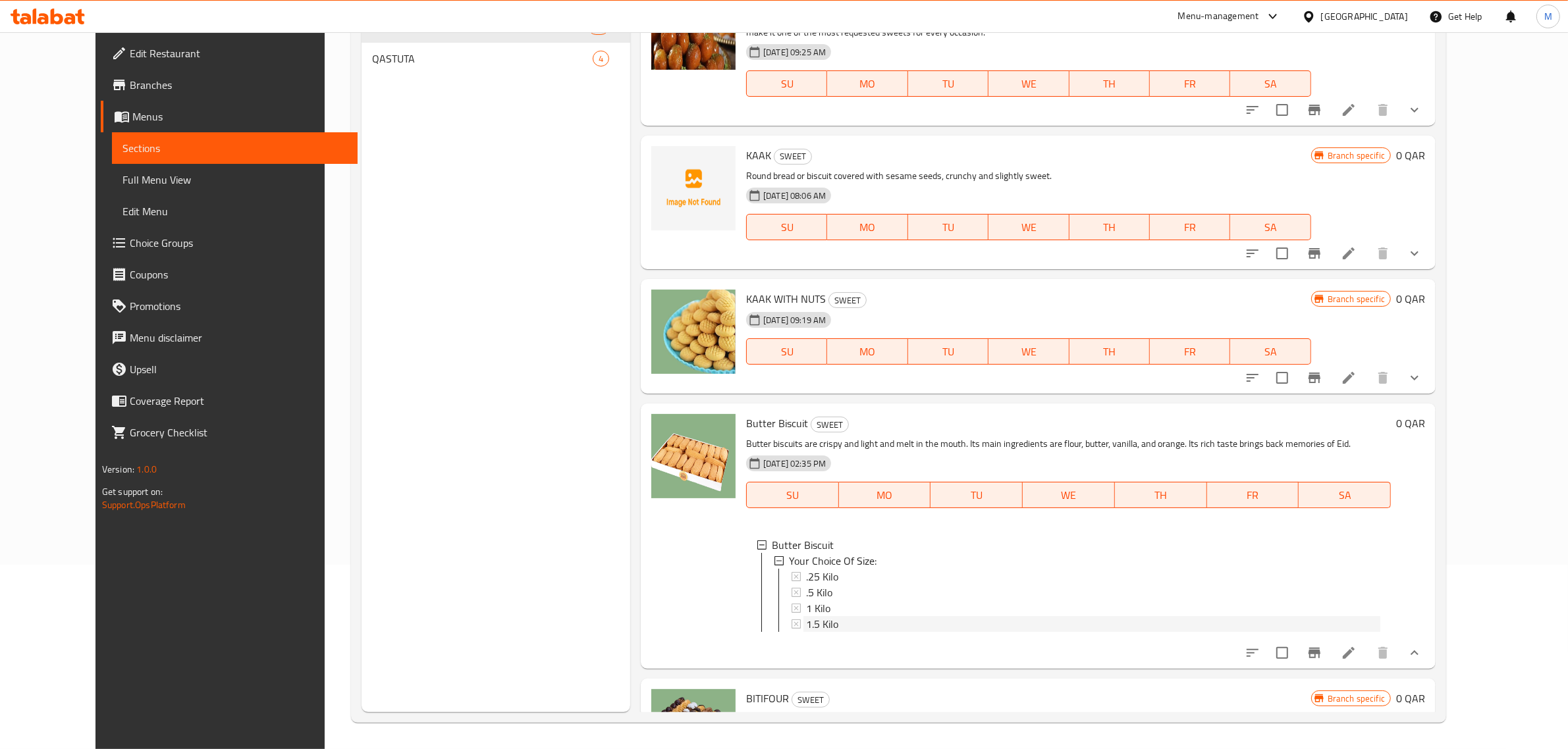
click at [878, 616] on div "1.5 Kilo" at bounding box center [1093, 624] width 575 height 16
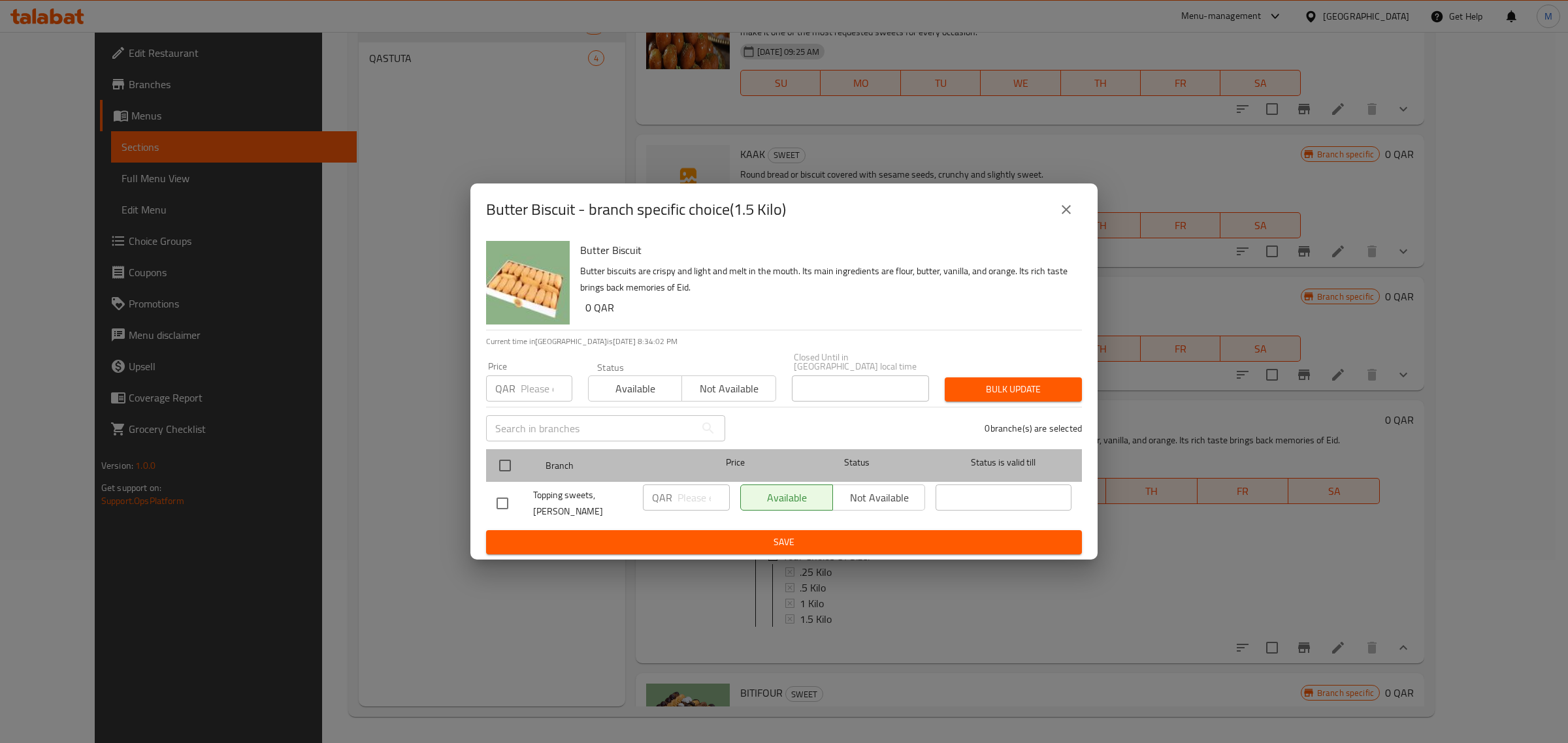
click at [488, 470] on div "Branch Price Status Status is valid till" at bounding box center [784, 466] width 596 height 33
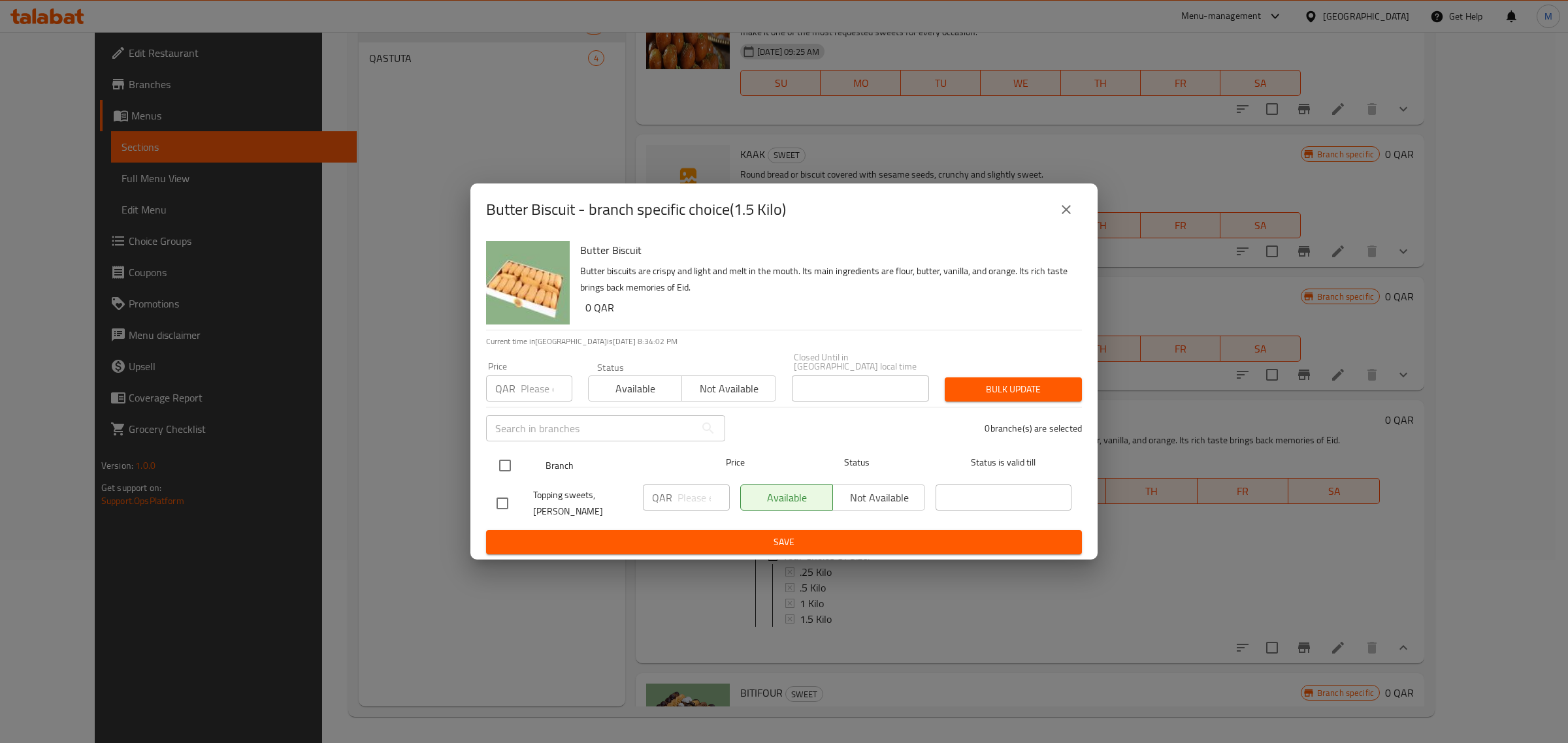
click at [498, 460] on input "checkbox" at bounding box center [505, 466] width 27 height 27
checkbox input "true"
click at [677, 494] on input "number" at bounding box center [703, 498] width 52 height 27
type input "75"
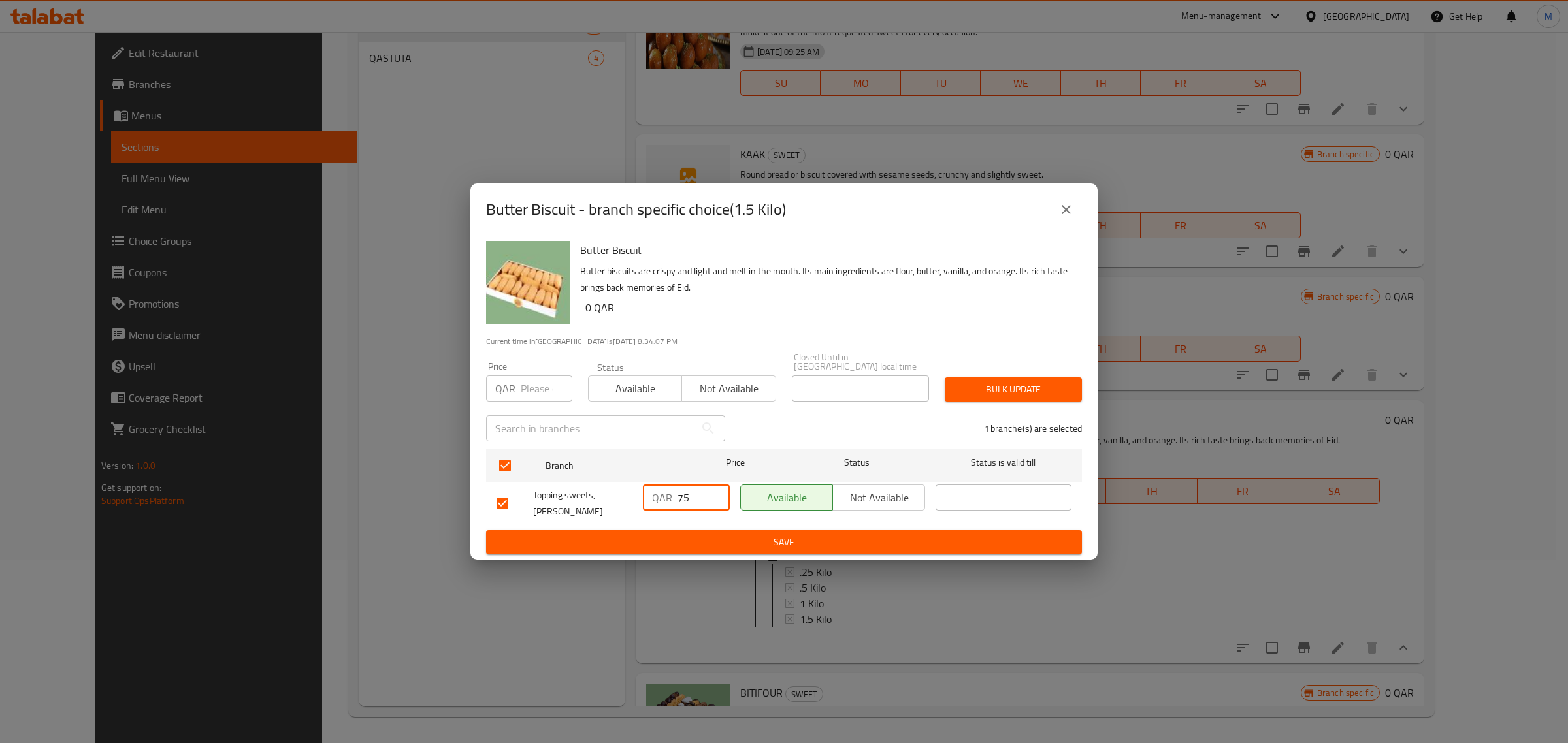
click at [687, 544] on button "Save" at bounding box center [784, 543] width 596 height 24
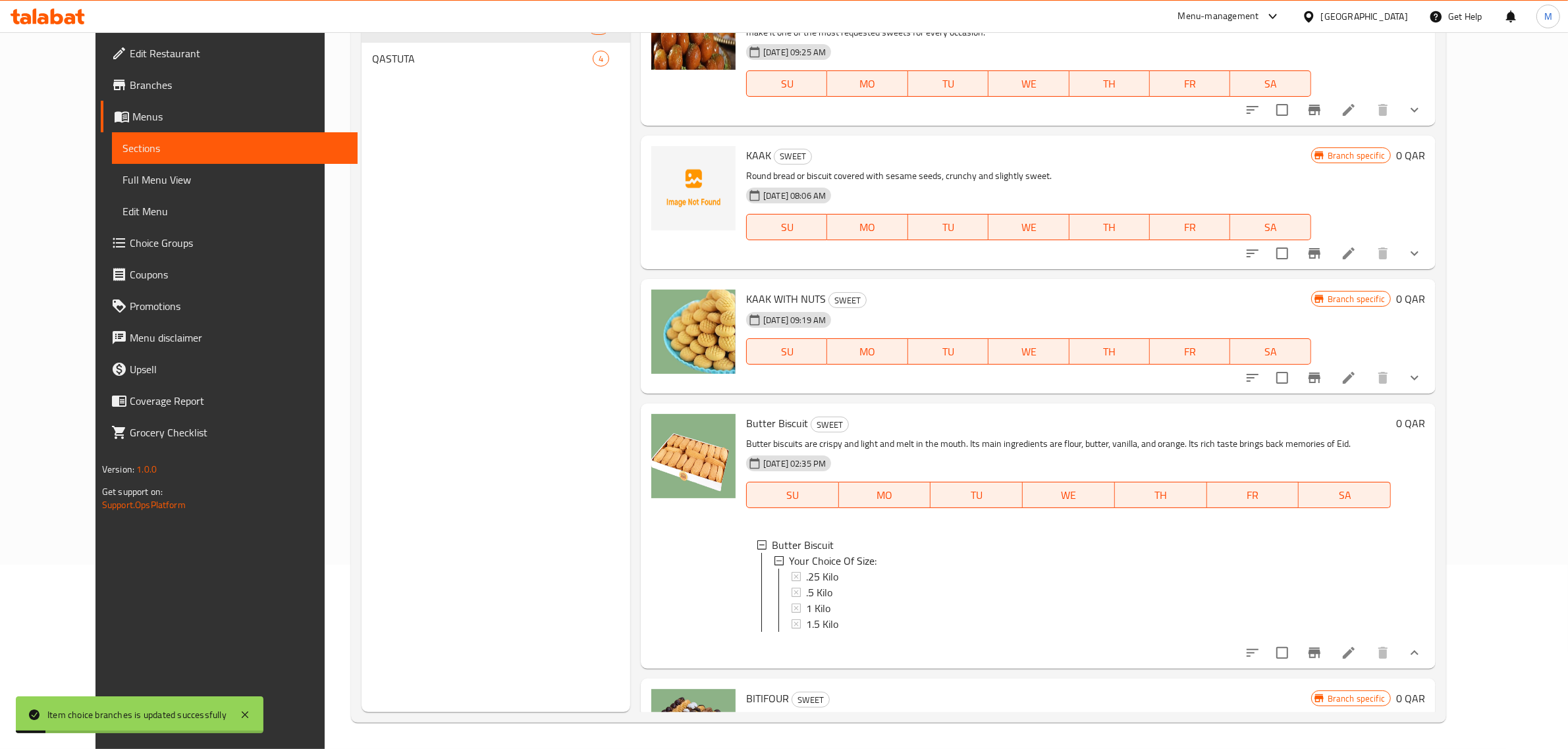
click at [1357, 646] on icon at bounding box center [1348, 653] width 16 height 16
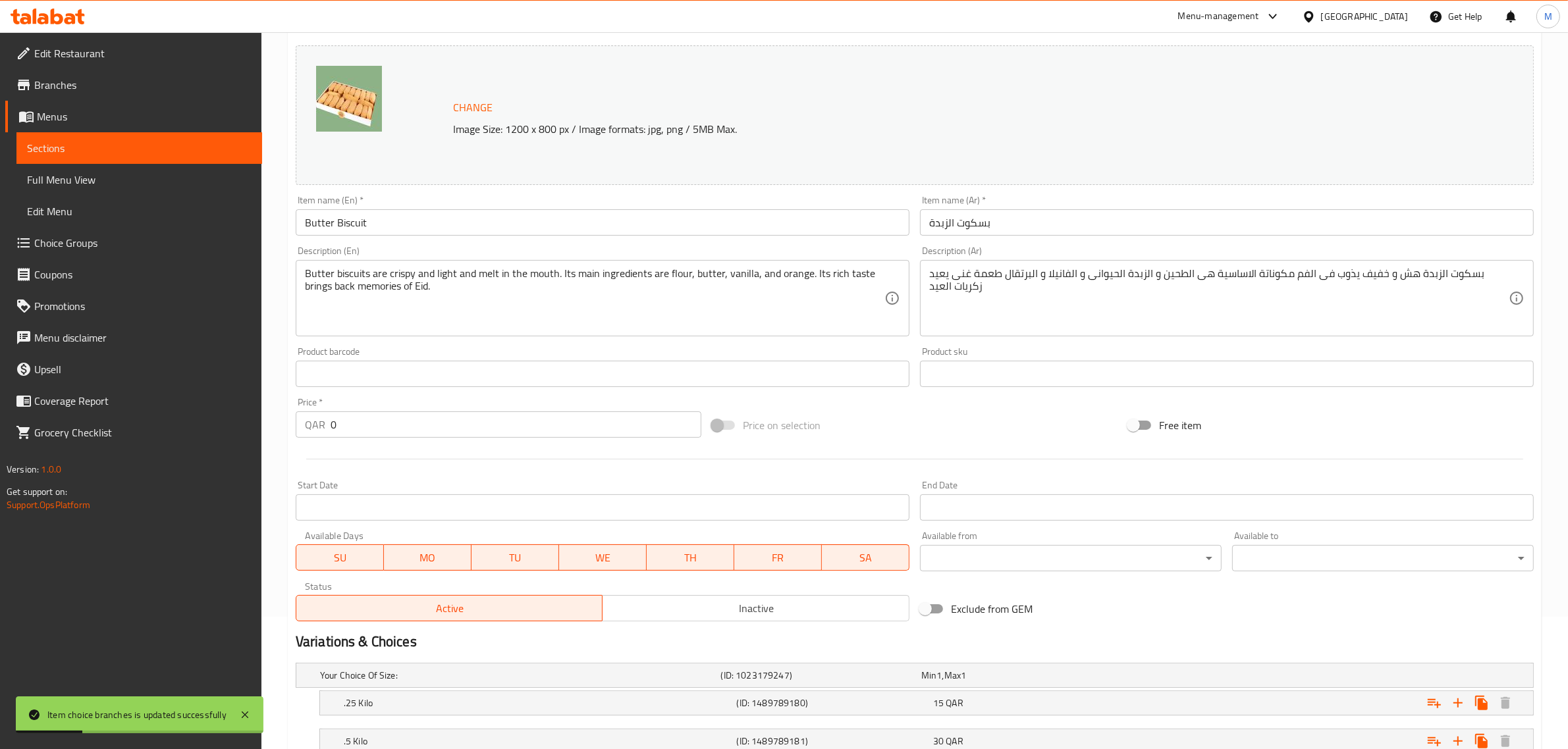
scroll to position [307, 0]
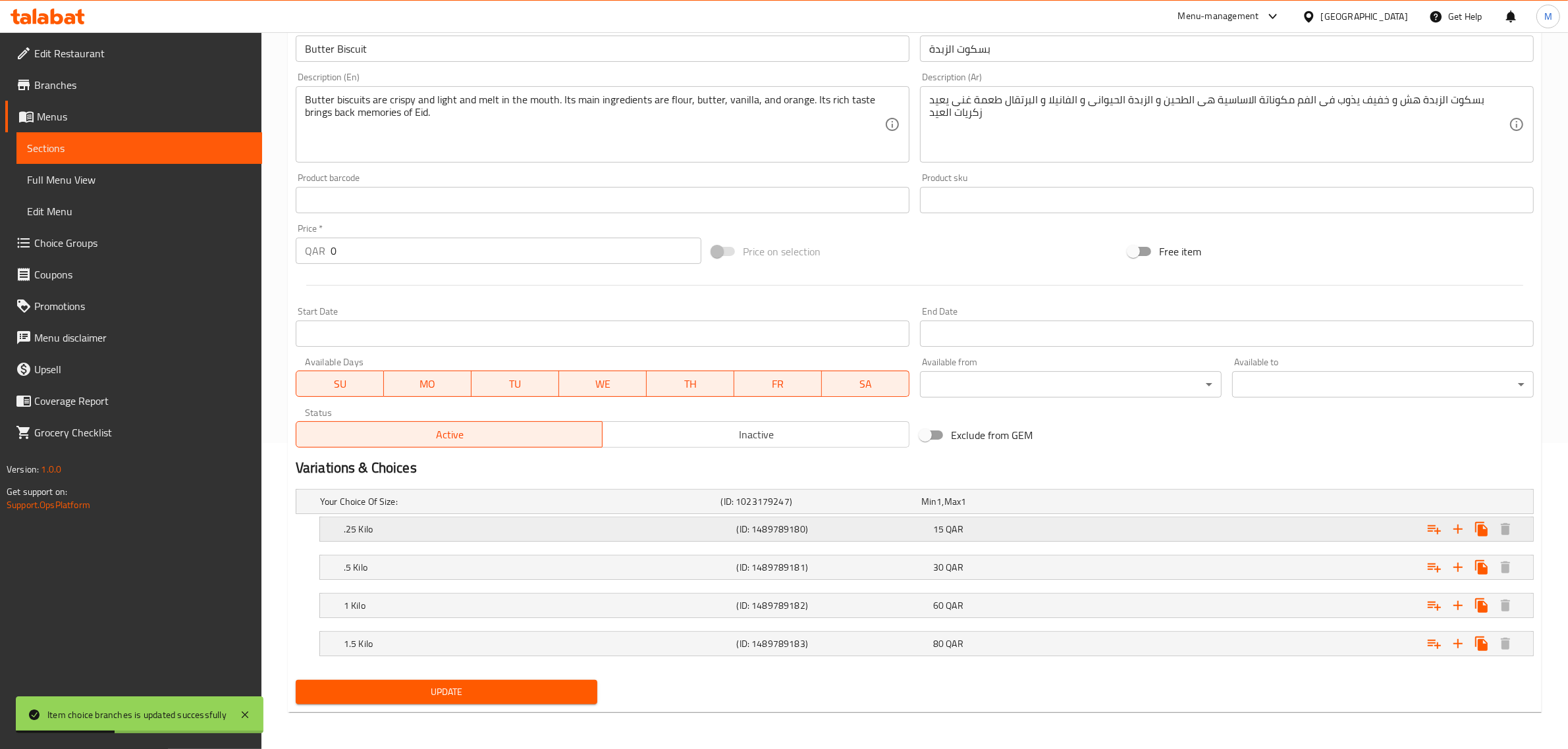
click at [360, 529] on h5 ".25 Kilo" at bounding box center [538, 529] width 388 height 13
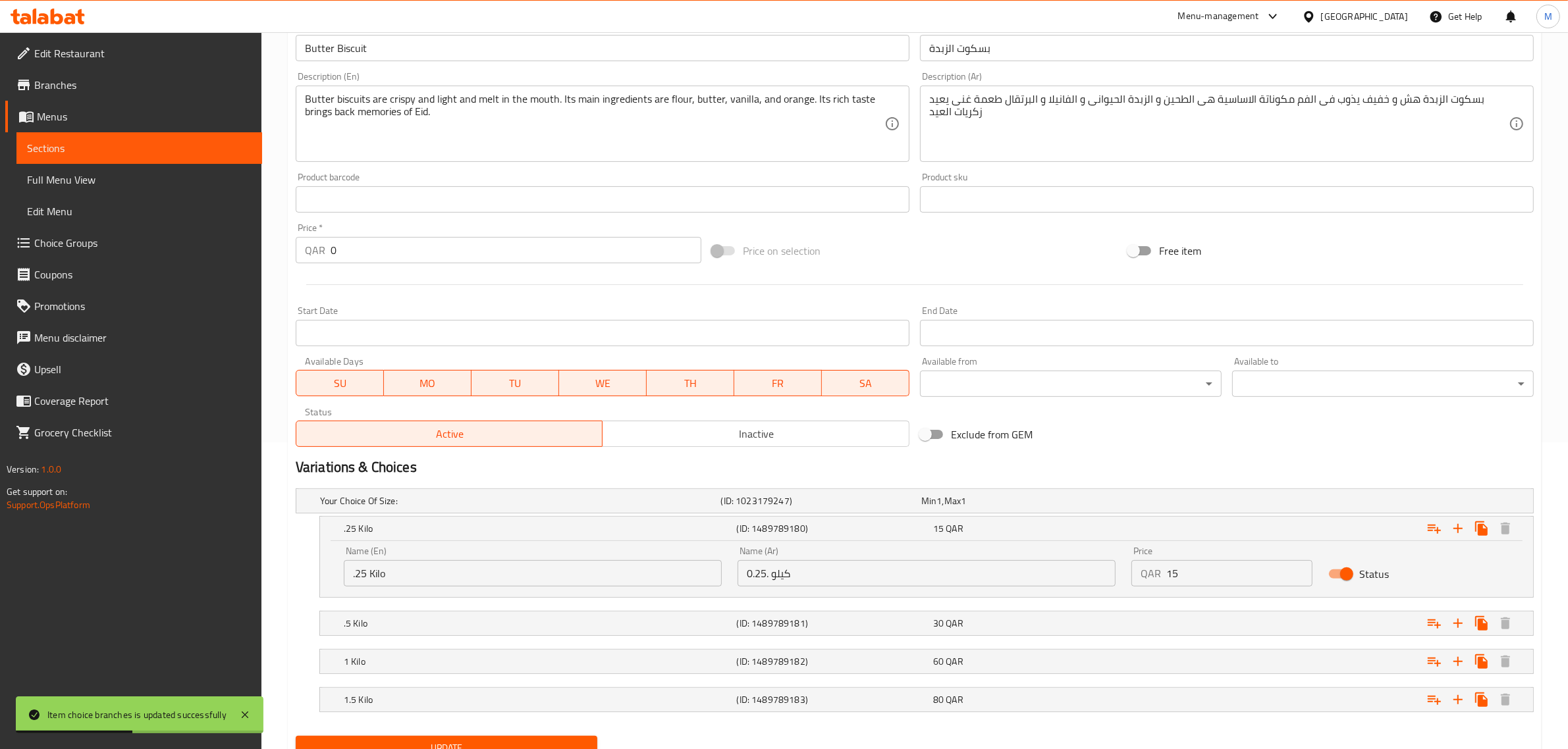
click at [363, 575] on input ".25 Kilo" at bounding box center [533, 574] width 378 height 27
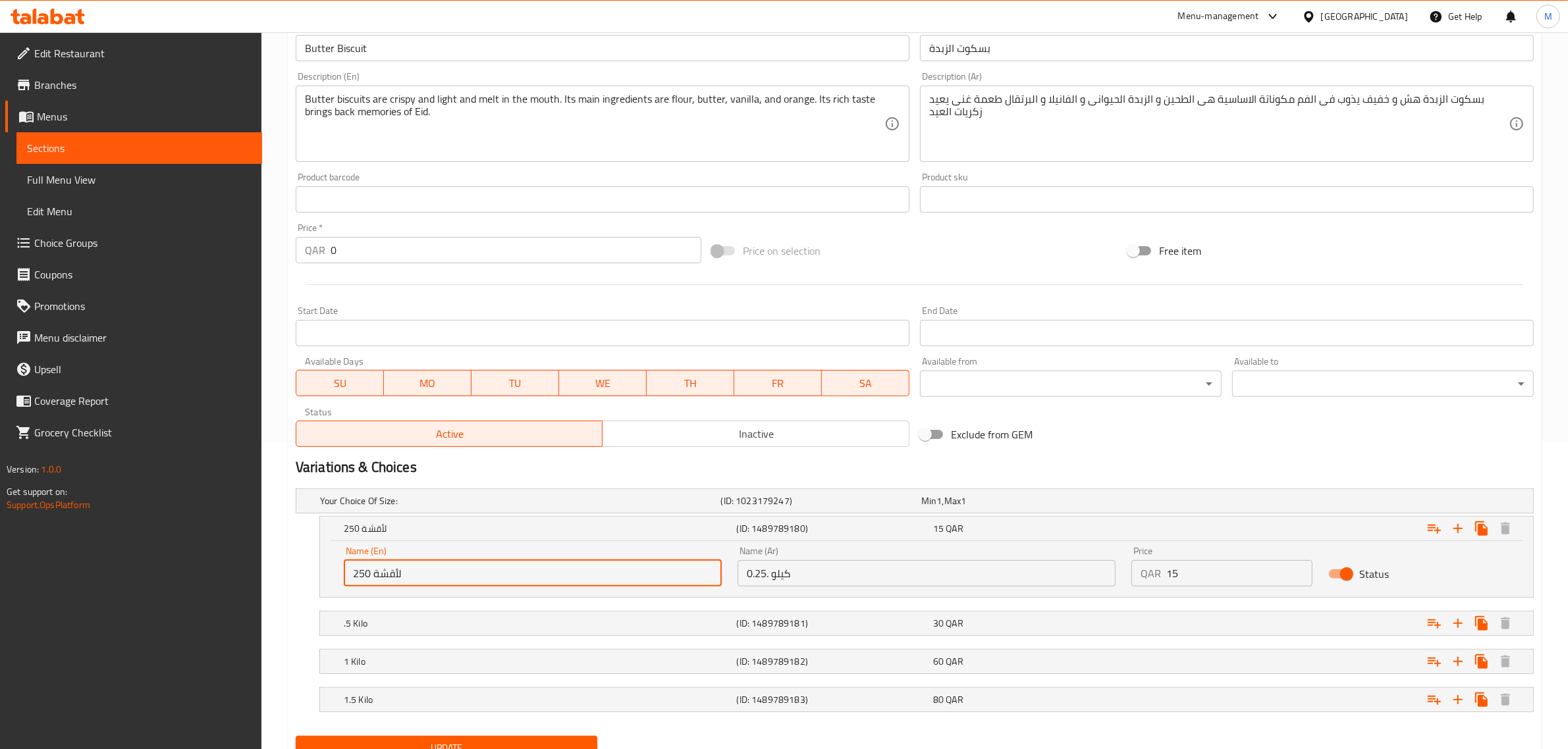
click at [387, 573] on input "250 لأقشة" at bounding box center [533, 574] width 378 height 27
click at [415, 575] on input "250 لأقشة" at bounding box center [533, 574] width 378 height 27
type input "250 Gram"
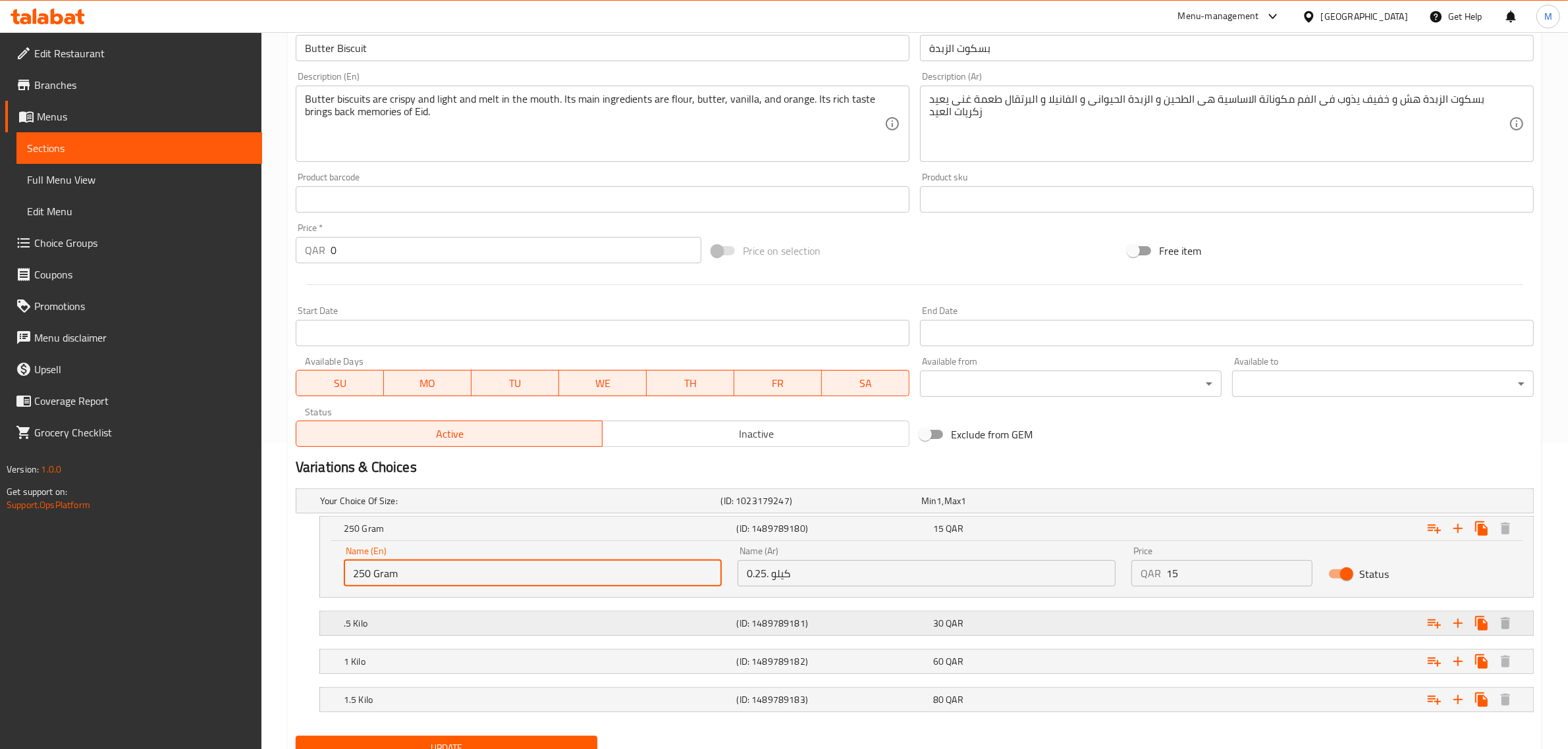
click at [409, 621] on h5 ".5 Kilo" at bounding box center [538, 624] width 388 height 13
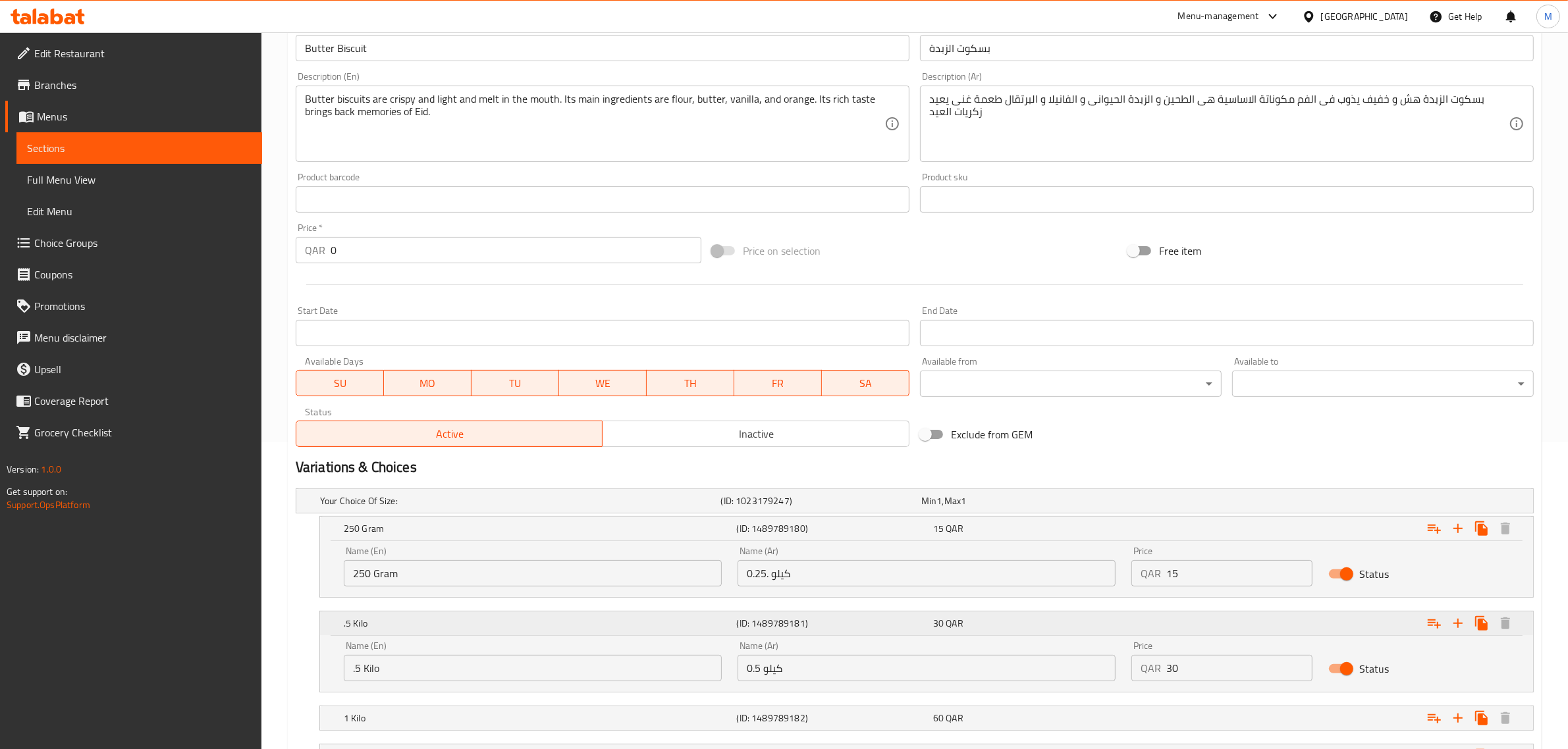
click at [409, 621] on h5 ".5 Kilo" at bounding box center [538, 624] width 388 height 13
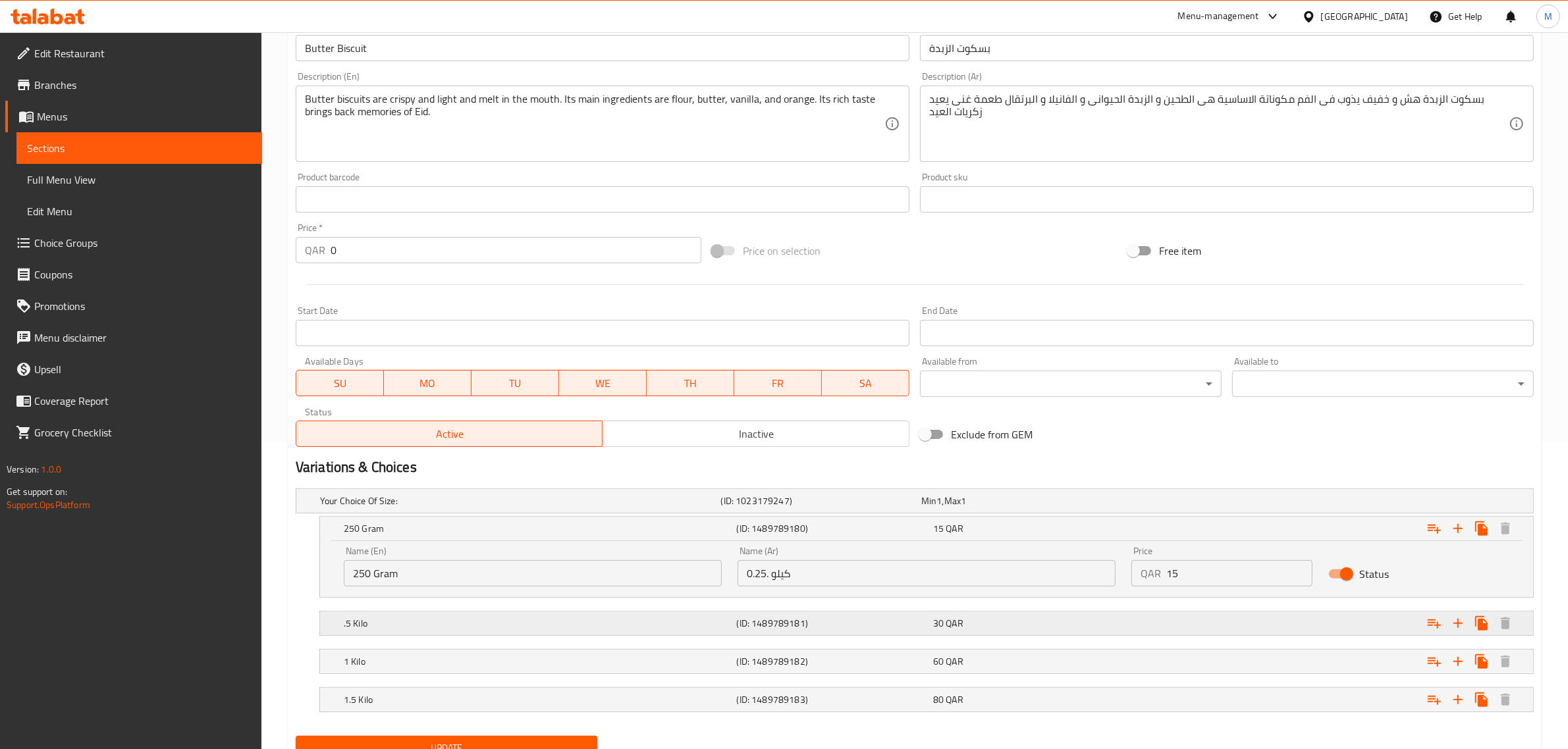
click at [410, 626] on h5 ".5 Kilo" at bounding box center [538, 624] width 388 height 13
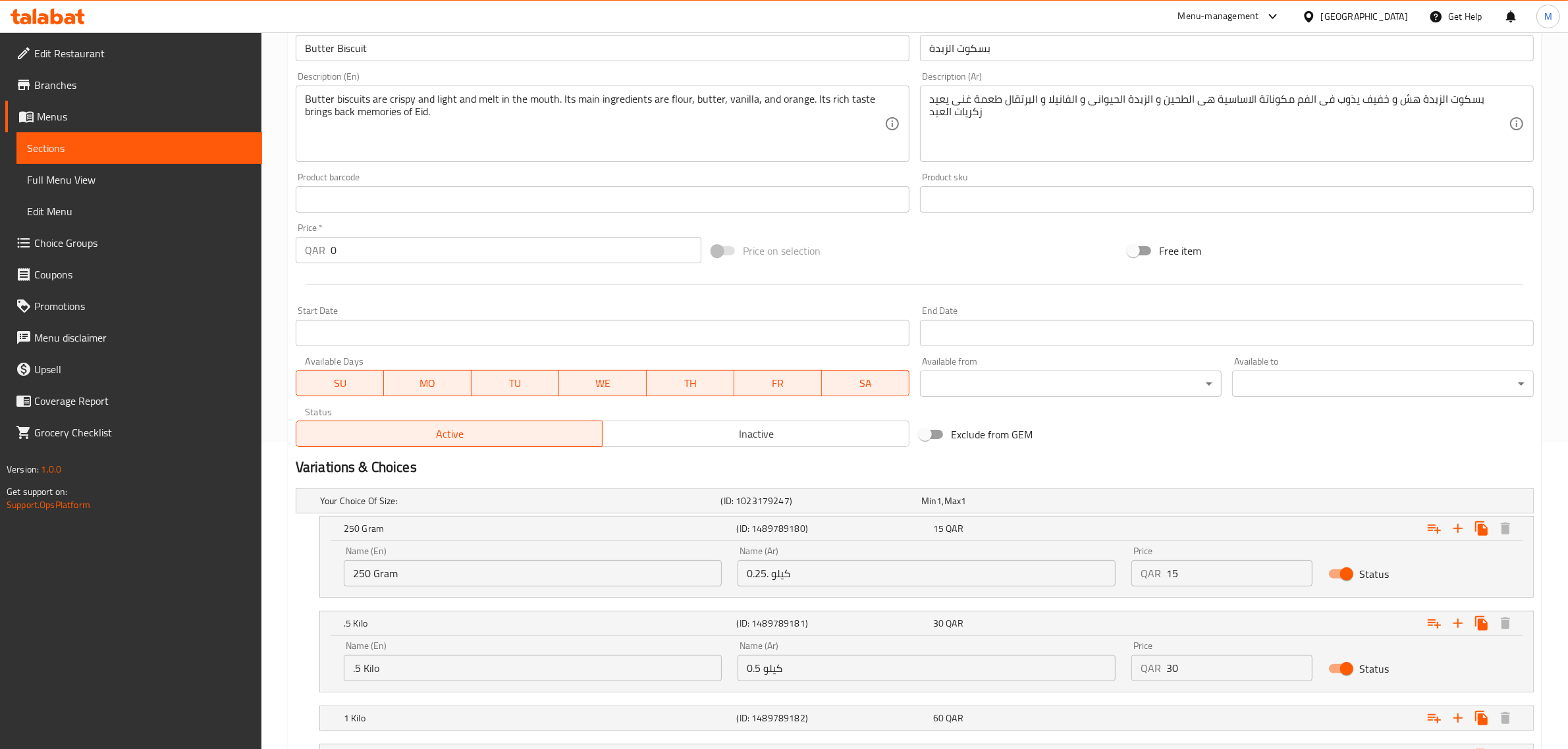
click at [399, 671] on input ".5 Kilo" at bounding box center [533, 668] width 378 height 27
type input "500 Grams"
click at [398, 571] on input "250 Gram" at bounding box center [533, 574] width 378 height 27
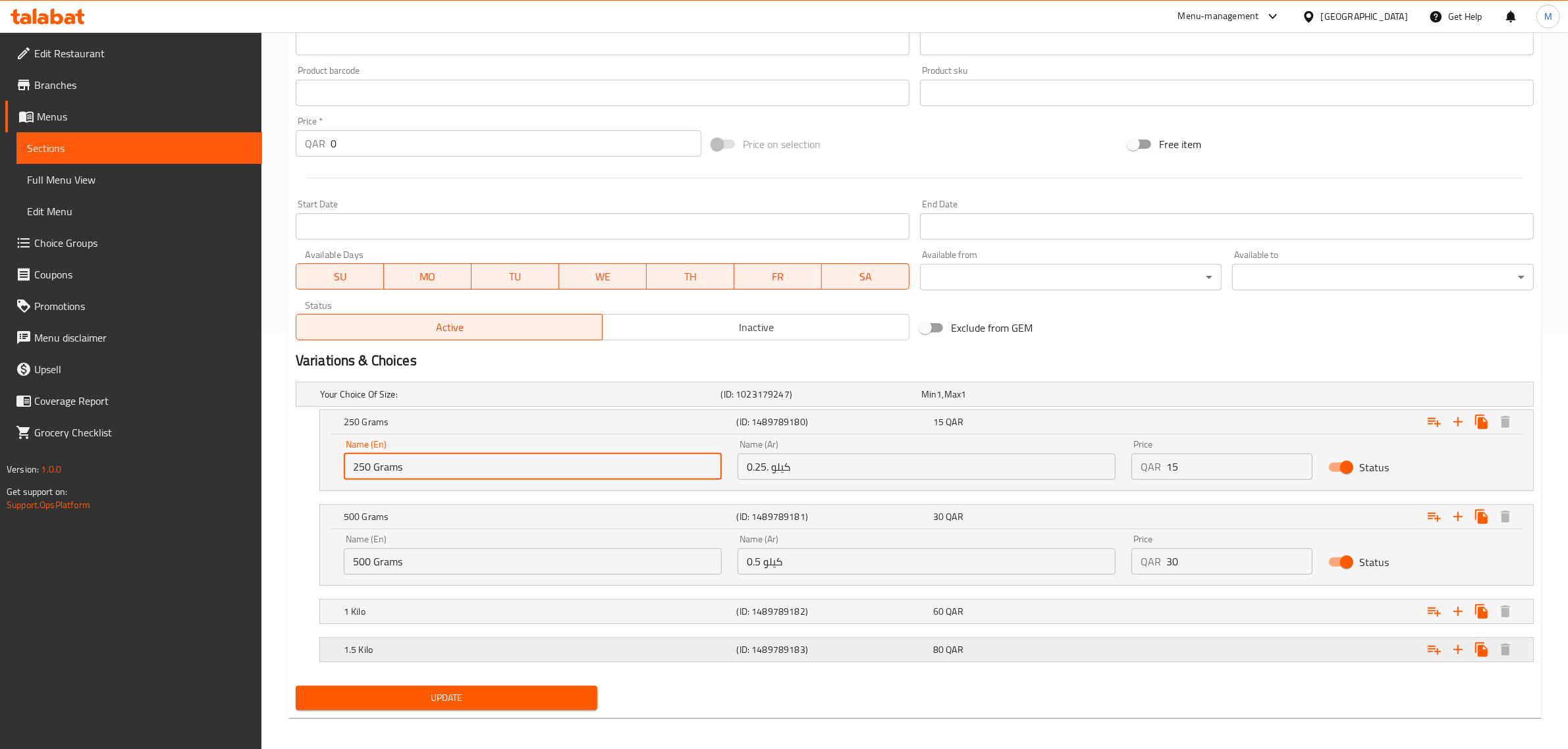
scroll to position [421, 0]
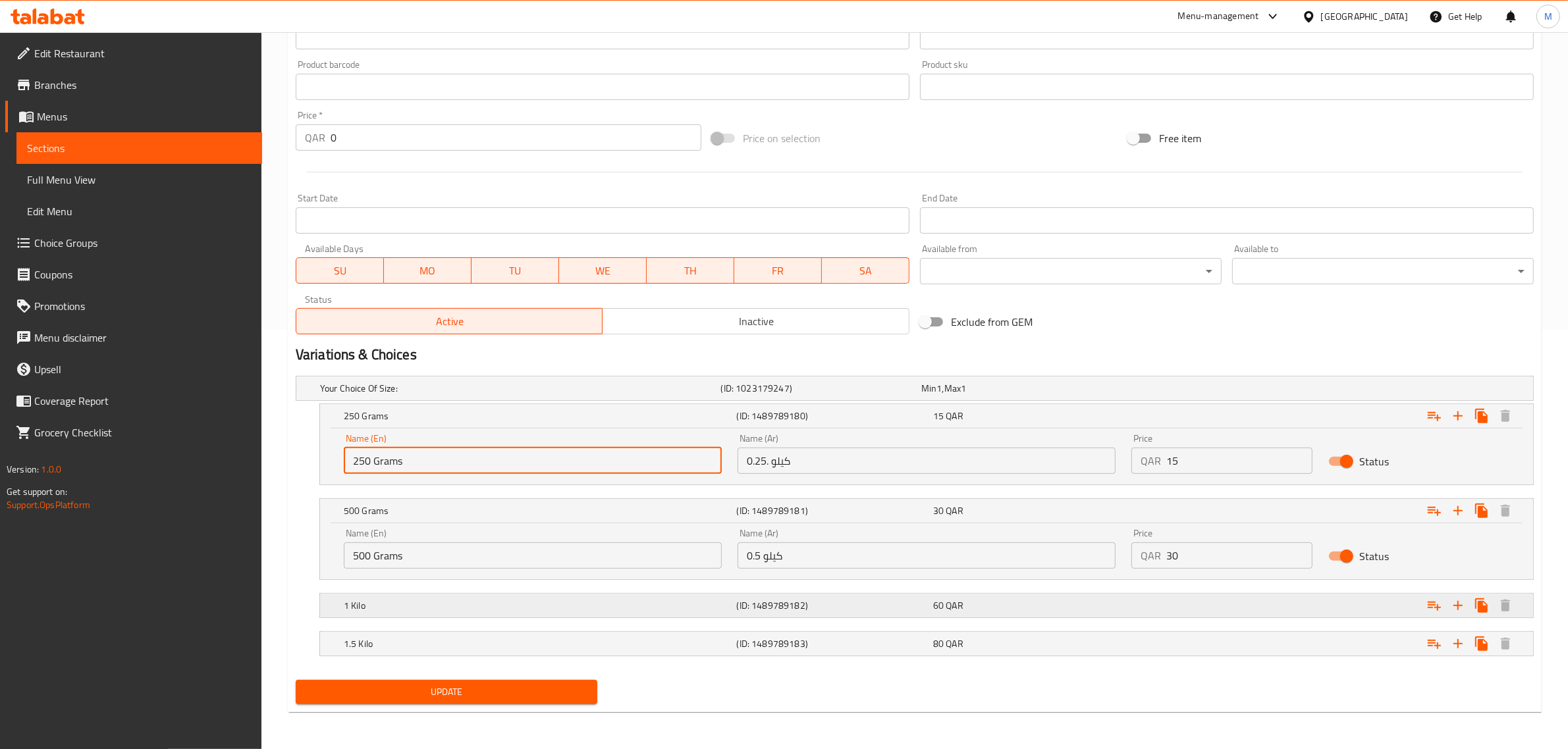
type input "250 Grams"
click at [393, 612] on h5 "1 Kilo" at bounding box center [538, 606] width 388 height 13
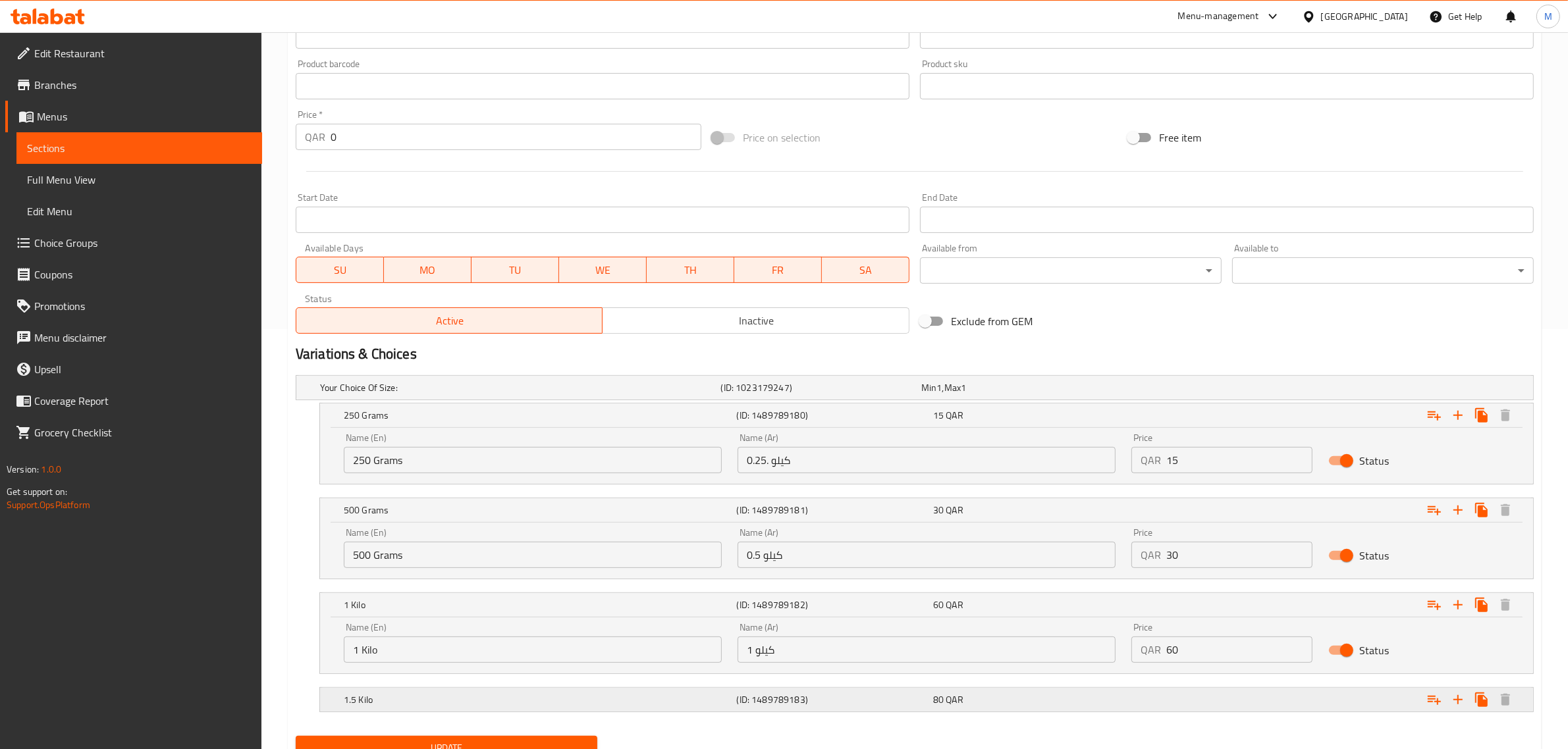
click at [907, 700] on h5 "(ID: 1489789183)" at bounding box center [832, 700] width 191 height 13
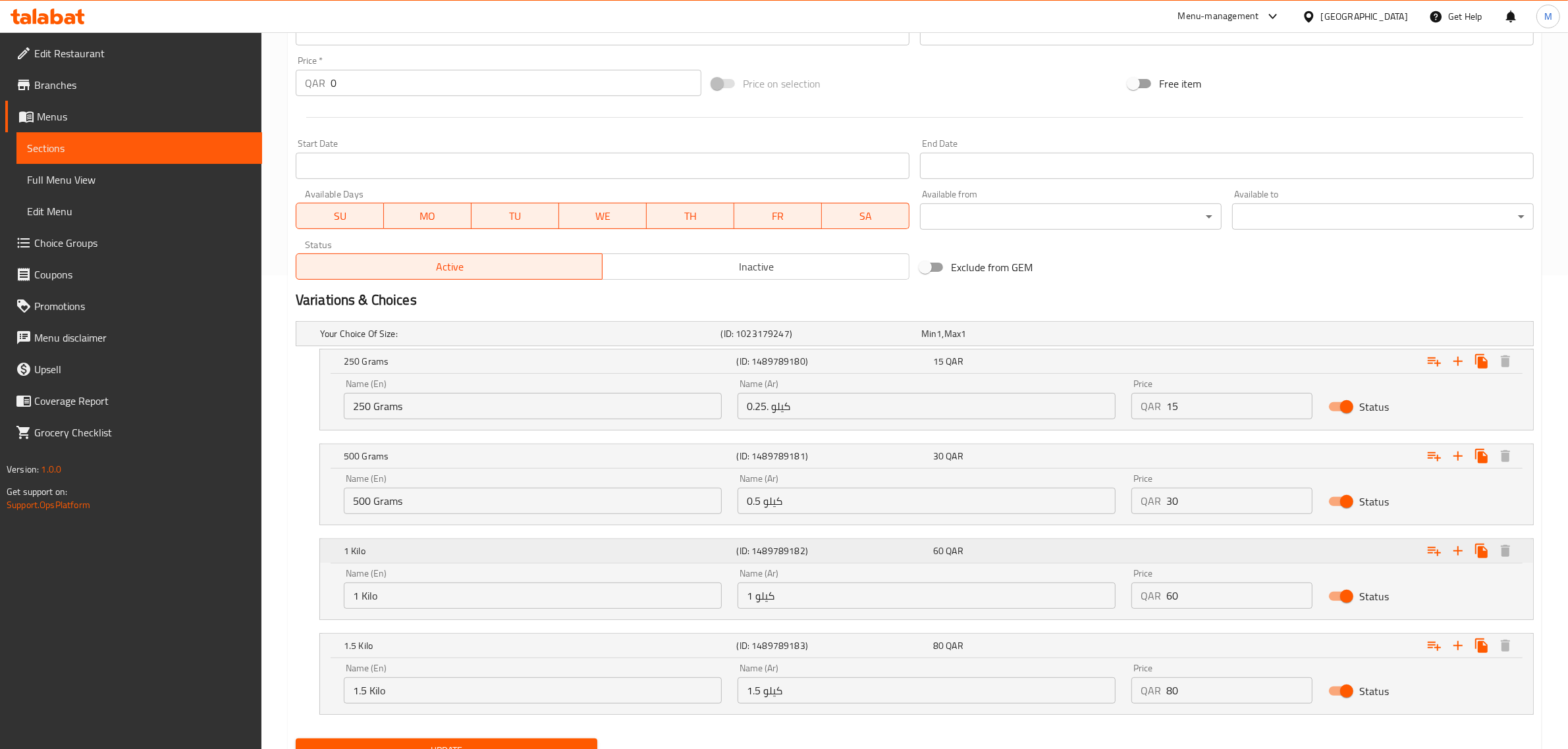
scroll to position [503, 0]
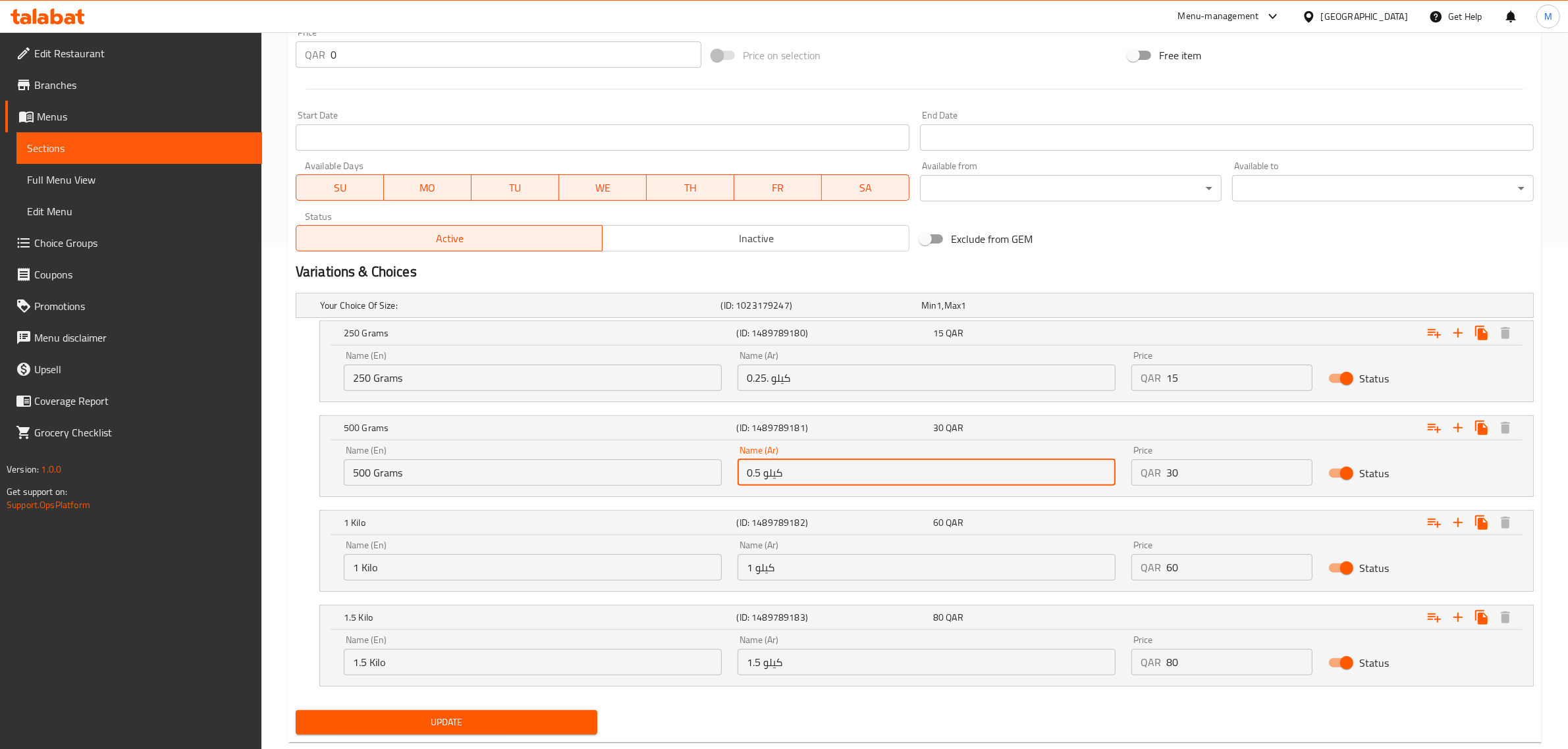
click at [904, 481] on input "0.5 كيلو" at bounding box center [927, 472] width 378 height 27
type input "500 جرام"
click at [972, 370] on input "0.25. كيلو" at bounding box center [927, 378] width 378 height 27
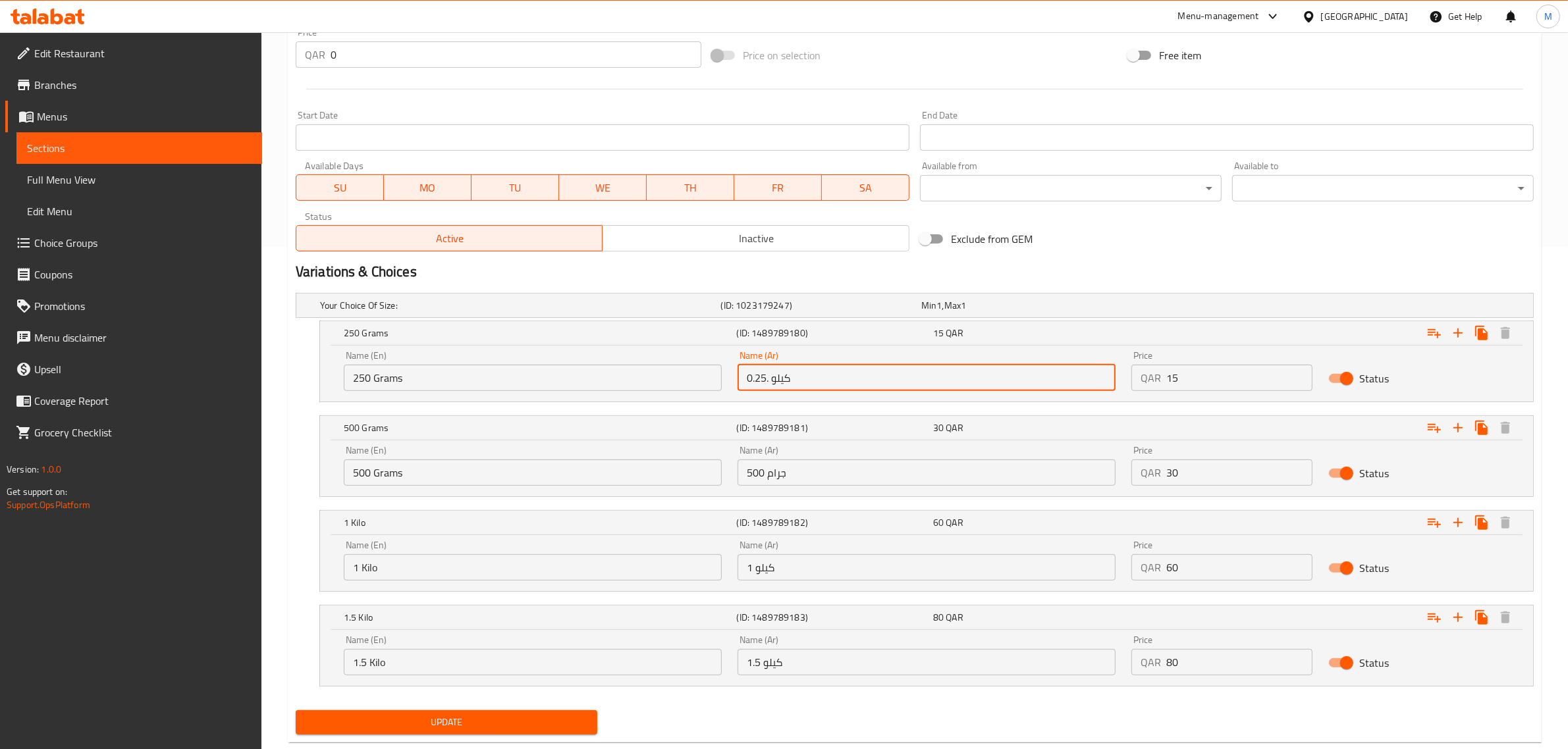
click at [972, 370] on input "0.25. كيلو" at bounding box center [927, 378] width 378 height 27
click at [970, 370] on input "0.25. كيلو" at bounding box center [927, 378] width 378 height 27
click at [968, 371] on input "0.25. كيلو" at bounding box center [927, 378] width 378 height 27
click at [968, 375] on input "0.25. كيلو" at bounding box center [927, 378] width 378 height 27
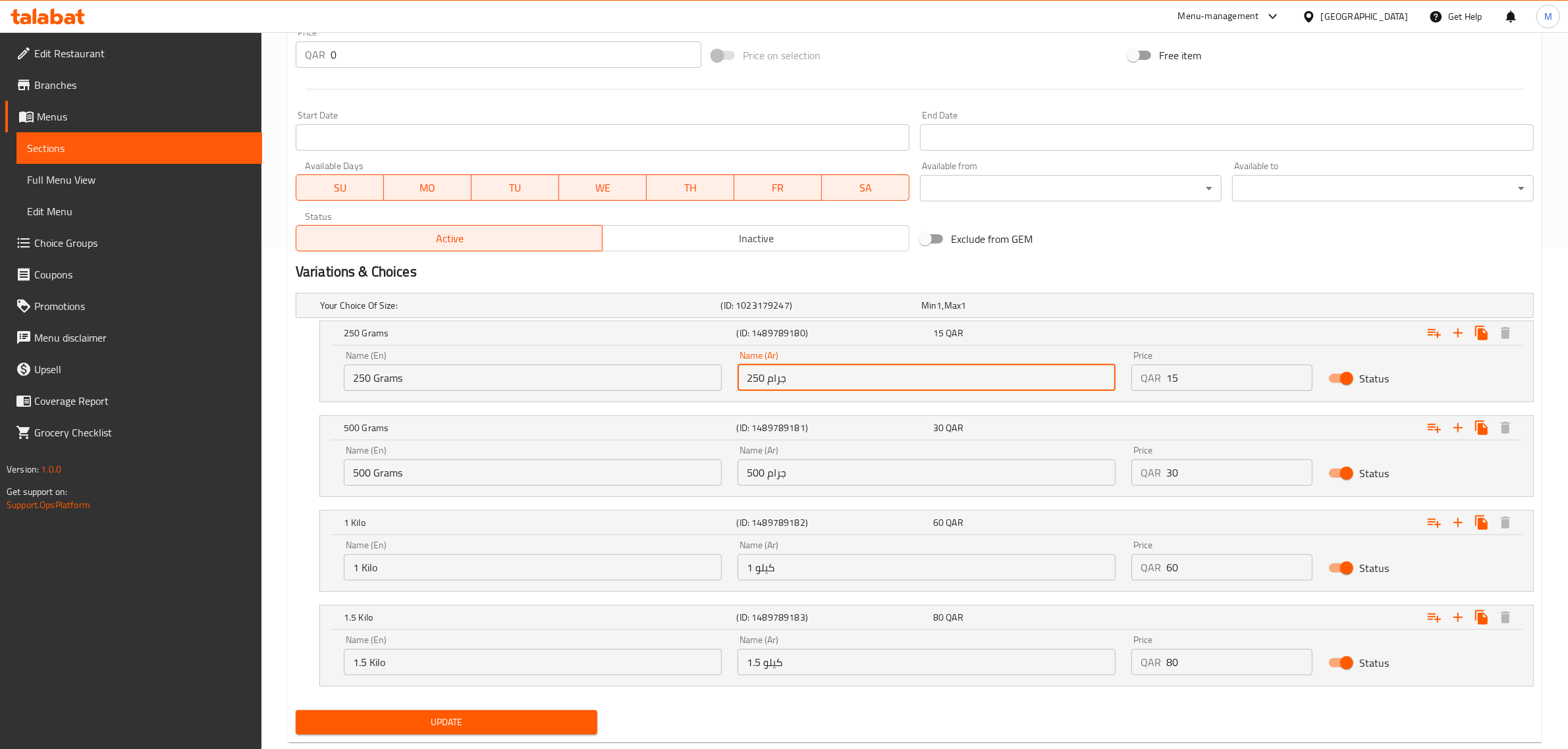
type input "250 جرام"
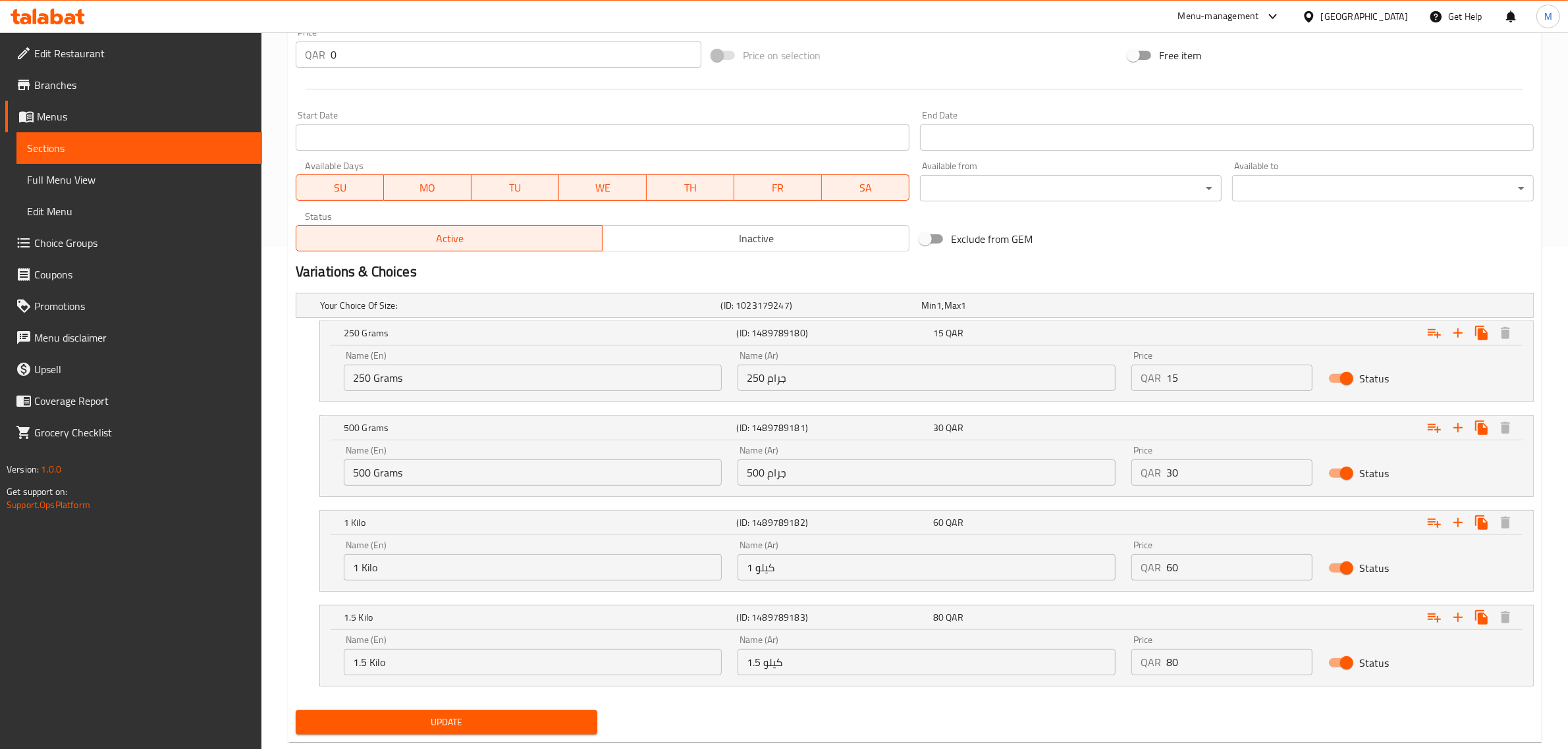
click at [748, 719] on div "Update" at bounding box center [915, 723] width 1249 height 35
click at [475, 723] on span "Update" at bounding box center [446, 723] width 280 height 17
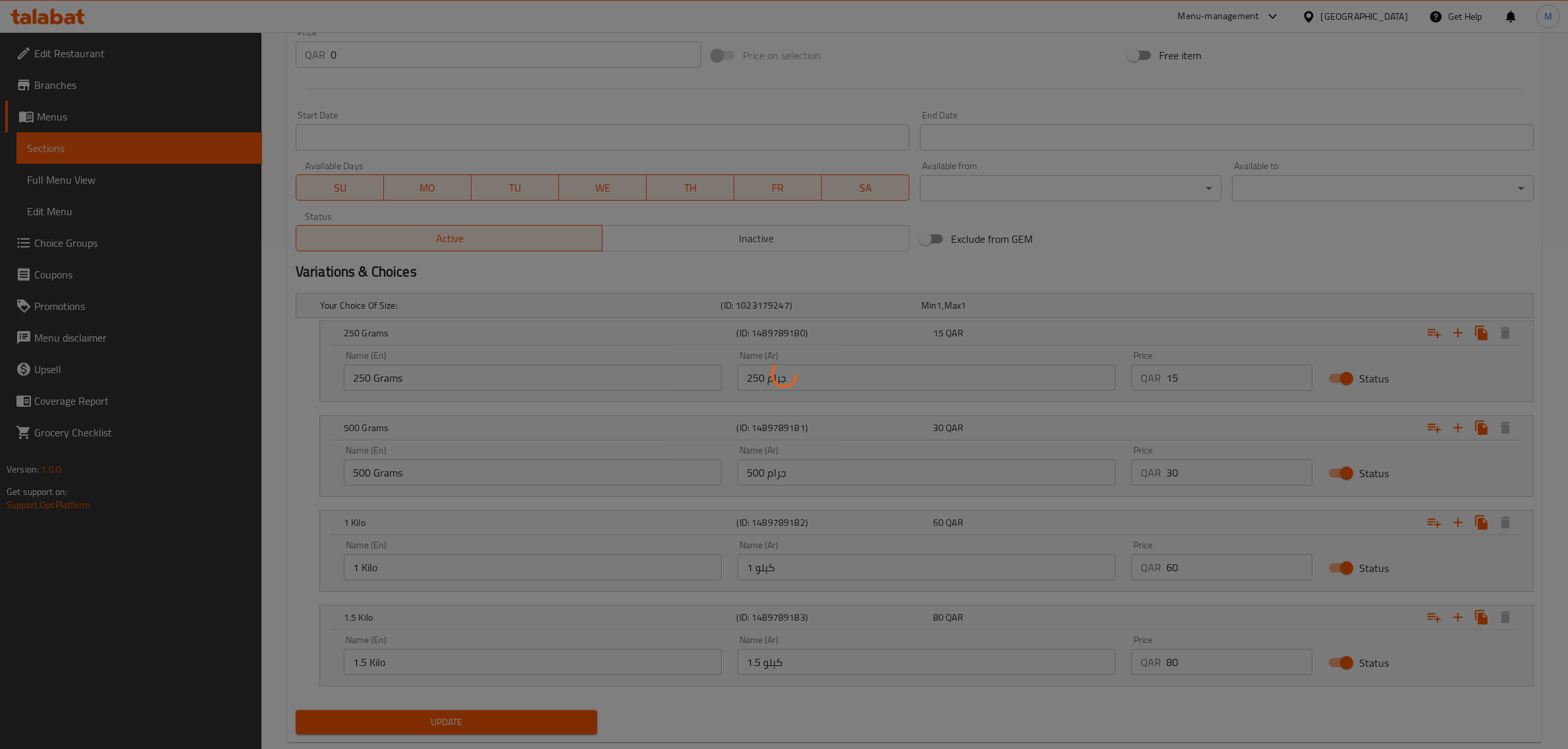
click at [708, 709] on div at bounding box center [784, 374] width 1568 height 749
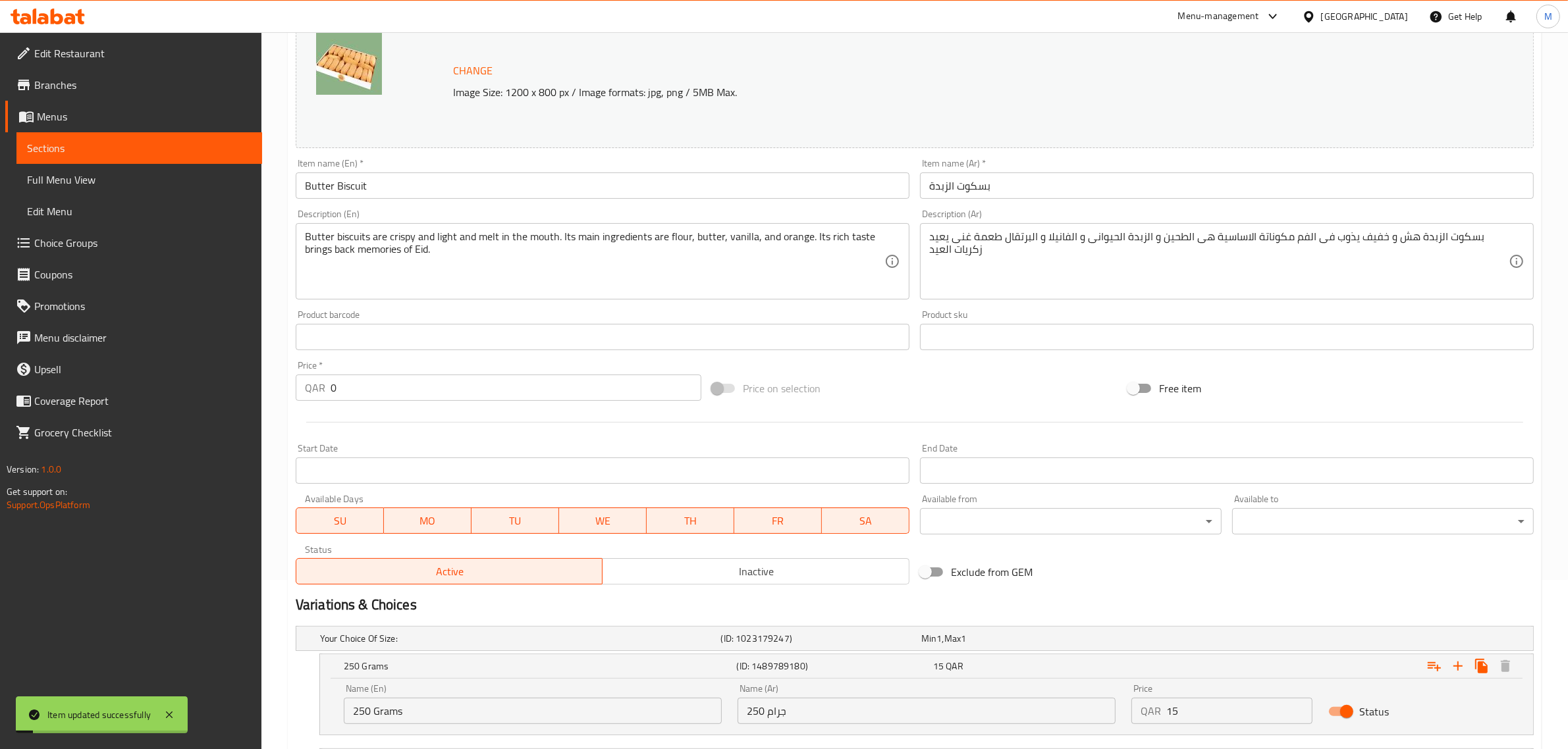
scroll to position [0, 0]
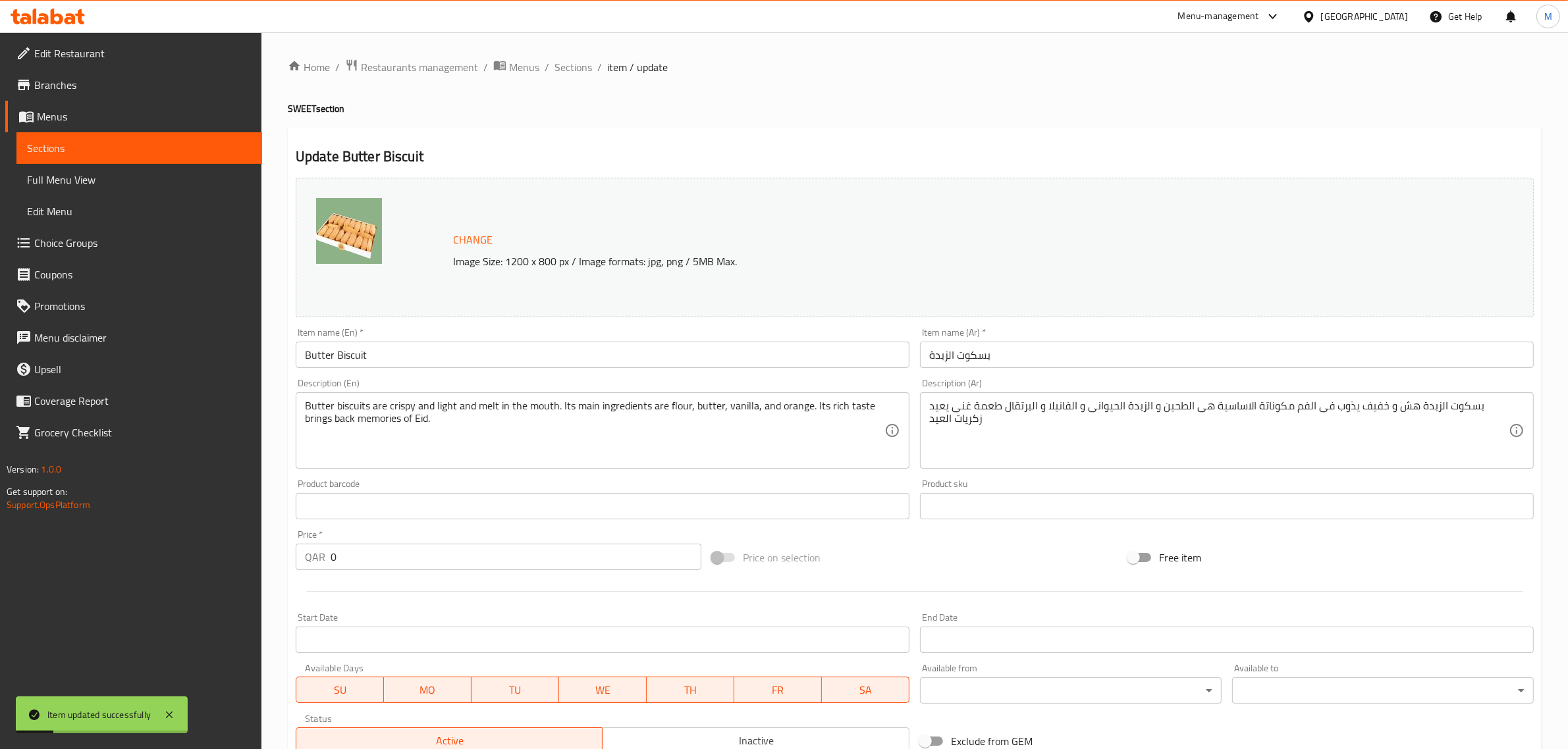
click at [574, 79] on div "Home / Restaurants management / Menus / Sections / item / update SWEET section …" at bounding box center [914, 658] width 1253 height 1197
click at [573, 70] on span "Sections" at bounding box center [573, 66] width 38 height 16
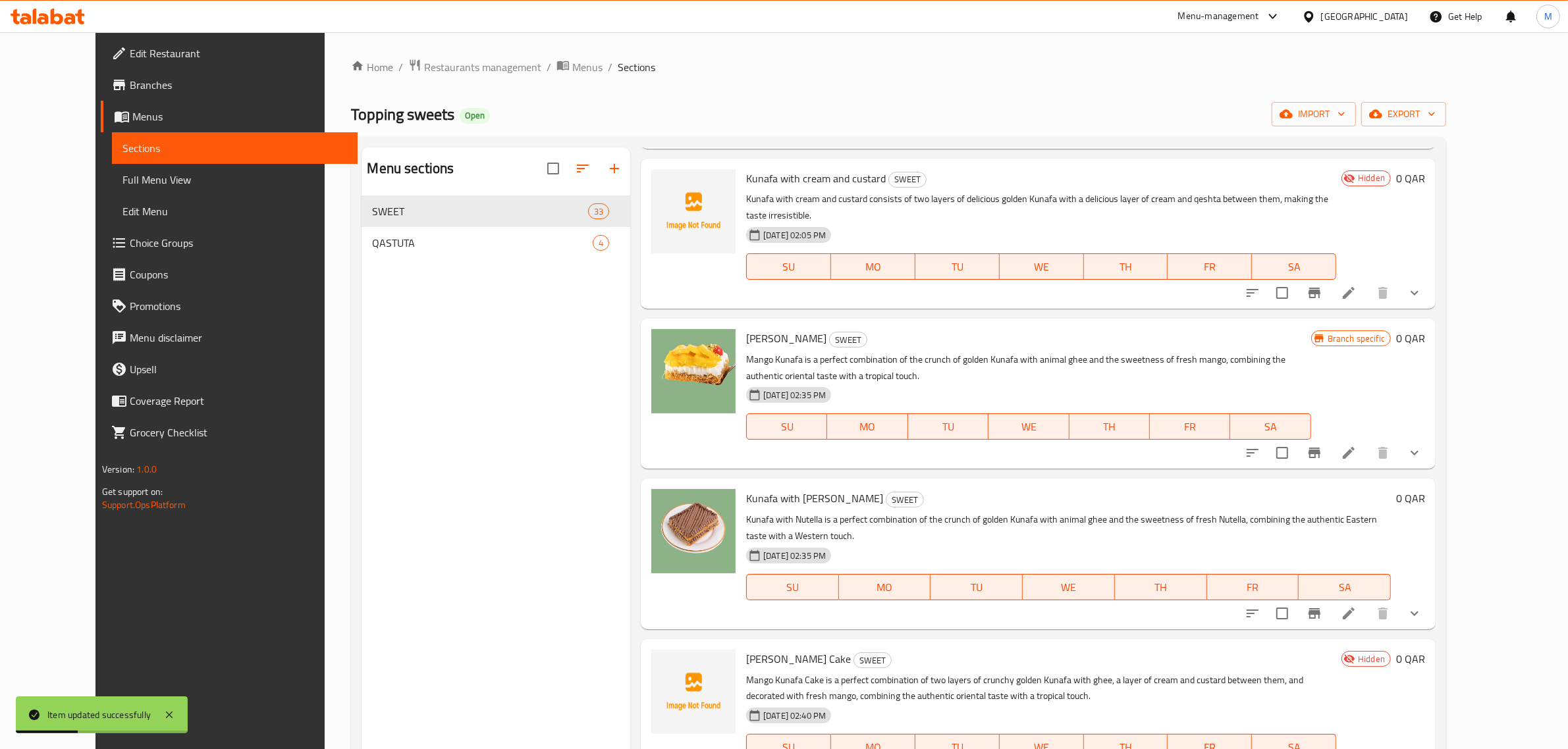
scroll to position [1399, 0]
